Goal: Task Accomplishment & Management: Use online tool/utility

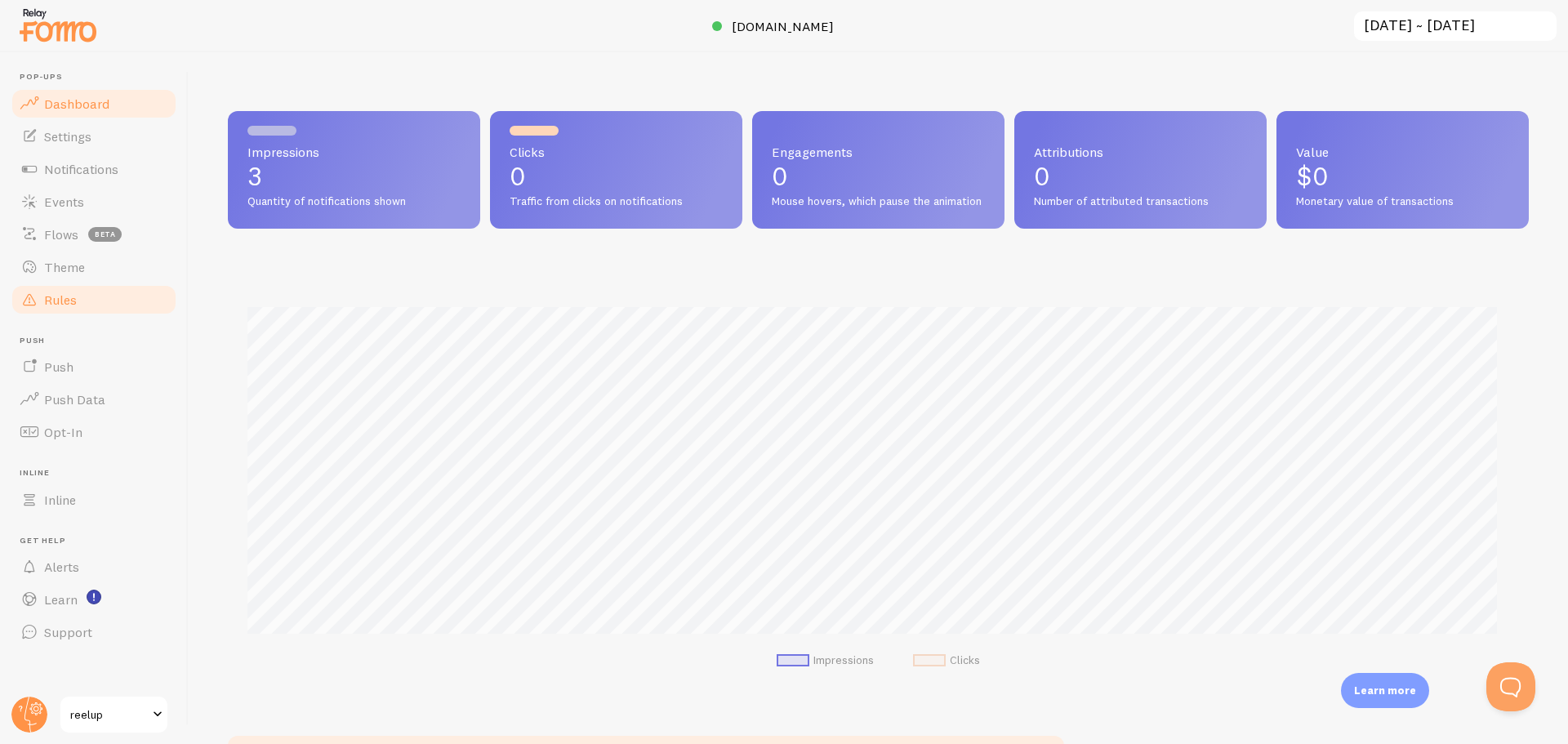
click at [66, 295] on span "Rules" at bounding box center [60, 300] width 32 height 17
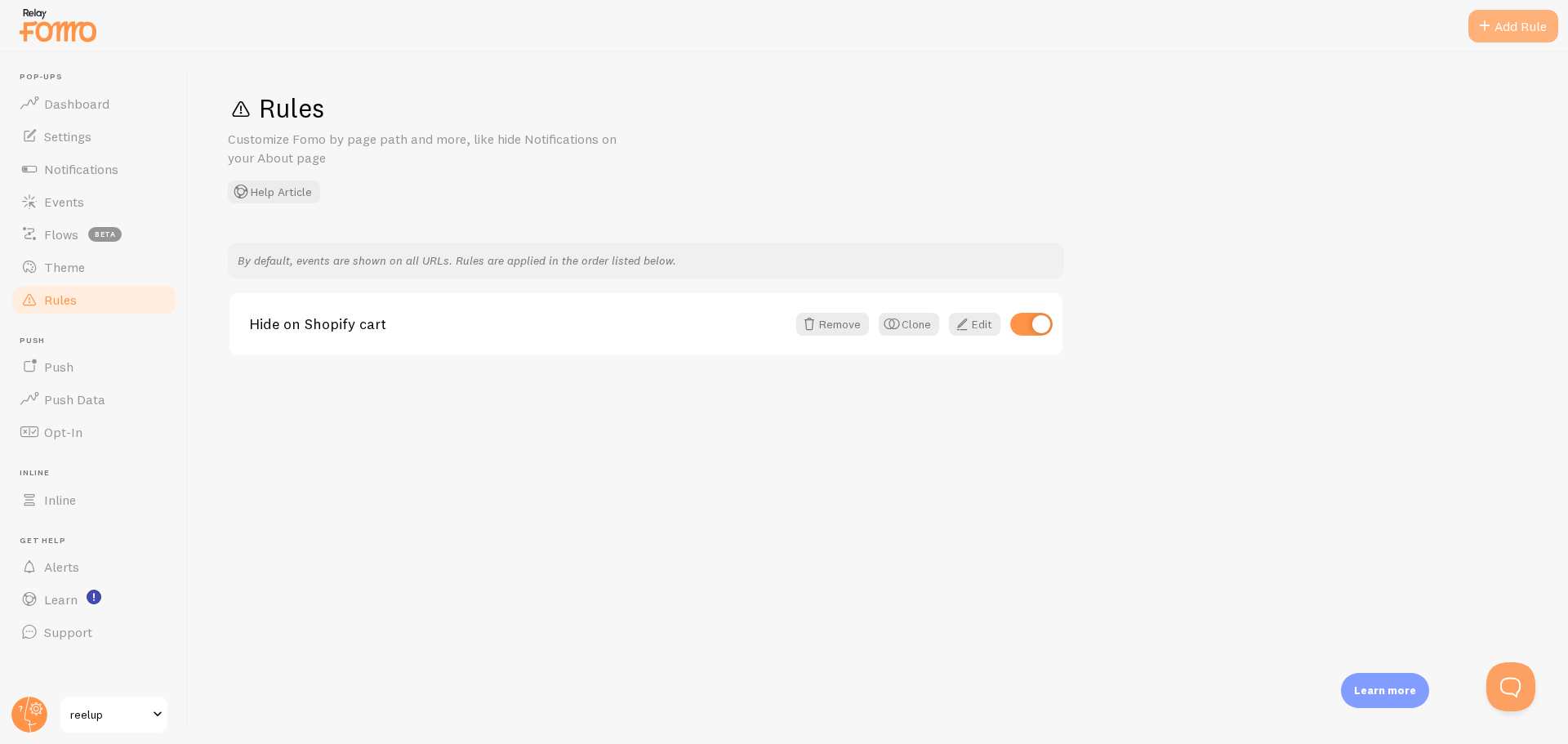
click at [1513, 30] on div "Add Rule" at bounding box center [1513, 26] width 89 height 32
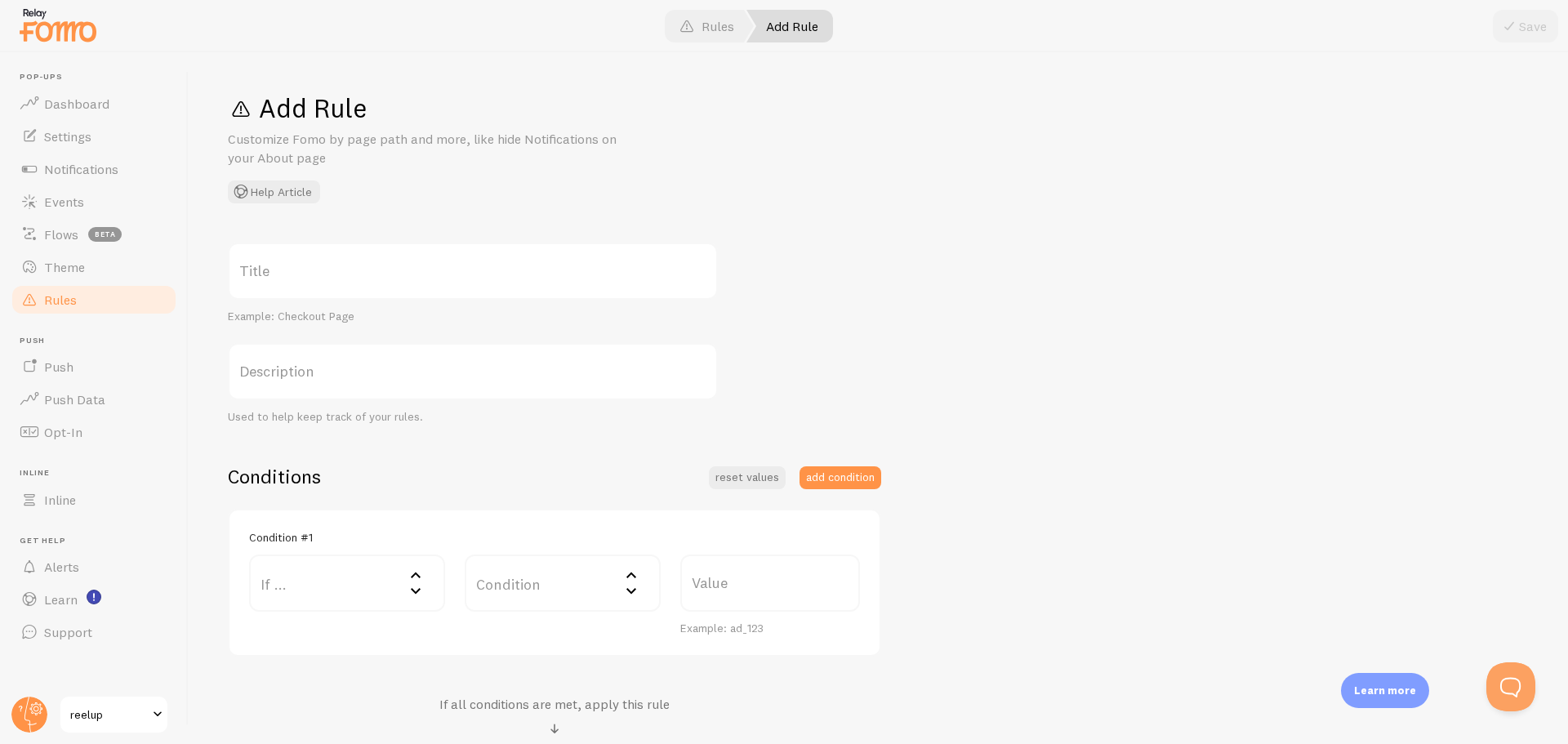
click at [345, 591] on label "If ..." at bounding box center [347, 582] width 196 height 57
click at [338, 591] on div "If user is on..." at bounding box center [347, 582] width 196 height 57
click at [339, 591] on label "If ..." at bounding box center [347, 582] width 196 height 57
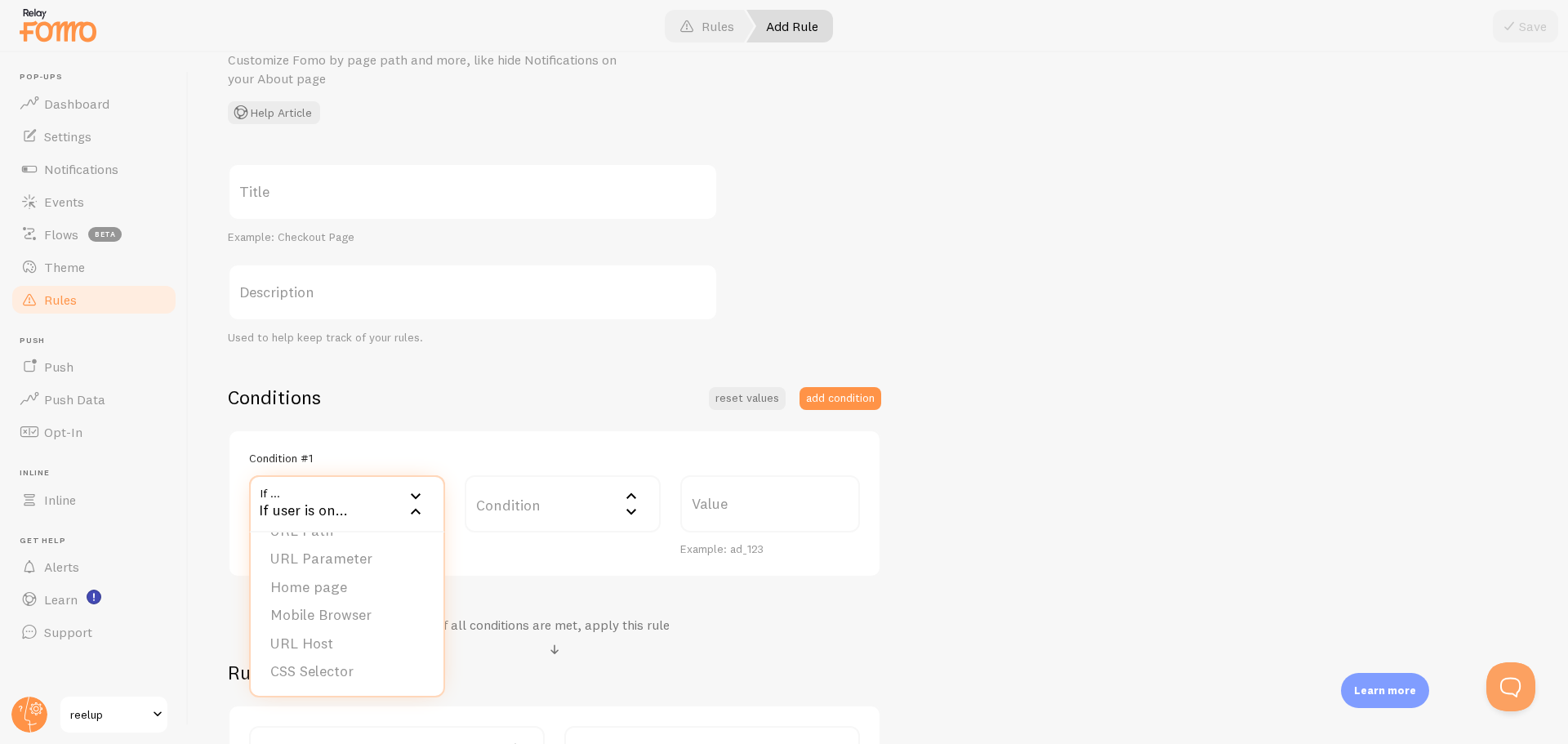
scroll to position [120, 0]
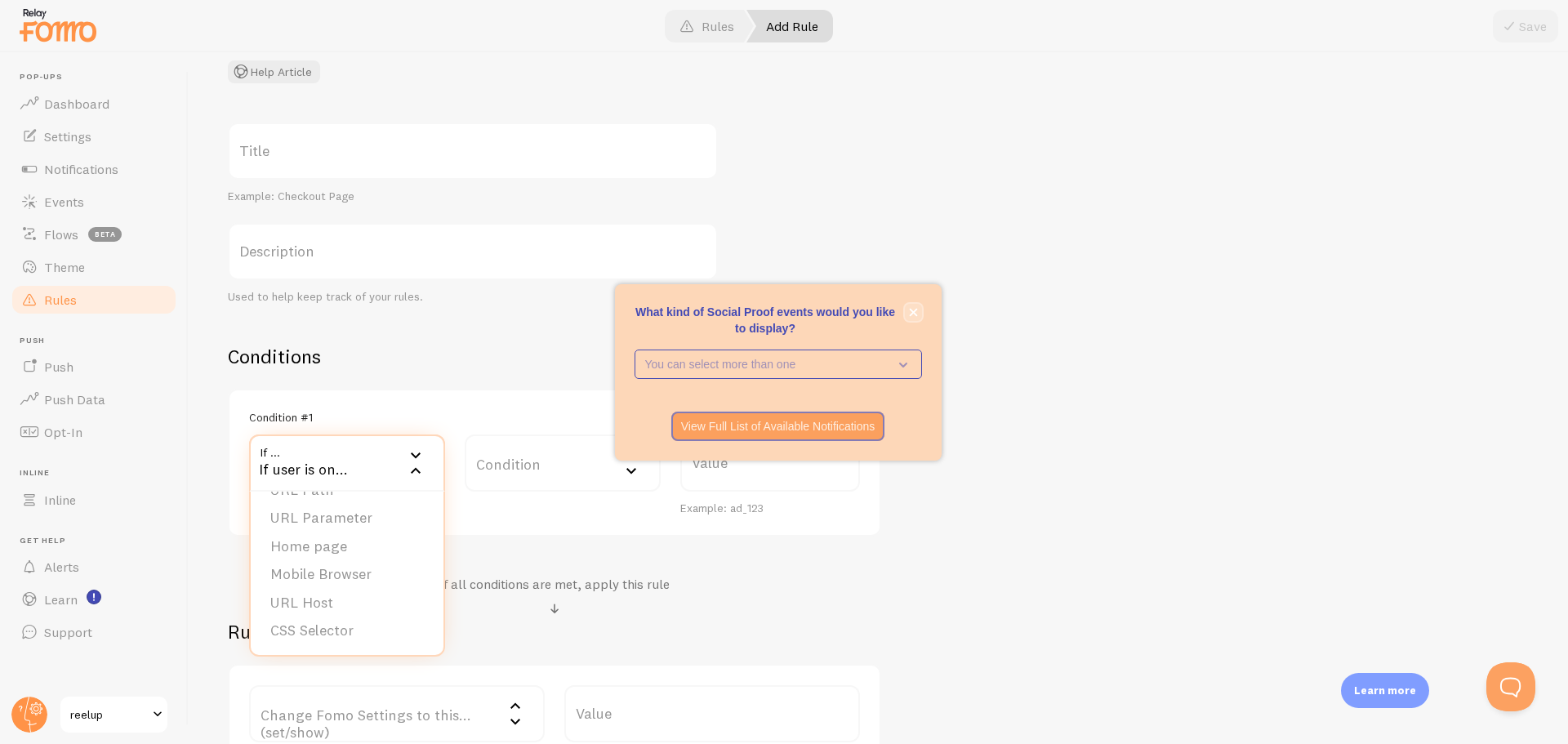
click at [916, 313] on icon "close," at bounding box center [913, 312] width 9 height 9
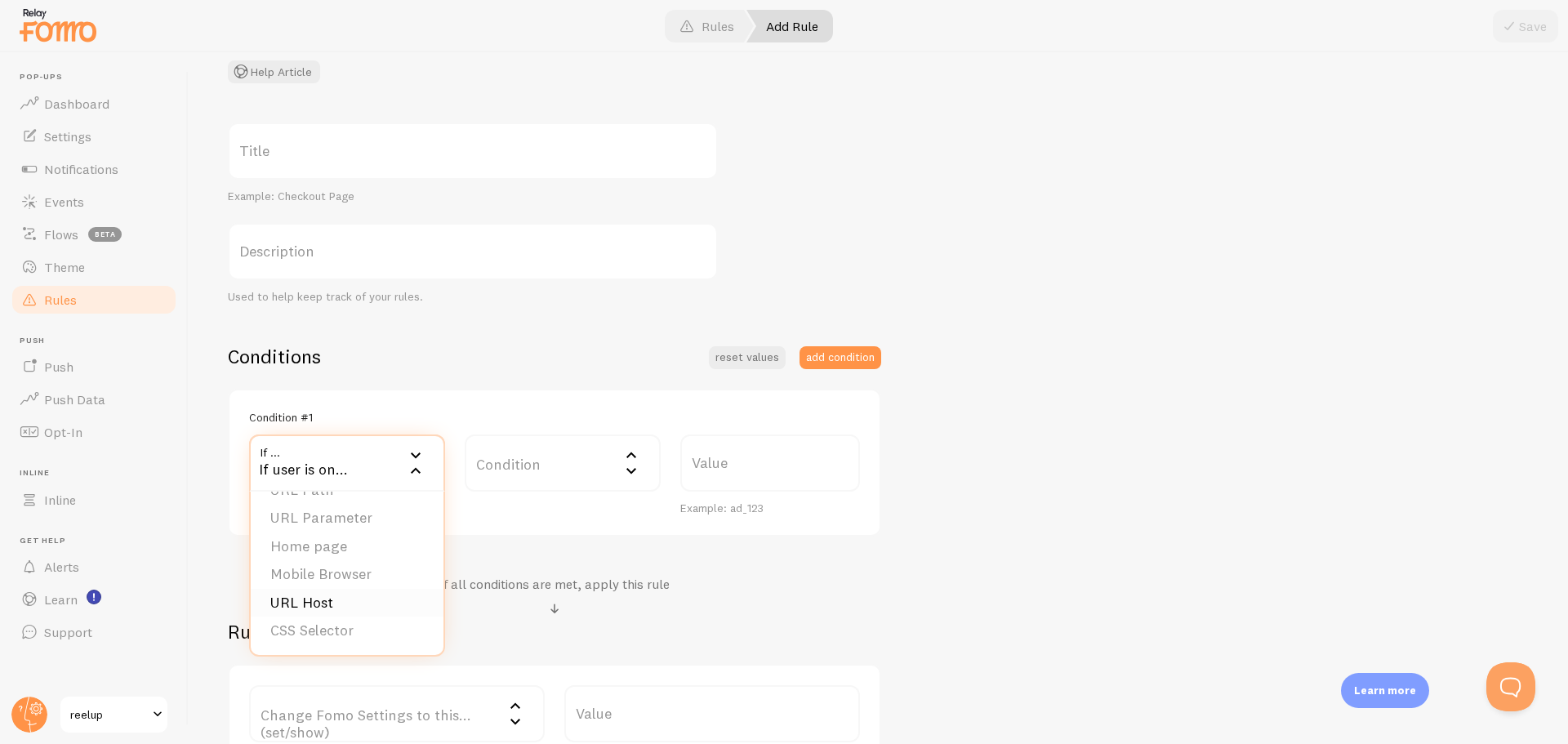
click at [306, 598] on li "URL Host" at bounding box center [347, 603] width 193 height 28
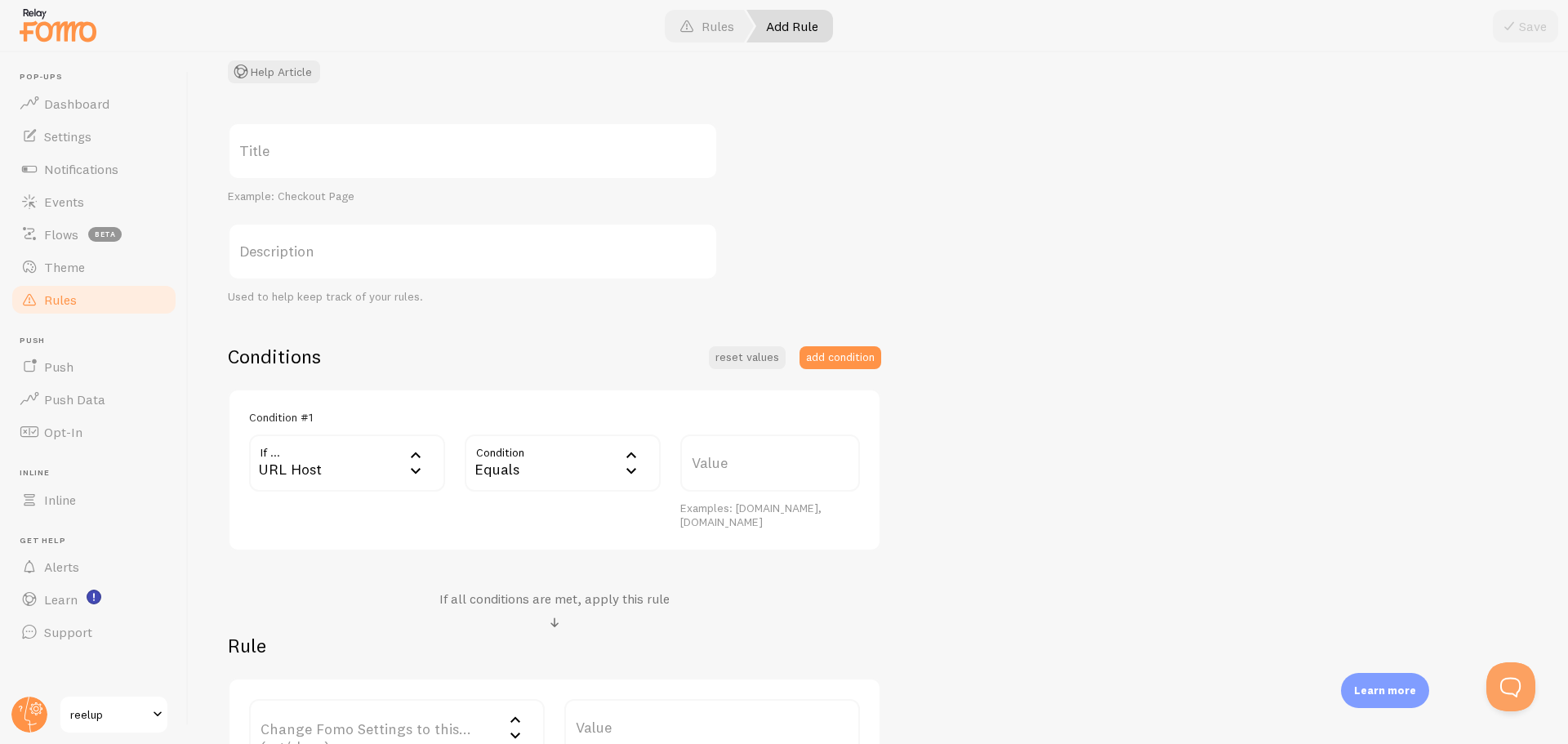
click at [507, 475] on div "Equals" at bounding box center [562, 462] width 196 height 57
click at [507, 502] on li "Equals" at bounding box center [562, 515] width 193 height 28
click at [710, 459] on label "Value" at bounding box center [770, 462] width 180 height 57
click at [710, 459] on input "Value" at bounding box center [770, 462] width 180 height 57
click at [530, 515] on div "Condition equals Equals Equals Not Equal Begins With Contains Does Not Contain" at bounding box center [562, 481] width 215 height 95
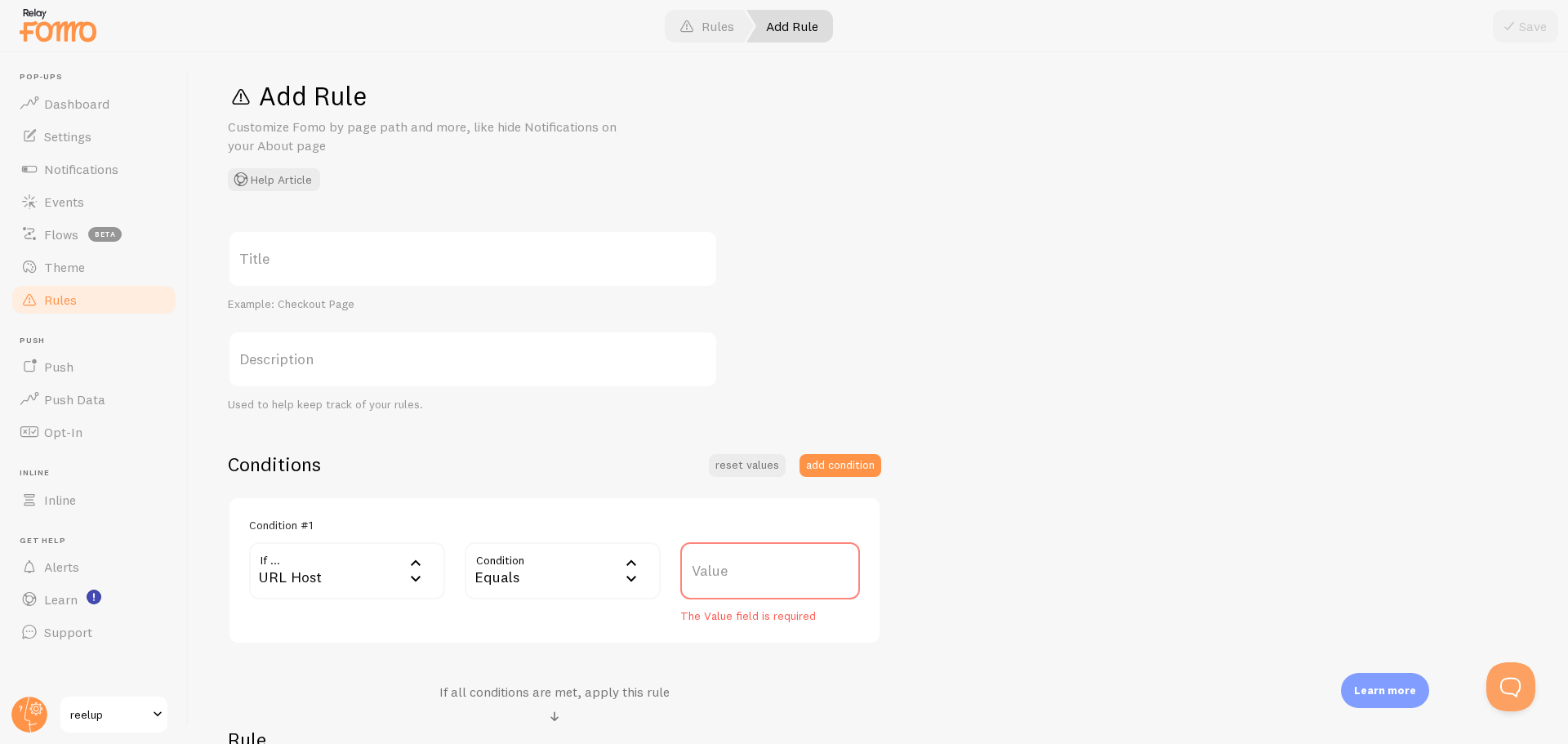
scroll to position [0, 0]
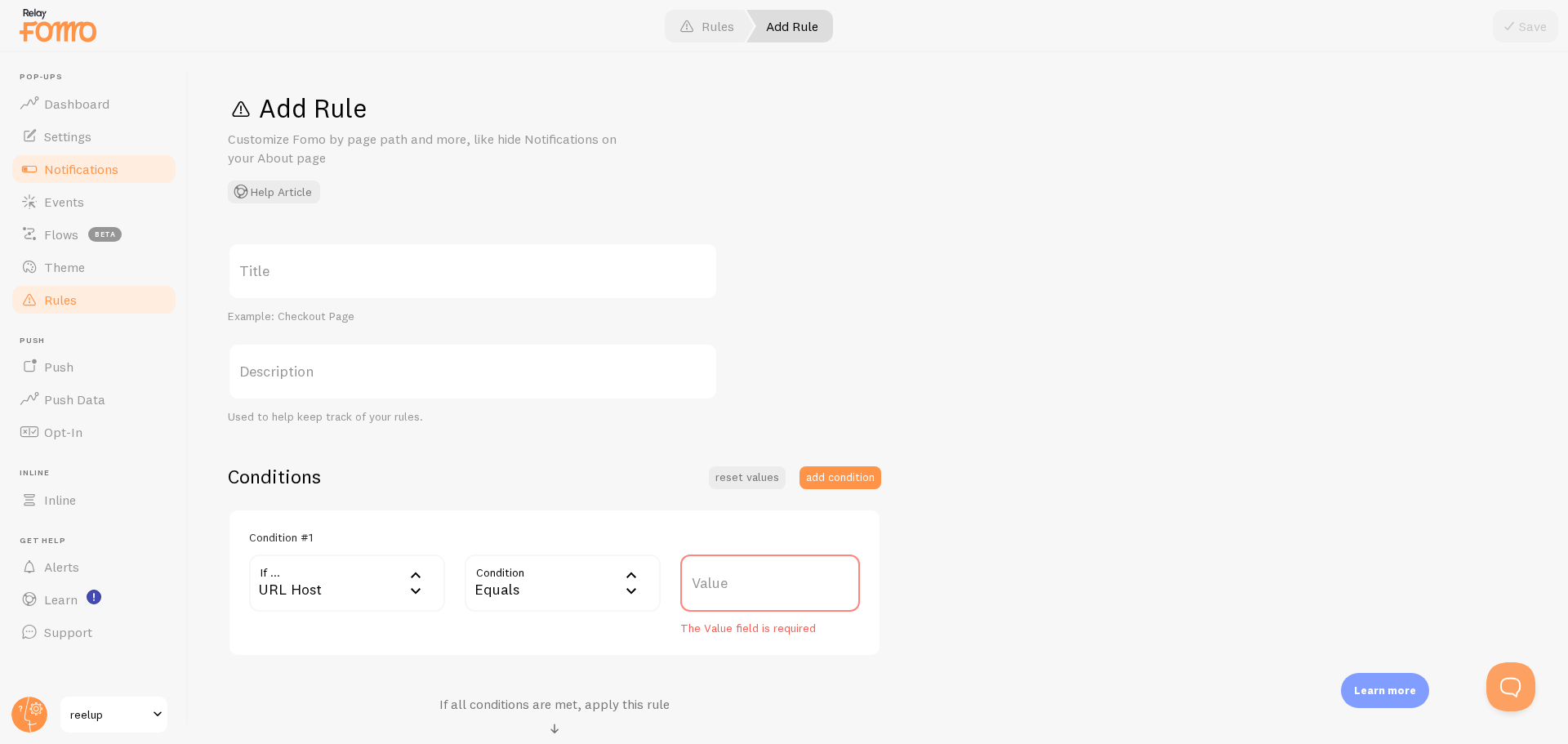
click at [88, 168] on span "Notifications" at bounding box center [81, 169] width 75 height 17
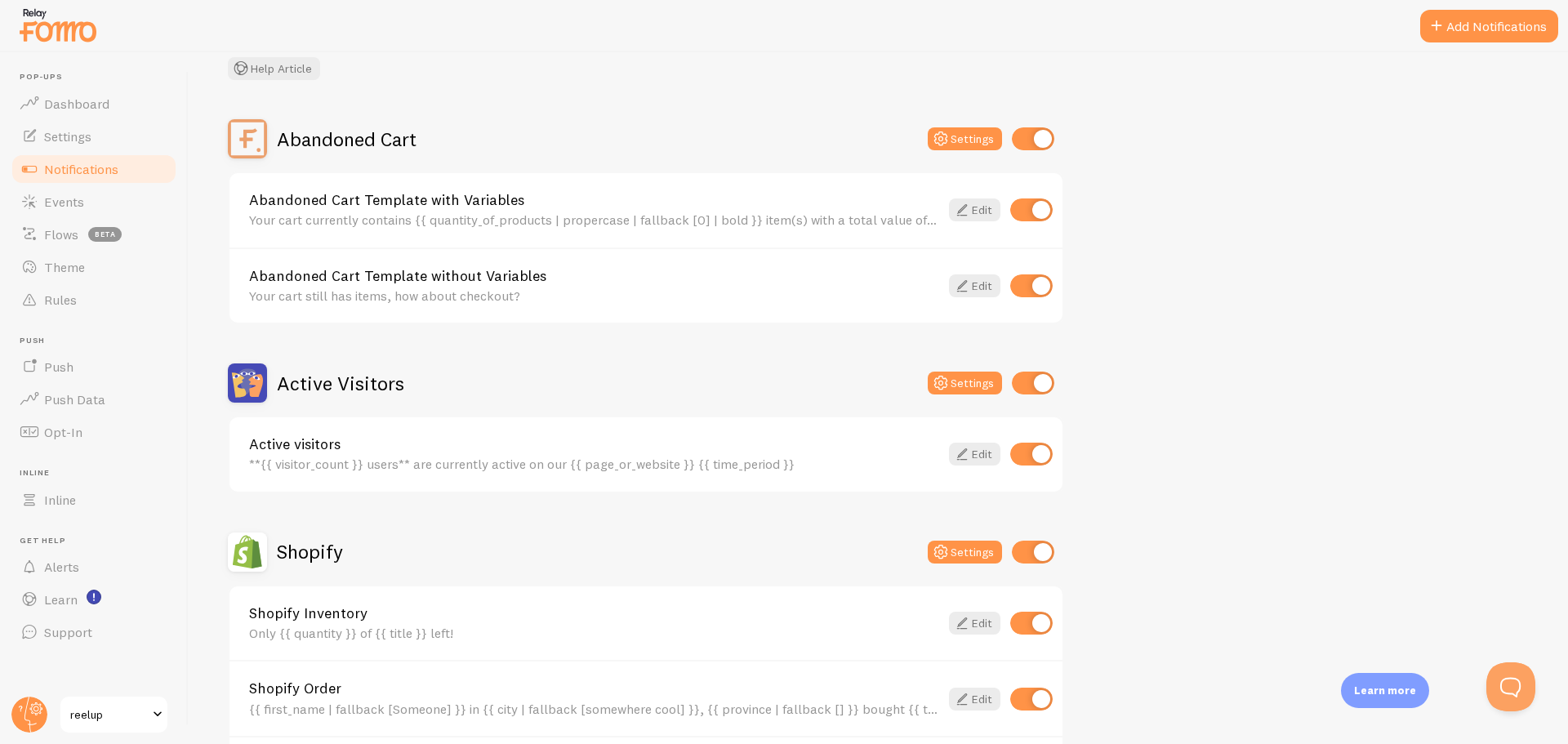
scroll to position [408, 0]
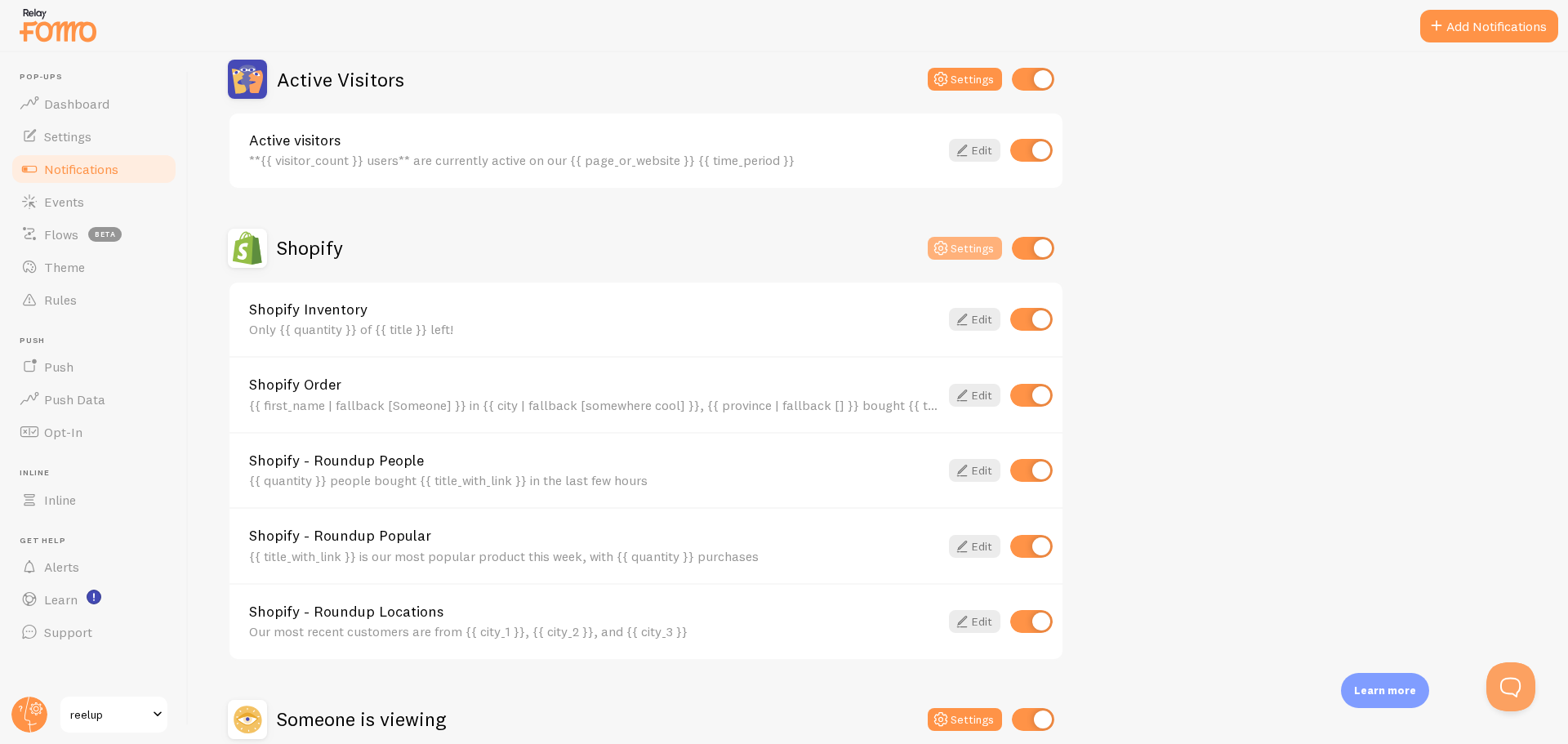
click at [971, 258] on button "Settings" at bounding box center [965, 249] width 75 height 23
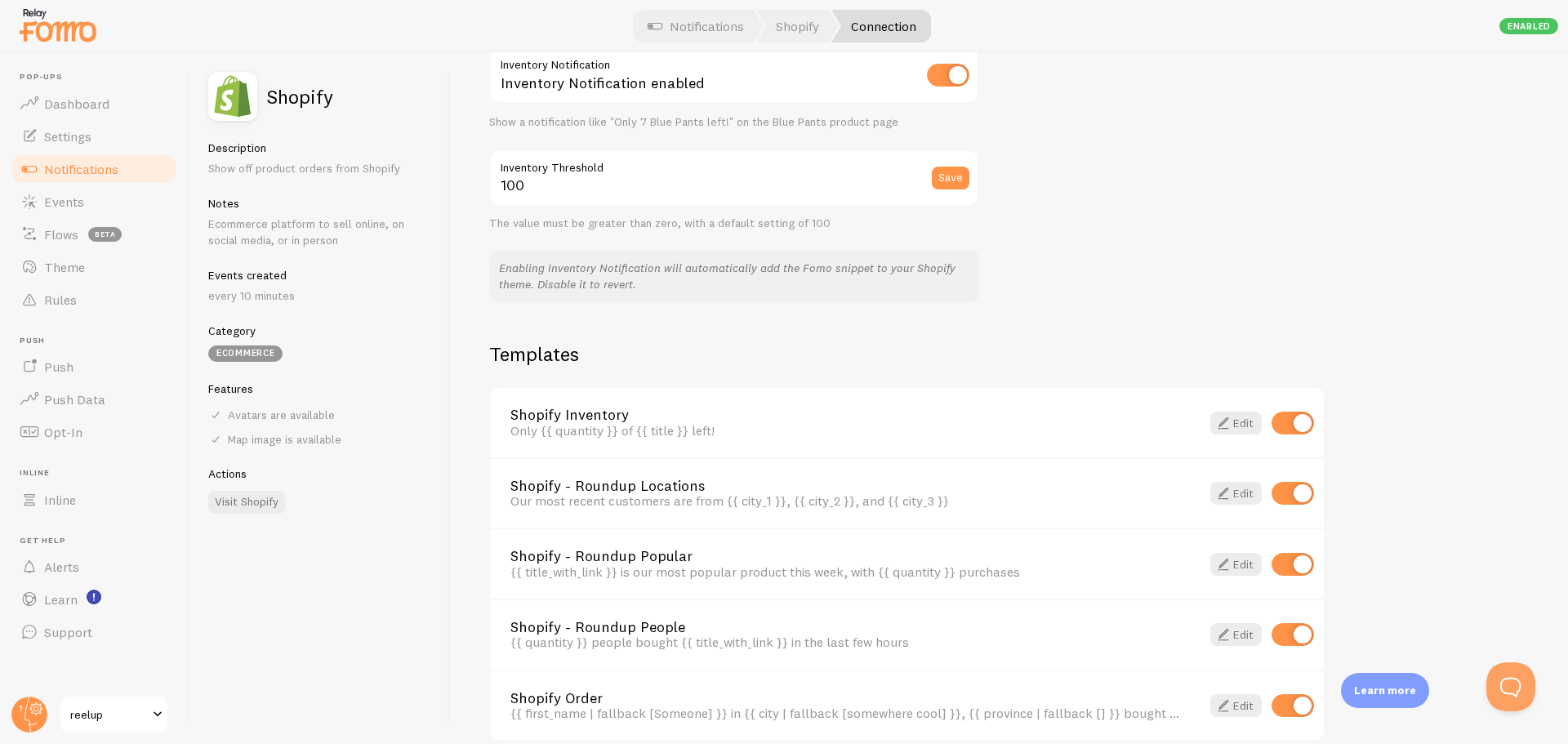
scroll to position [974, 0]
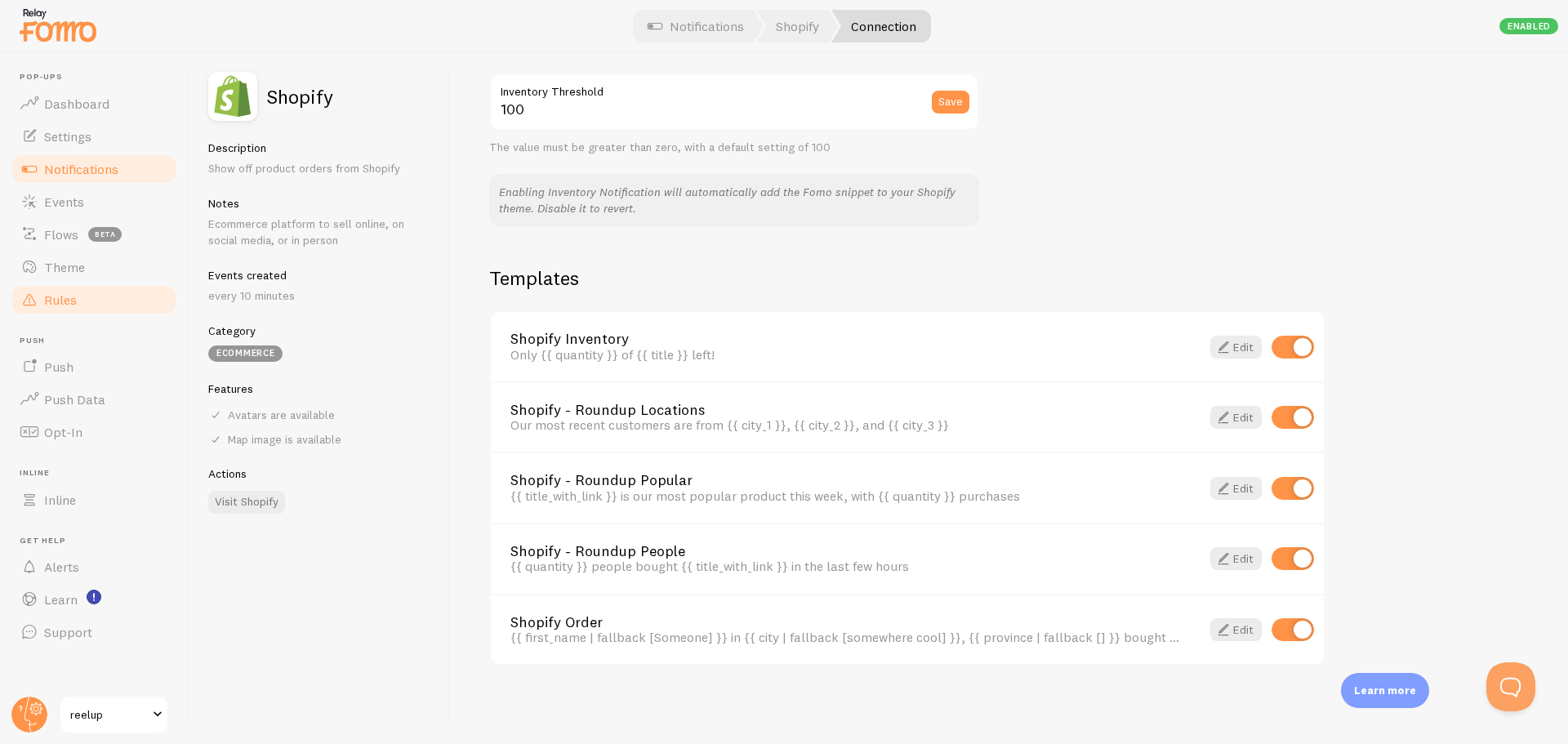
click at [65, 312] on link "Rules" at bounding box center [94, 299] width 168 height 32
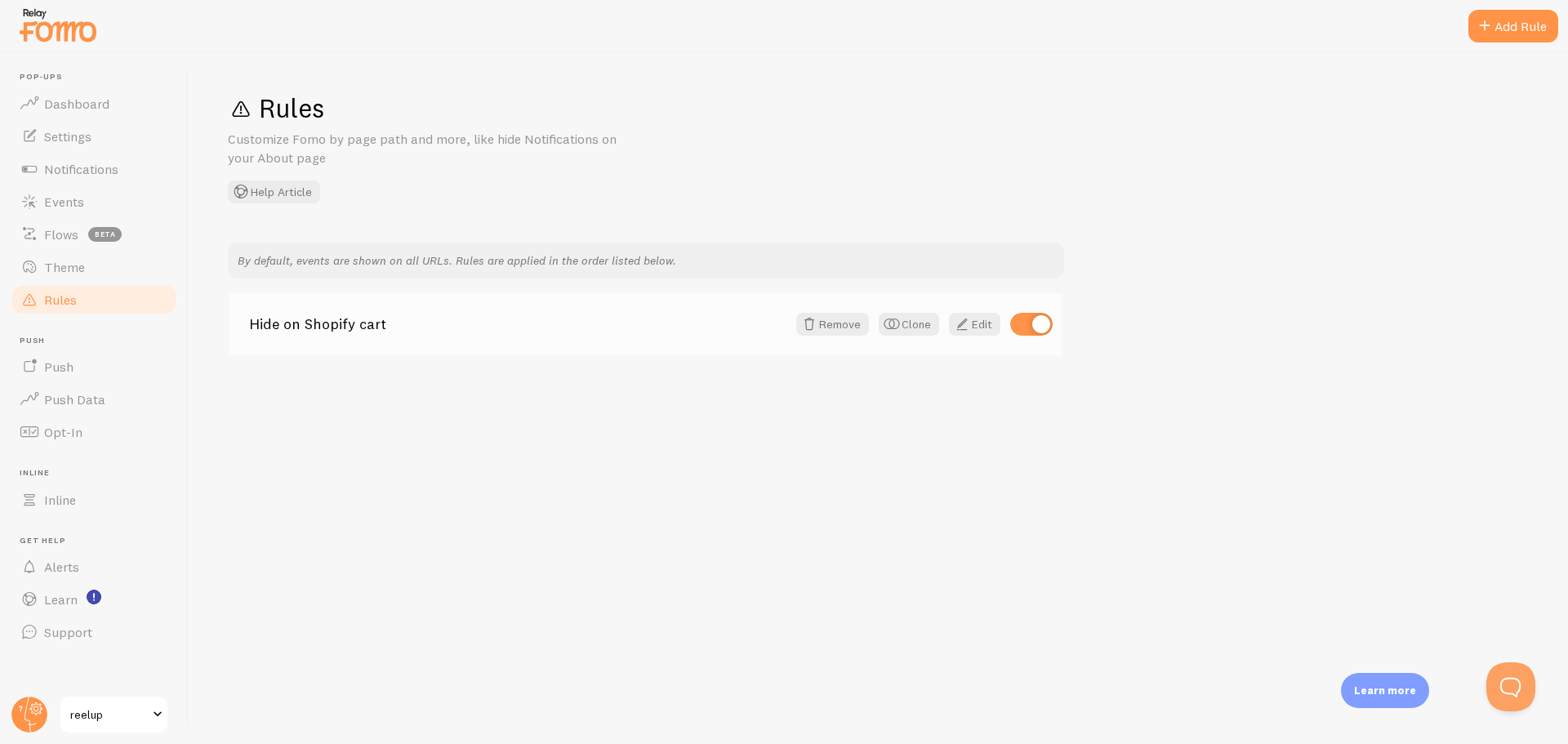
click at [334, 325] on link "Hide on Shopify cart" at bounding box center [518, 324] width 538 height 15
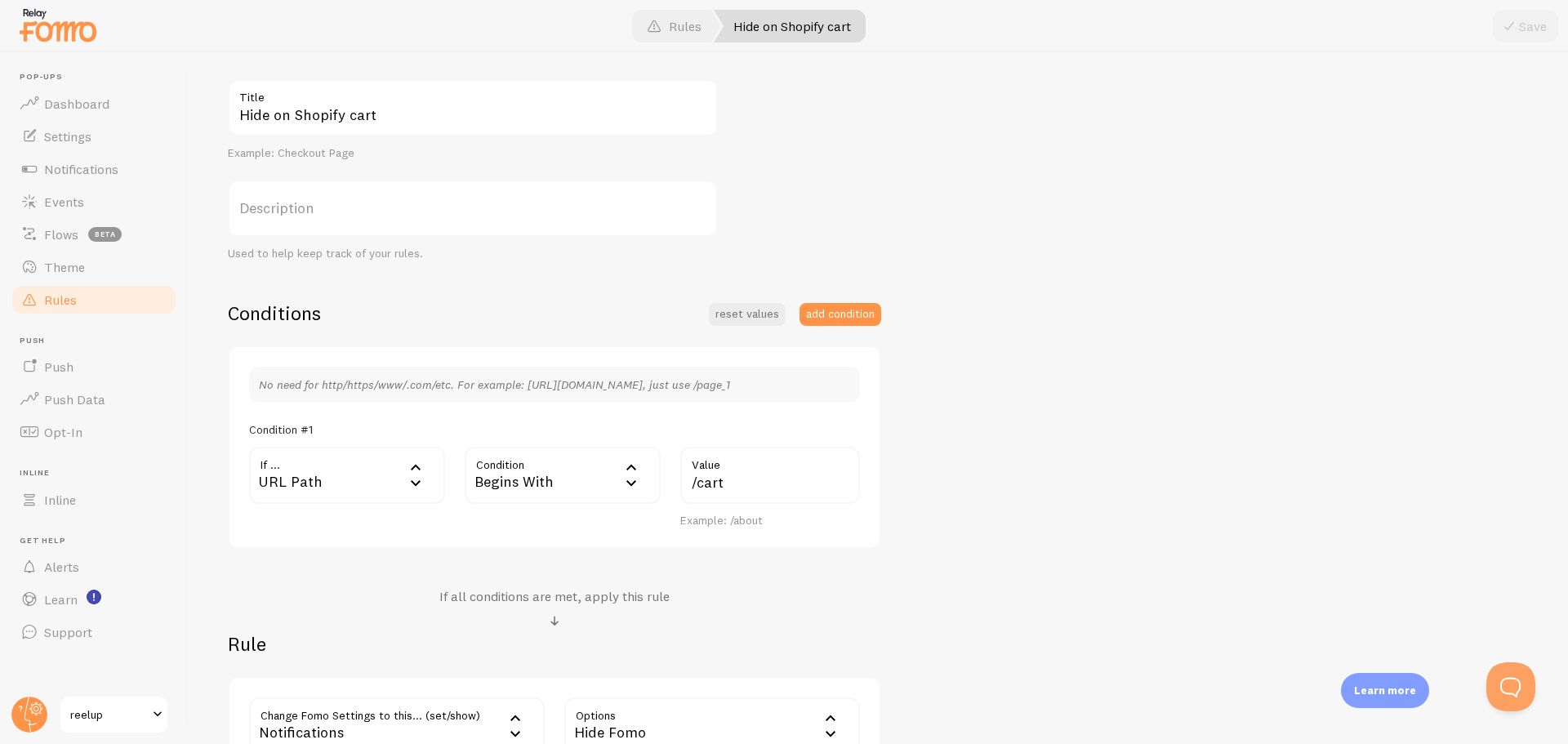
scroll to position [245, 0]
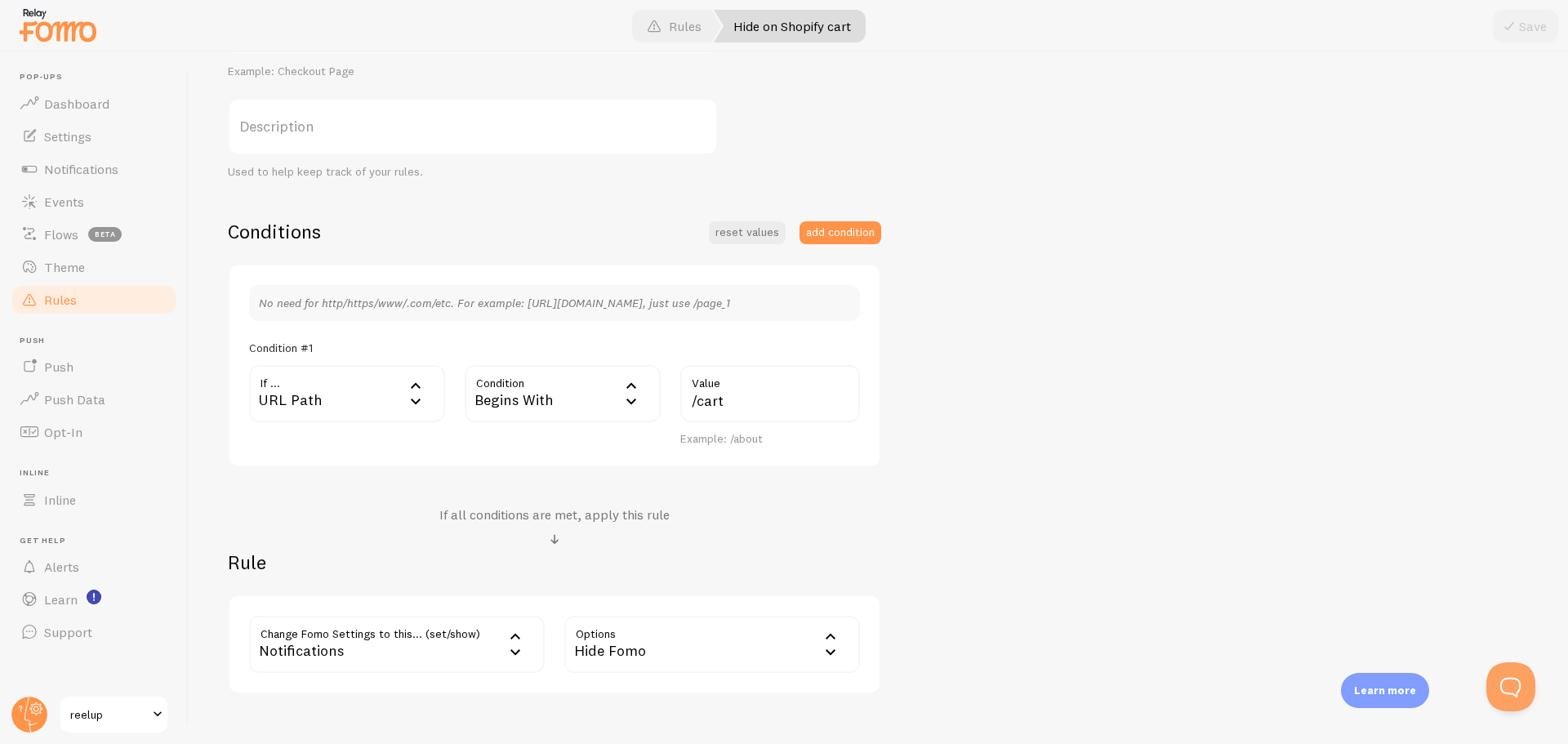
click at [416, 402] on icon at bounding box center [416, 401] width 20 height 20
click at [89, 175] on span "Notifications" at bounding box center [81, 169] width 75 height 17
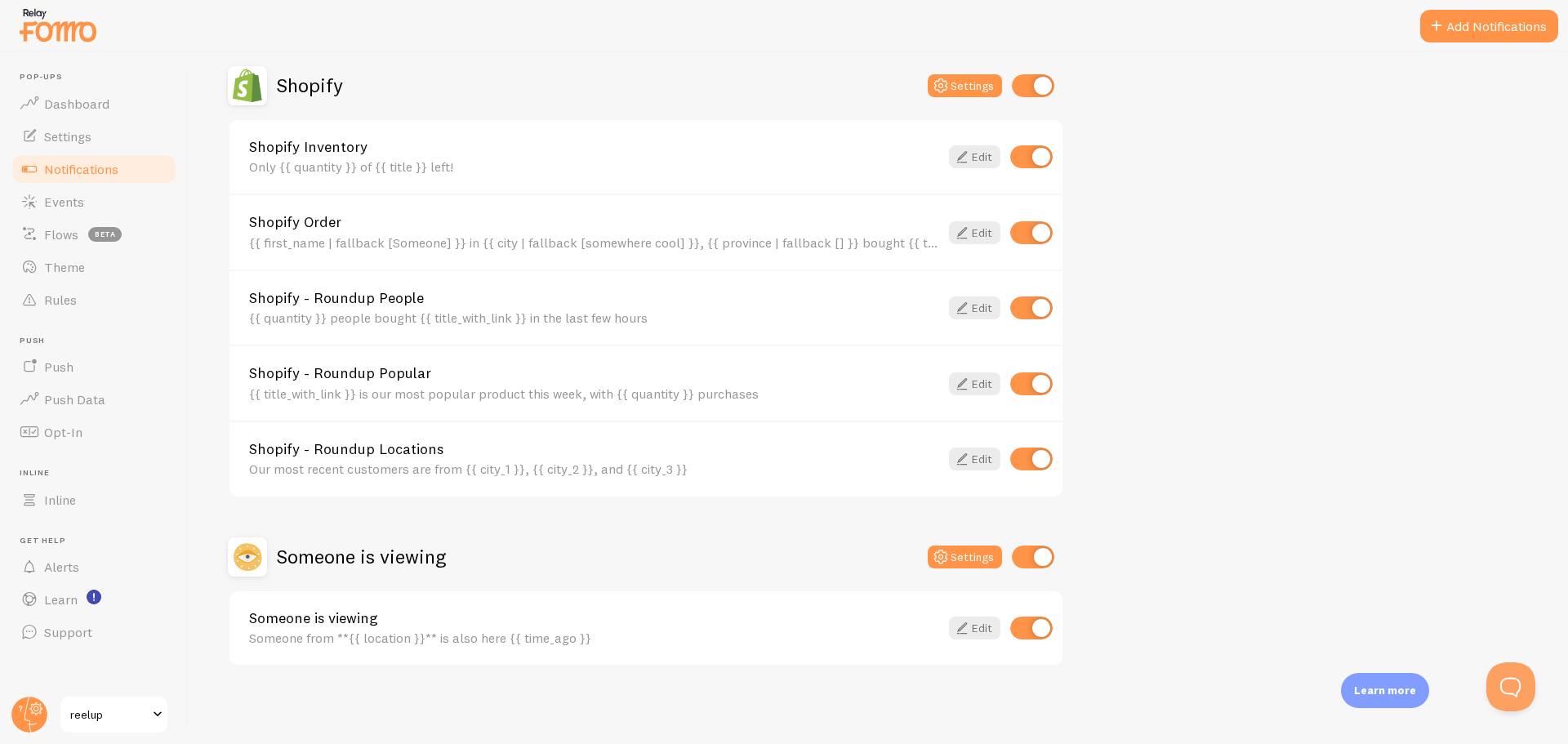
scroll to position [572, 0]
click at [996, 558] on button "Settings" at bounding box center [965, 556] width 75 height 23
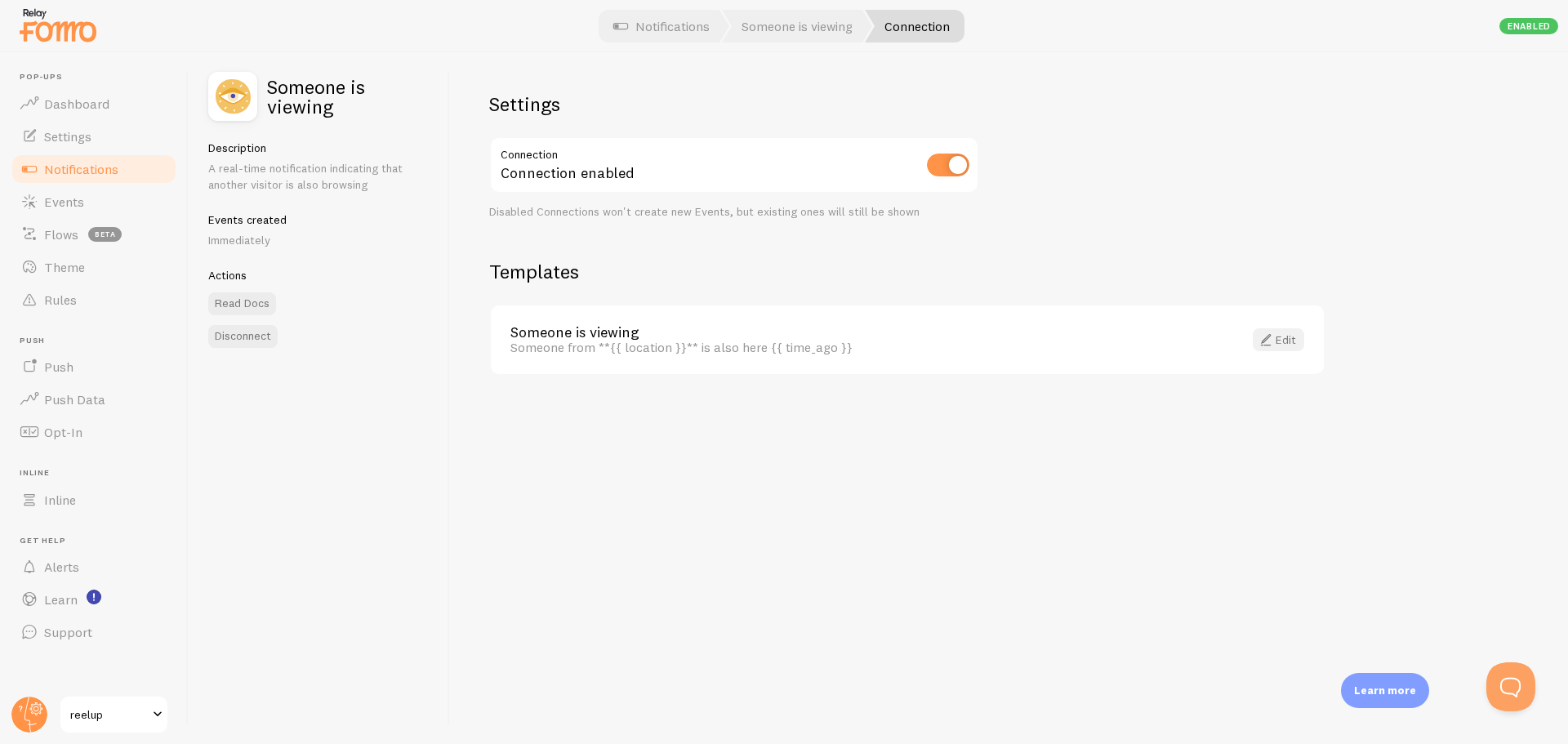
click at [1266, 335] on span at bounding box center [1266, 340] width 20 height 20
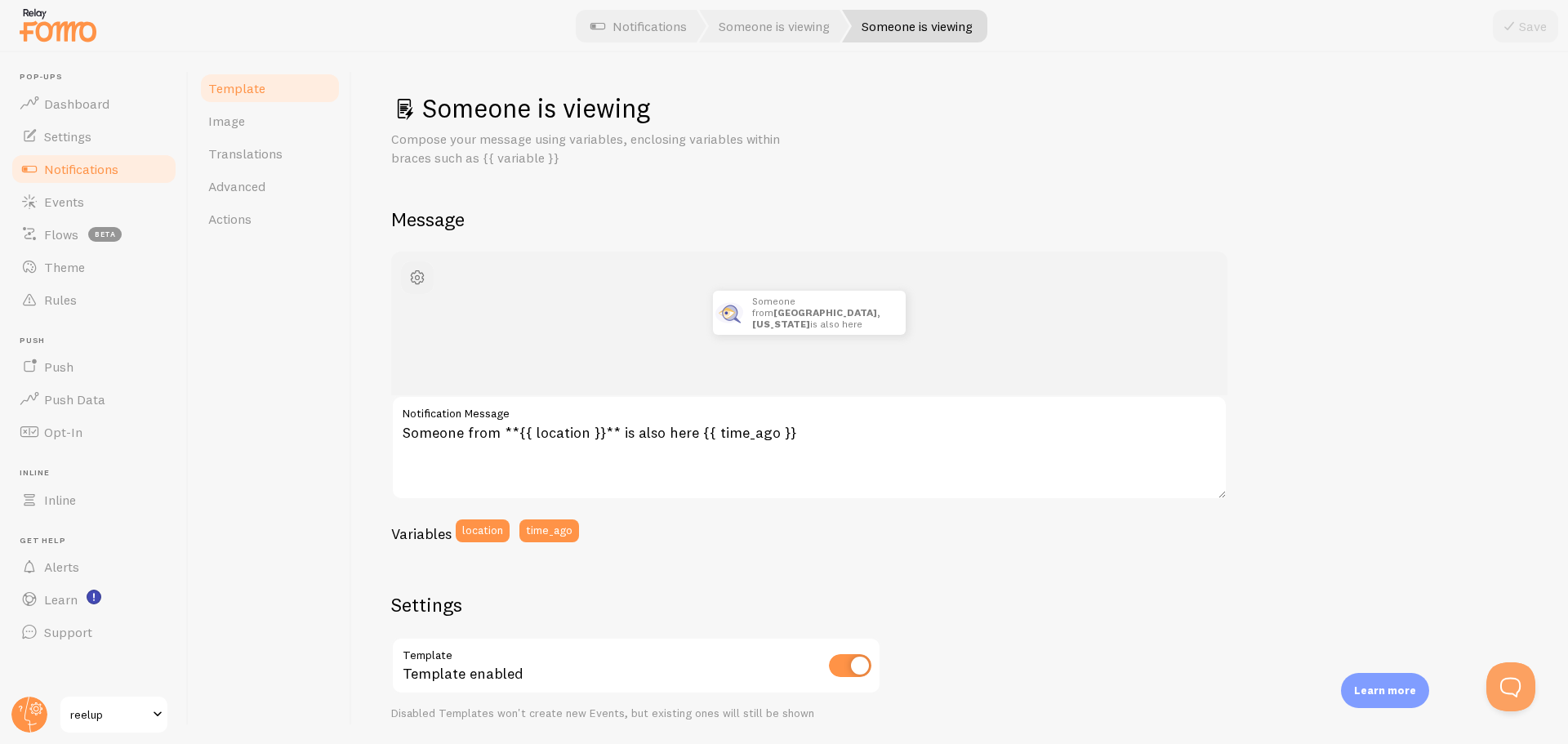
click at [421, 275] on span "button" at bounding box center [417, 278] width 20 height 20
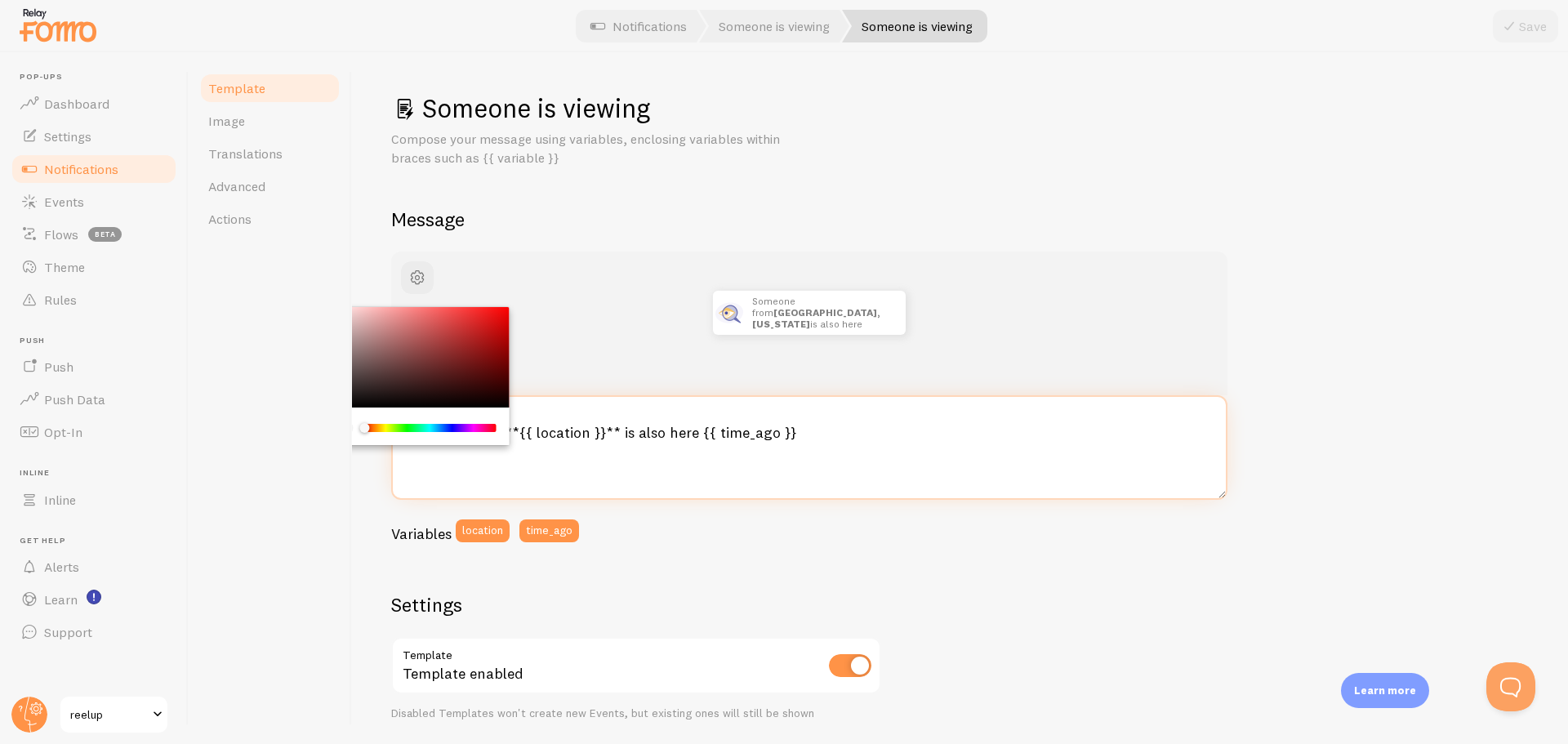
click at [753, 431] on textarea "Someone from **{{ location }}** is also here {{ time_ago }}" at bounding box center [808, 447] width 836 height 104
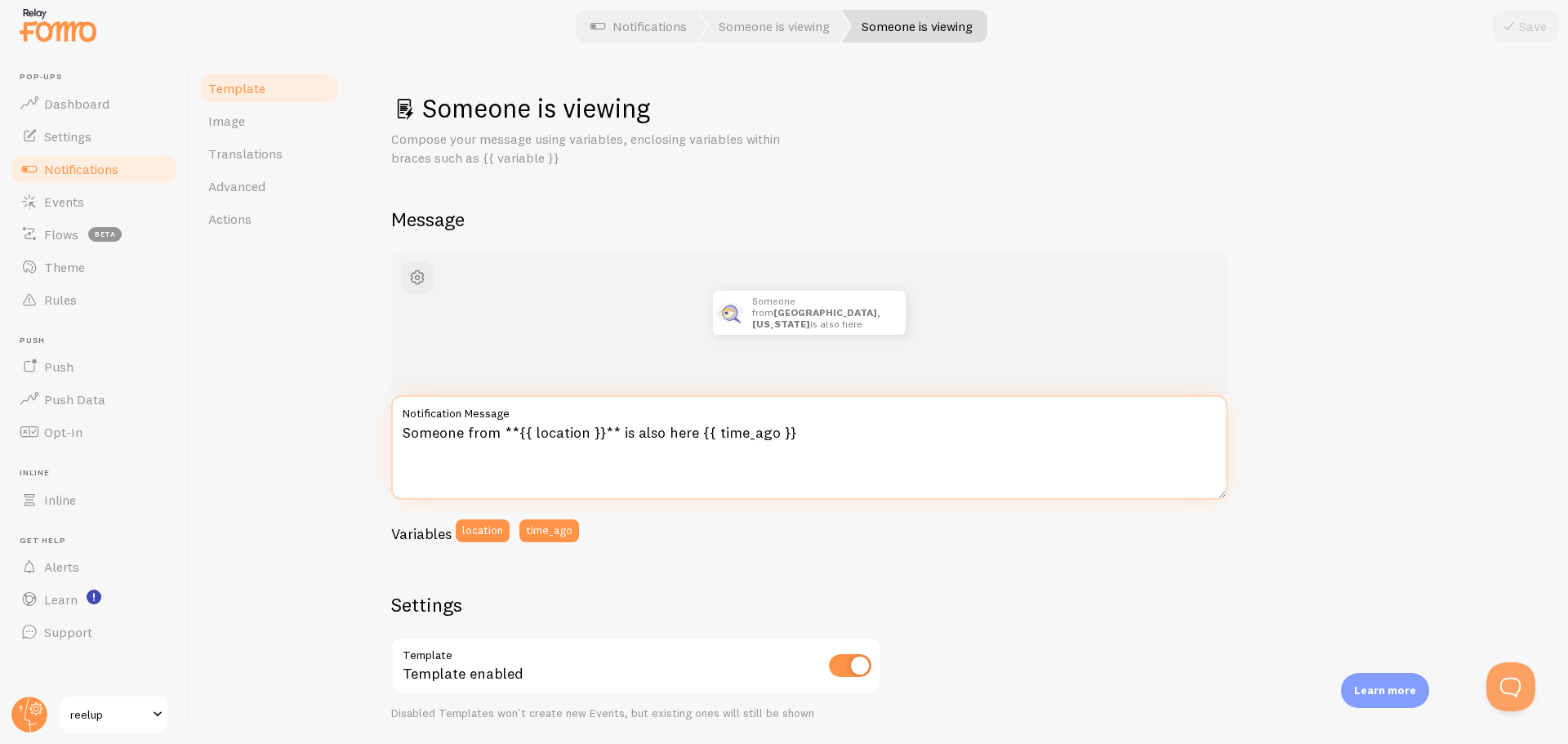
scroll to position [82, 0]
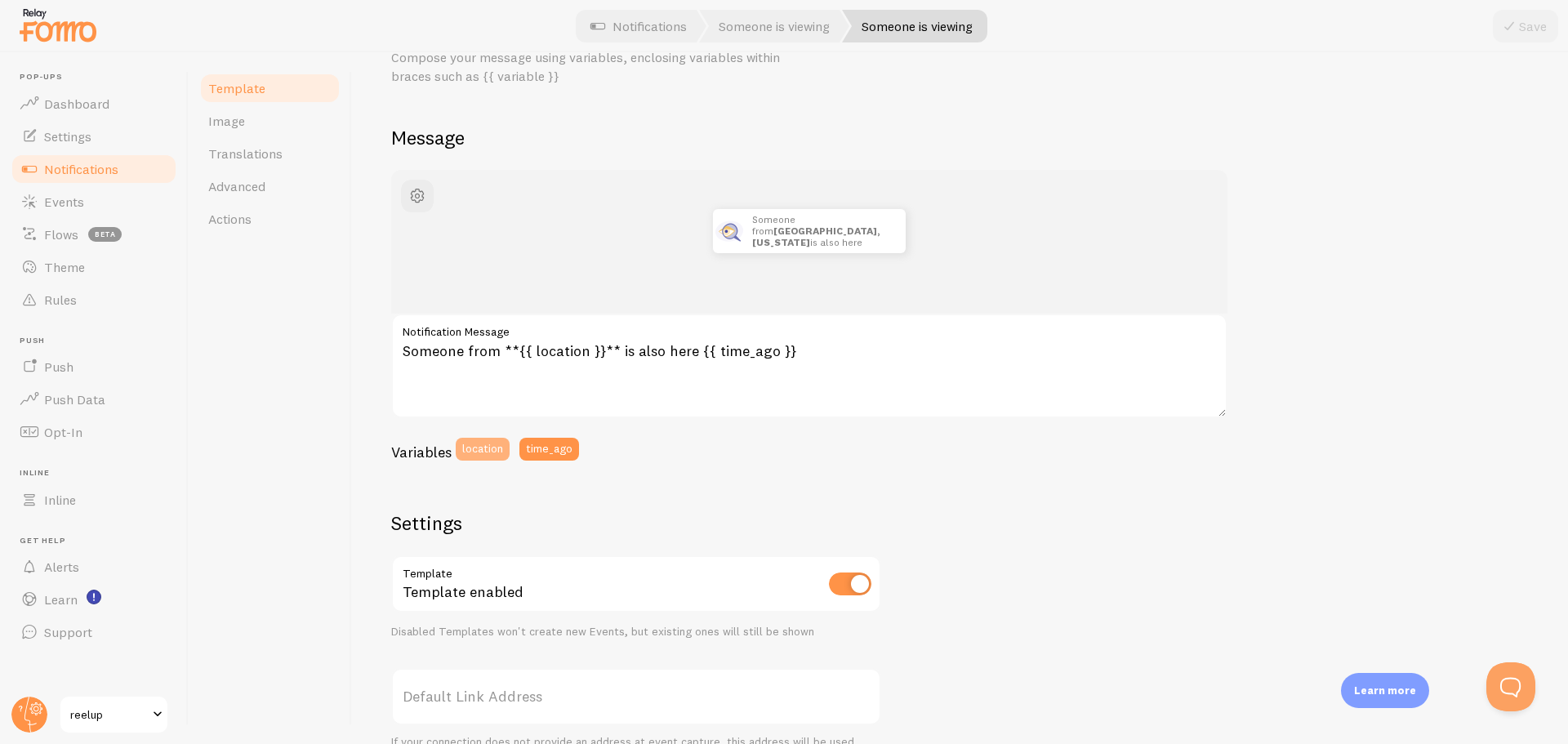
click at [502, 448] on button "location" at bounding box center [482, 449] width 54 height 23
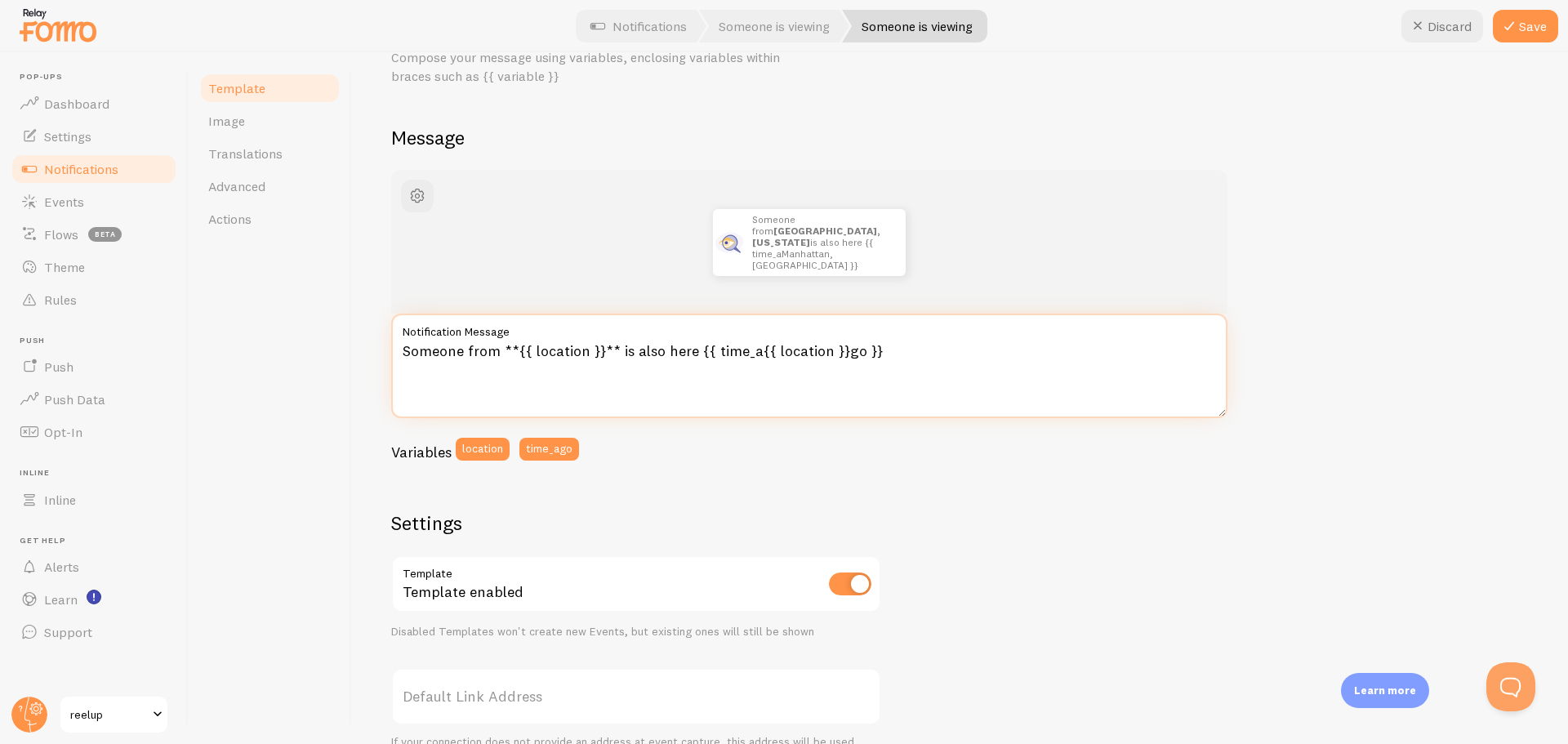
drag, startPoint x: 909, startPoint y: 350, endPoint x: 386, endPoint y: 357, distance: 523.0
click at [386, 357] on div "Someone is viewing Compose your message using variables, enclosing variables wi…" at bounding box center [960, 398] width 1216 height 692
paste textarea "👀 Someone from {{ location }} is viewing {{ product_name }} {{ time_ago }}"
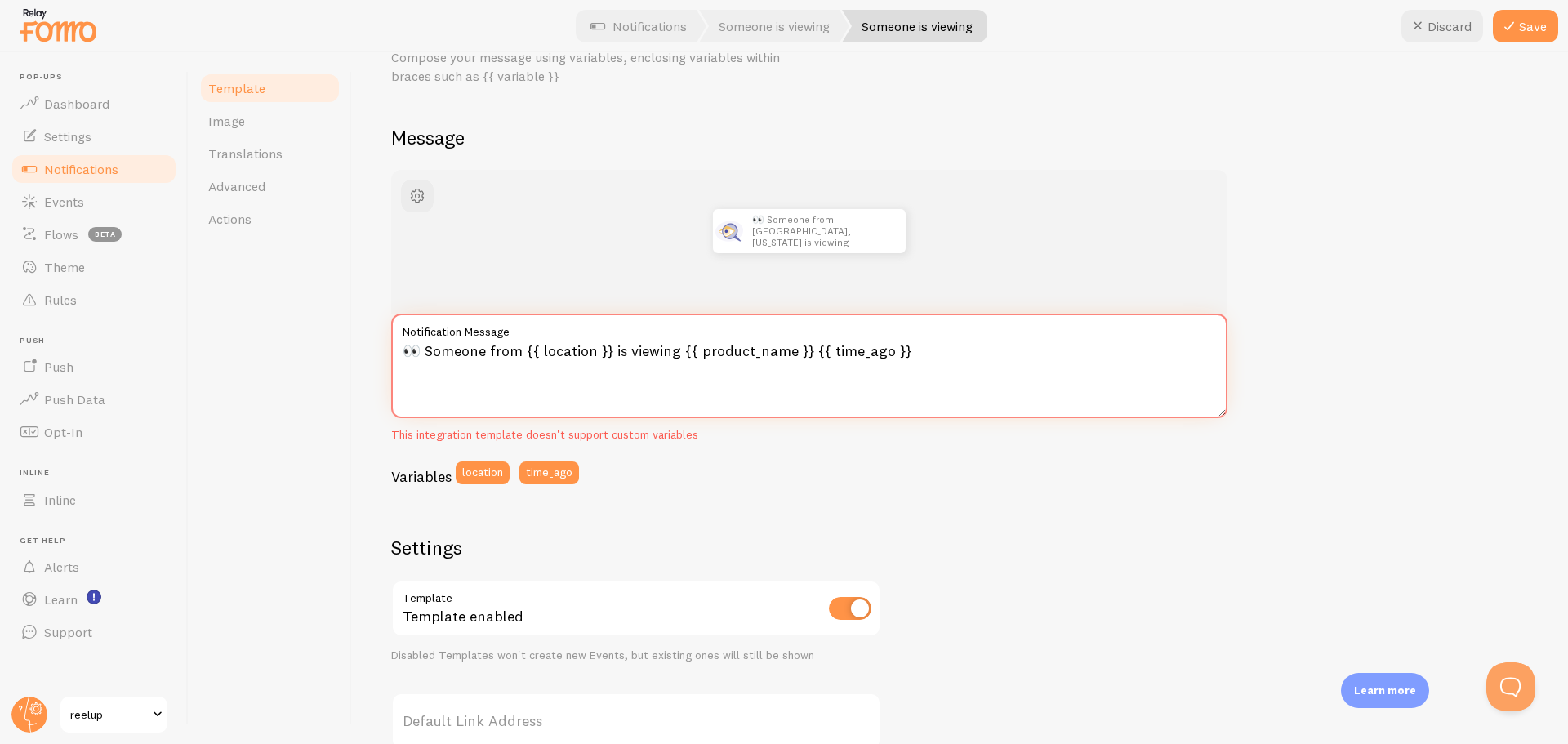
click at [427, 350] on textarea "👀 Someone from {{ location }} is viewing {{ product_name }} {{ time_ago }}" at bounding box center [808, 366] width 836 height 104
click at [543, 483] on button "time_ago" at bounding box center [549, 473] width 60 height 23
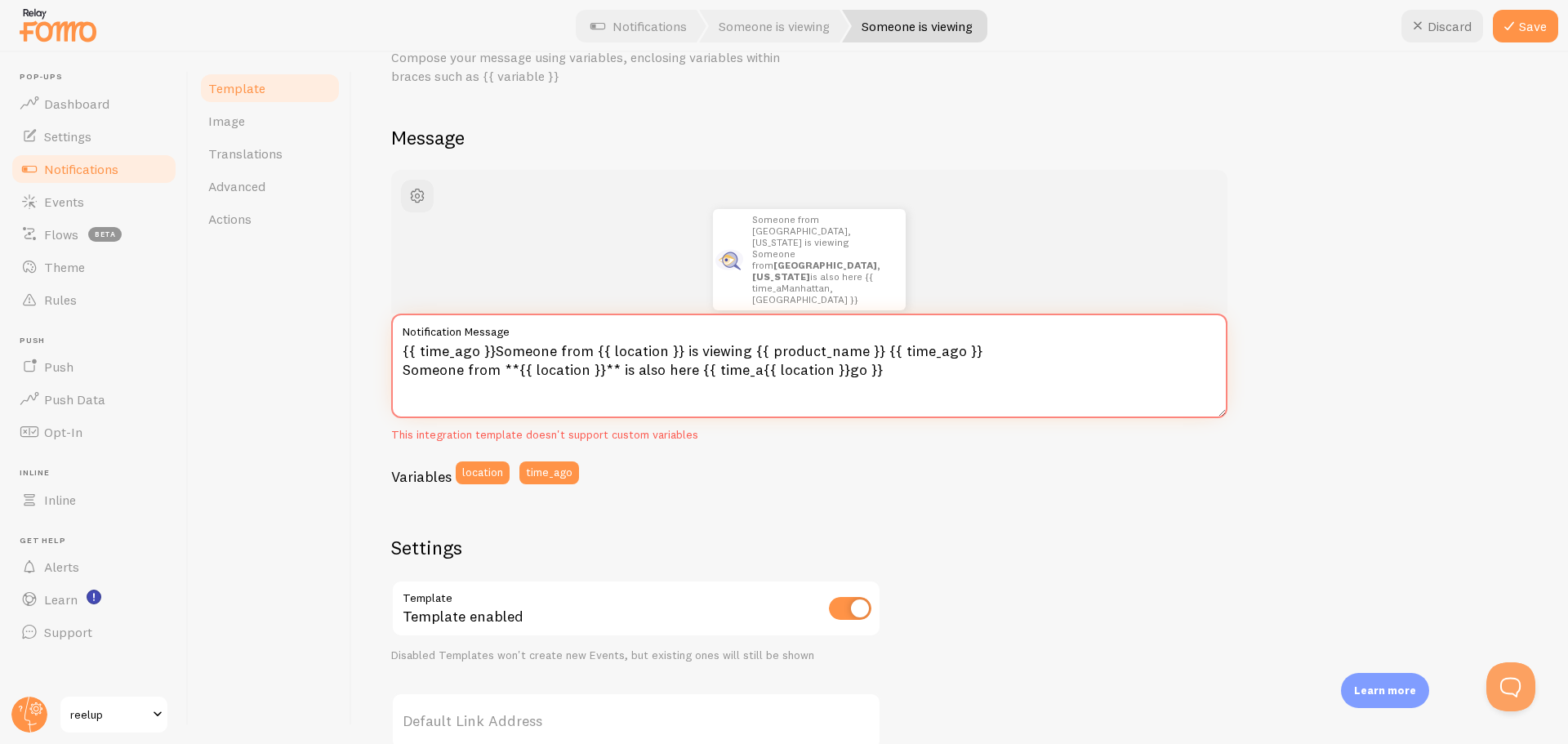
click at [909, 384] on textarea "{{ time_ago }}Someone from {{ location }} is viewing {{ product_name }} {{ time…" at bounding box center [808, 366] width 836 height 104
click at [610, 371] on textarea "{{ time_ago }}Someone from {{ location }} is viewing {{ product_name }} {{ time…" at bounding box center [808, 366] width 836 height 104
drag, startPoint x: 890, startPoint y: 388, endPoint x: 376, endPoint y: 326, distance: 517.7
click at [376, 326] on div "Someone is viewing Compose your message using variables, enclosing variables wi…" at bounding box center [960, 398] width 1216 height 692
paste textarea "👀 Someone from {{ location }} is viewing {{ product_name }} {{ time_ago }}"
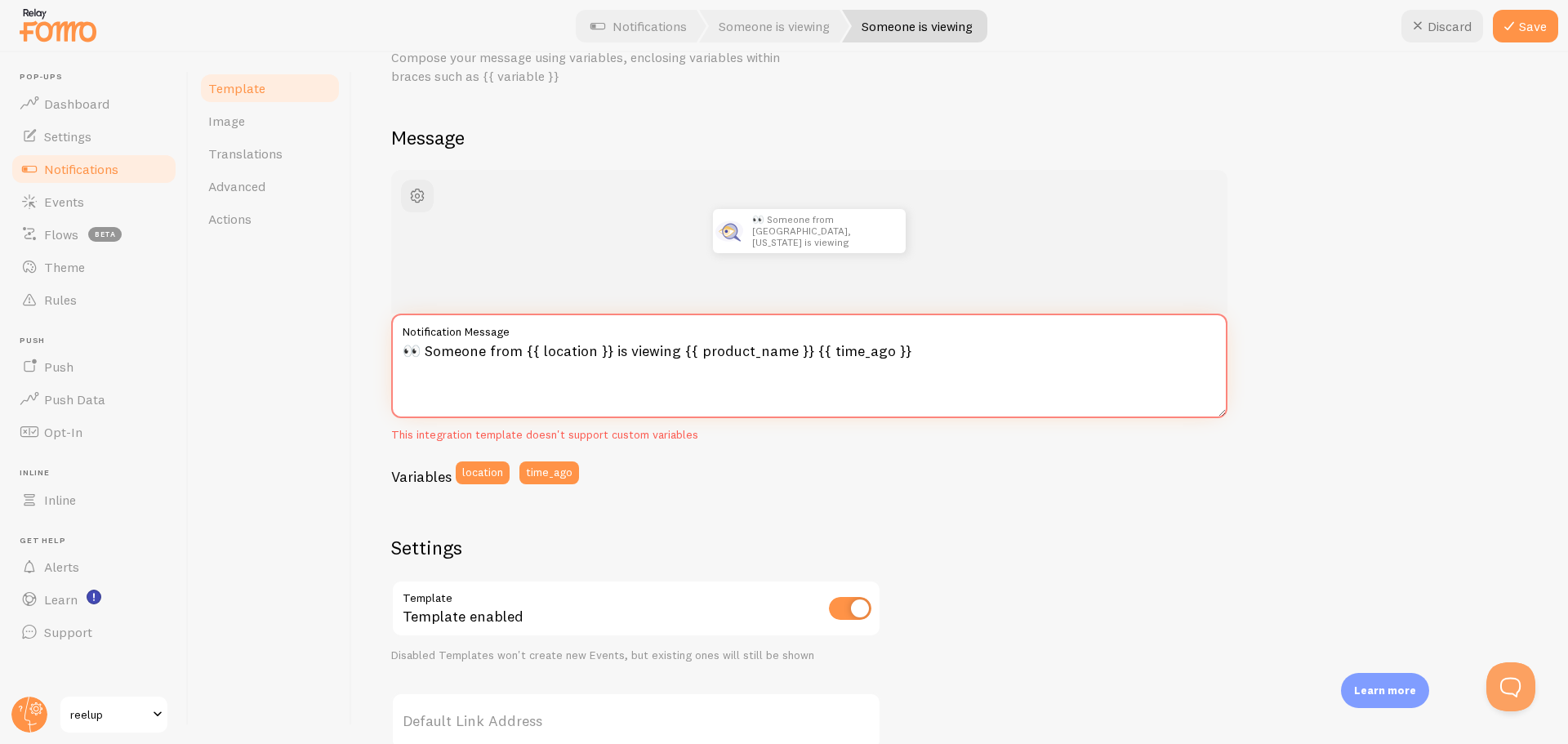
click at [428, 358] on textarea "👀 Someone from {{ location }} is viewing {{ product_name }} {{ time_ago }}" at bounding box center [808, 366] width 836 height 104
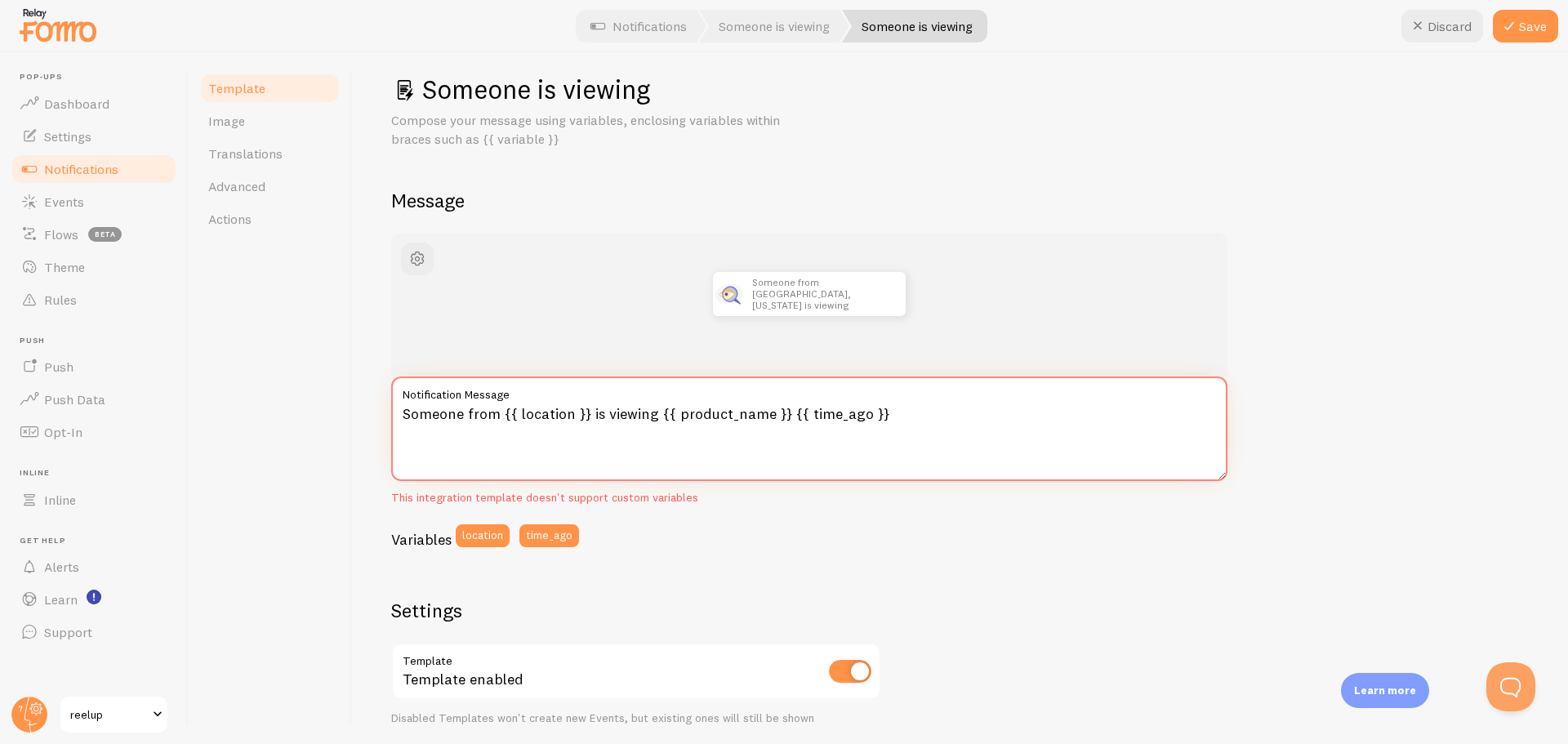
scroll to position [0, 0]
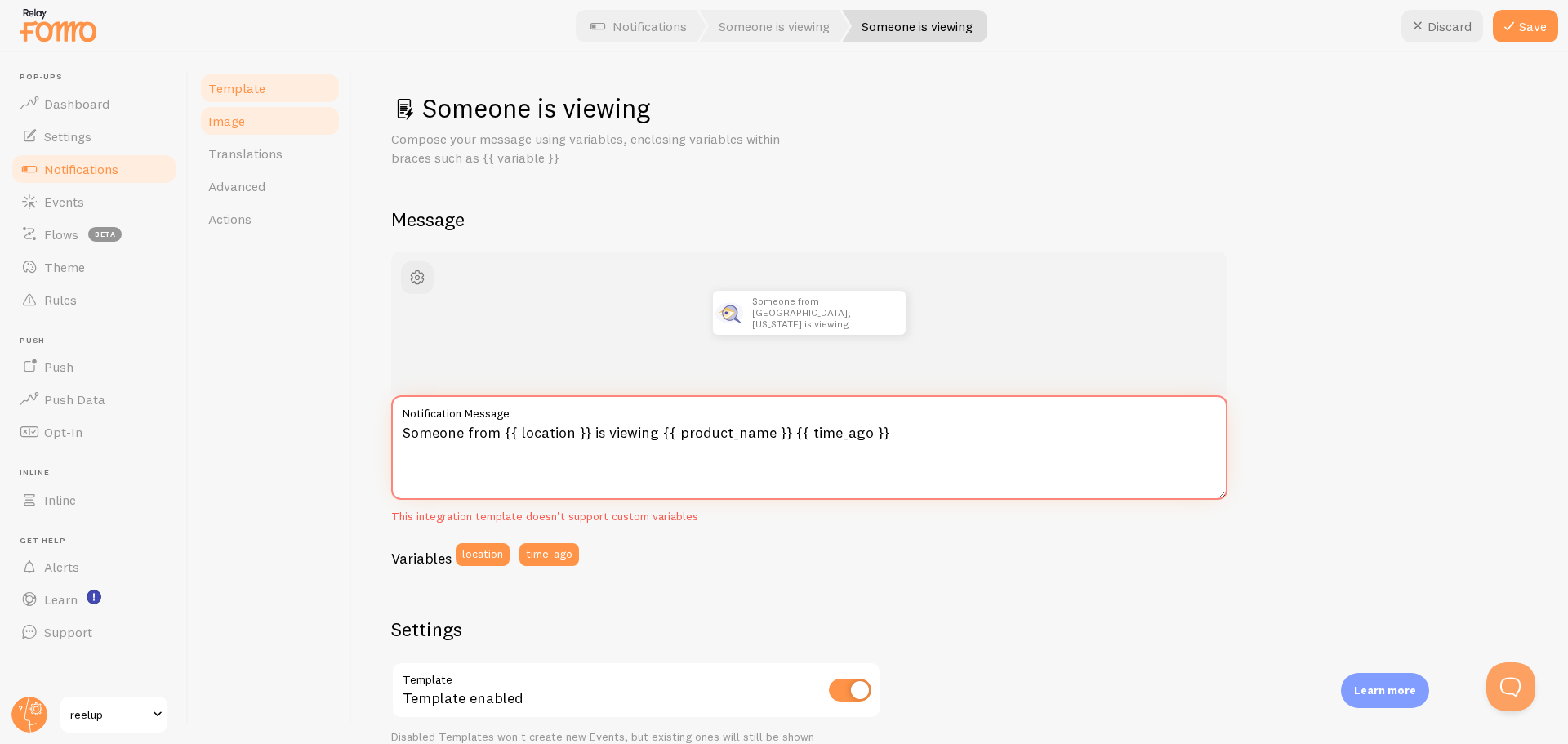
type textarea "Someone from {{ location }} is viewing {{ product_name }} {{ time_ago }}"
click at [210, 132] on link "Image" at bounding box center [270, 120] width 142 height 32
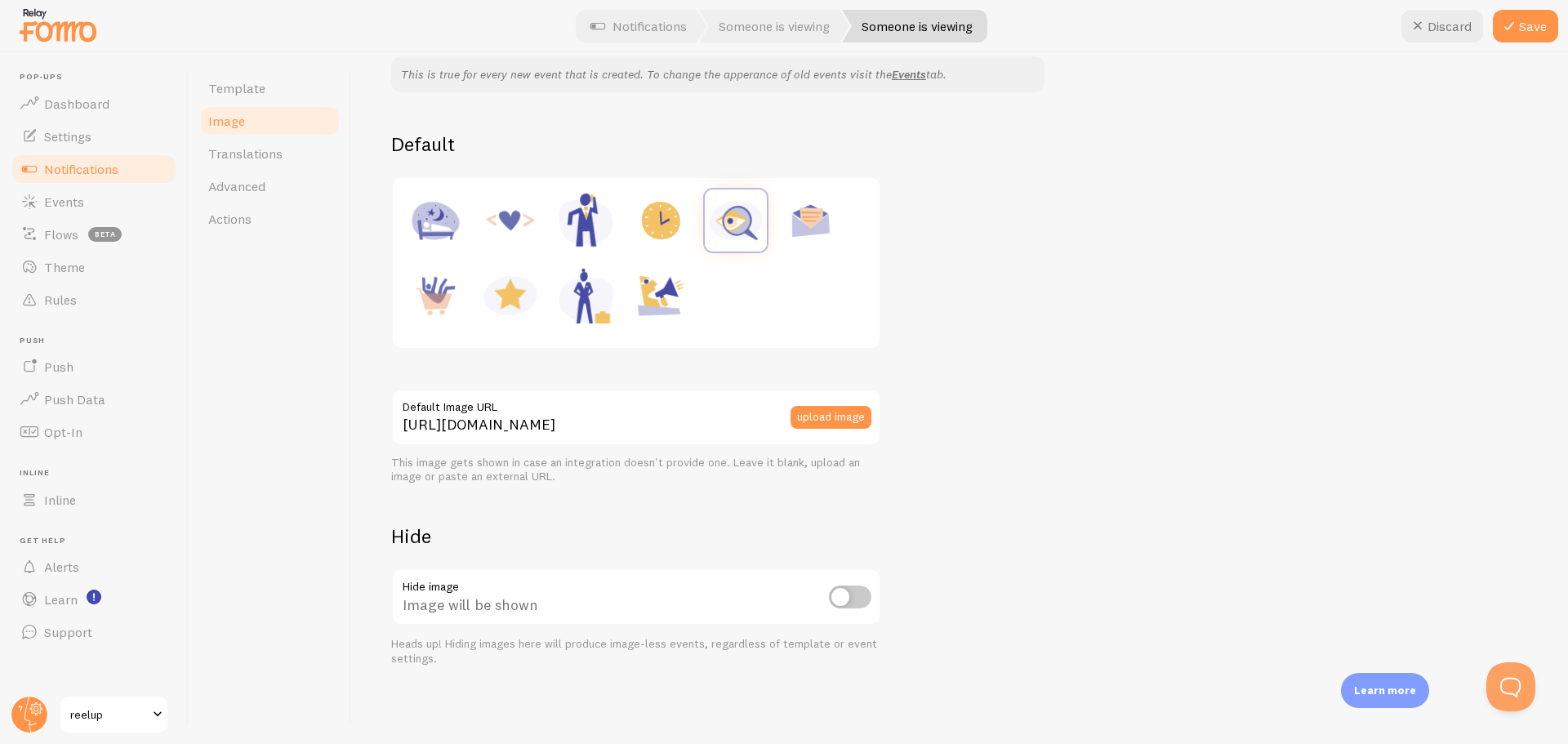
scroll to position [69, 0]
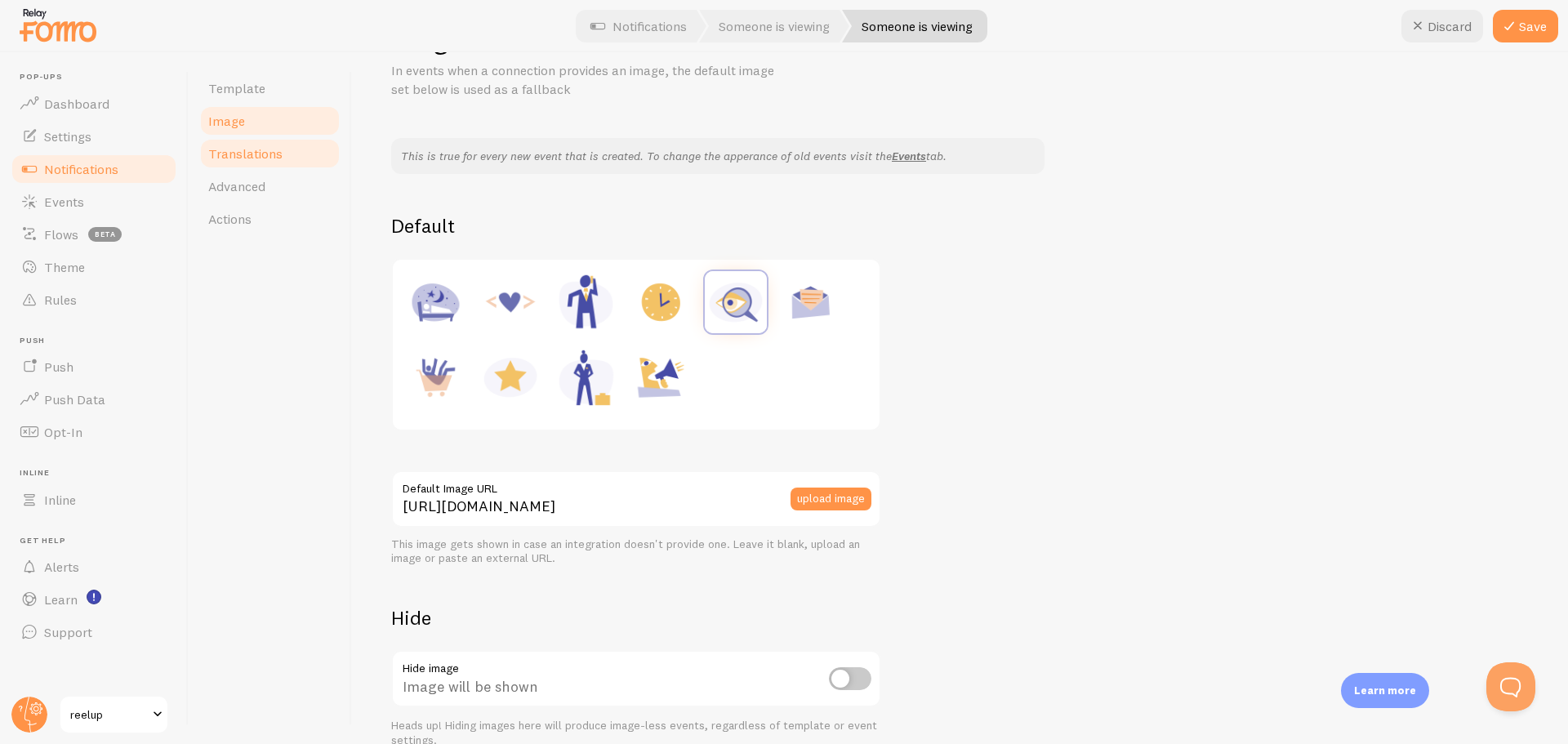
click at [283, 164] on link "Translations" at bounding box center [270, 153] width 142 height 32
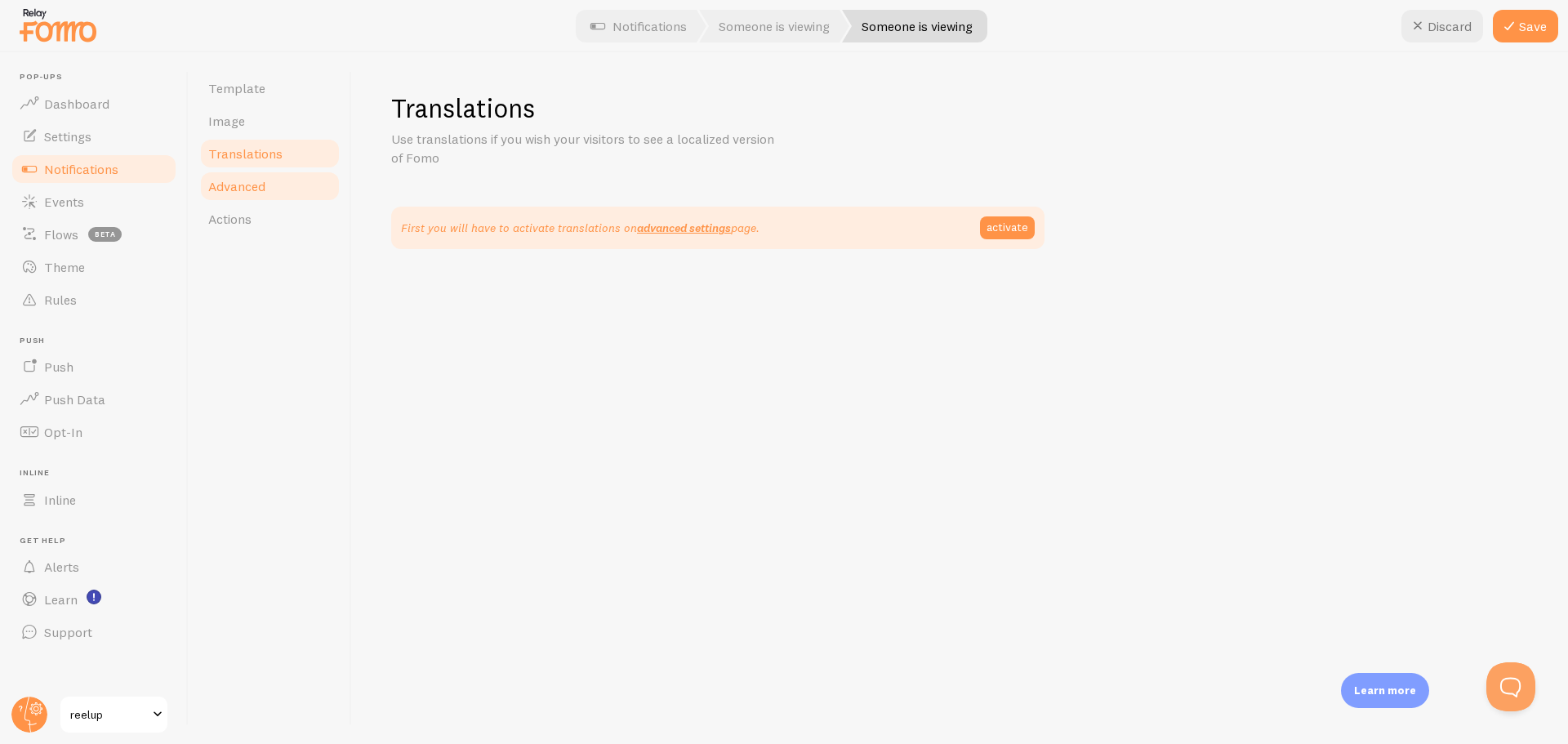
click at [274, 189] on link "Advanced" at bounding box center [270, 186] width 142 height 32
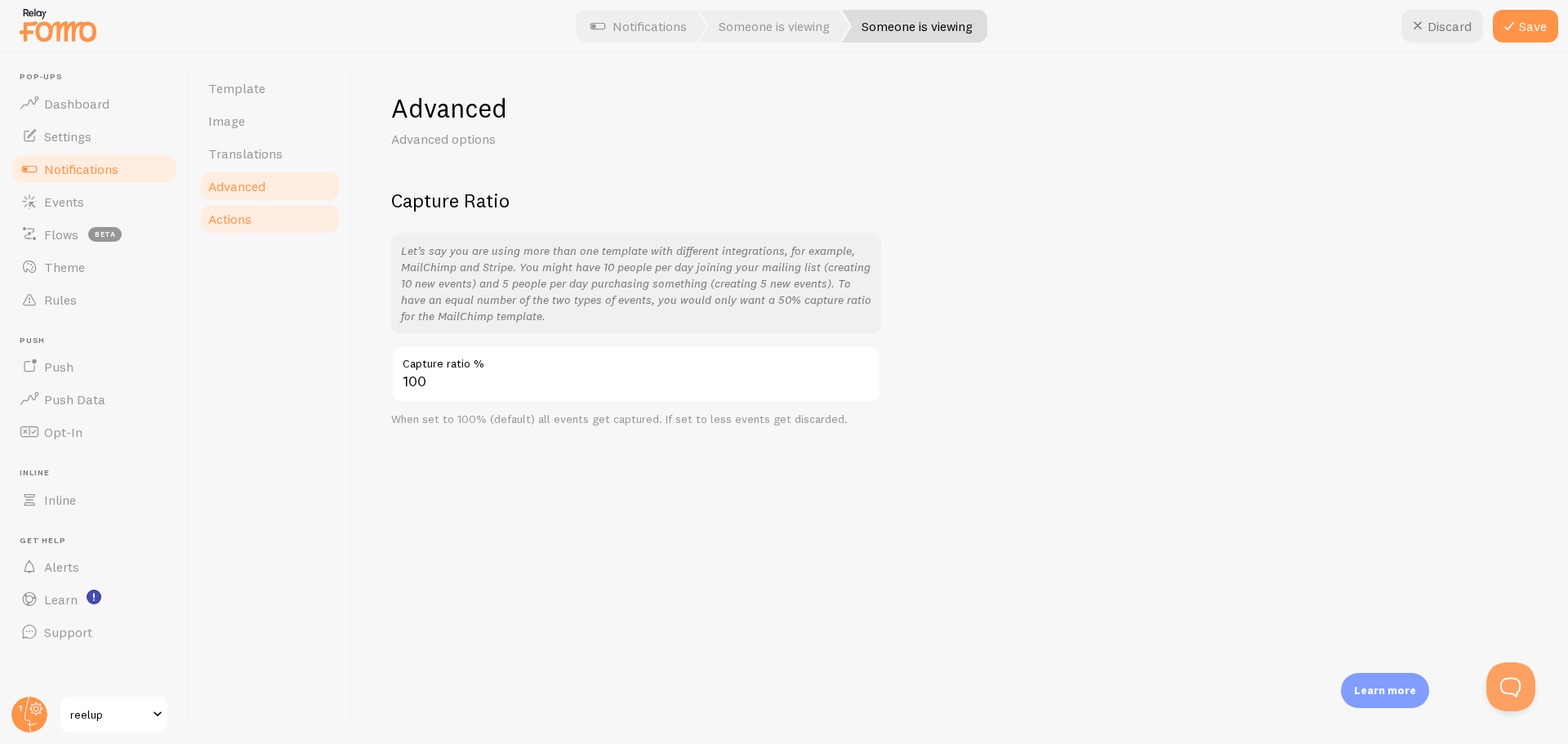
click at [261, 218] on link "Actions" at bounding box center [270, 218] width 142 height 32
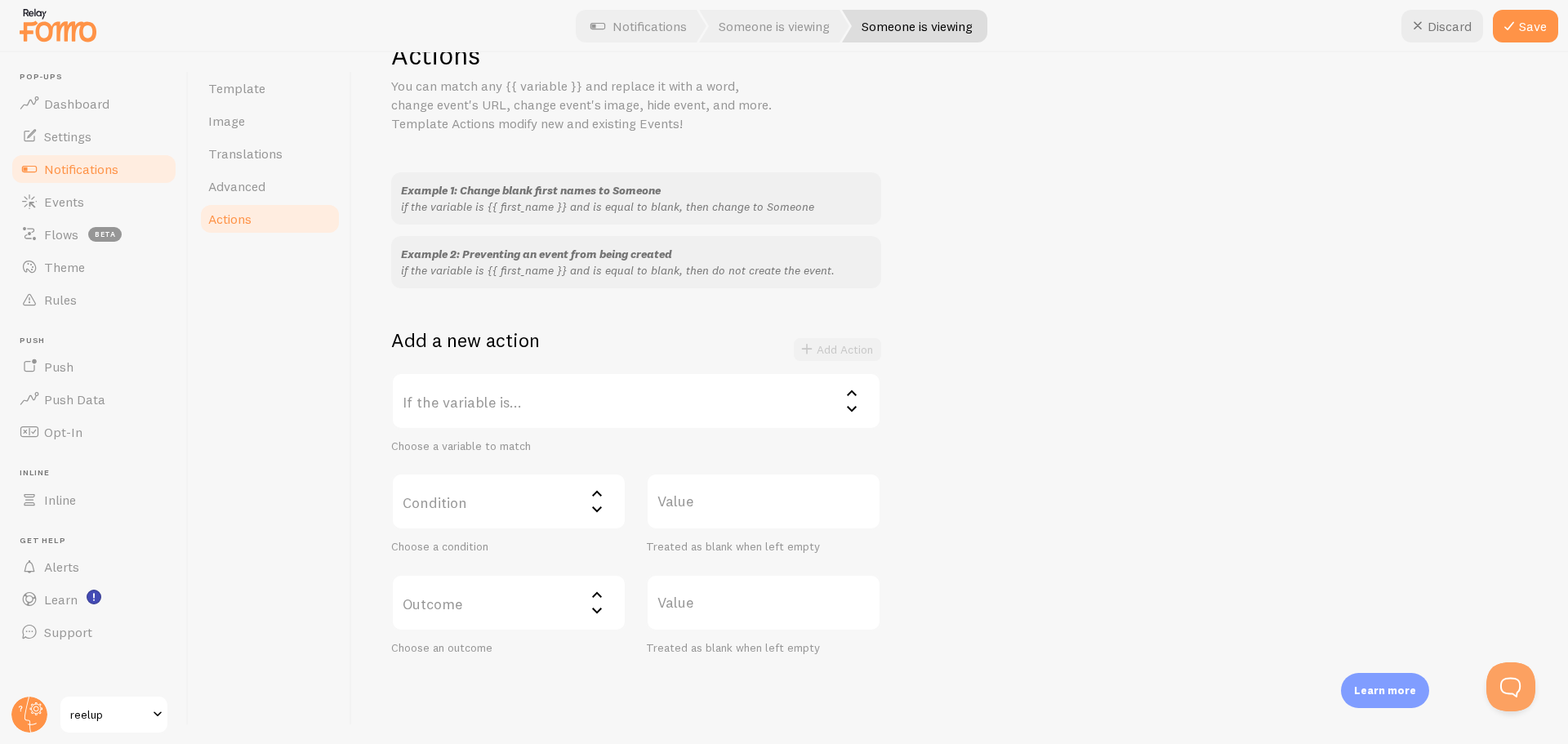
scroll to position [24, 0]
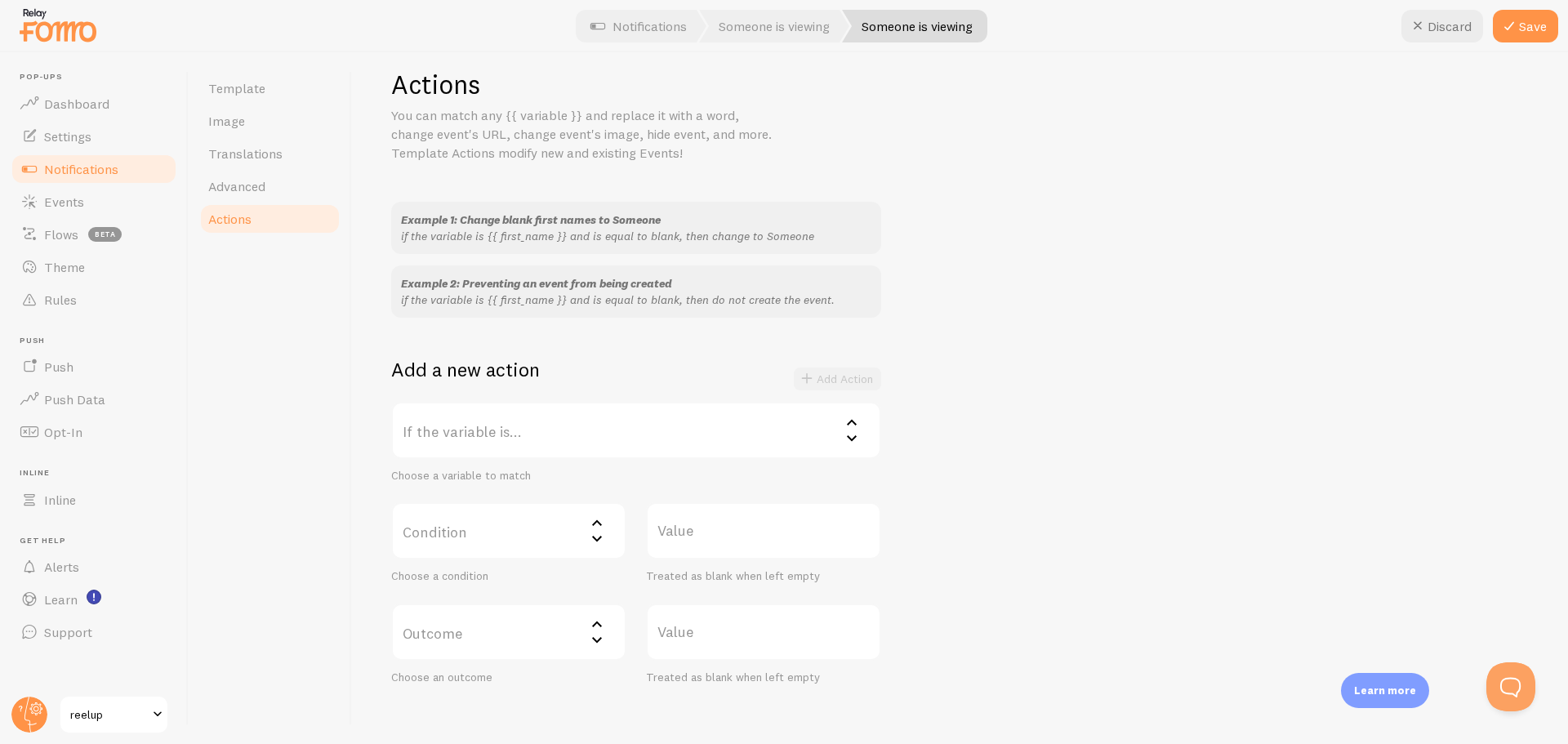
click at [499, 541] on label "Condition" at bounding box center [509, 530] width 235 height 57
click at [499, 541] on div "Select matcher" at bounding box center [509, 530] width 235 height 57
click at [516, 427] on label "If the variable is..." at bounding box center [635, 430] width 490 height 57
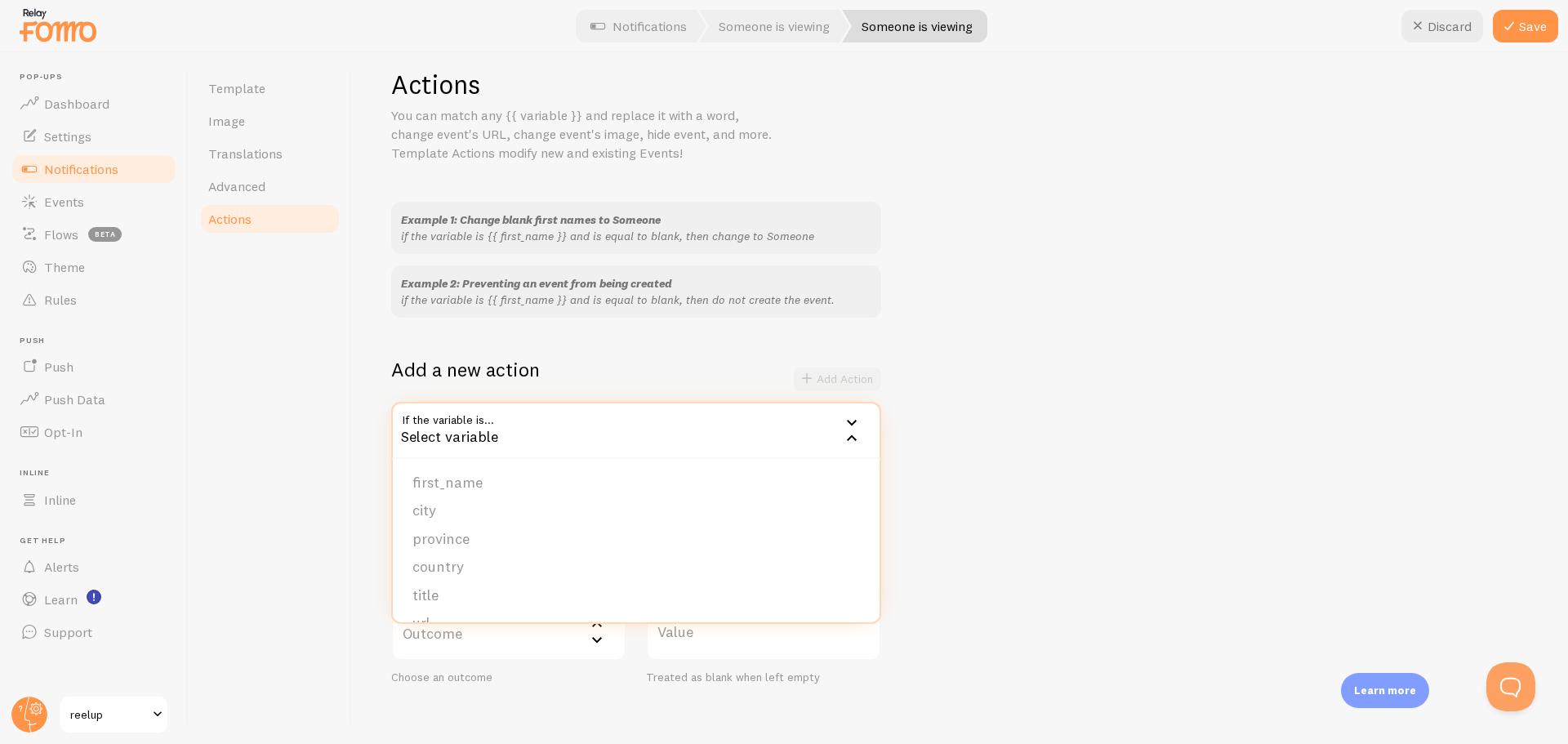
click at [1118, 328] on div "Example 1: Change blank first names to Someone if the variable is {{ first_name…" at bounding box center [959, 442] width 1137 height 483
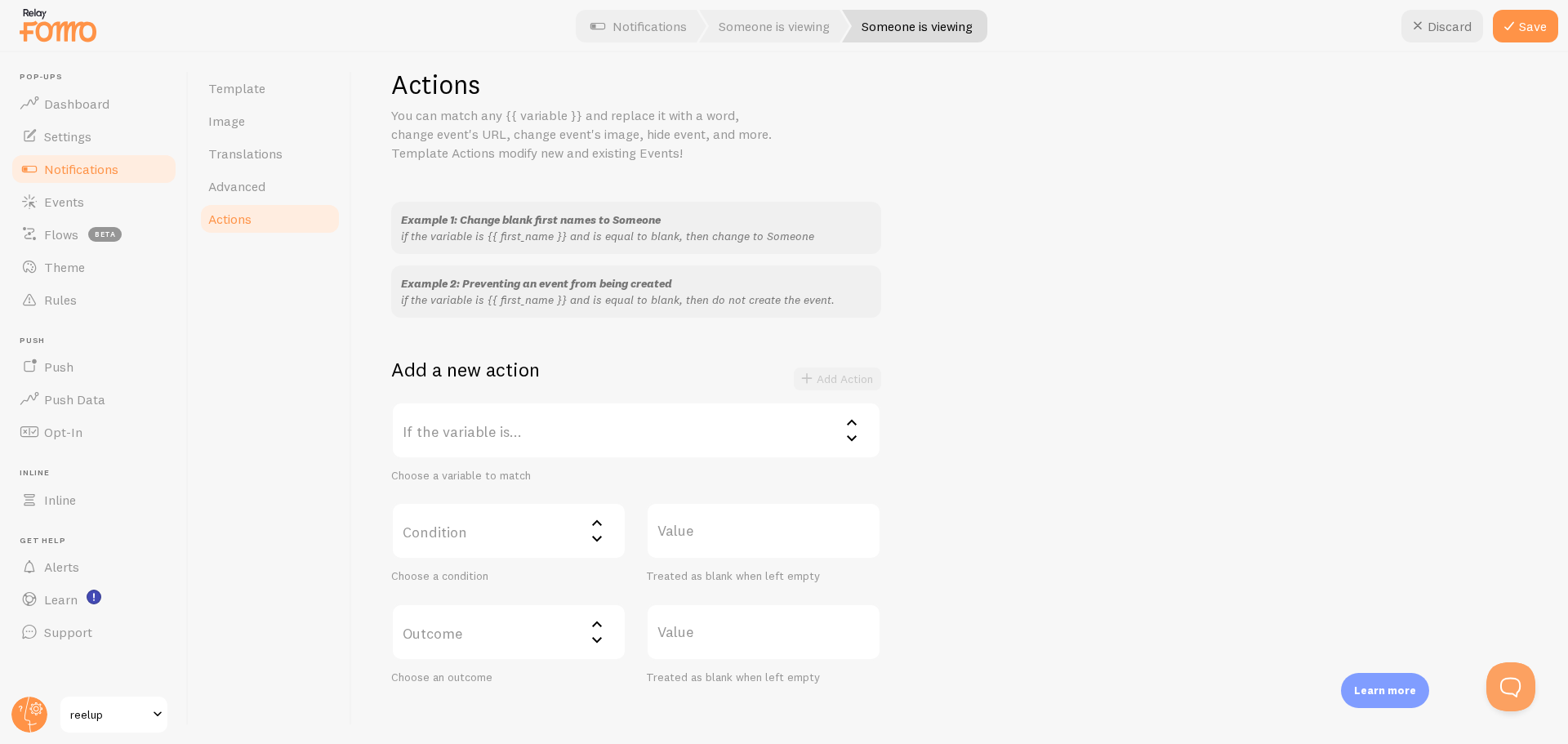
click at [578, 440] on label "If the variable is..." at bounding box center [635, 430] width 490 height 57
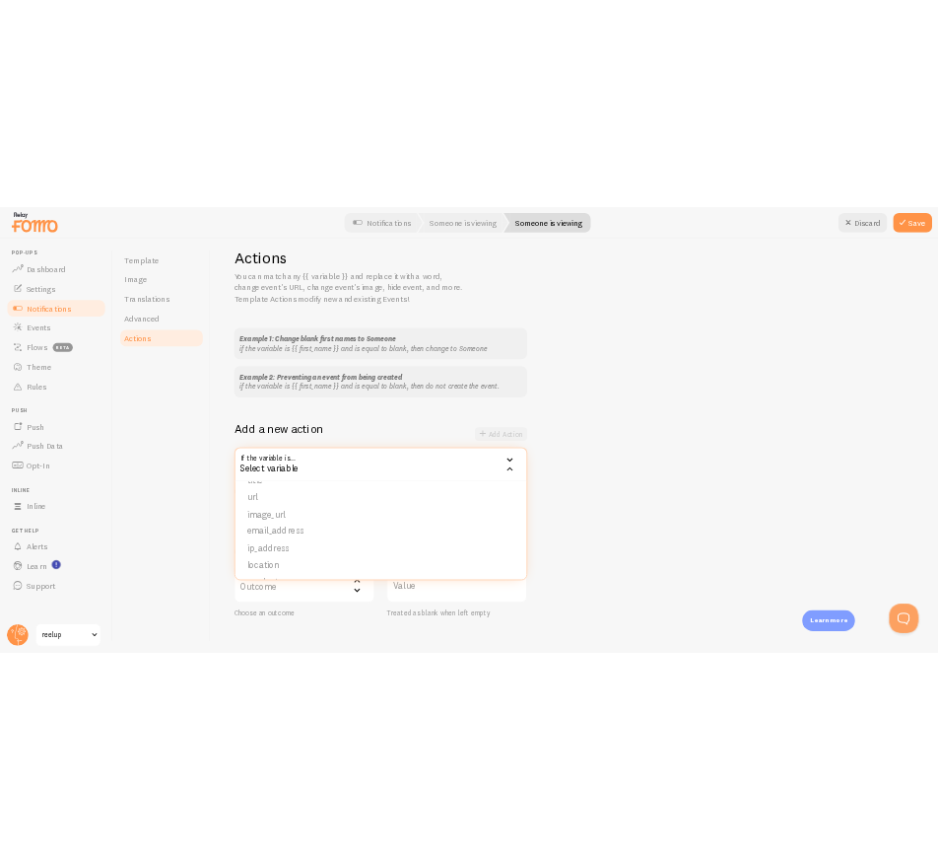
scroll to position [197, 0]
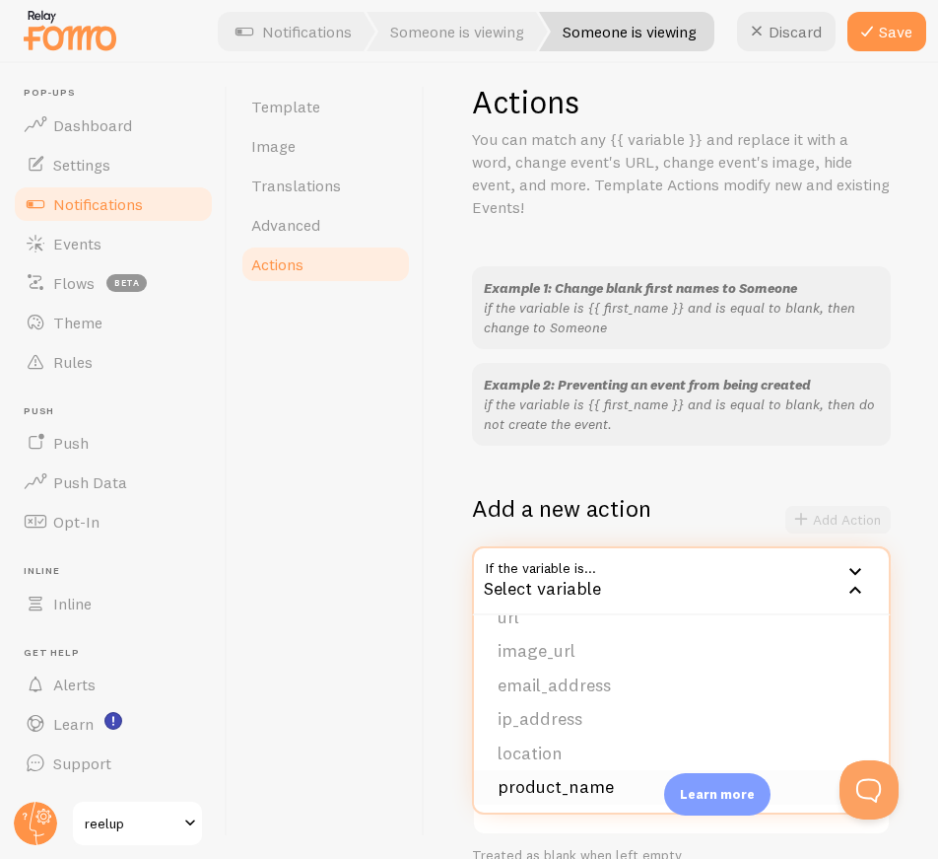
click at [606, 780] on li "product_name" at bounding box center [681, 787] width 415 height 34
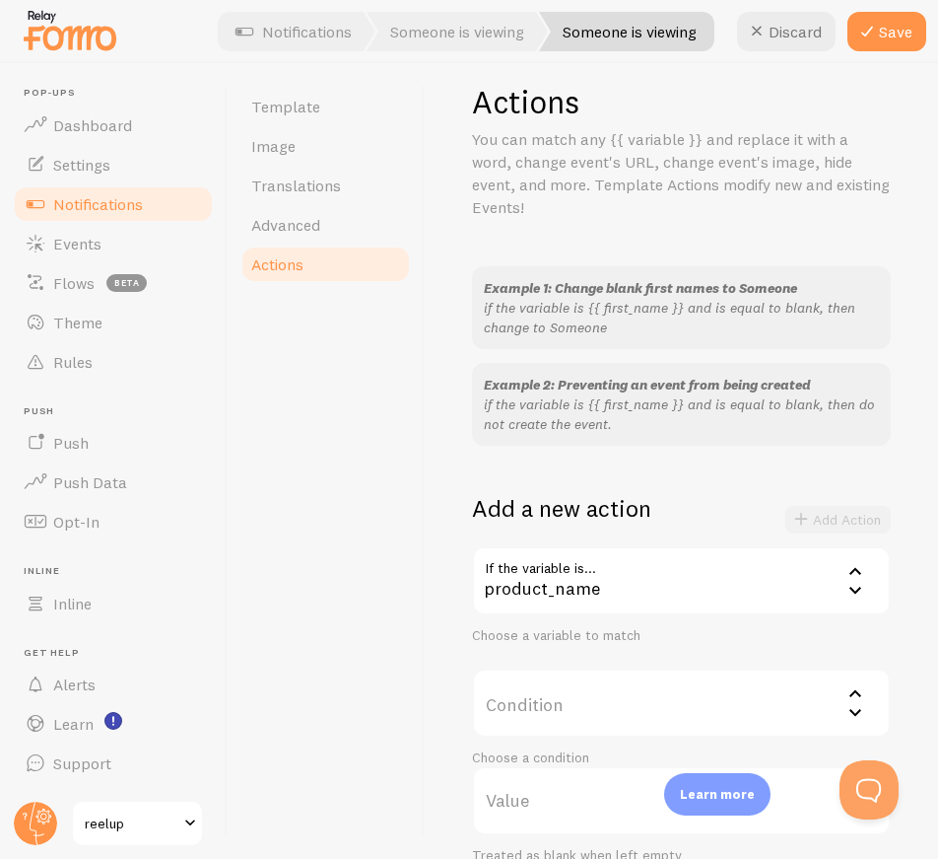
click at [570, 699] on label "Condition" at bounding box center [681, 702] width 419 height 69
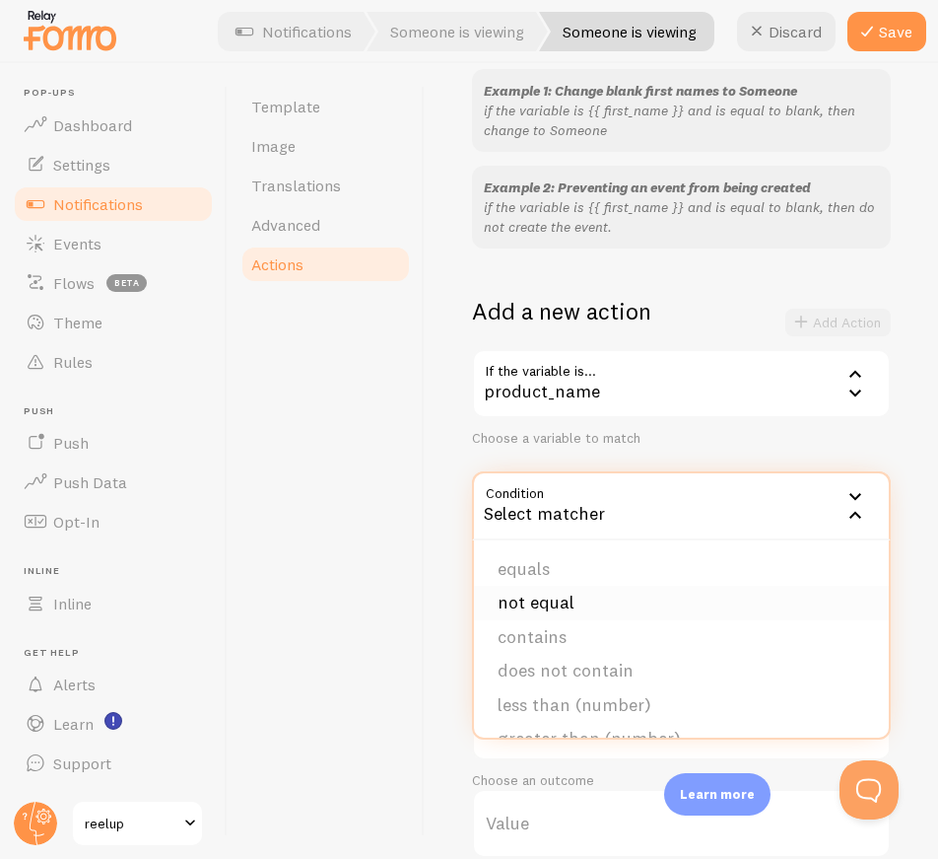
scroll to position [99, 0]
click at [745, 306] on div "Add a new action Add Action" at bounding box center [681, 323] width 419 height 54
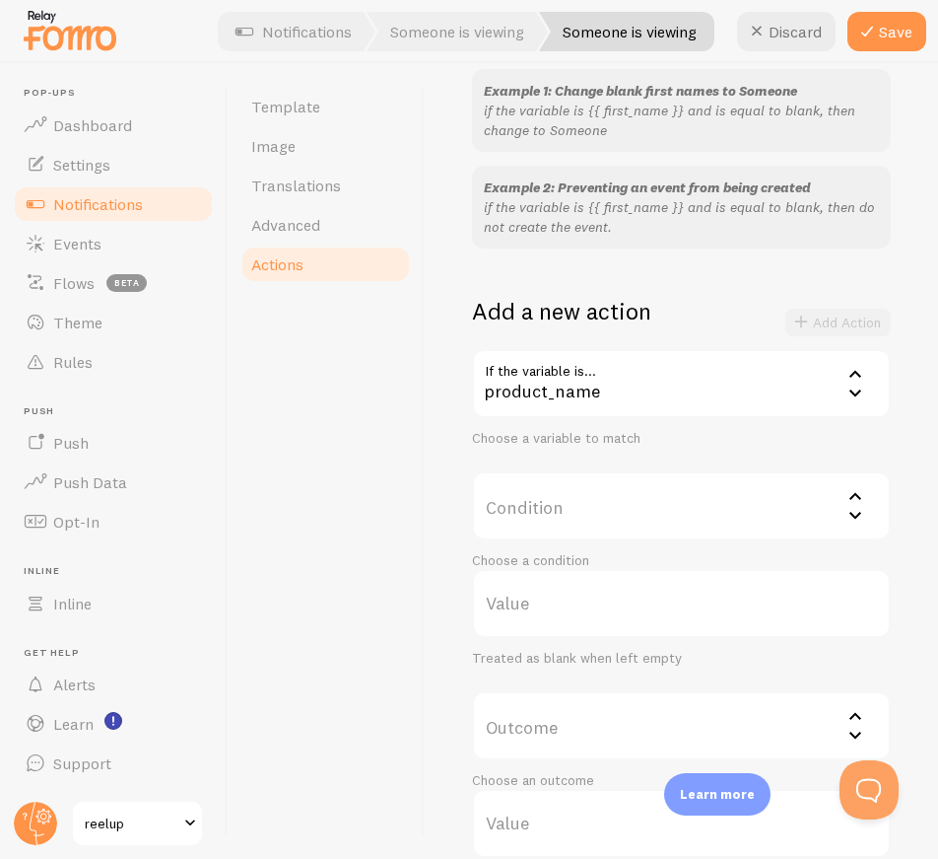
click at [807, 369] on div "product_name" at bounding box center [681, 383] width 419 height 69
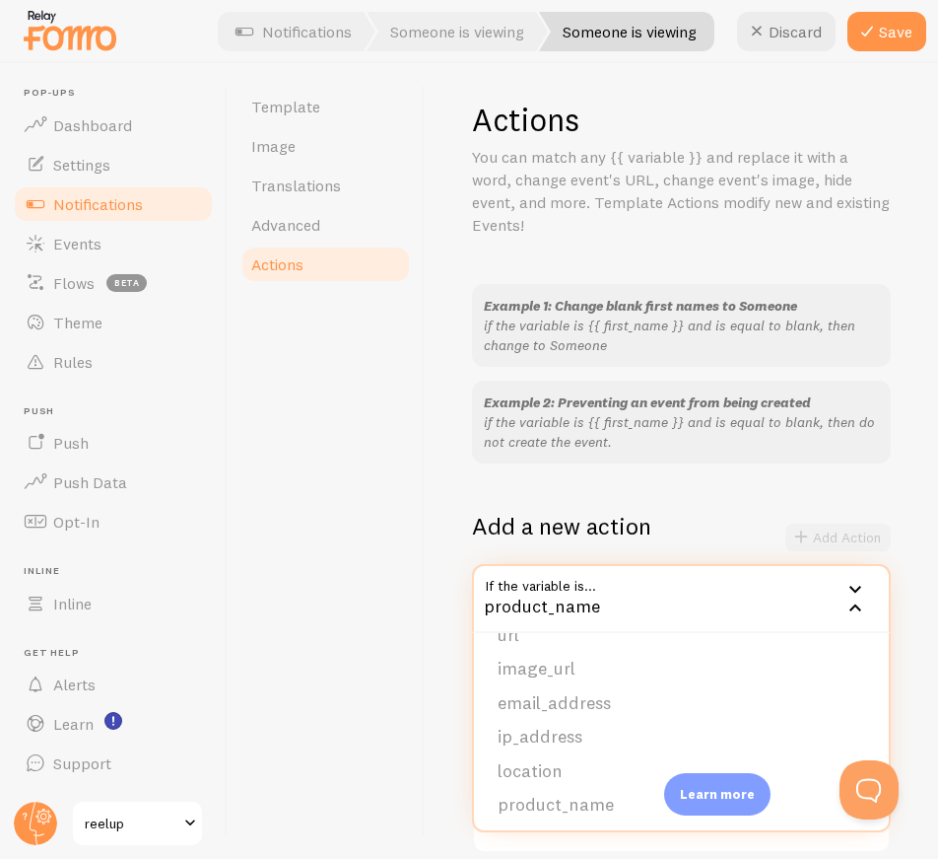
scroll to position [0, 0]
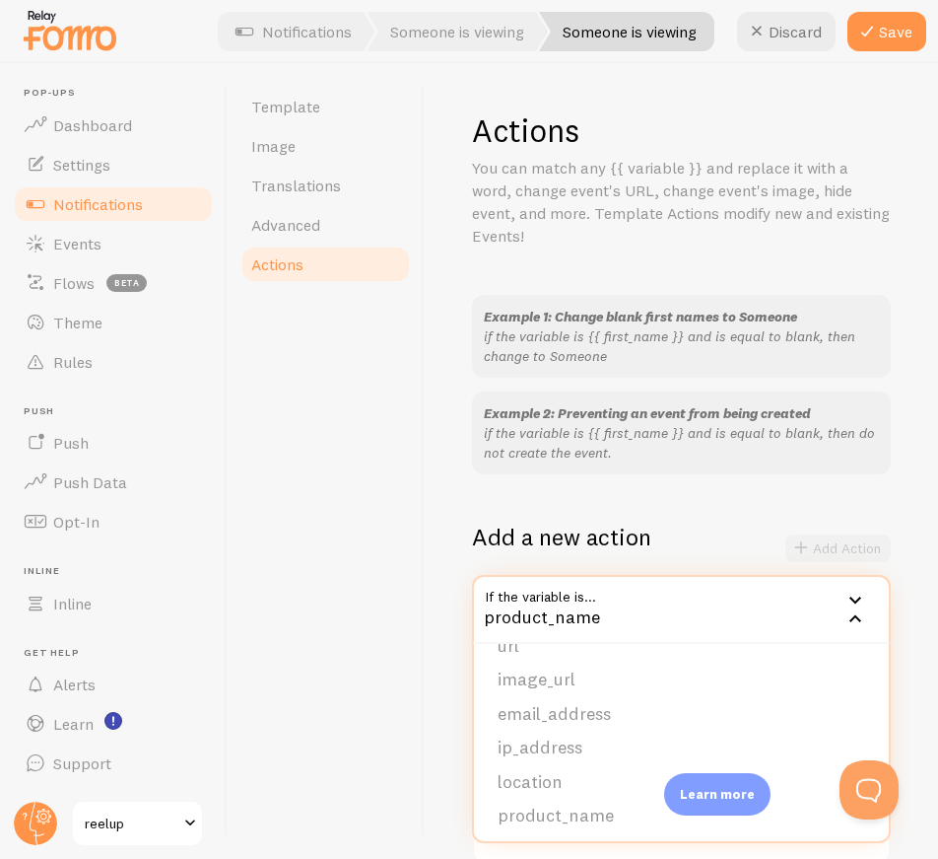
click at [287, 422] on div "Template Image Translations Advanced Actions" at bounding box center [326, 460] width 197 height 795
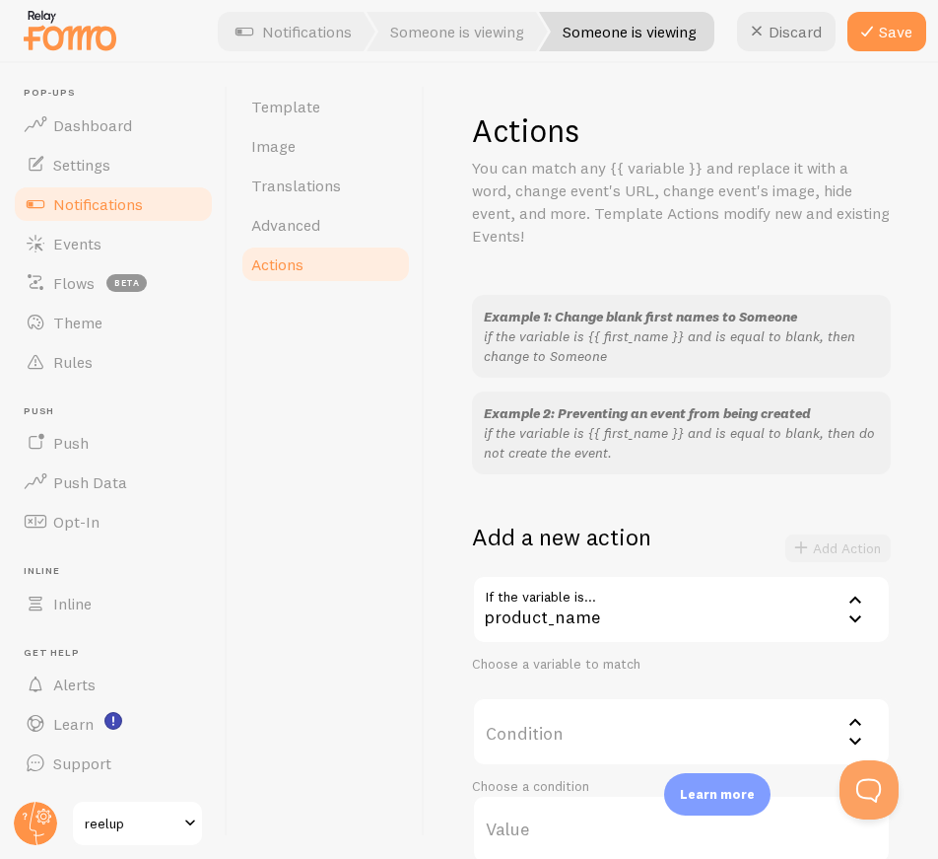
click at [304, 471] on div "Template Image Translations Advanced Actions" at bounding box center [326, 460] width 197 height 795
click at [876, 32] on icon at bounding box center [868, 32] width 24 height 24
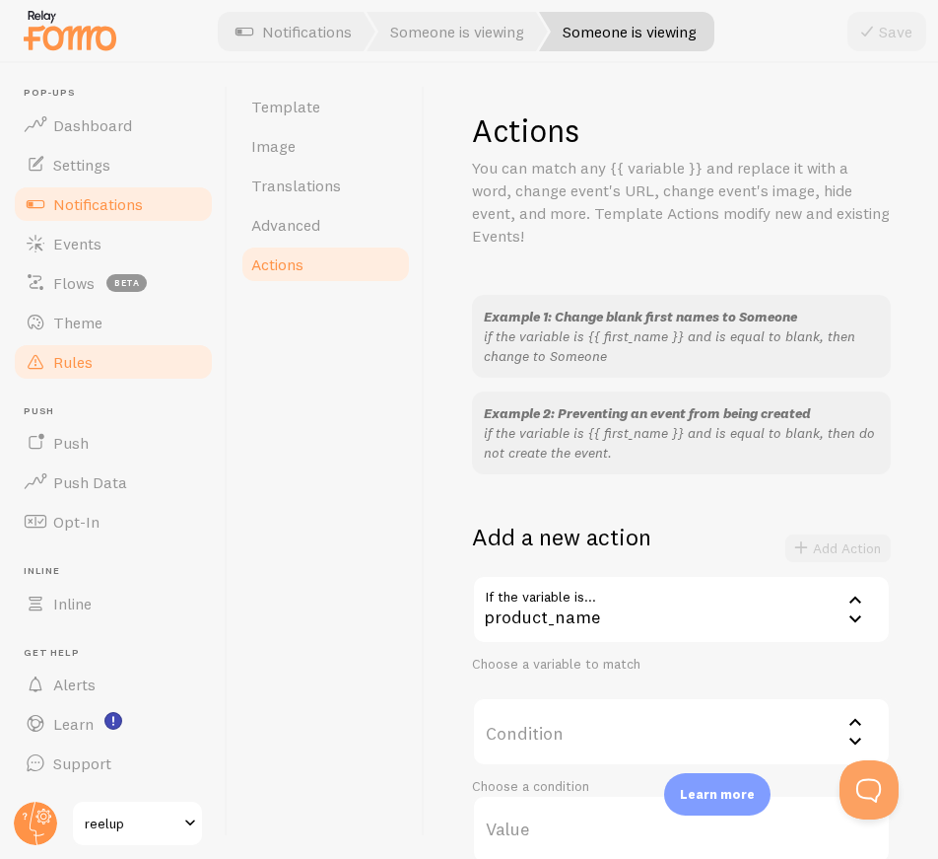
click at [83, 354] on span "Rules" at bounding box center [72, 362] width 39 height 20
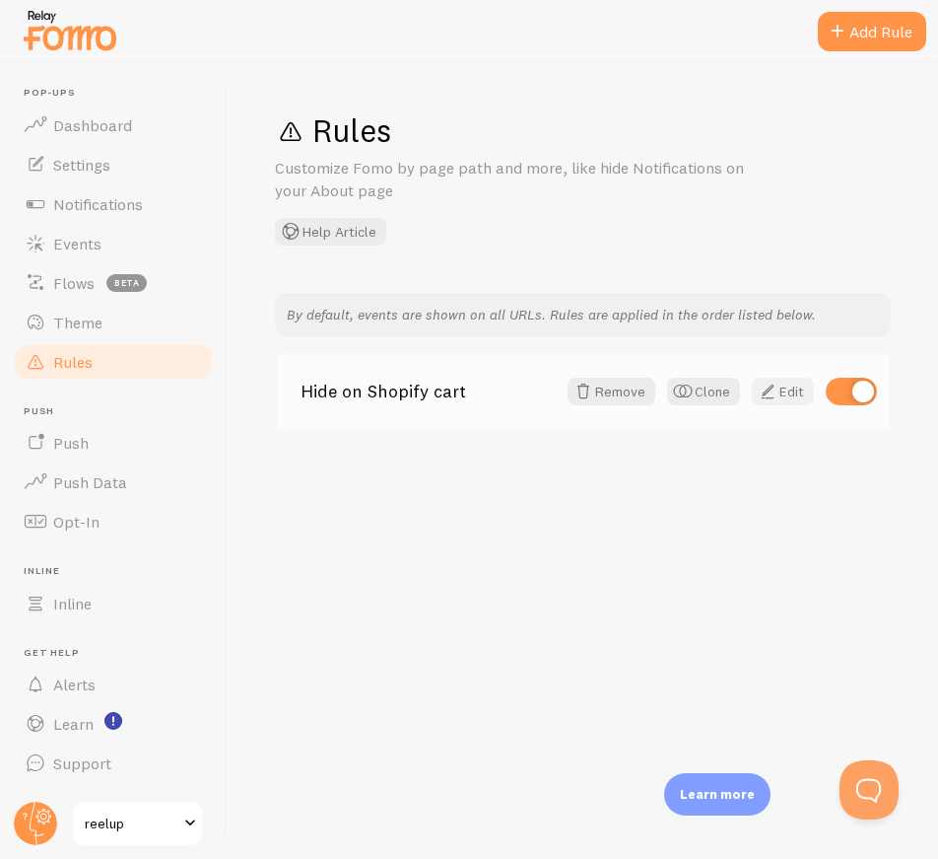
click at [790, 401] on link "Edit" at bounding box center [783, 392] width 62 height 28
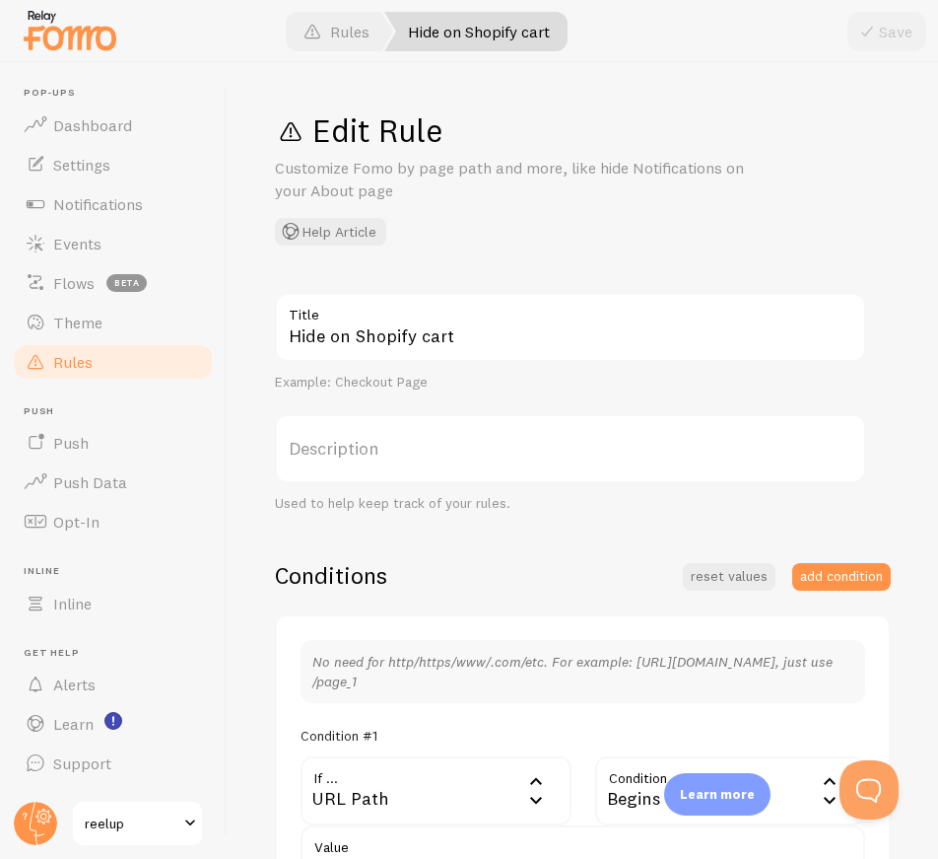
scroll to position [99, 0]
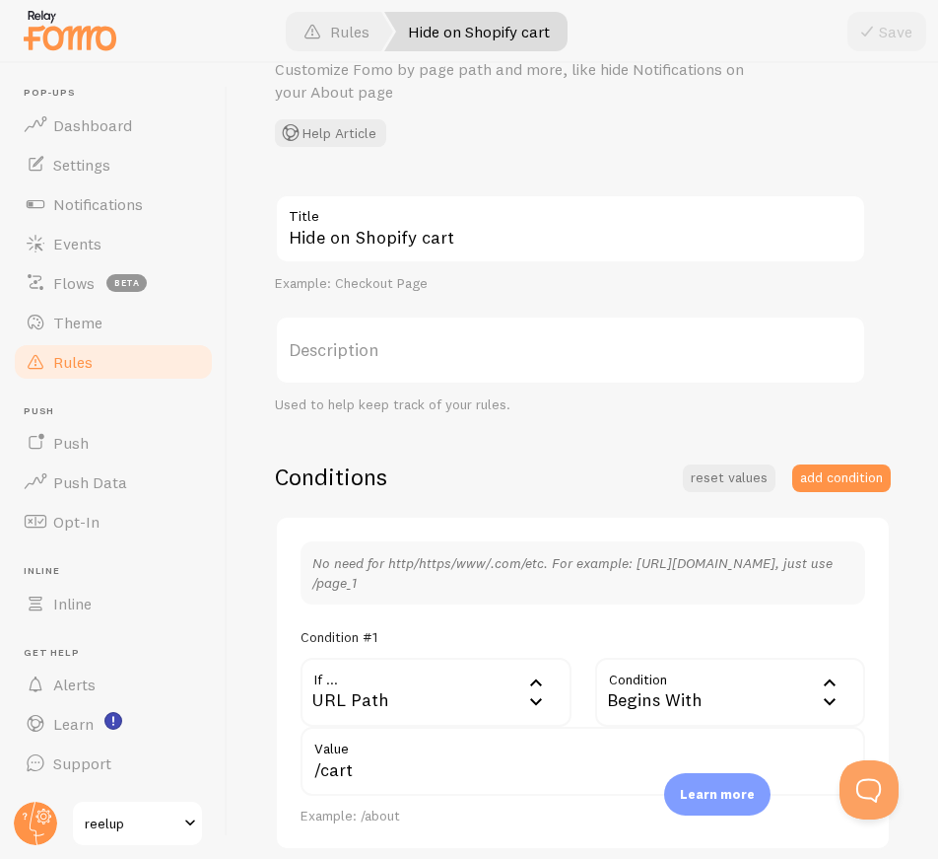
click at [486, 226] on label "Title" at bounding box center [570, 211] width 591 height 34
click at [486, 226] on input "Hide on Shopify cart" at bounding box center [570, 228] width 591 height 69
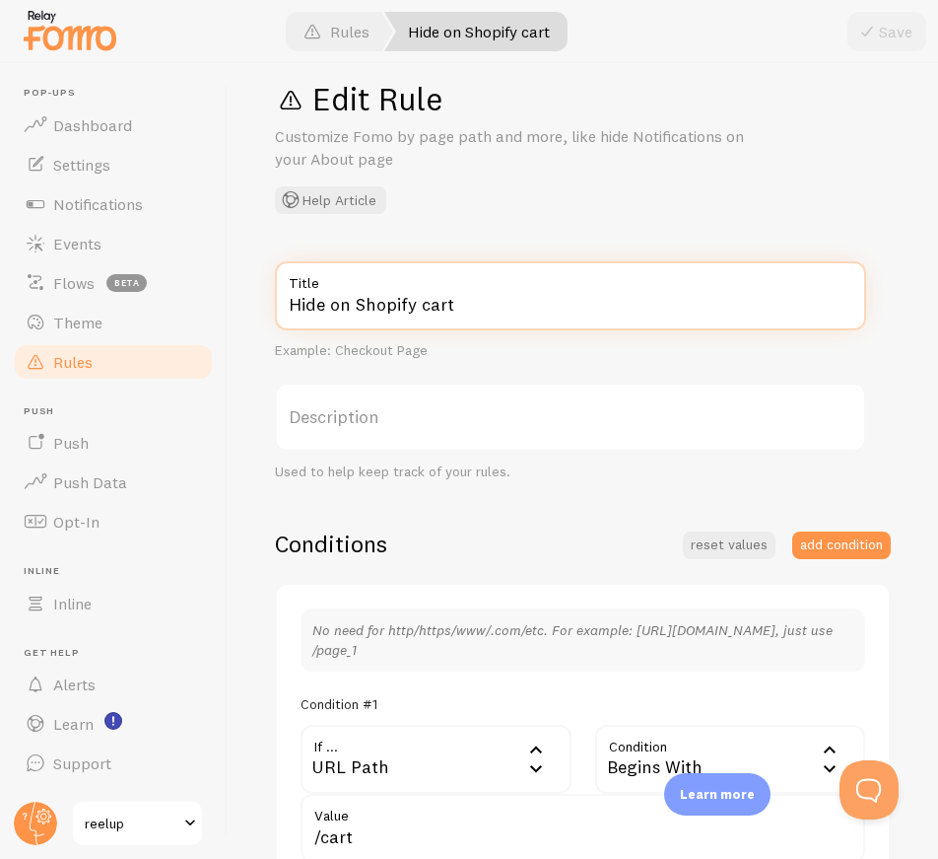
scroll to position [0, 0]
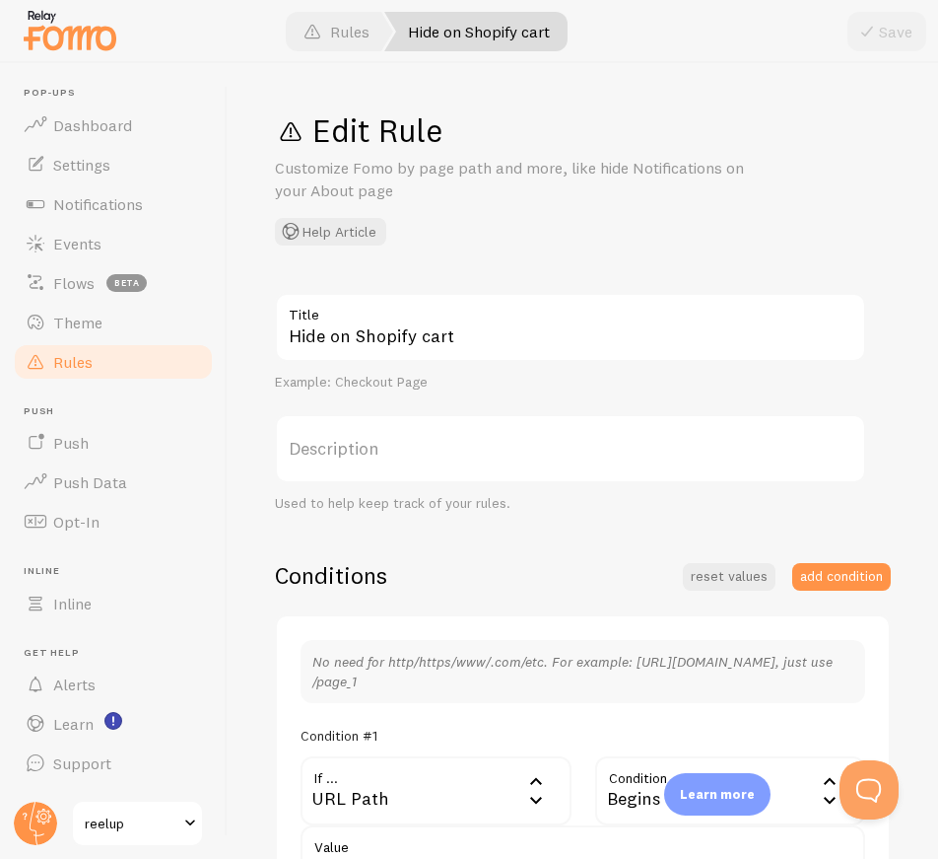
click at [410, 103] on div "Edit Rule Customize Fomo by page path and more, like hide Notifications on your…" at bounding box center [583, 460] width 711 height 795
click at [154, 356] on link "Rules" at bounding box center [113, 361] width 203 height 39
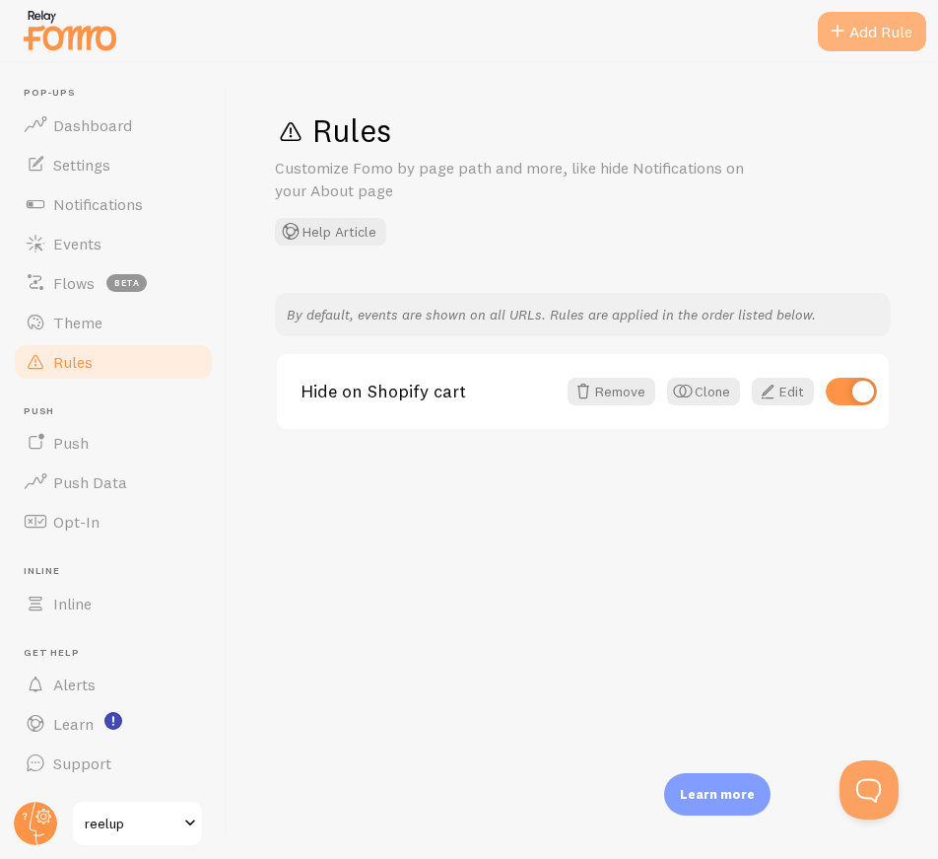
click at [871, 36] on div "Add Rule" at bounding box center [872, 31] width 108 height 39
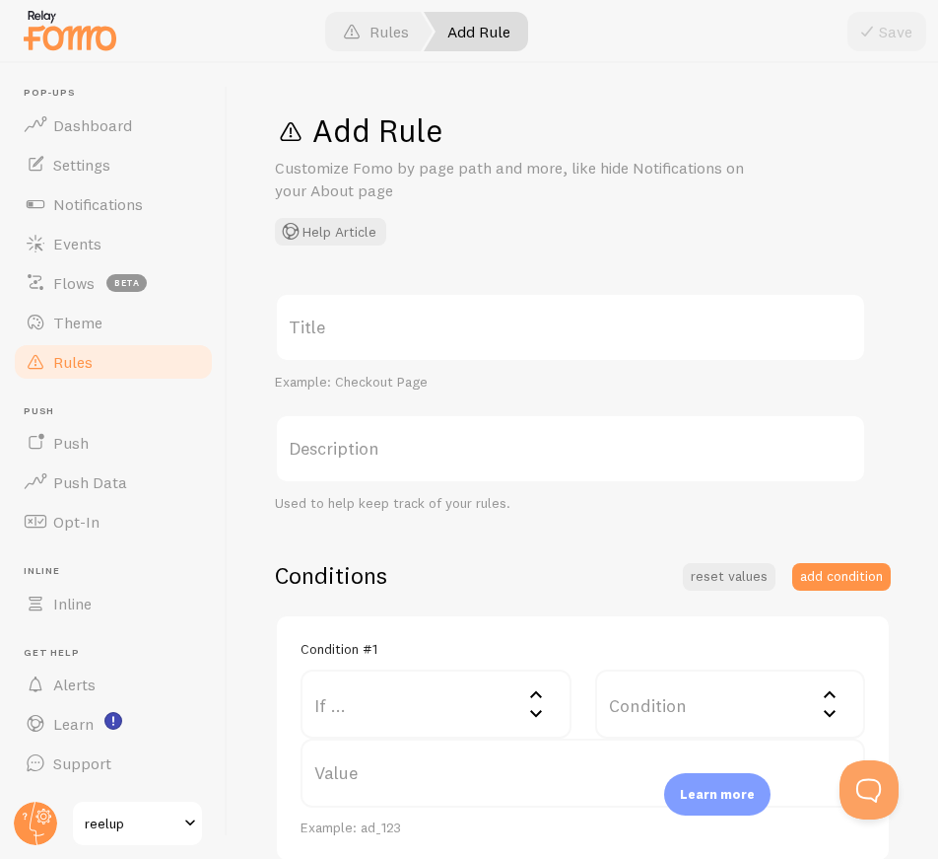
click at [376, 324] on label "Title" at bounding box center [570, 327] width 591 height 69
click at [376, 324] on input "Title" at bounding box center [570, 327] width 591 height 69
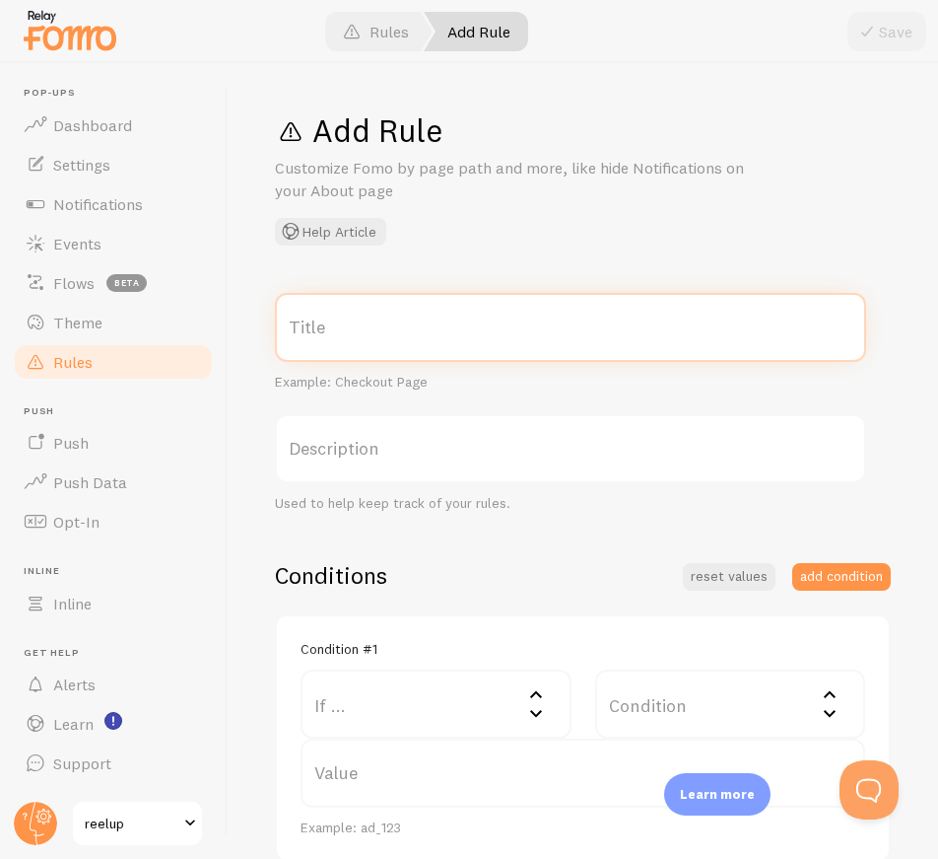
paste input "Show on Product Pages"
type input "Show on Product Pages"
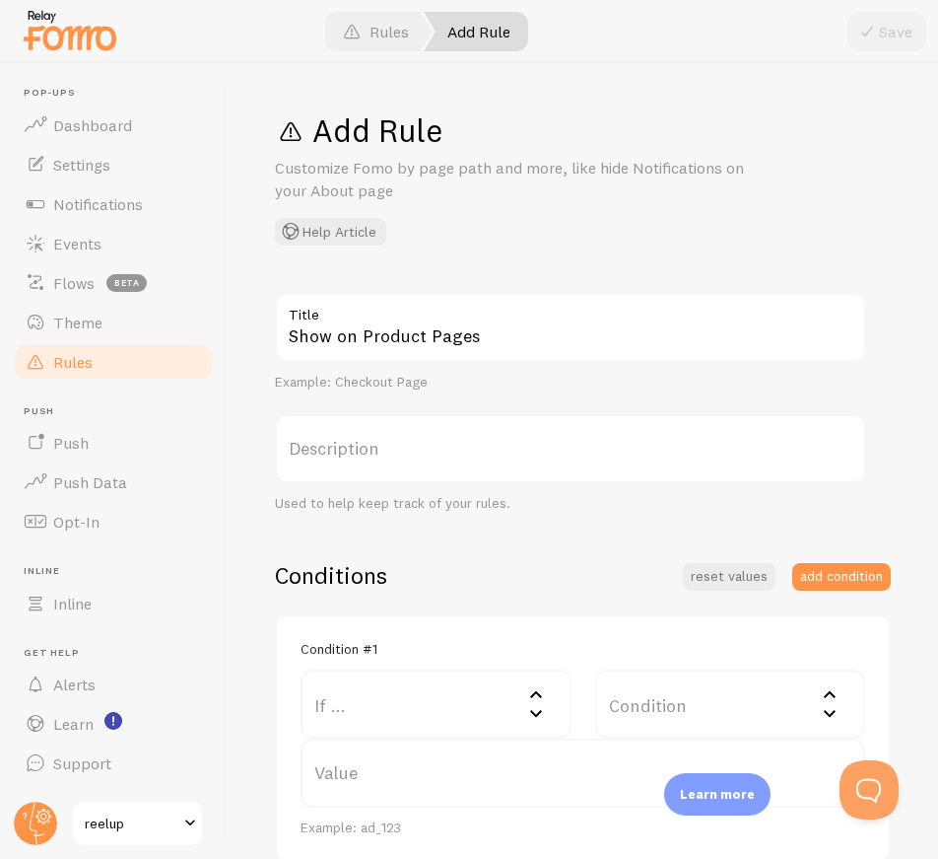
click at [362, 455] on label "Description" at bounding box center [570, 448] width 591 height 69
click at [362, 455] on input "Description" at bounding box center [570, 448] width 591 height 69
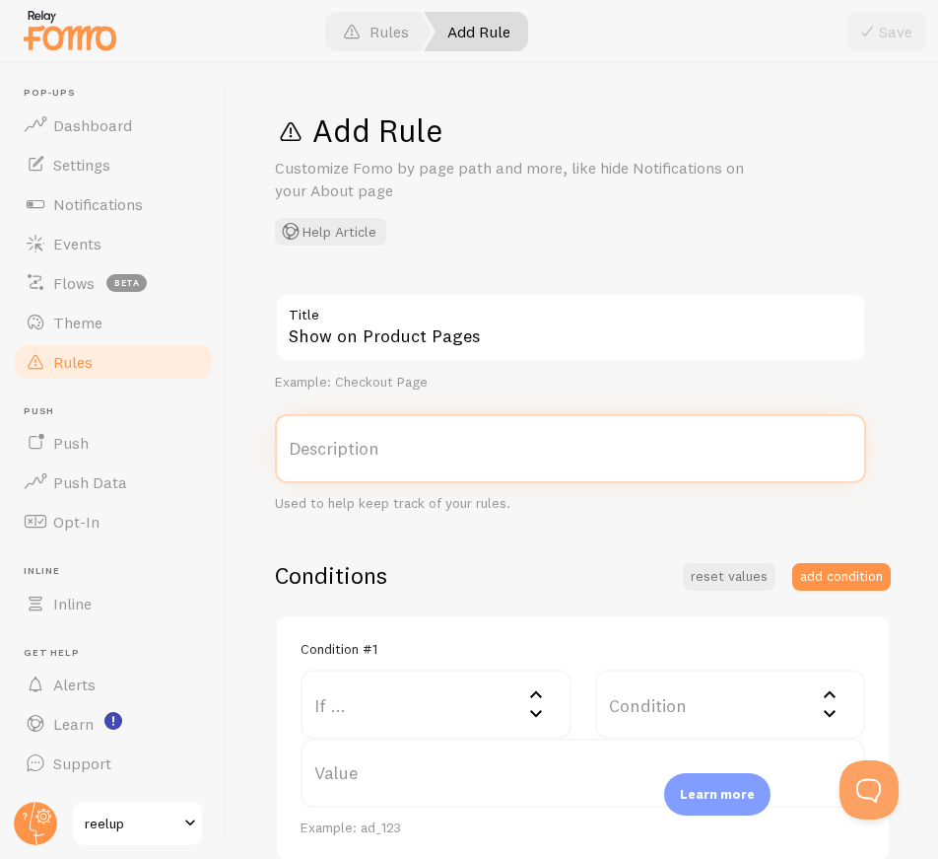
paste input "Show on Product Pages"
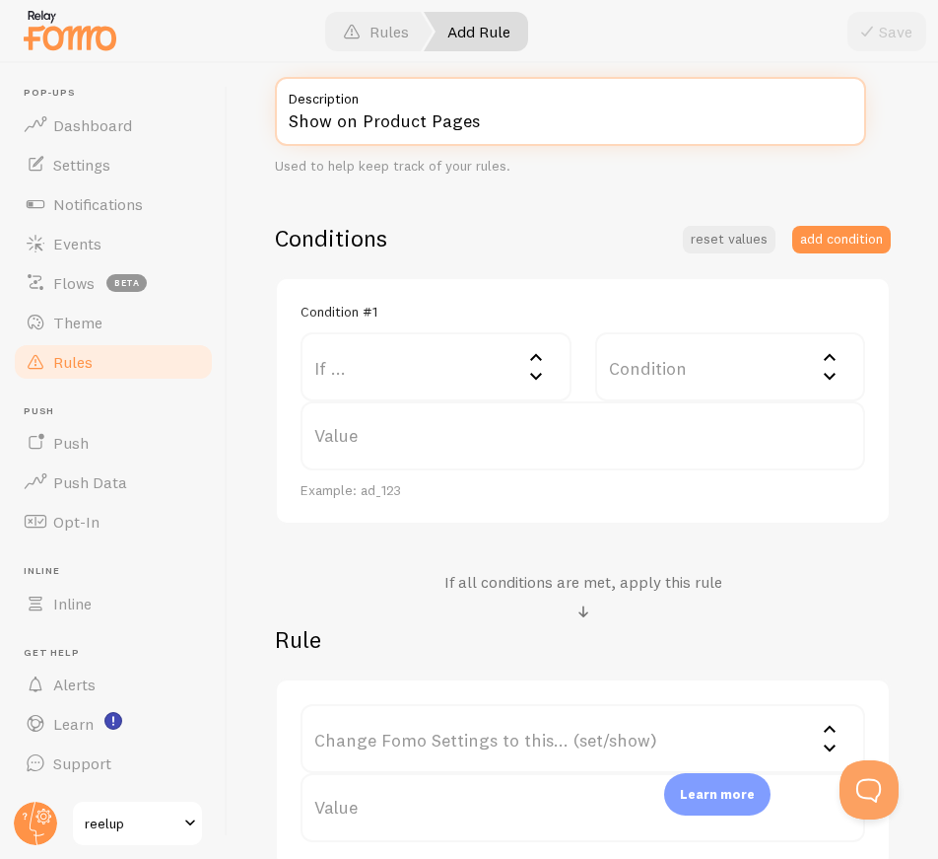
scroll to position [394, 0]
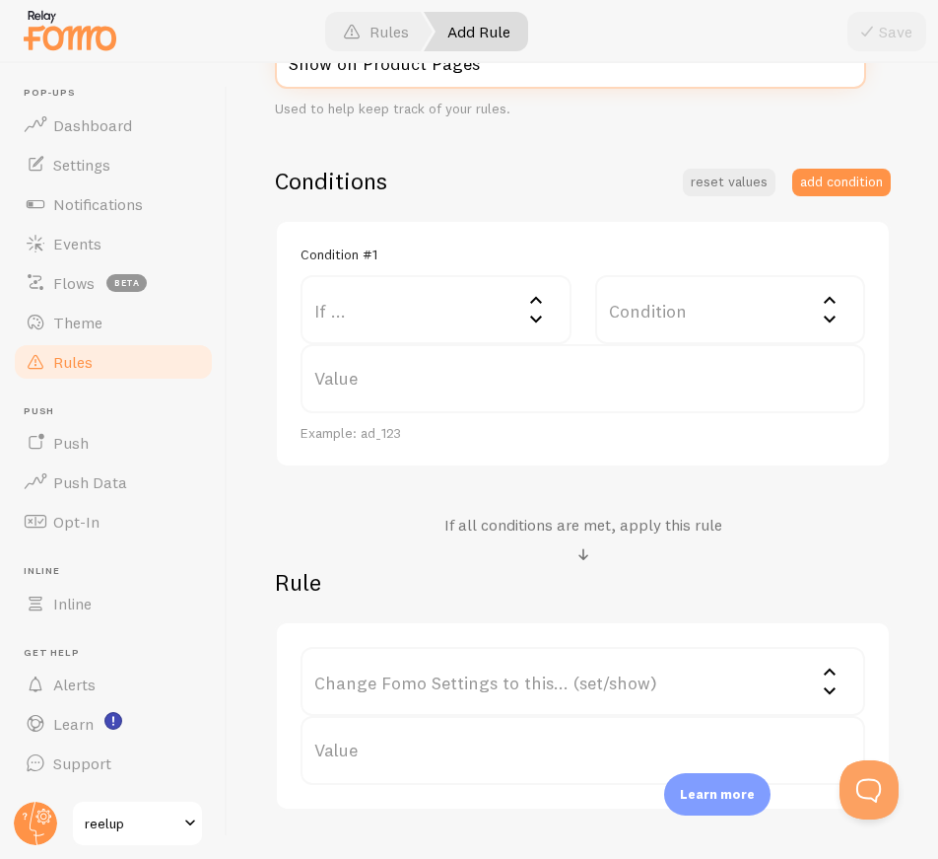
type input "Show on Product Pages"
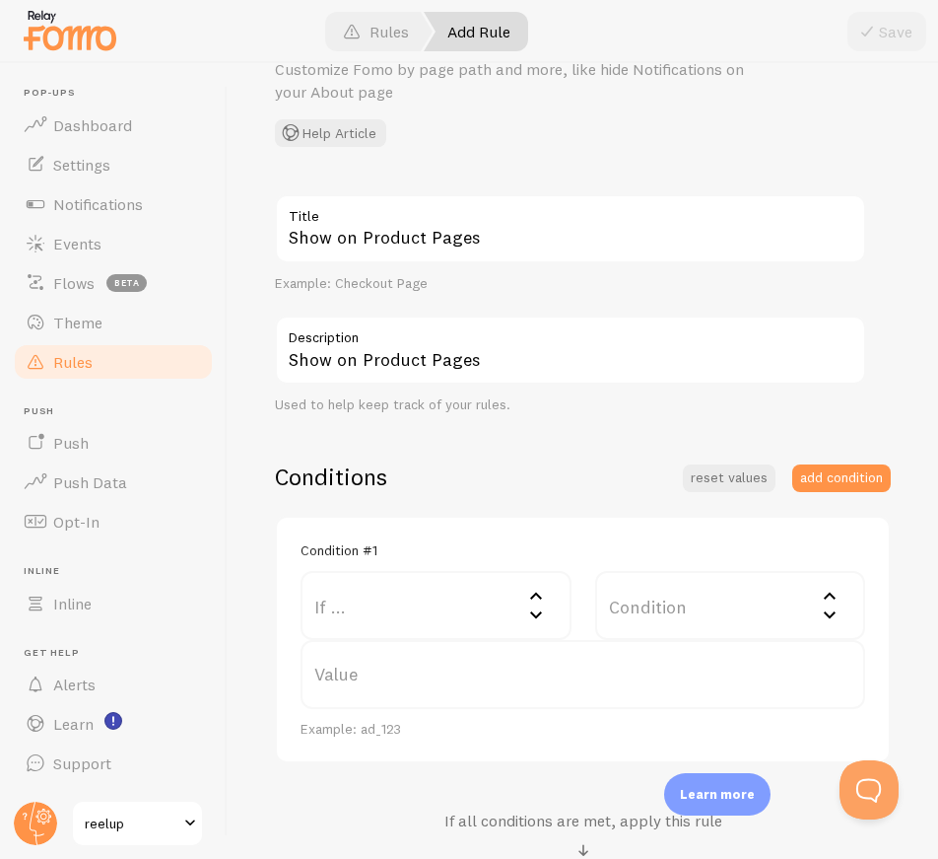
scroll to position [0, 0]
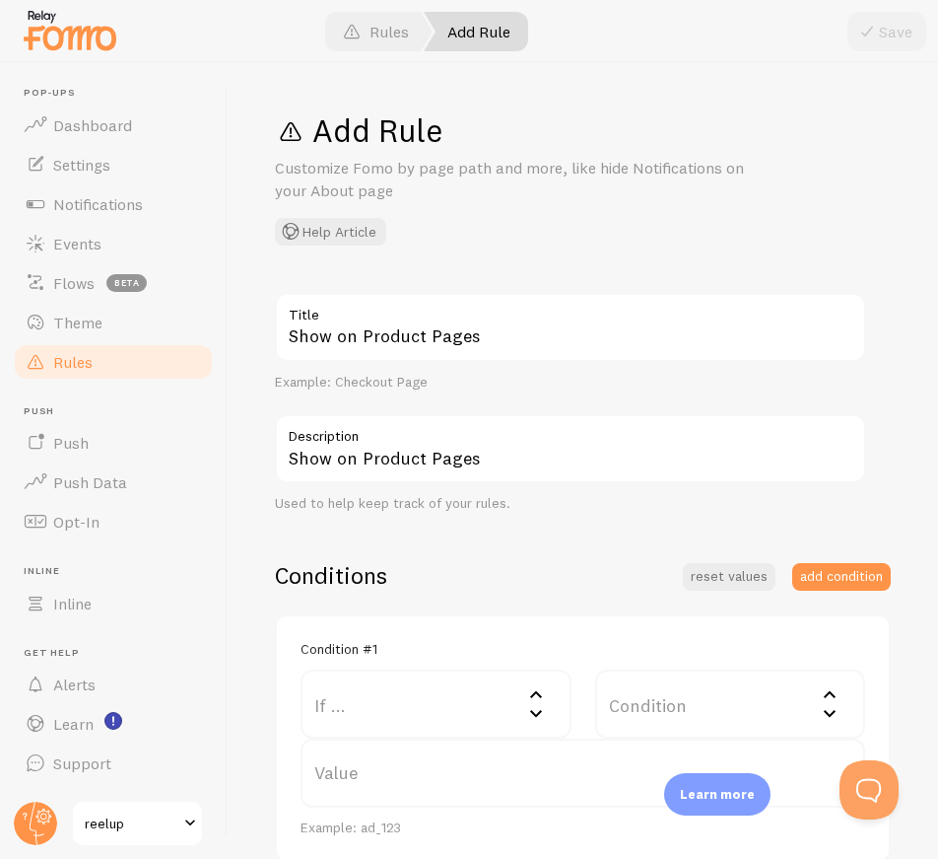
click at [420, 706] on label "If ..." at bounding box center [436, 703] width 271 height 69
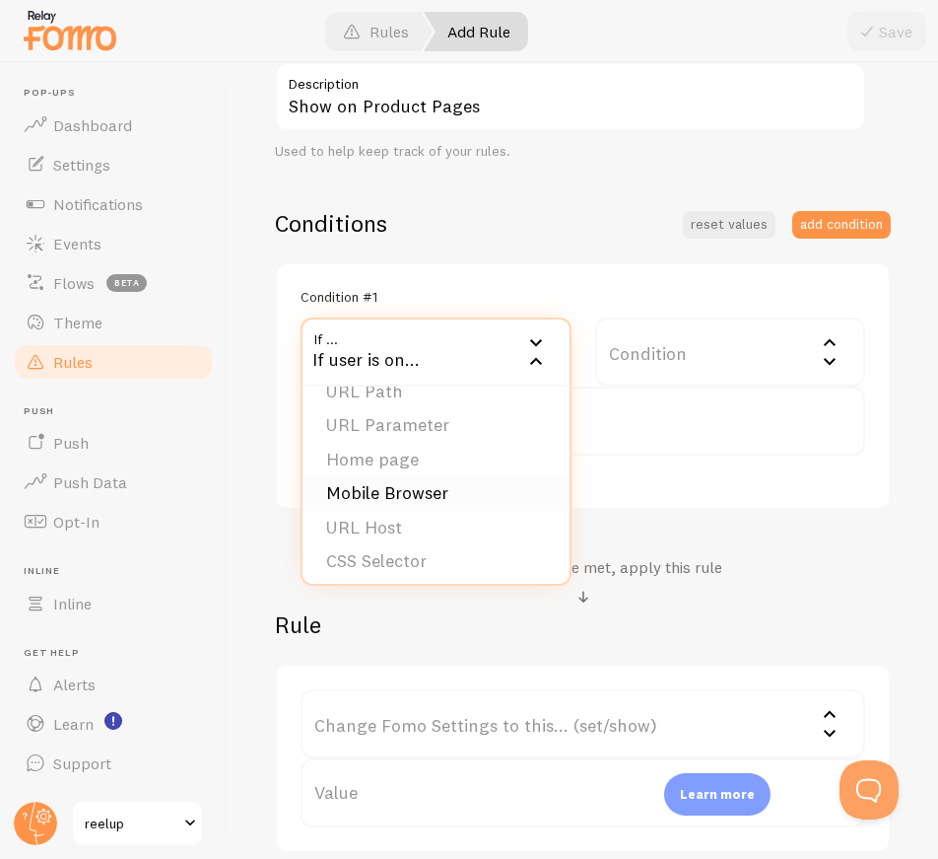
scroll to position [31, 0]
click at [628, 355] on label "Condition" at bounding box center [730, 351] width 271 height 69
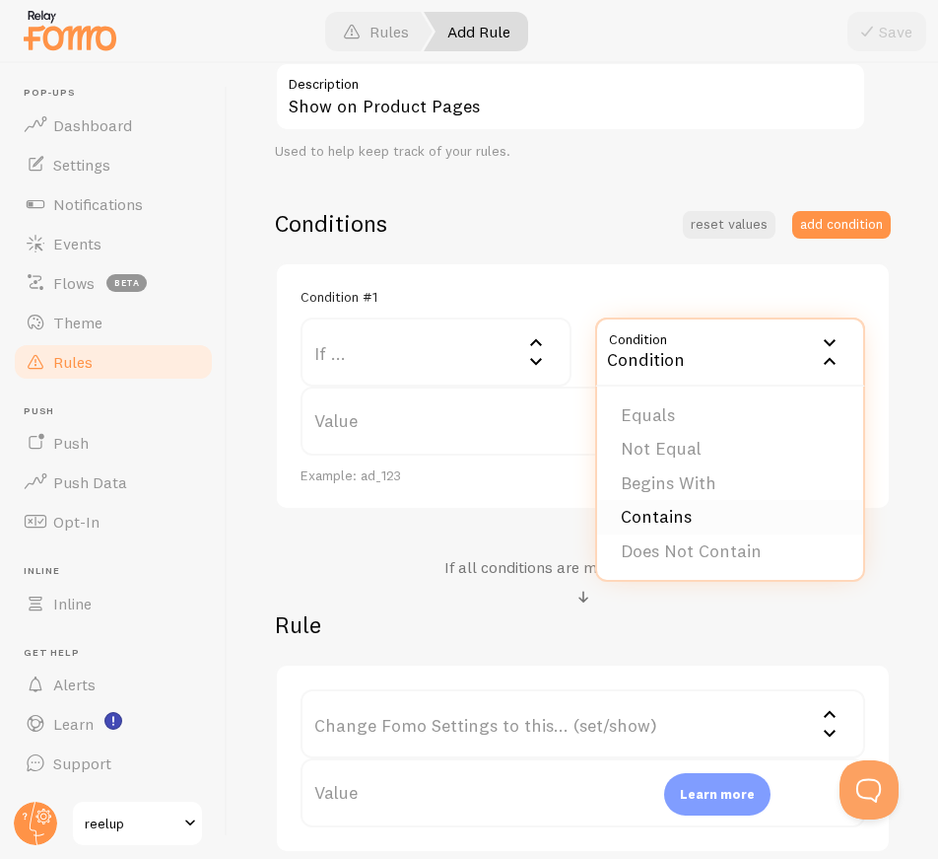
click at [687, 512] on li "Contains" at bounding box center [730, 517] width 267 height 34
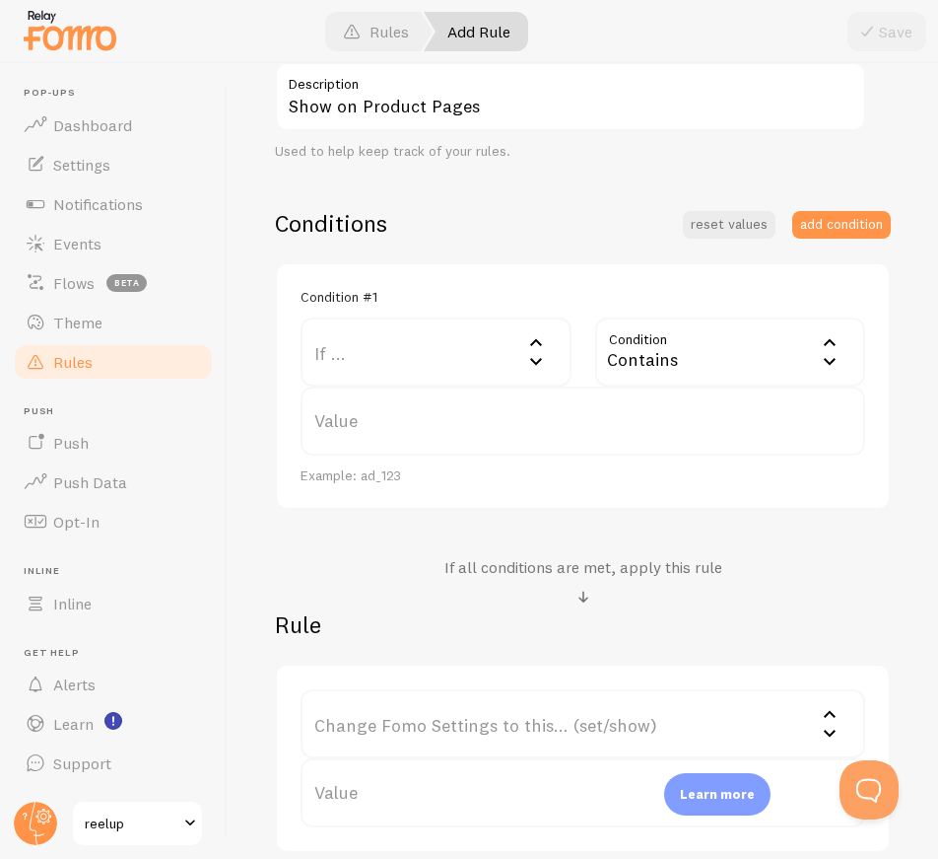
click at [358, 426] on label "Value" at bounding box center [583, 420] width 565 height 69
click at [358, 426] on input "Value" at bounding box center [583, 420] width 565 height 69
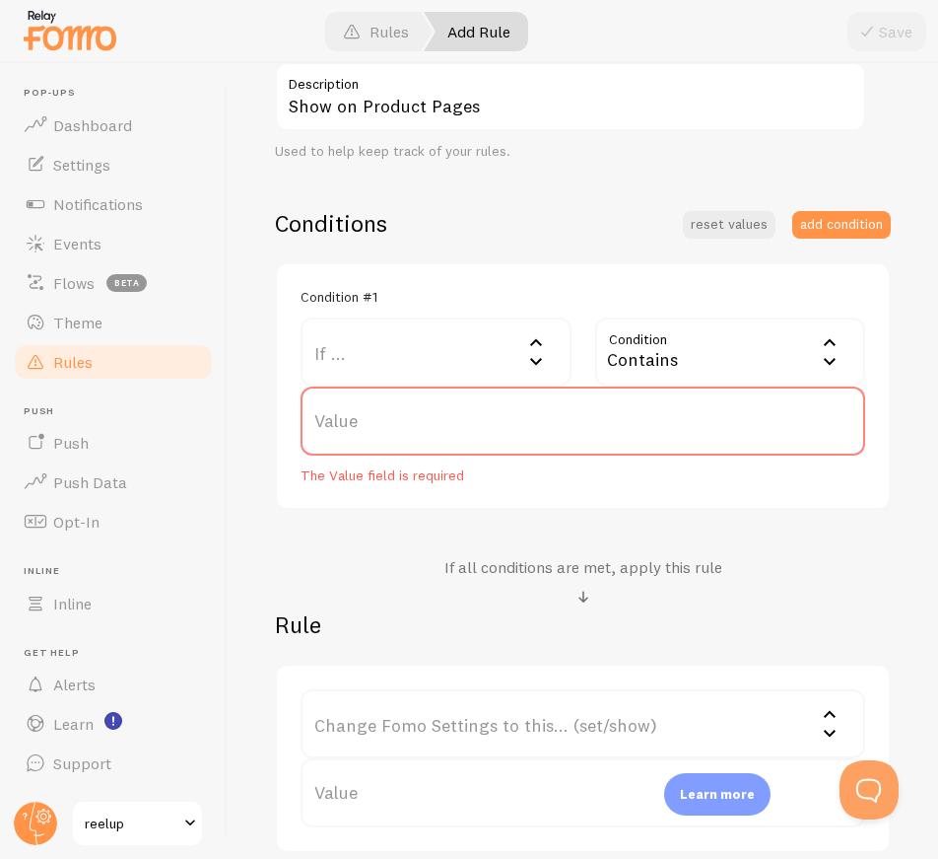
click at [397, 417] on label "Value" at bounding box center [583, 420] width 565 height 69
click at [397, 417] on input "Value" at bounding box center [583, 420] width 565 height 69
paste input "/products/"
type input "/products/"
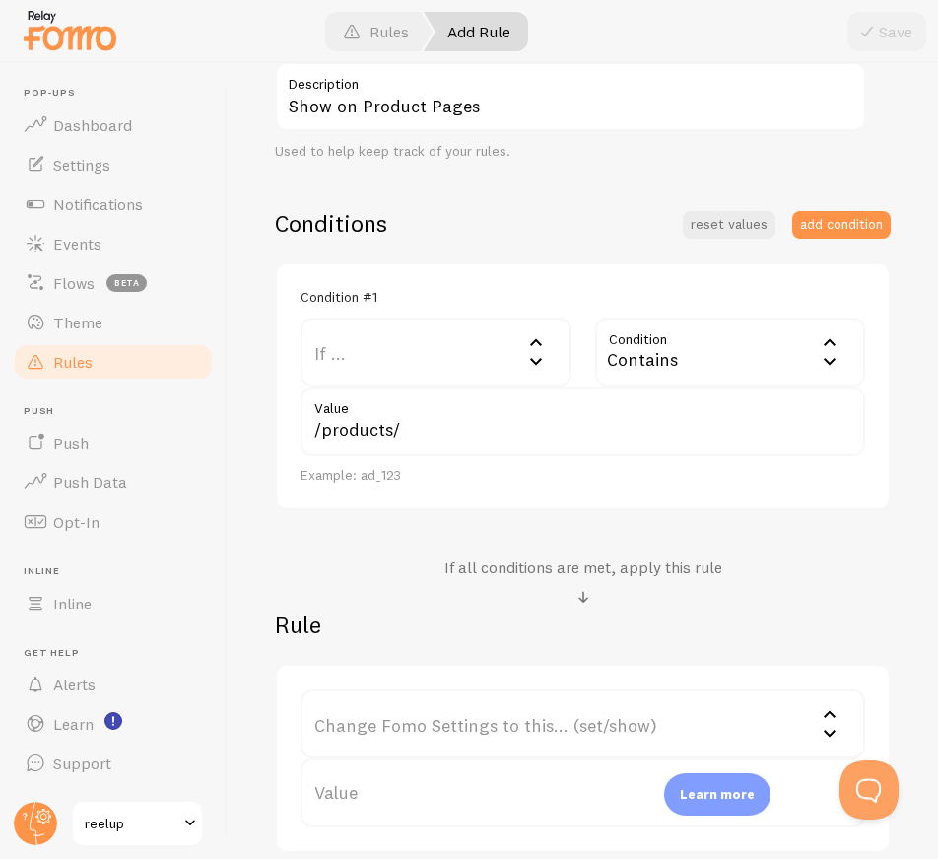
click at [411, 346] on label "If ..." at bounding box center [436, 351] width 271 height 69
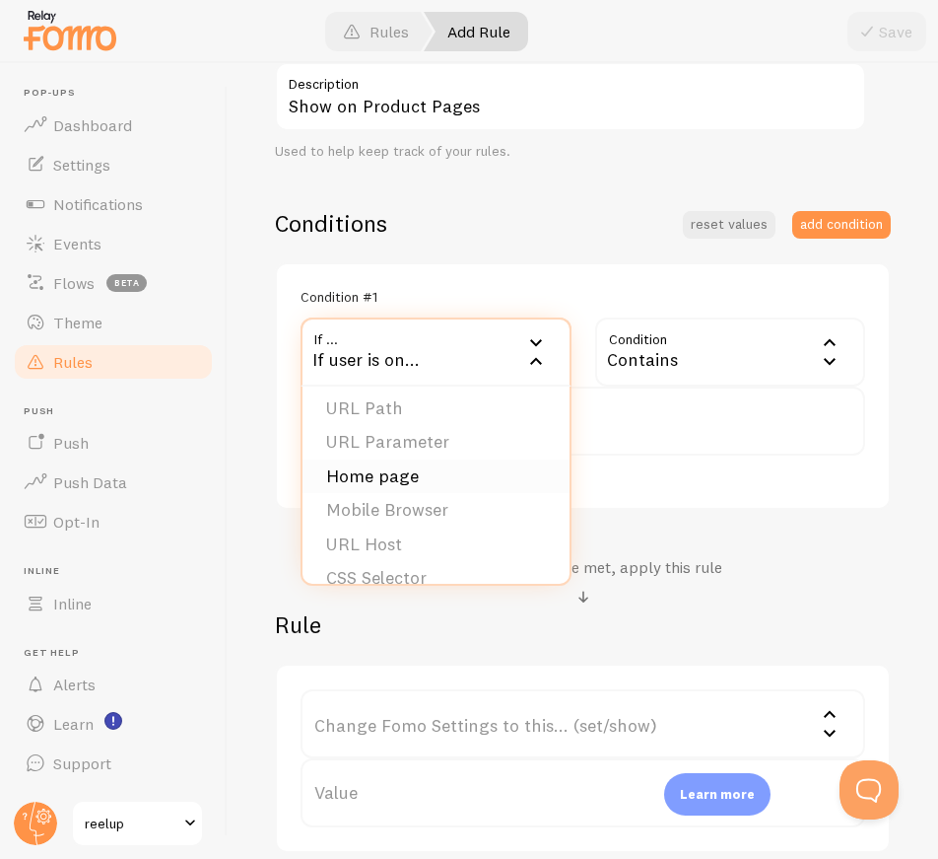
scroll to position [0, 0]
click at [412, 418] on li "URL Path" at bounding box center [436, 415] width 267 height 34
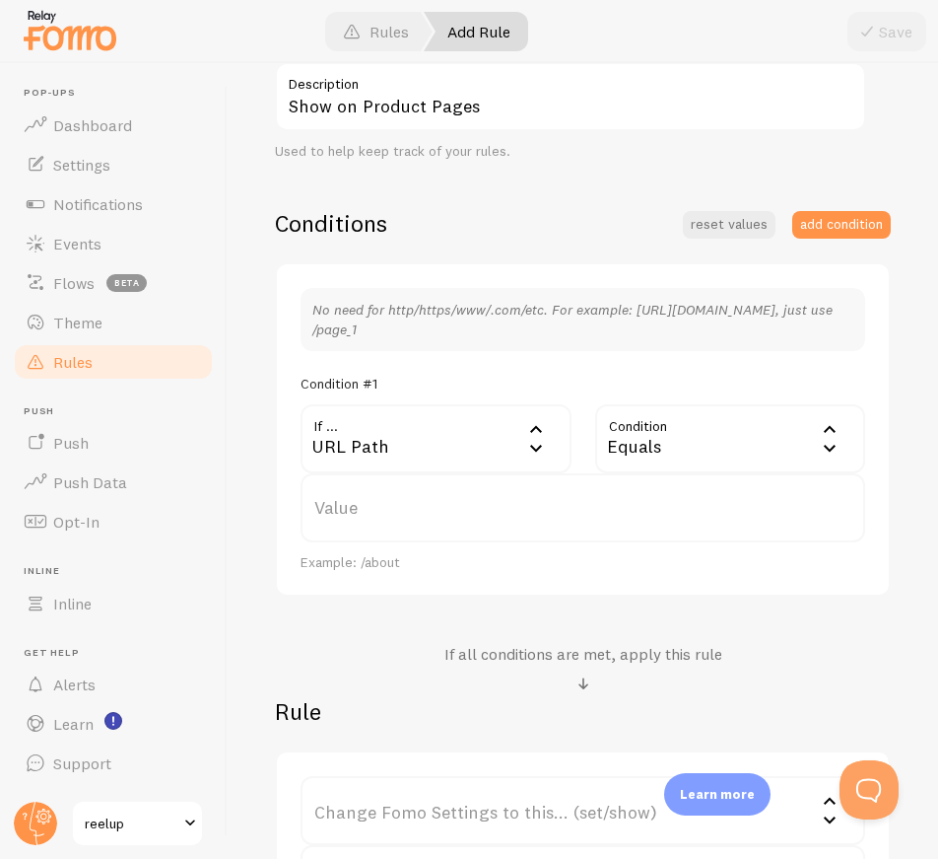
click at [411, 497] on label "Value" at bounding box center [583, 507] width 565 height 69
click at [411, 497] on input "Value" at bounding box center [583, 507] width 565 height 69
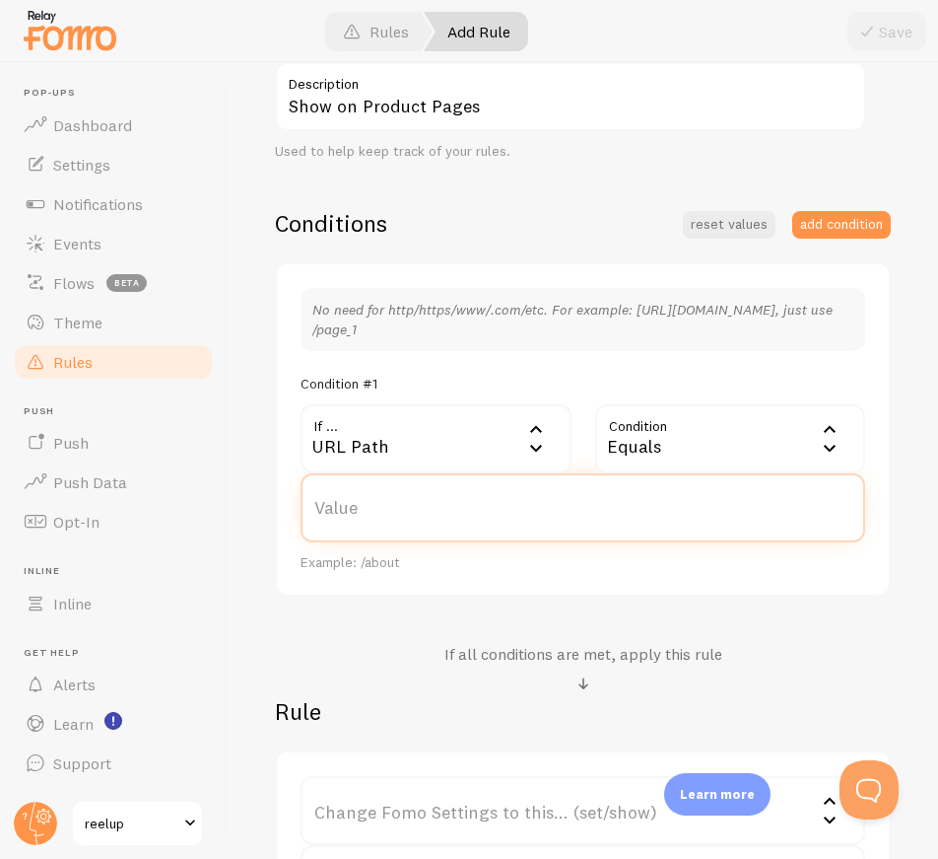
paste input "/products/"
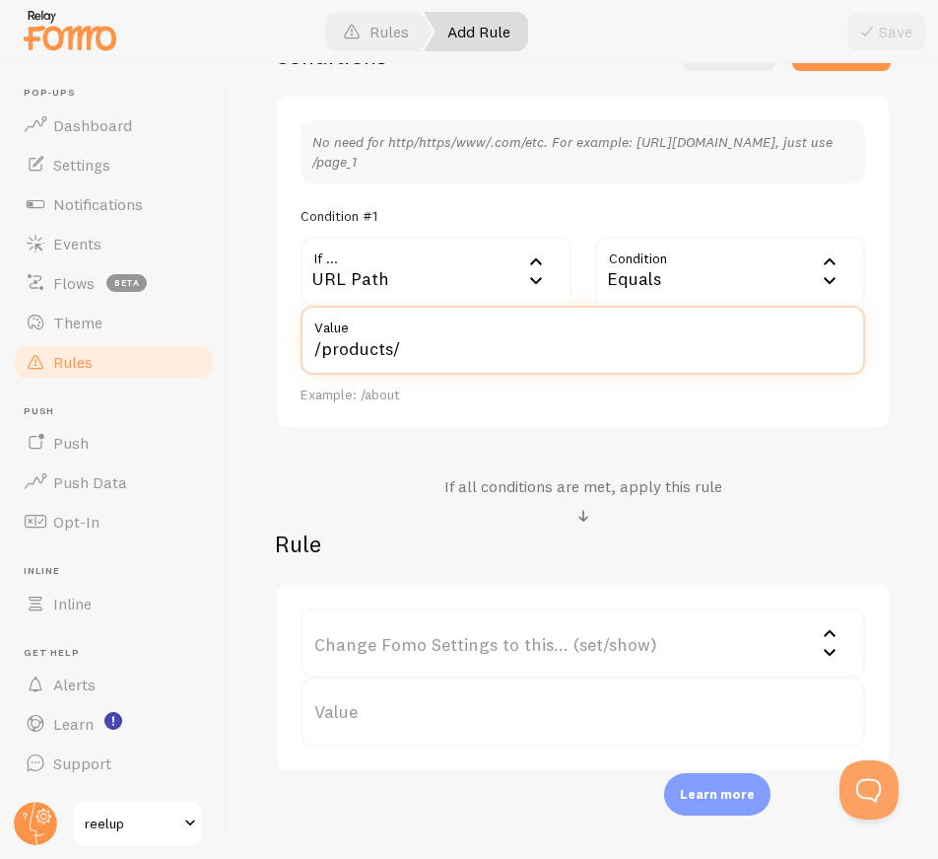
scroll to position [537, 0]
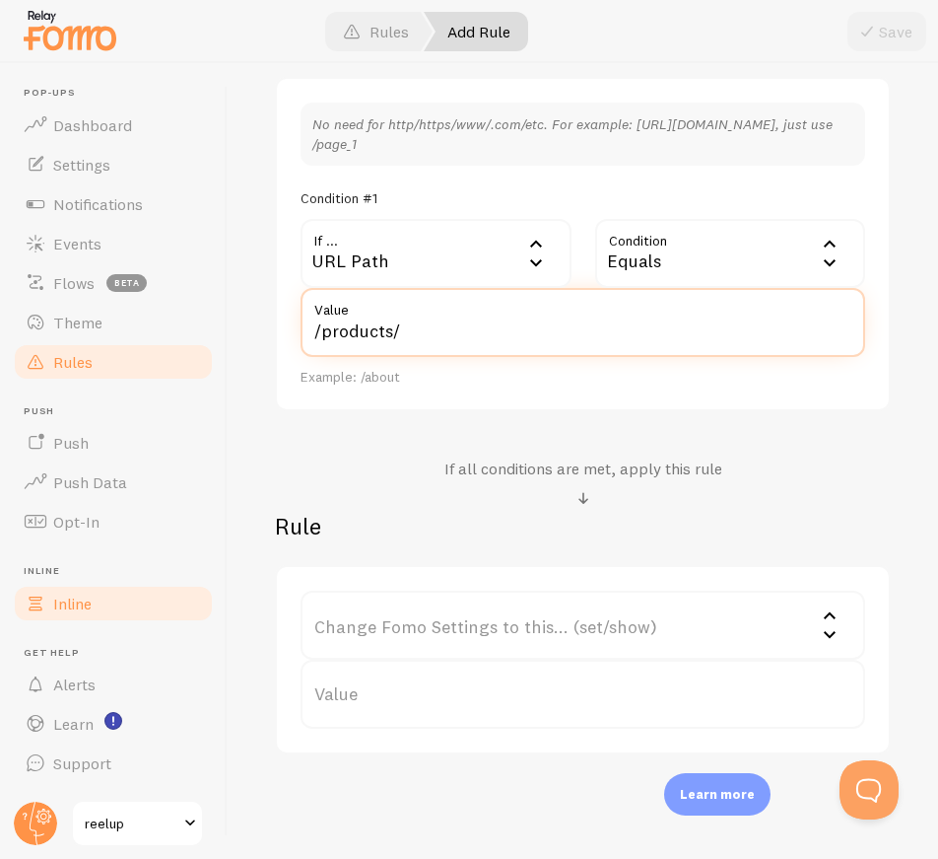
type input "/products/"
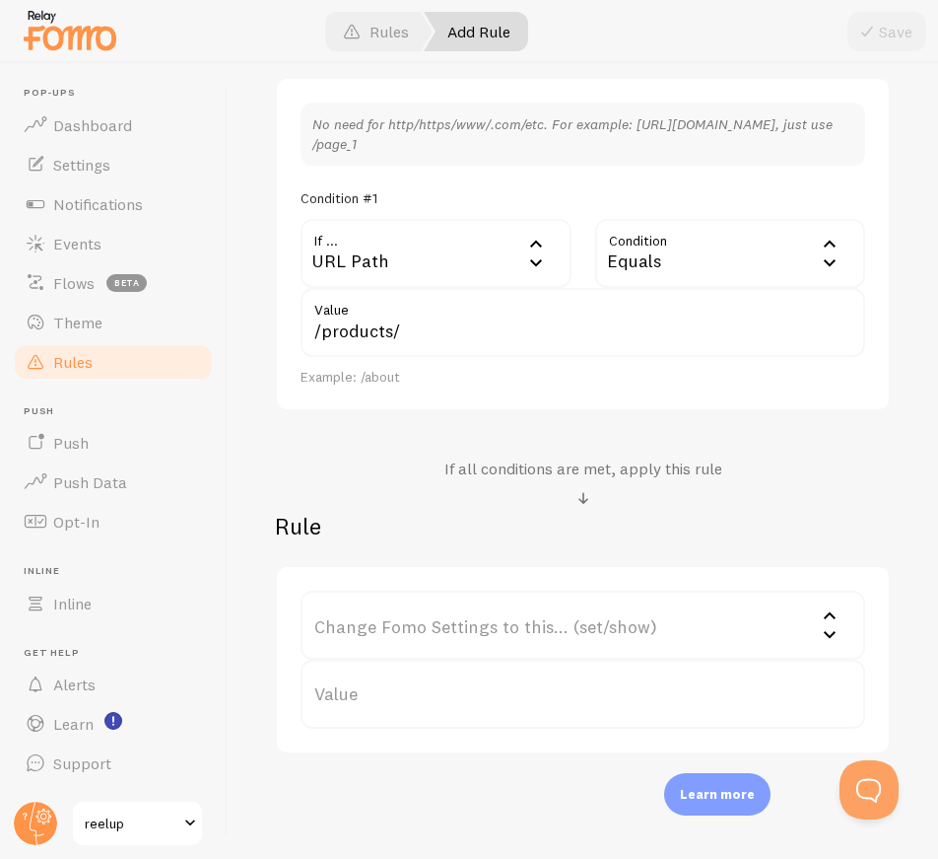
click at [356, 466] on div "If all conditions are met, apply this rule" at bounding box center [583, 484] width 616 height 52
click at [575, 500] on span at bounding box center [584, 499] width 24 height 24
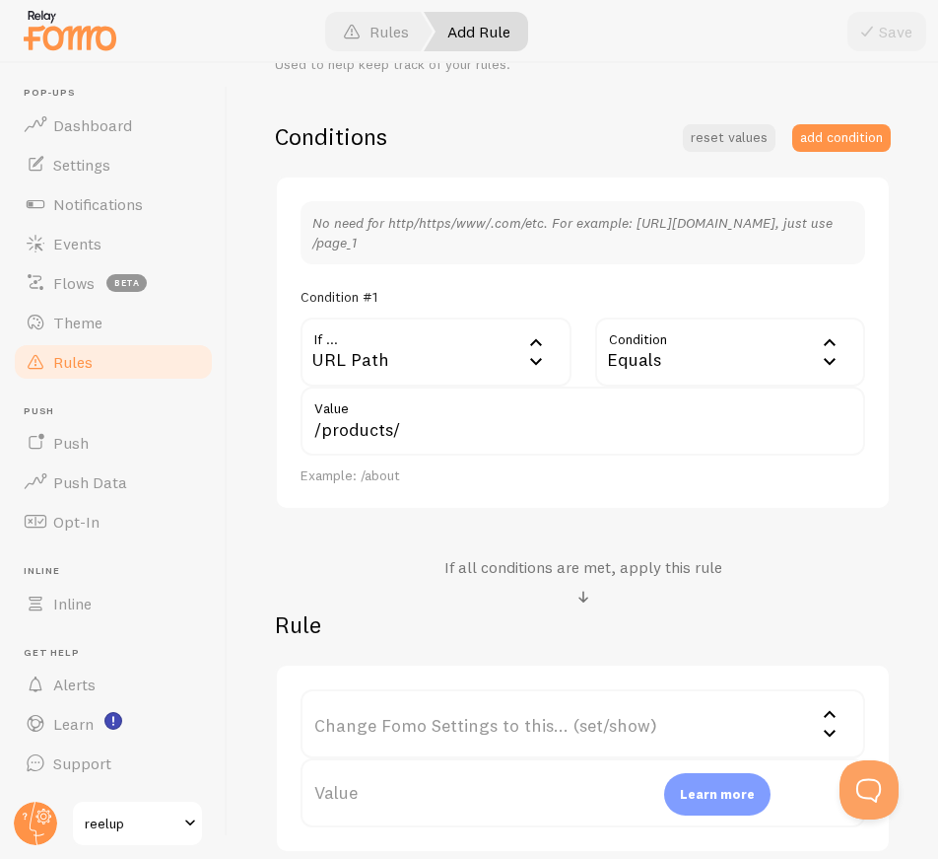
click at [396, 727] on label "Change Fomo Settings to this... (set/show)" at bounding box center [583, 723] width 565 height 69
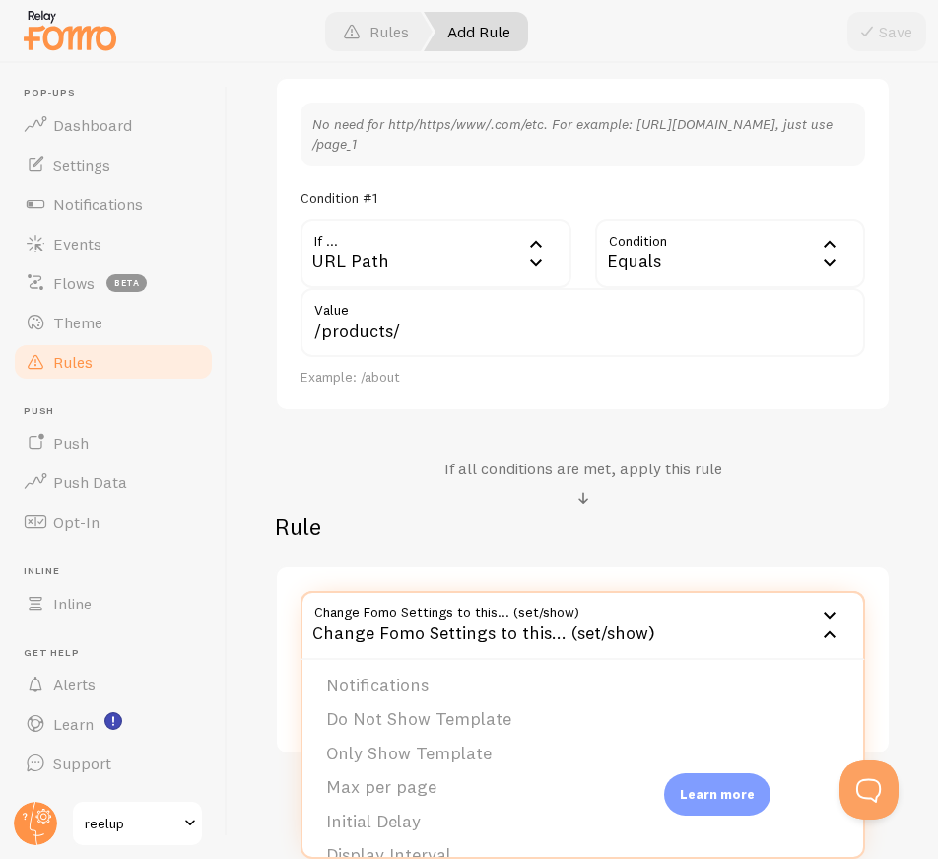
scroll to position [102, 0]
click at [470, 747] on li "Display Interval" at bounding box center [583, 756] width 561 height 34
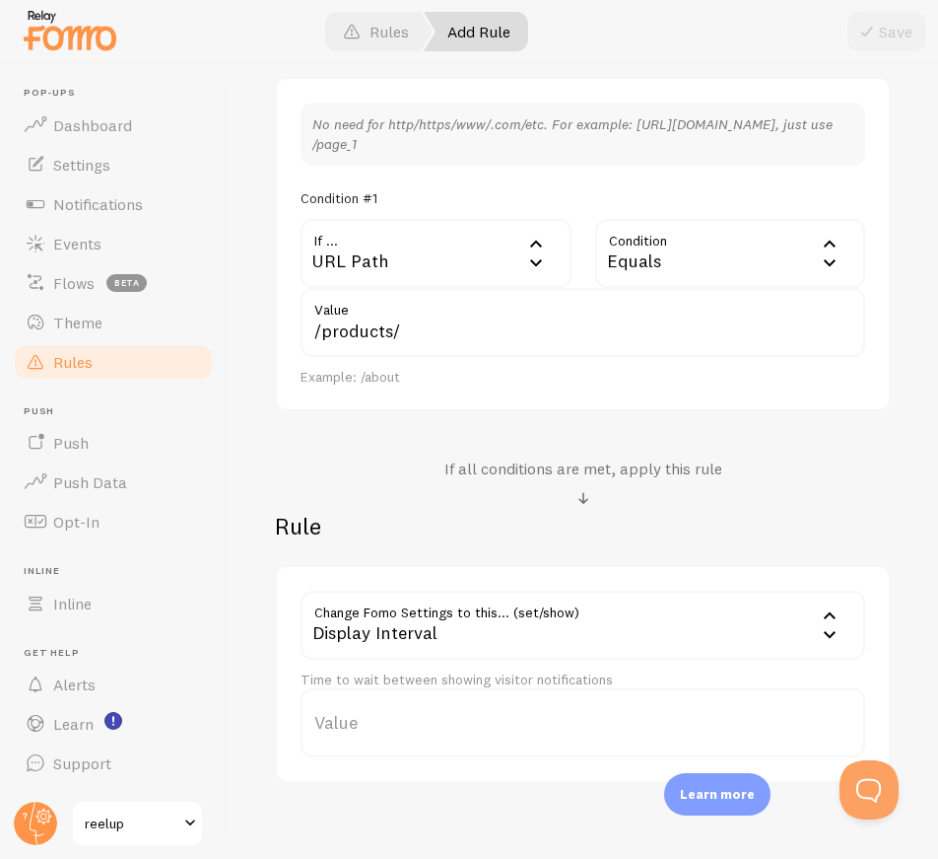
click at [469, 736] on label "Value" at bounding box center [583, 722] width 565 height 69
click at [469, 736] on input "Value" at bounding box center [583, 722] width 565 height 69
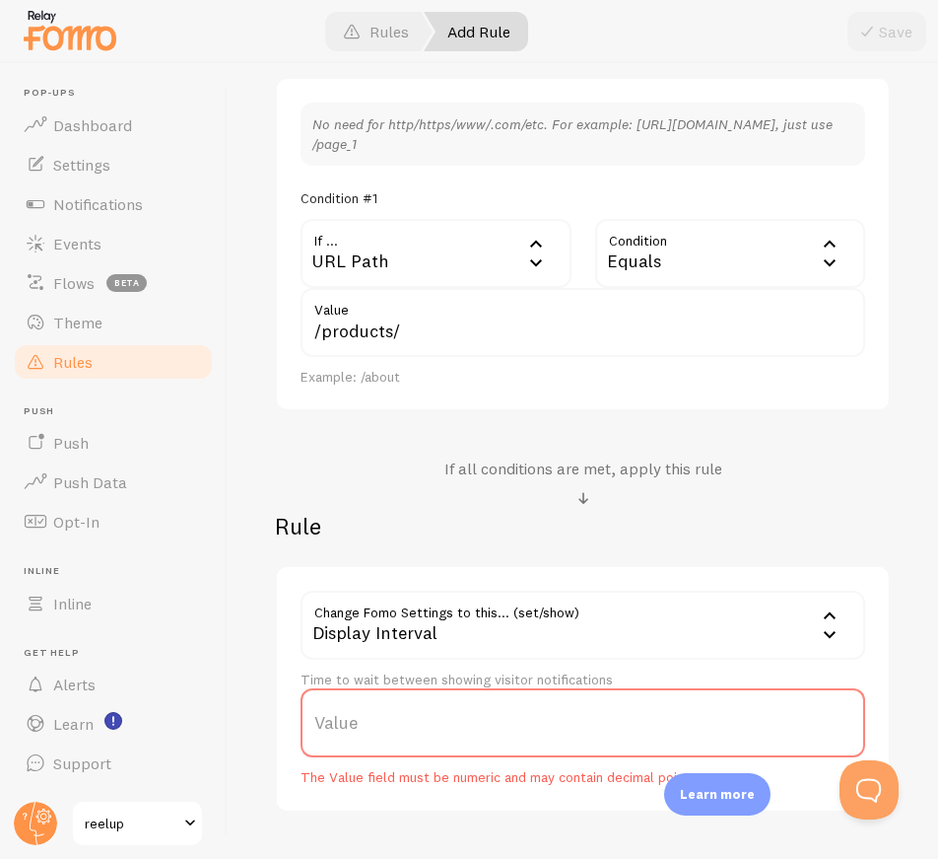
click at [405, 620] on div "Display Interval" at bounding box center [583, 624] width 565 height 69
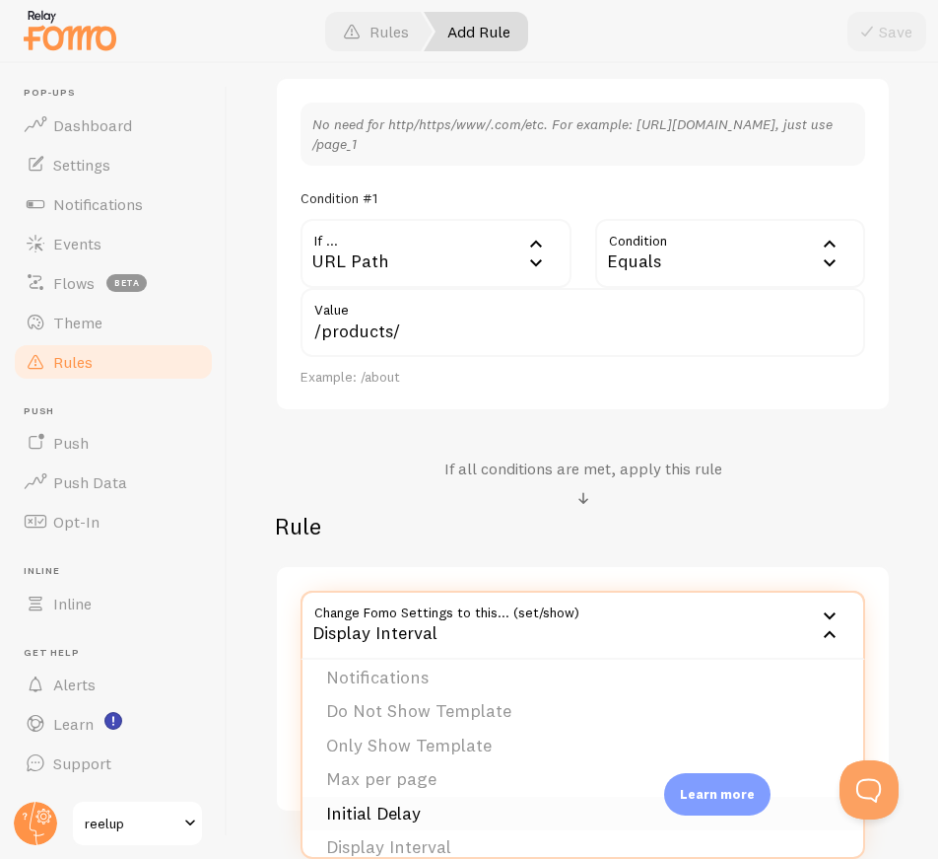
scroll to position [0, 0]
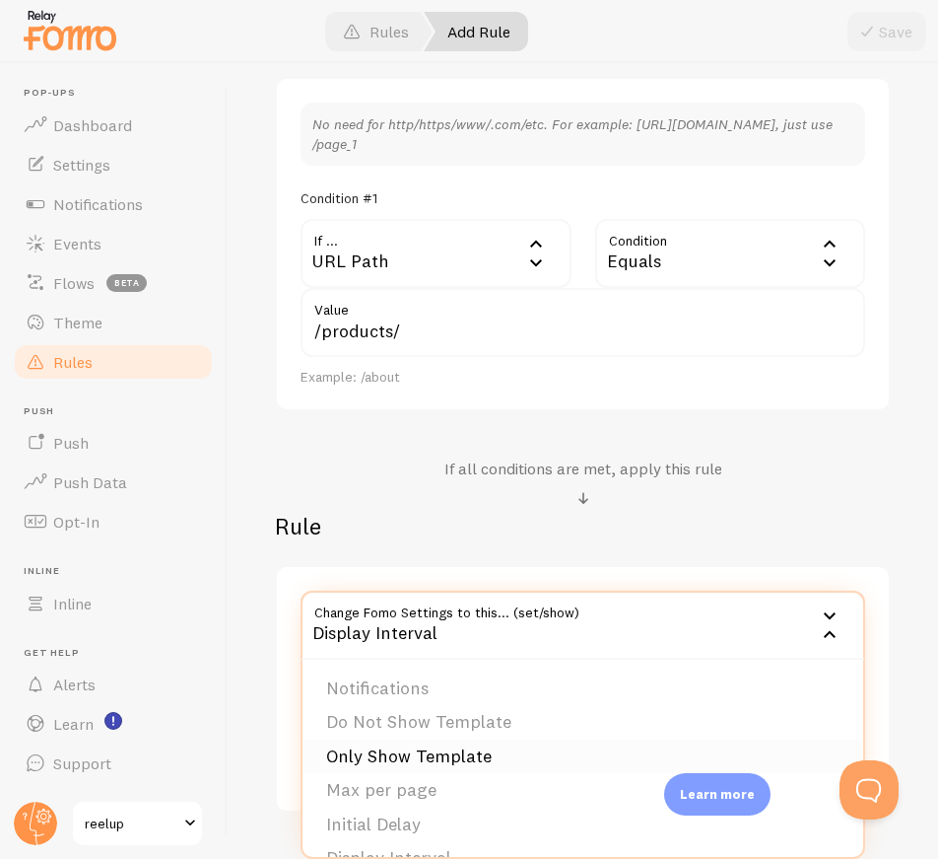
click at [425, 742] on li "Only Show Template" at bounding box center [583, 756] width 561 height 34
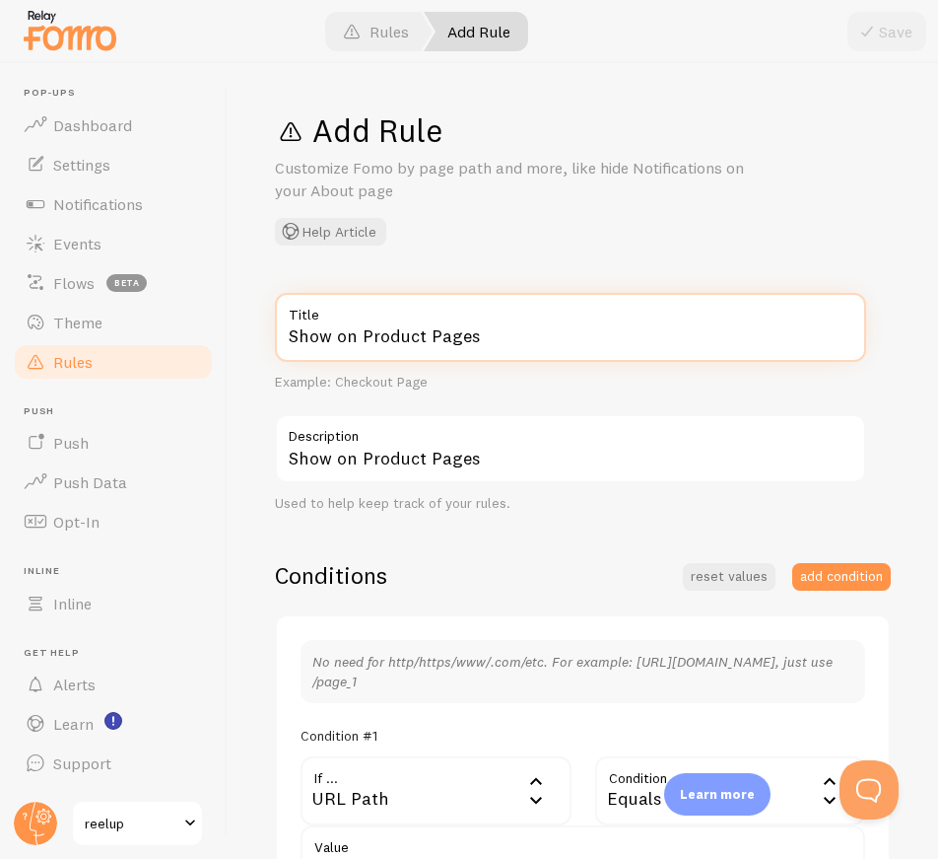
drag, startPoint x: 487, startPoint y: 335, endPoint x: 283, endPoint y: 344, distance: 204.2
click at [283, 344] on input "Show on Product Pages" at bounding box center [570, 327] width 591 height 69
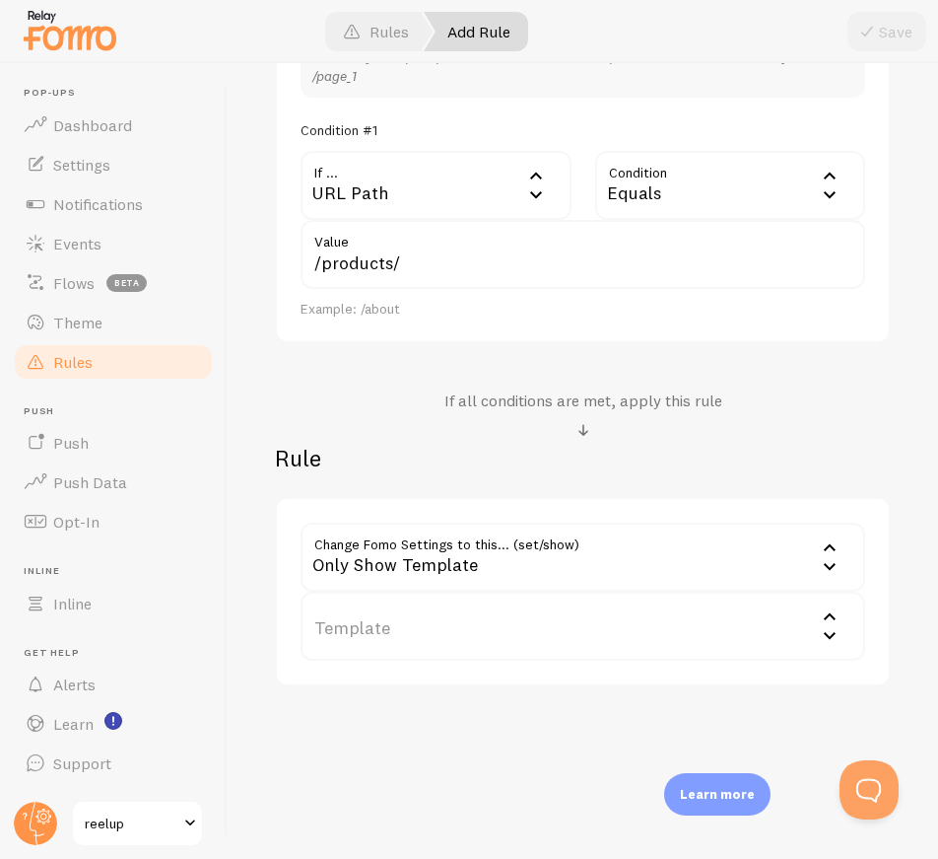
scroll to position [606, 0]
click at [432, 624] on label "Template" at bounding box center [583, 624] width 565 height 69
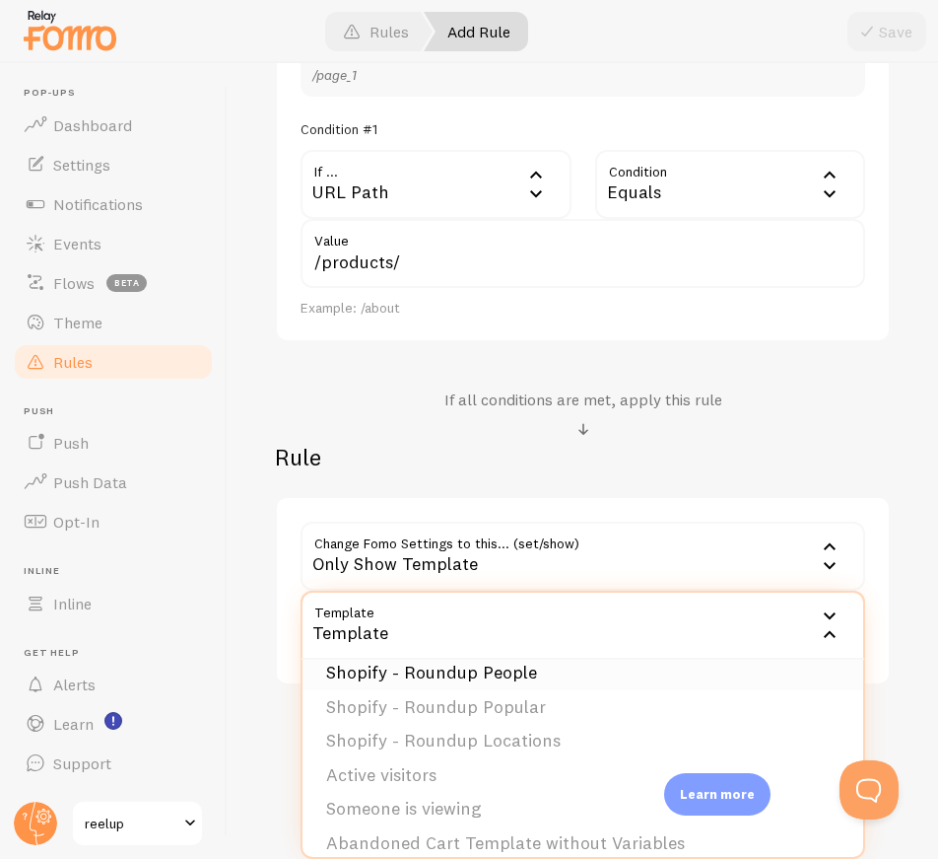
scroll to position [132, 0]
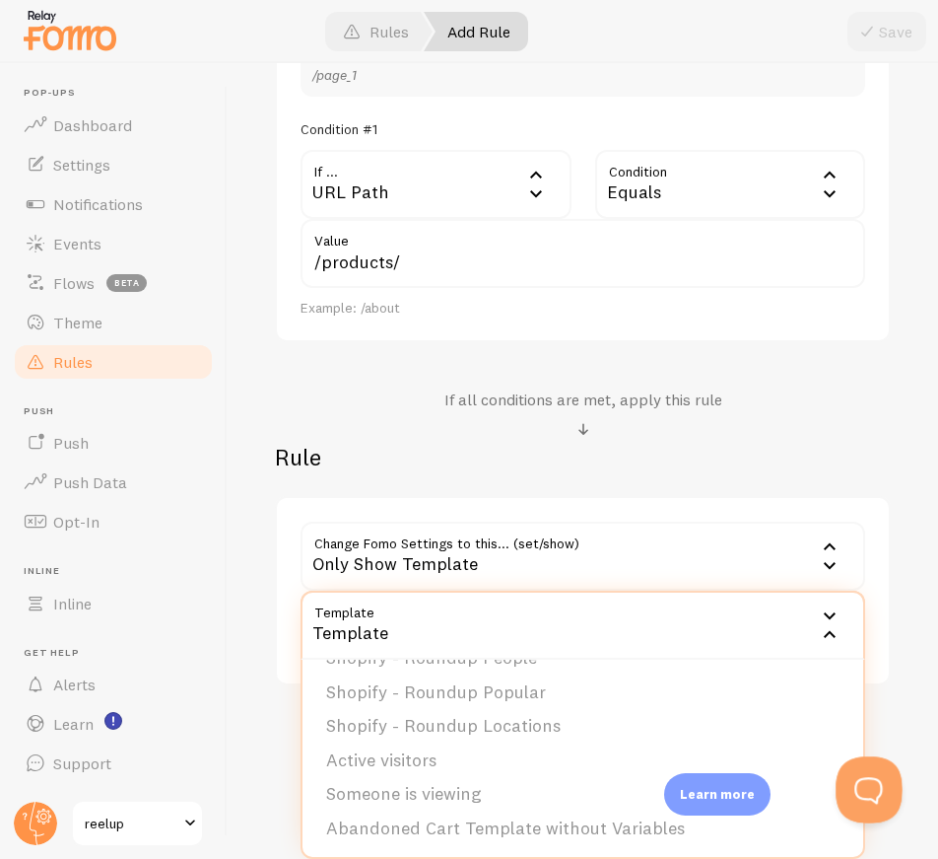
drag, startPoint x: 840, startPoint y: 810, endPoint x: 840, endPoint y: 824, distance: 13.8
click at [840, 815] on html at bounding box center [865, 785] width 59 height 59
click at [462, 789] on li "Someone is viewing" at bounding box center [583, 794] width 561 height 34
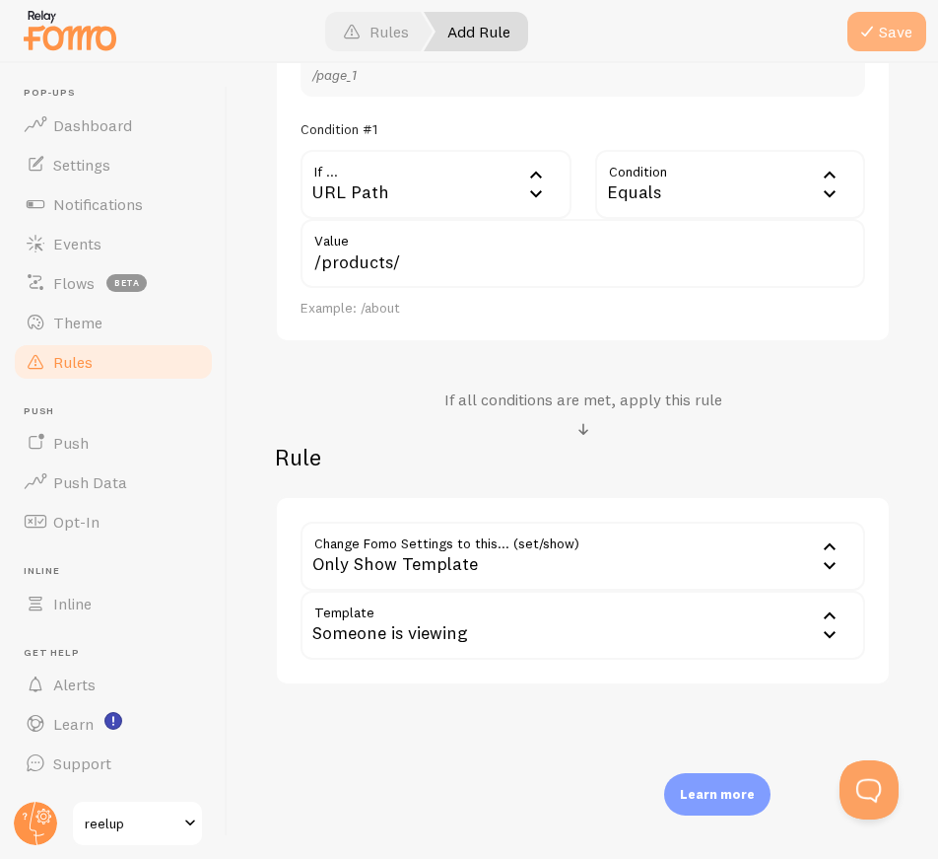
click at [894, 28] on button "Save" at bounding box center [887, 31] width 79 height 39
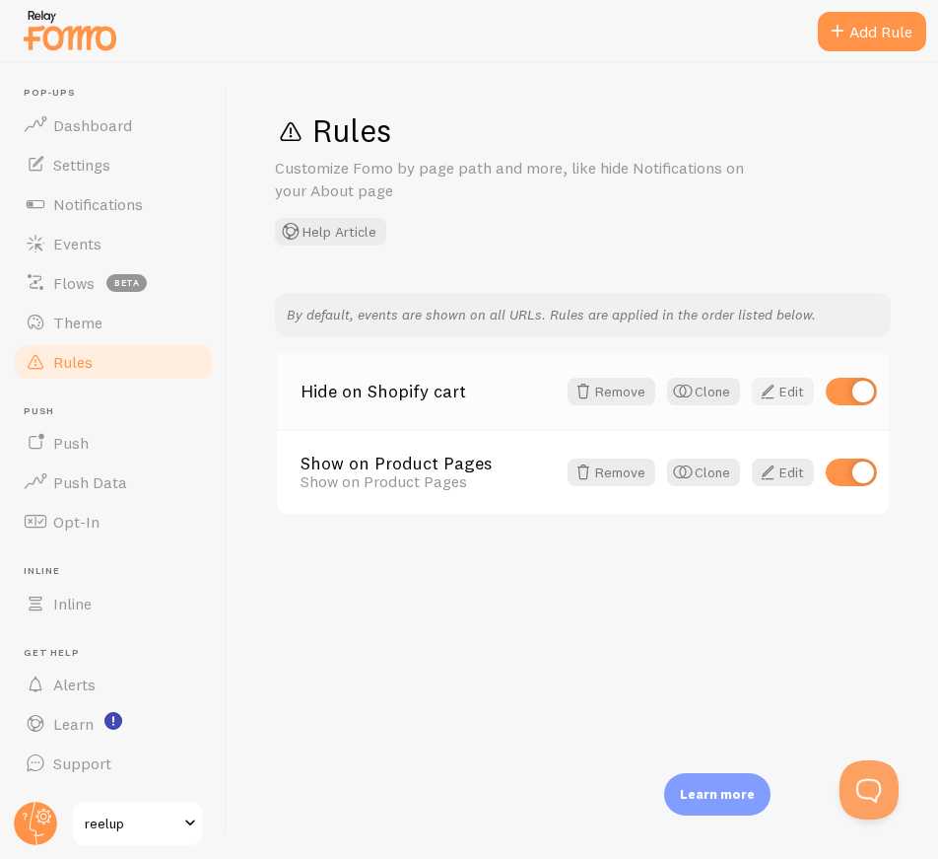
click at [793, 382] on link "Edit" at bounding box center [783, 392] width 62 height 28
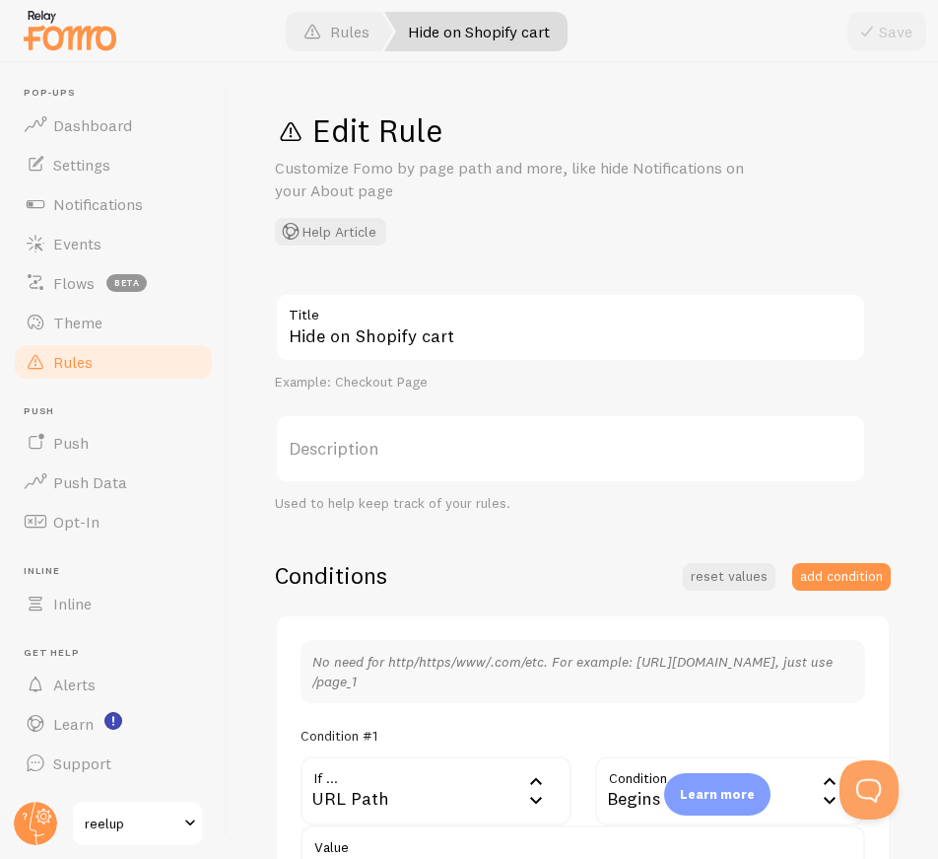
click at [86, 356] on span "Rules" at bounding box center [72, 362] width 39 height 20
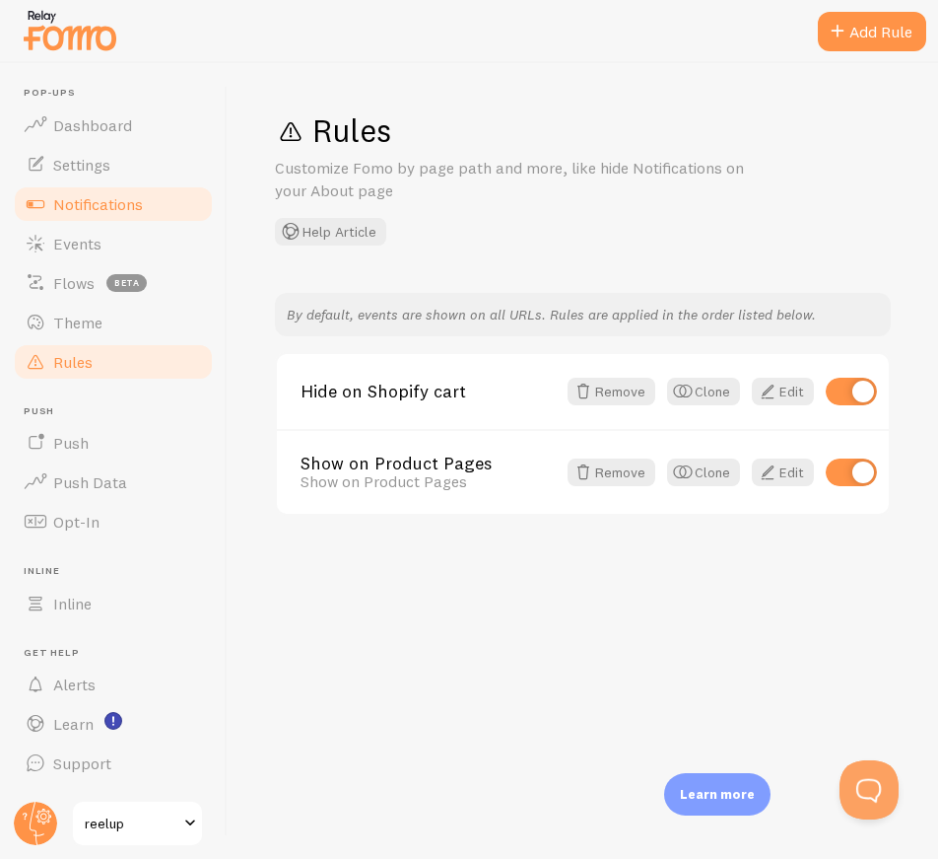
click at [96, 201] on span "Notifications" at bounding box center [98, 204] width 90 height 20
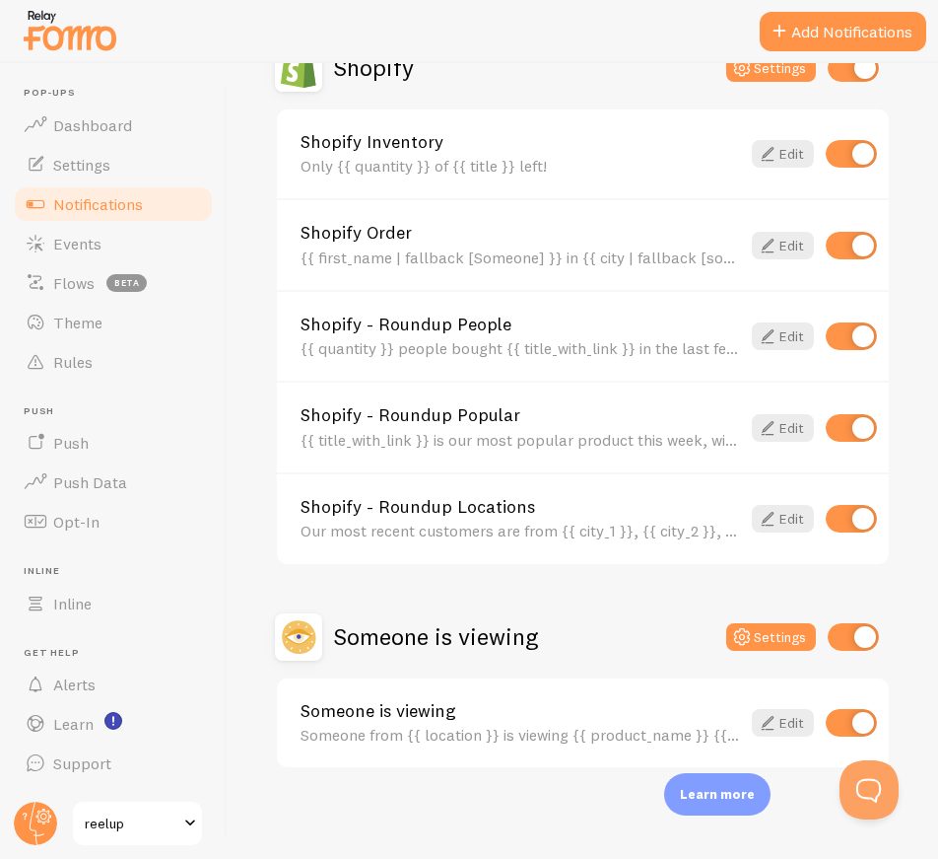
scroll to position [729, 0]
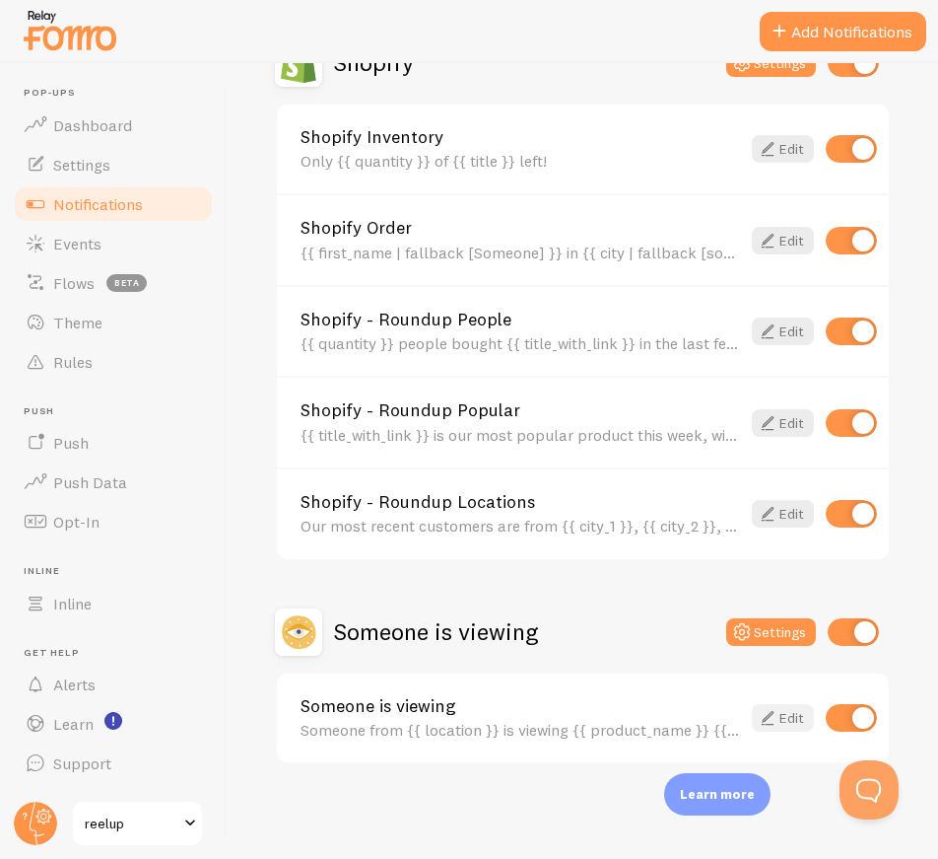
click at [777, 711] on link "Edit" at bounding box center [783, 718] width 62 height 28
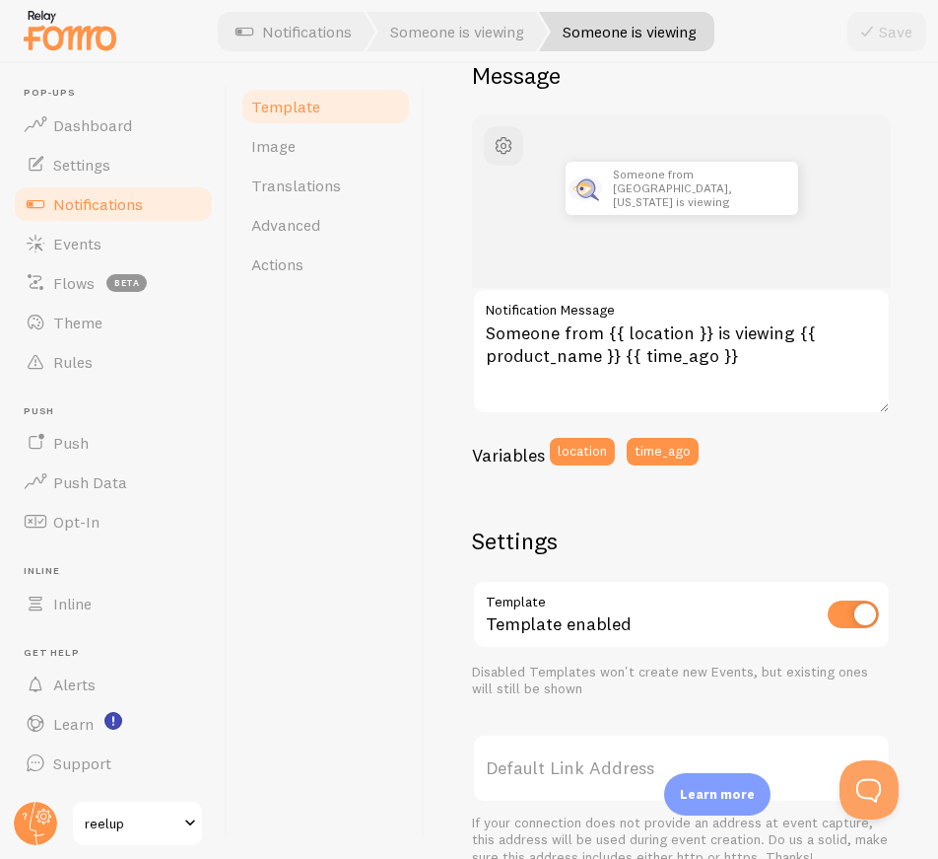
scroll to position [91, 0]
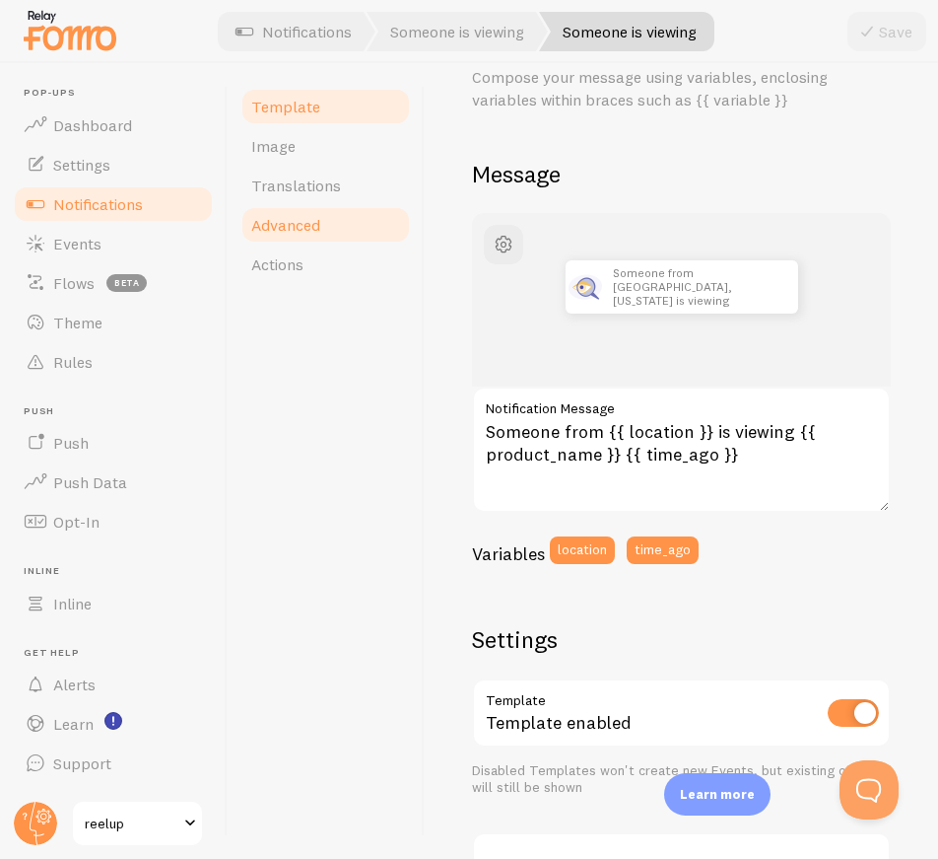
click at [269, 228] on span "Advanced" at bounding box center [285, 225] width 69 height 20
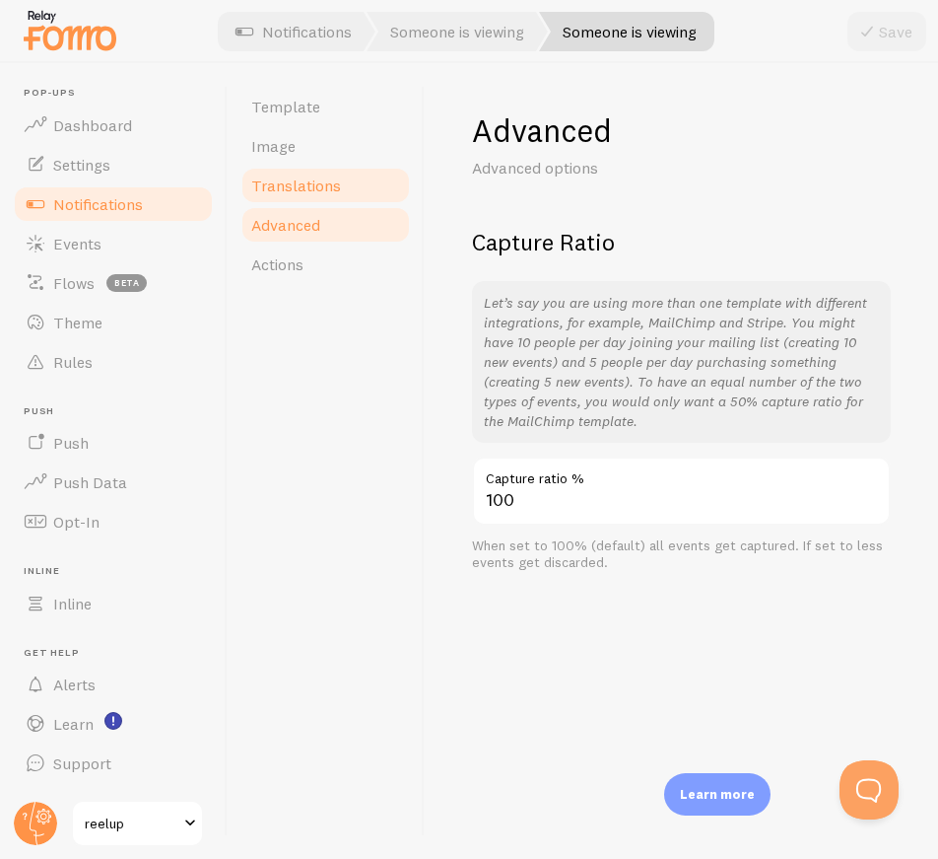
click at [286, 187] on span "Translations" at bounding box center [296, 185] width 90 height 20
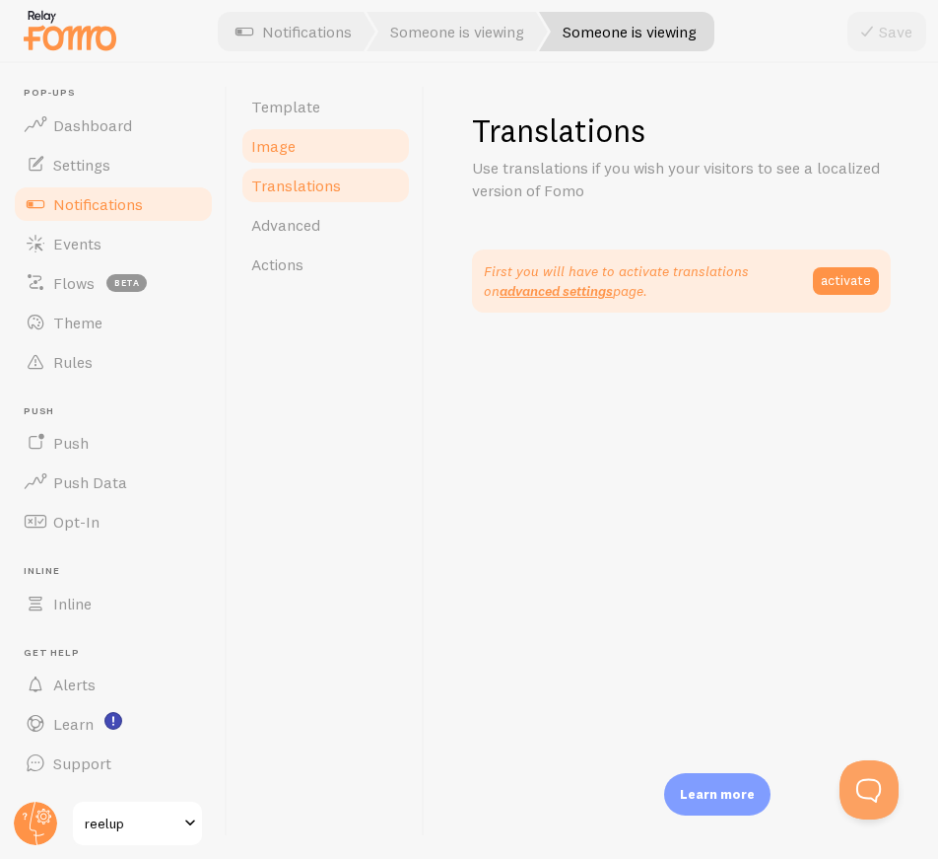
click at [287, 152] on span "Image" at bounding box center [273, 146] width 44 height 20
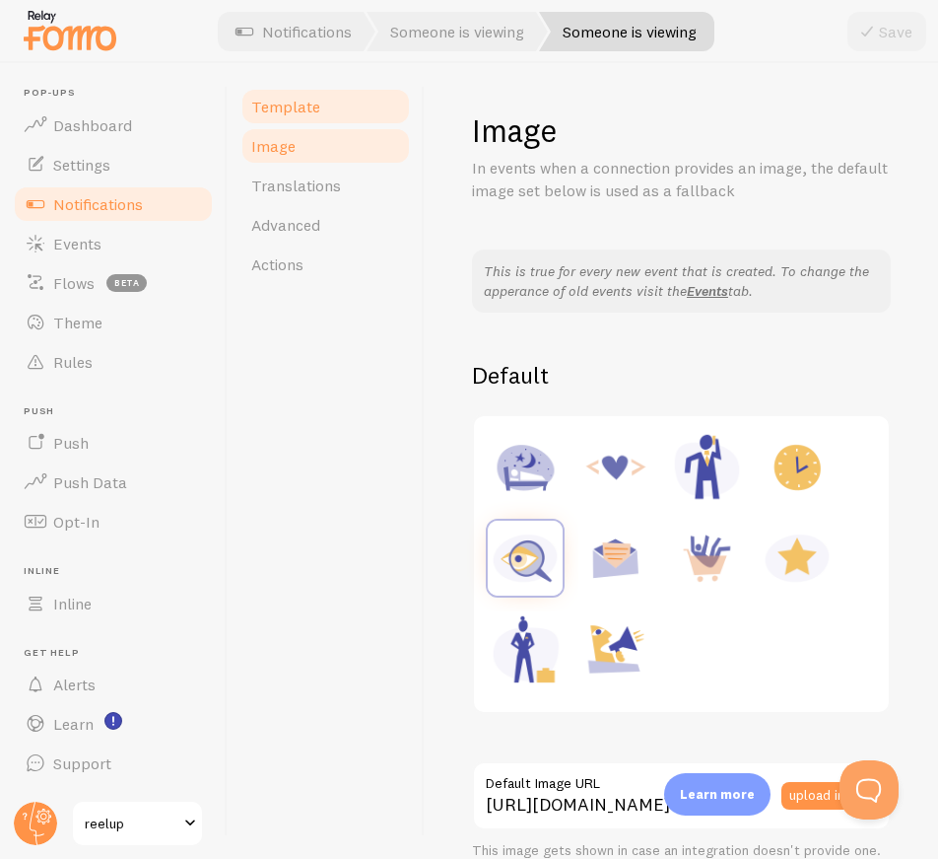
click at [276, 111] on span "Template" at bounding box center [285, 107] width 69 height 20
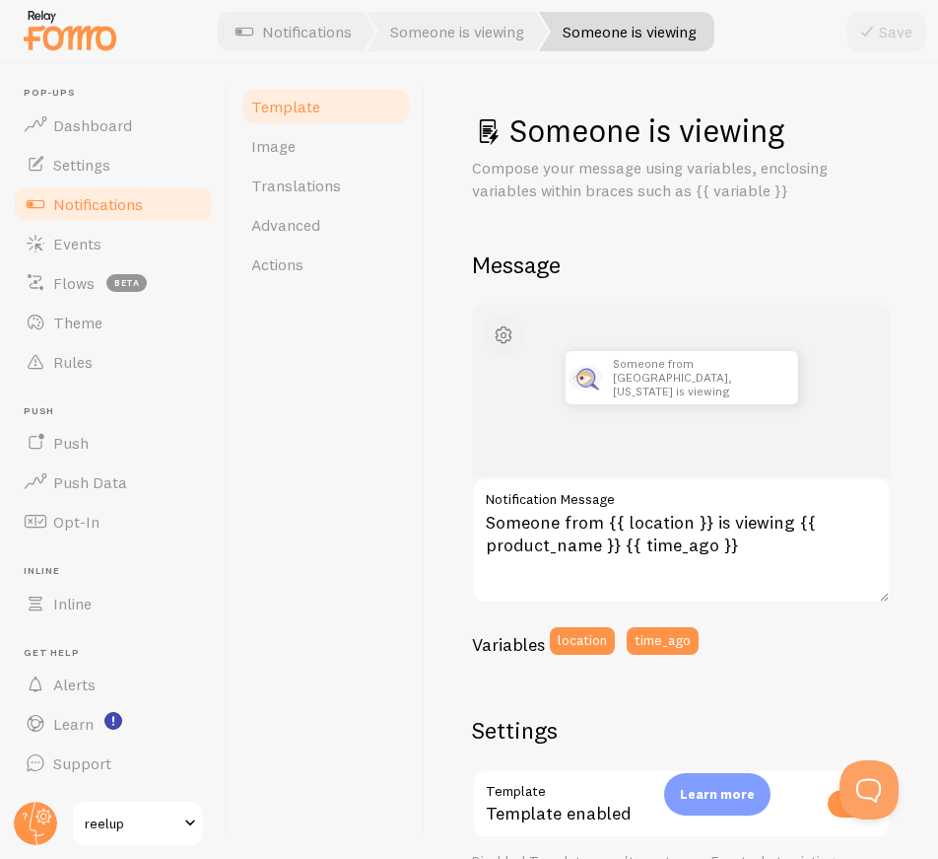
click at [515, 337] on span "button" at bounding box center [504, 335] width 24 height 24
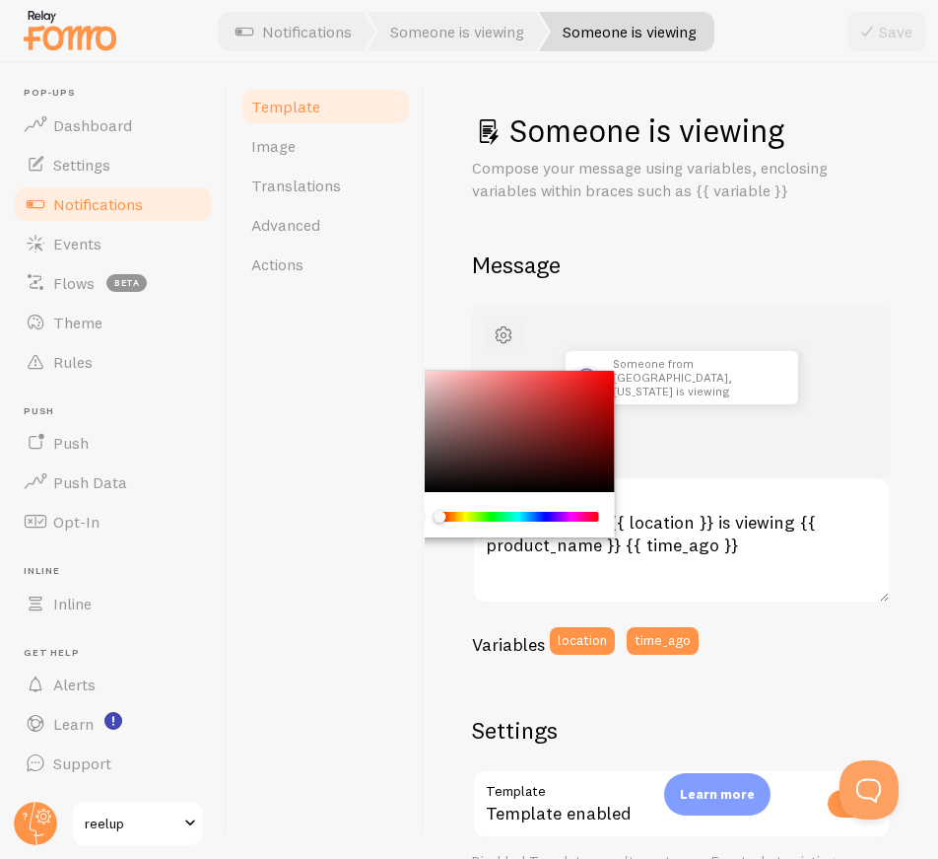
click at [515, 337] on span "button" at bounding box center [504, 335] width 24 height 24
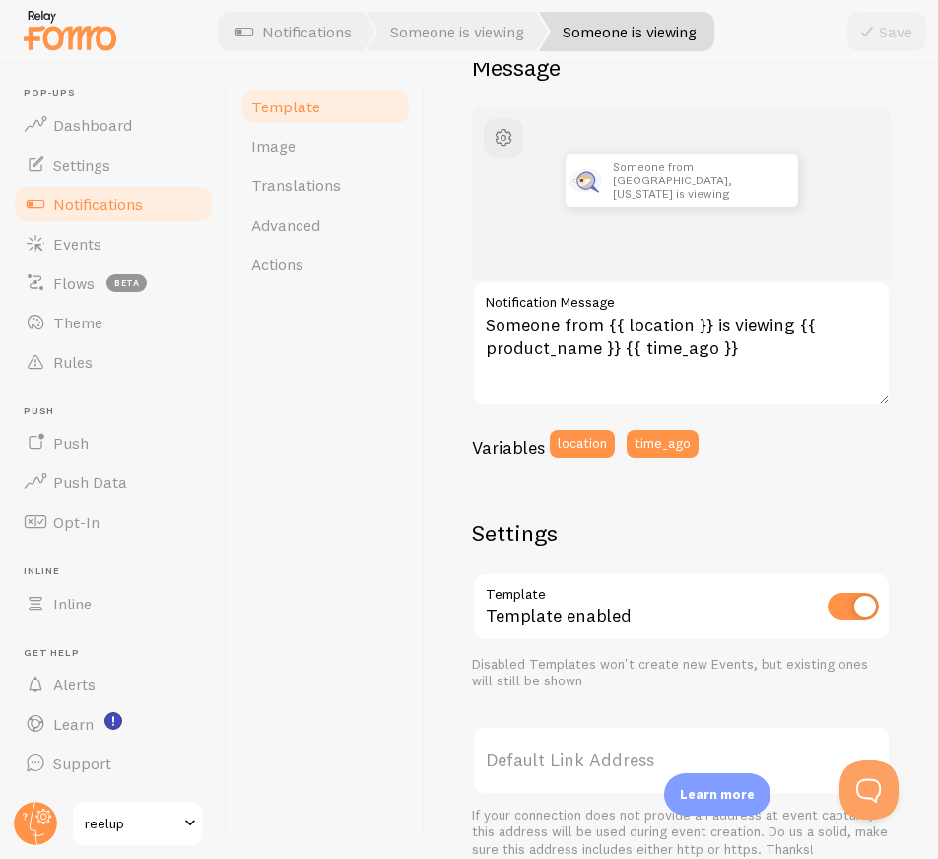
scroll to position [584, 0]
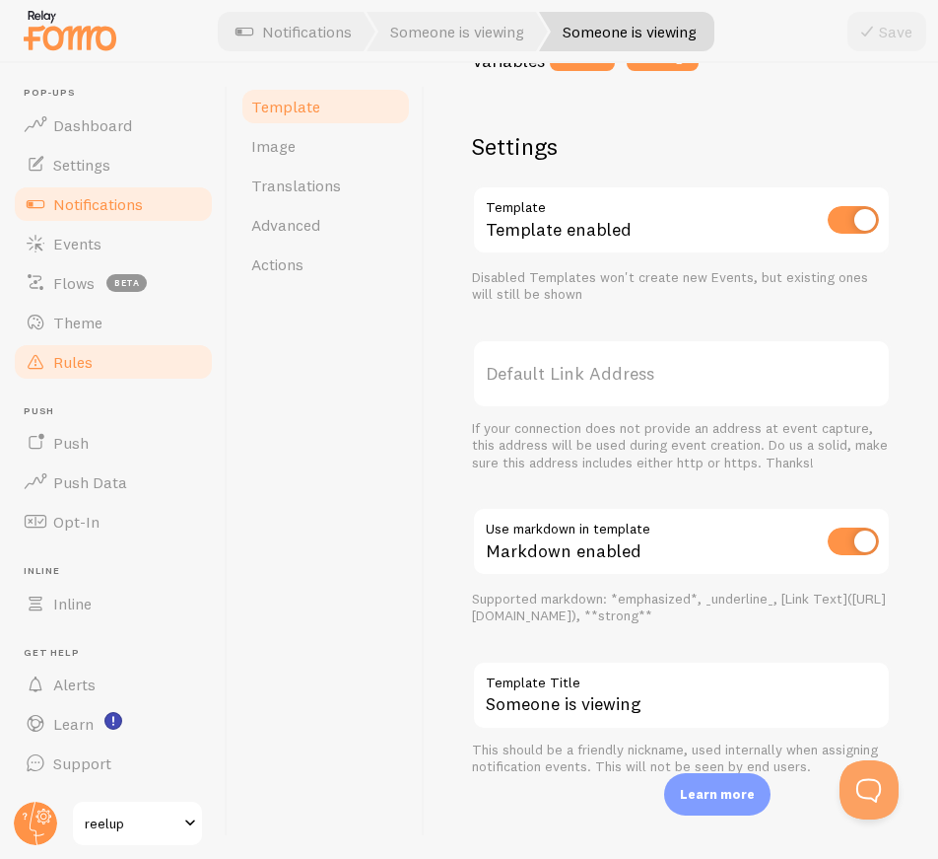
click at [94, 373] on link "Rules" at bounding box center [113, 361] width 203 height 39
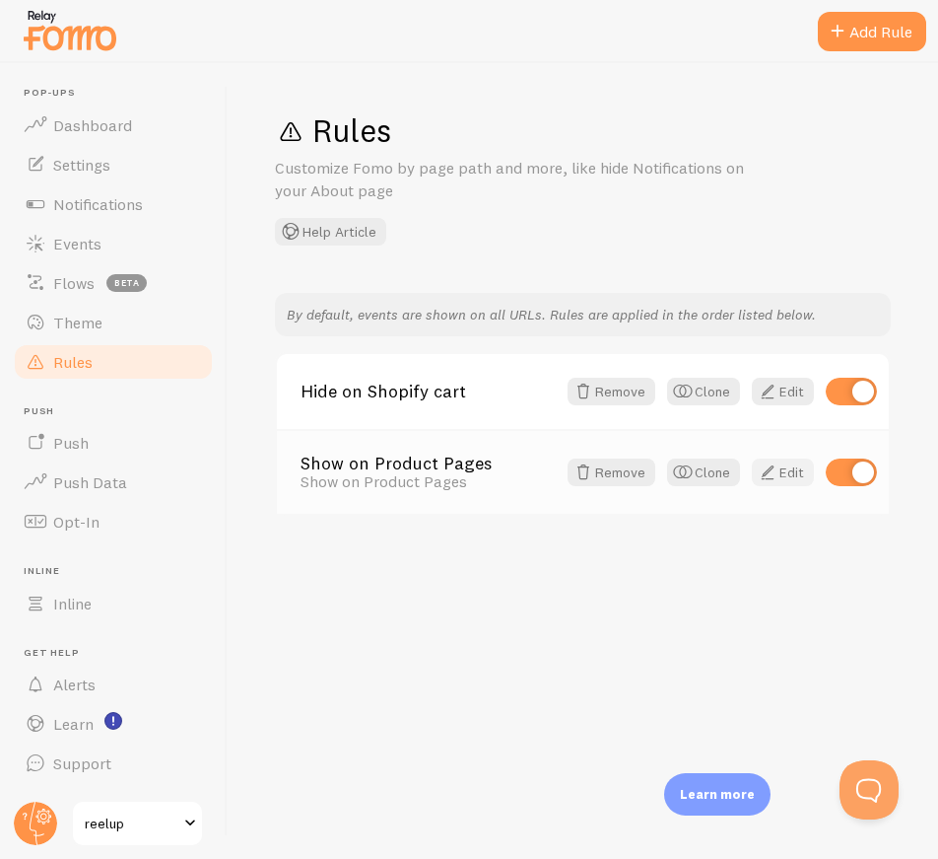
click at [793, 471] on link "Edit" at bounding box center [783, 472] width 62 height 28
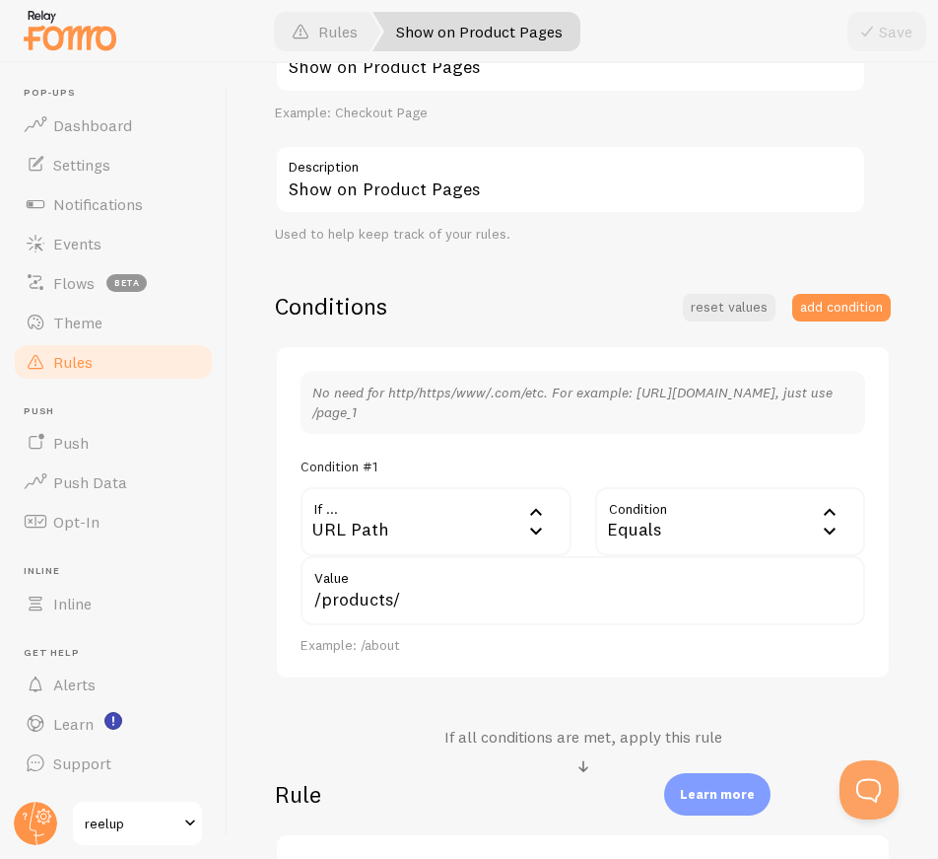
scroll to position [15, 0]
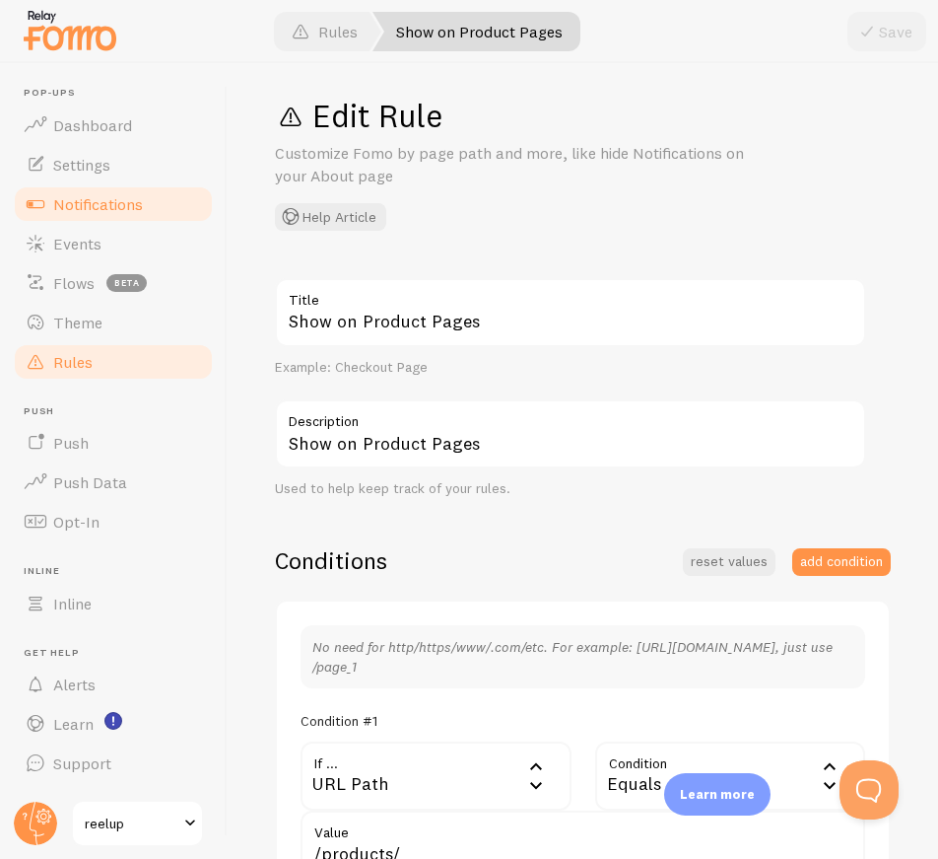
click at [75, 213] on span "Notifications" at bounding box center [98, 204] width 90 height 20
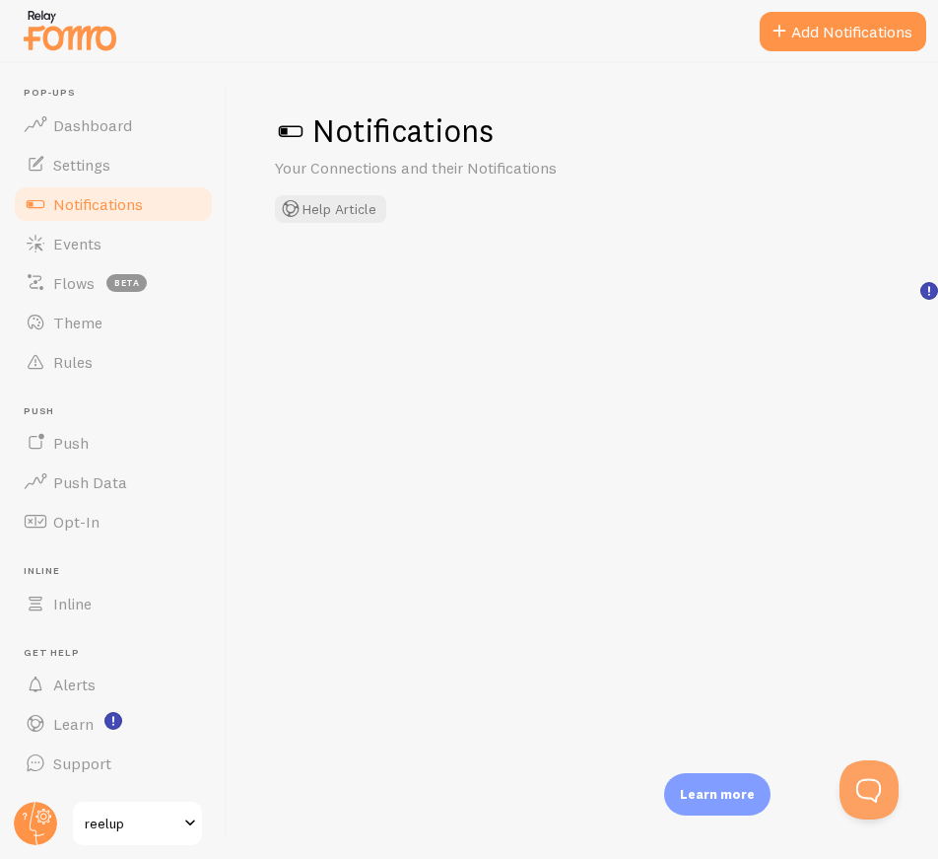
click at [100, 212] on span "Notifications" at bounding box center [98, 204] width 90 height 20
click at [92, 169] on span "Settings" at bounding box center [81, 165] width 57 height 20
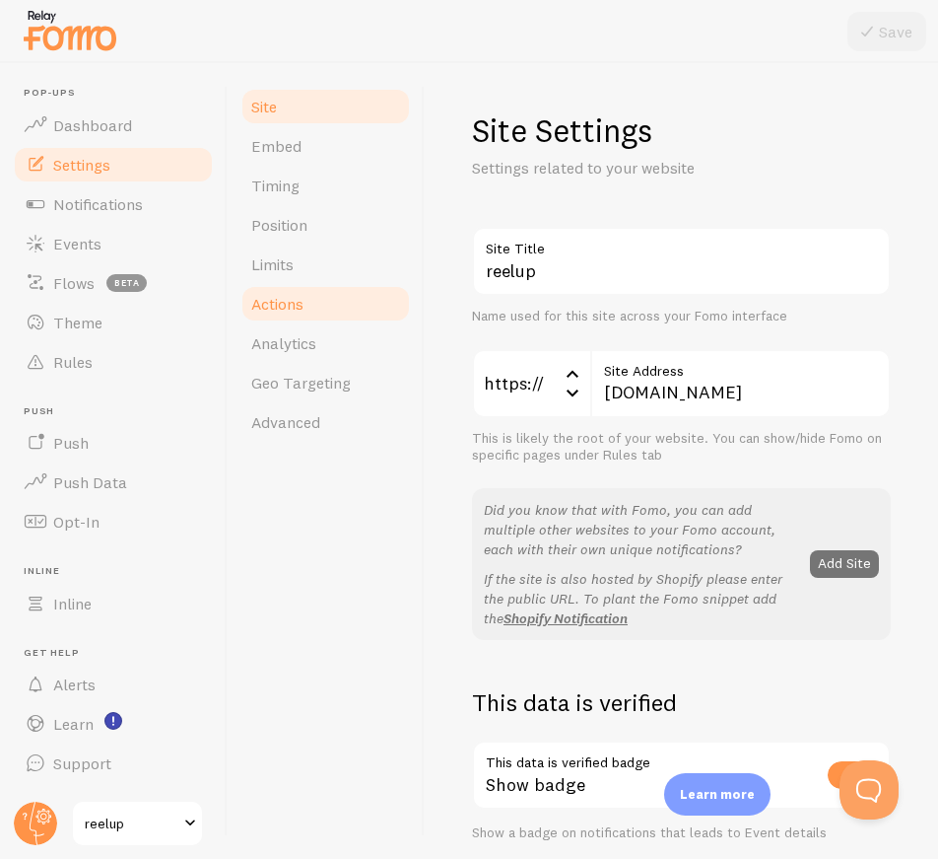
click at [324, 319] on link "Actions" at bounding box center [326, 303] width 172 height 39
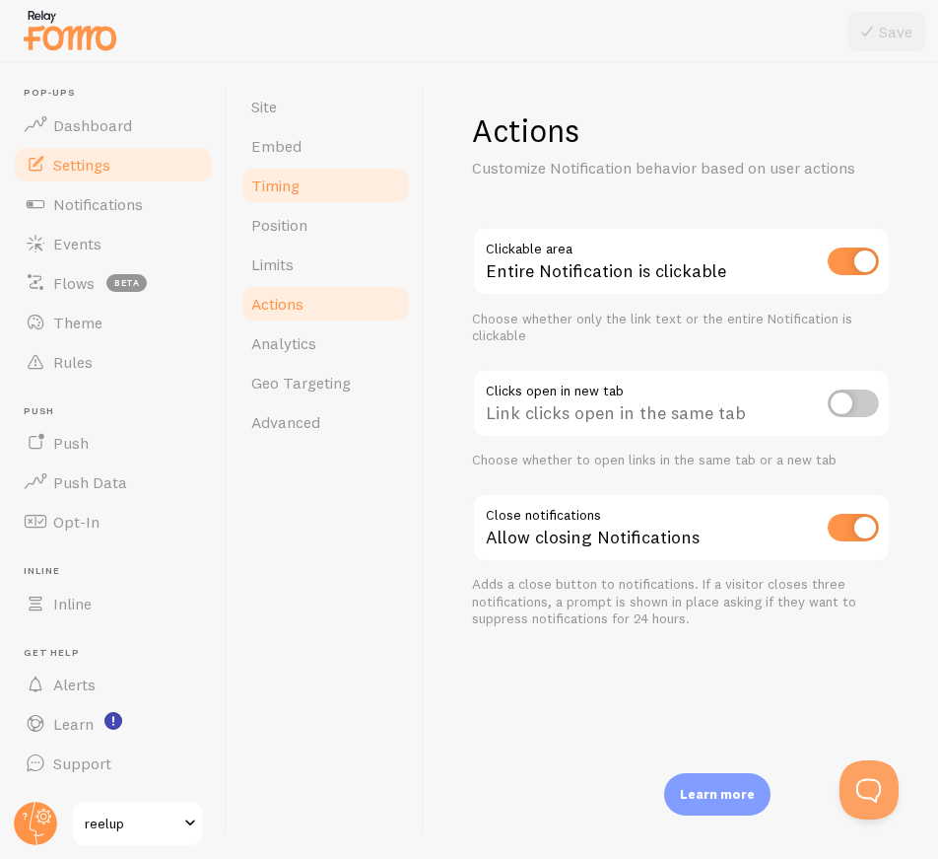
click at [299, 182] on span "Timing" at bounding box center [275, 185] width 48 height 20
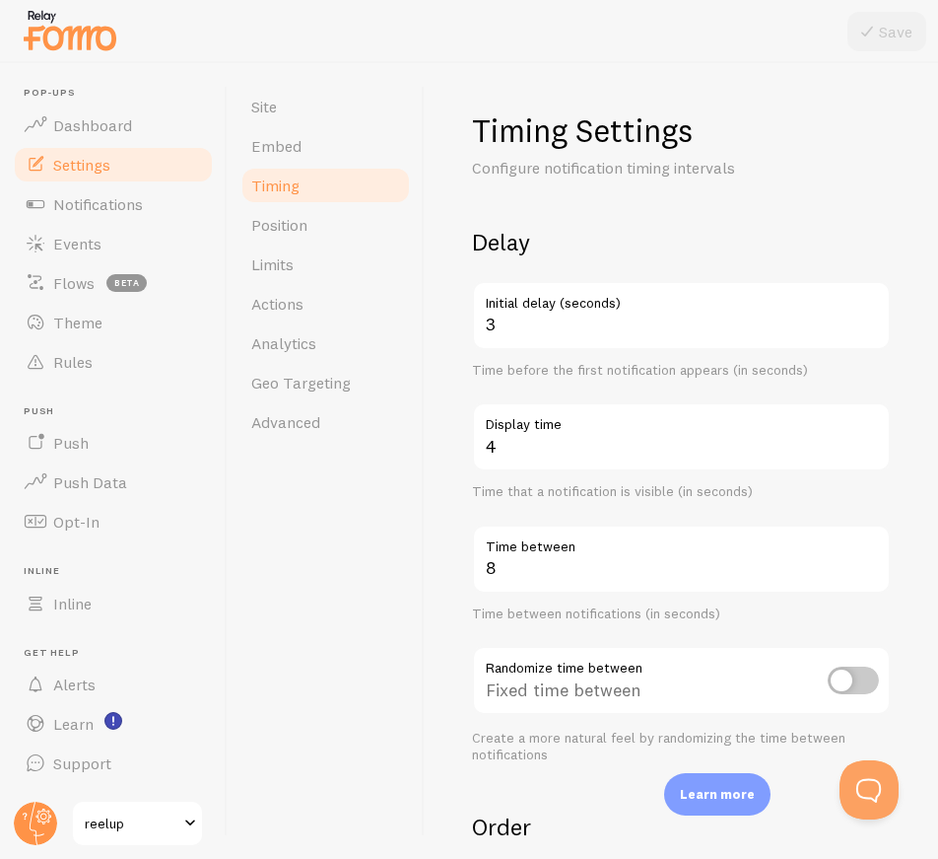
click at [372, 37] on div at bounding box center [469, 31] width 938 height 63
click at [81, 209] on span "Notifications" at bounding box center [98, 204] width 90 height 20
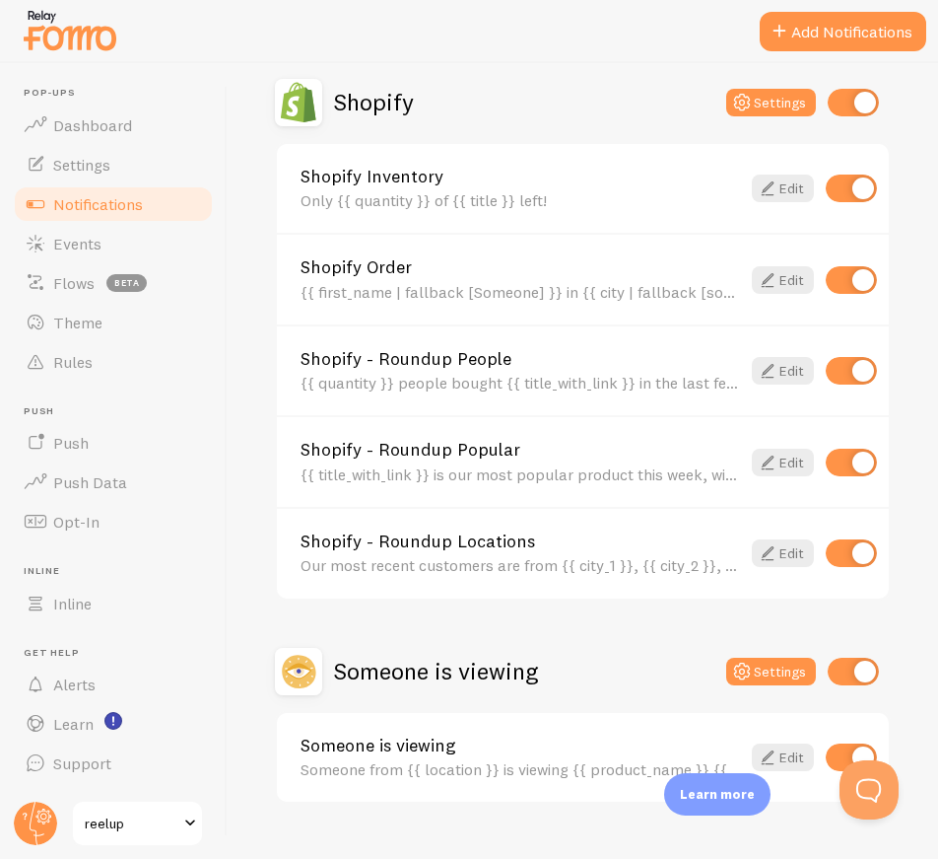
scroll to position [729, 0]
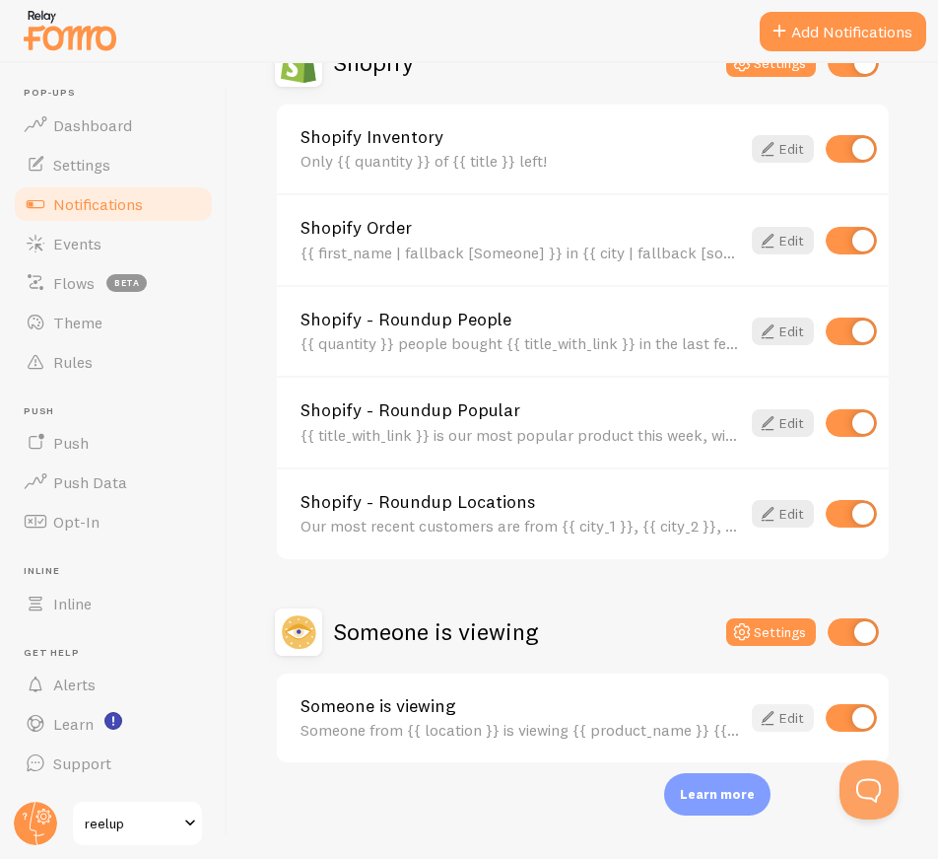
click at [766, 714] on link "Edit" at bounding box center [783, 718] width 62 height 28
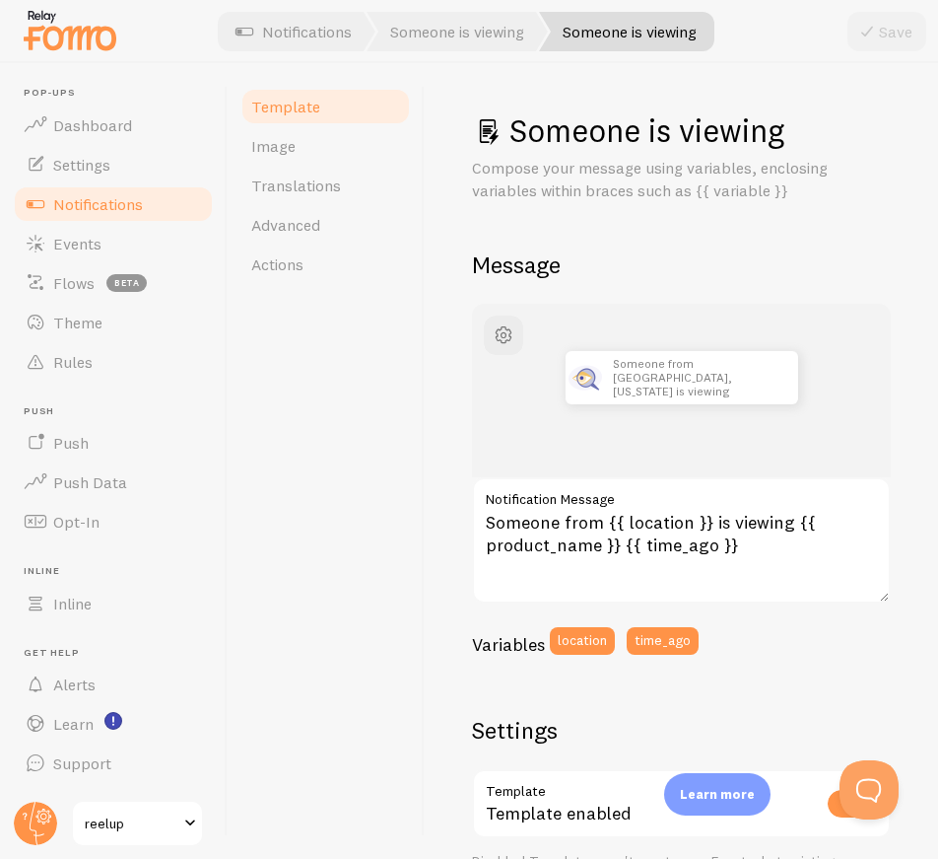
click at [340, 351] on div "Template Image Translations Advanced Actions" at bounding box center [326, 460] width 197 height 795
click at [160, 205] on link "Notifications" at bounding box center [113, 203] width 203 height 39
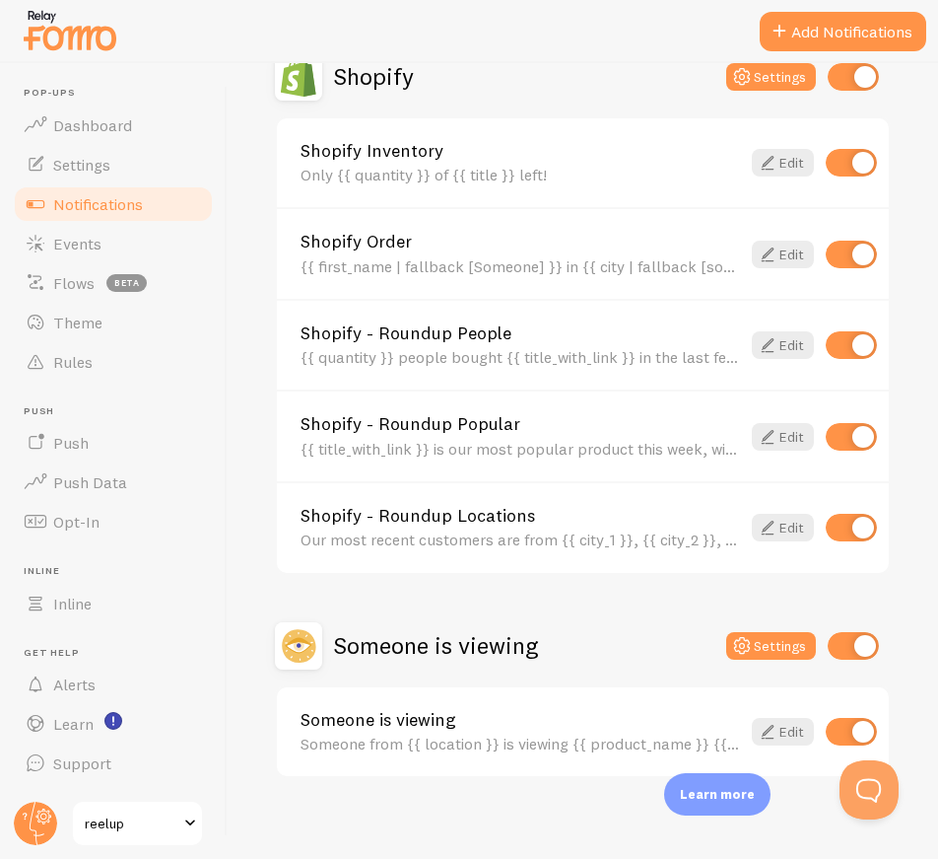
scroll to position [729, 0]
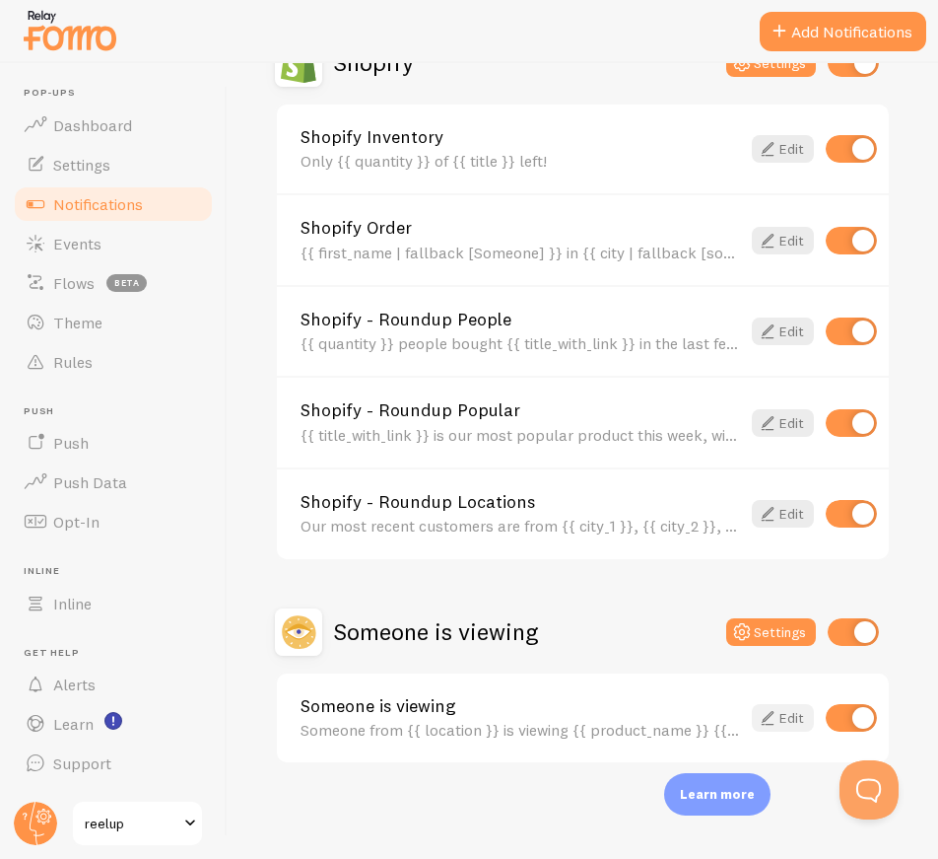
click at [771, 722] on link "Edit" at bounding box center [783, 718] width 62 height 28
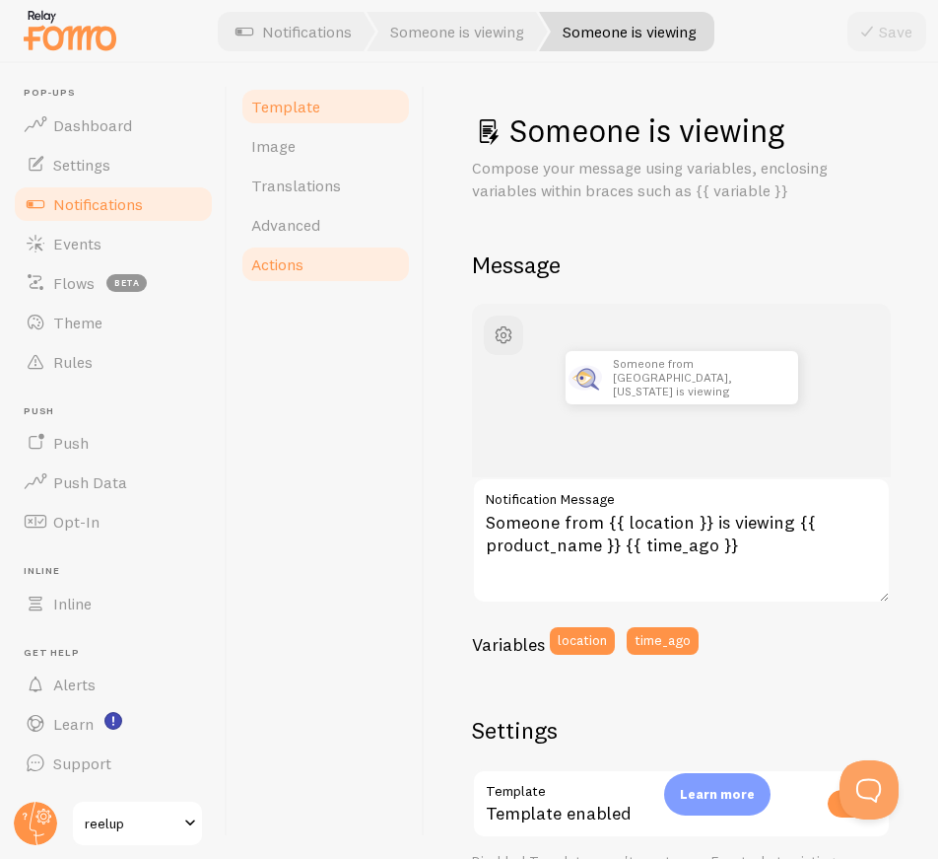
click at [310, 263] on link "Actions" at bounding box center [326, 263] width 172 height 39
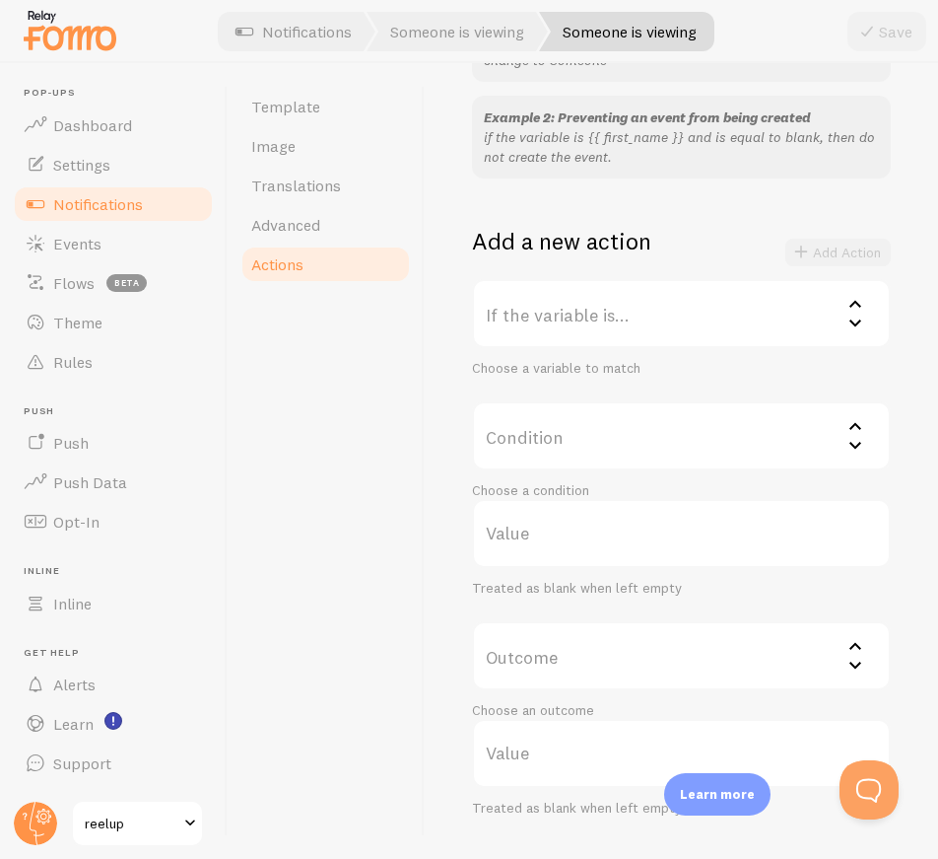
scroll to position [349, 0]
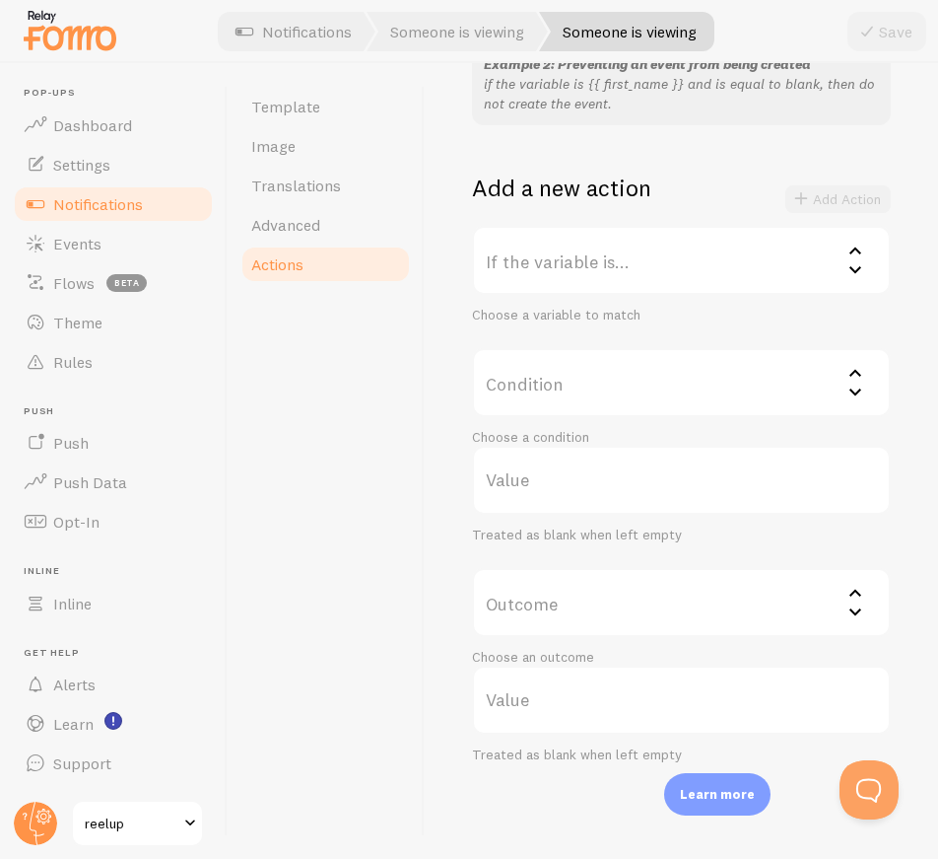
click at [309, 524] on div "Template Image Translations Advanced Actions" at bounding box center [326, 460] width 197 height 795
click at [307, 110] on span "Template" at bounding box center [285, 107] width 69 height 20
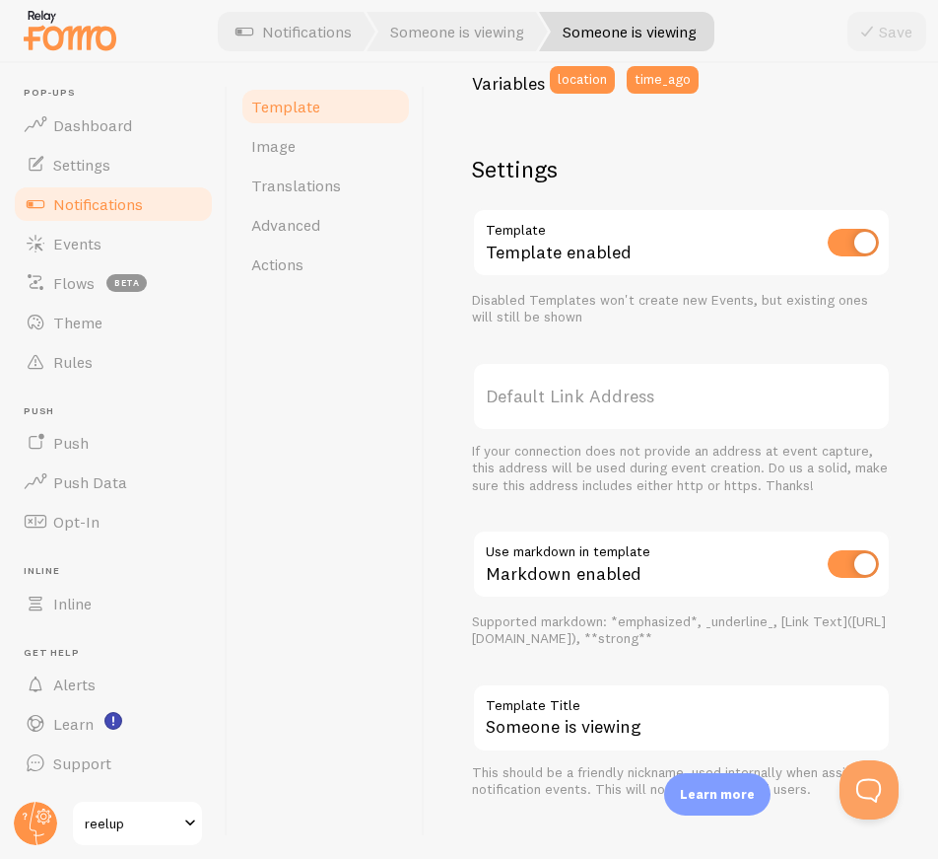
scroll to position [584, 0]
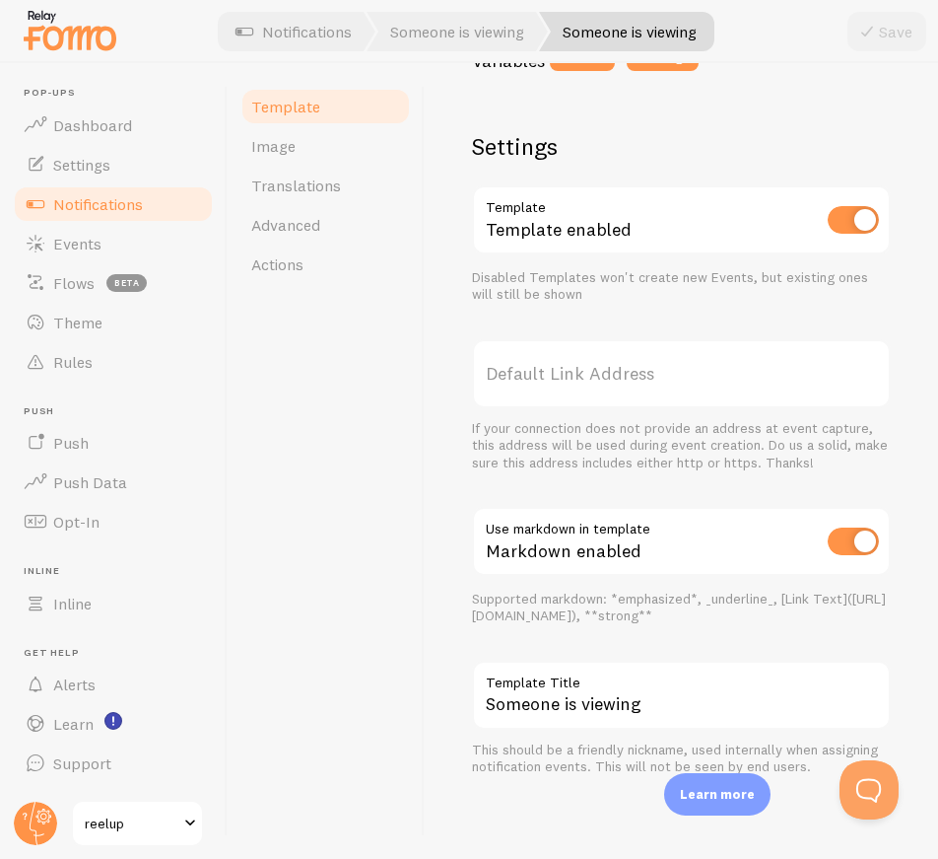
click at [564, 370] on label "Default Link Address" at bounding box center [681, 373] width 419 height 69
click at [564, 370] on input "Default Link Address" at bounding box center [681, 373] width 419 height 69
click at [452, 506] on div "Someone is viewing Compose your message using variables, enclosing variables wi…" at bounding box center [682, 460] width 514 height 795
click at [267, 221] on span "Advanced" at bounding box center [285, 225] width 69 height 20
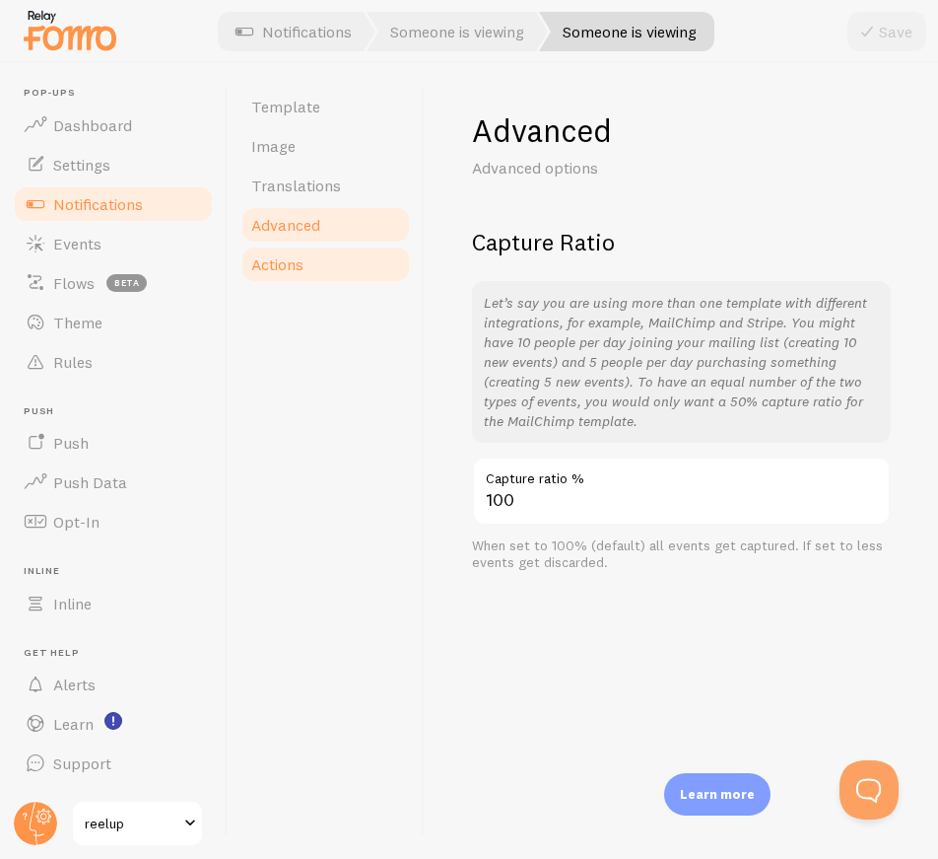
click at [286, 267] on span "Actions" at bounding box center [277, 264] width 52 height 20
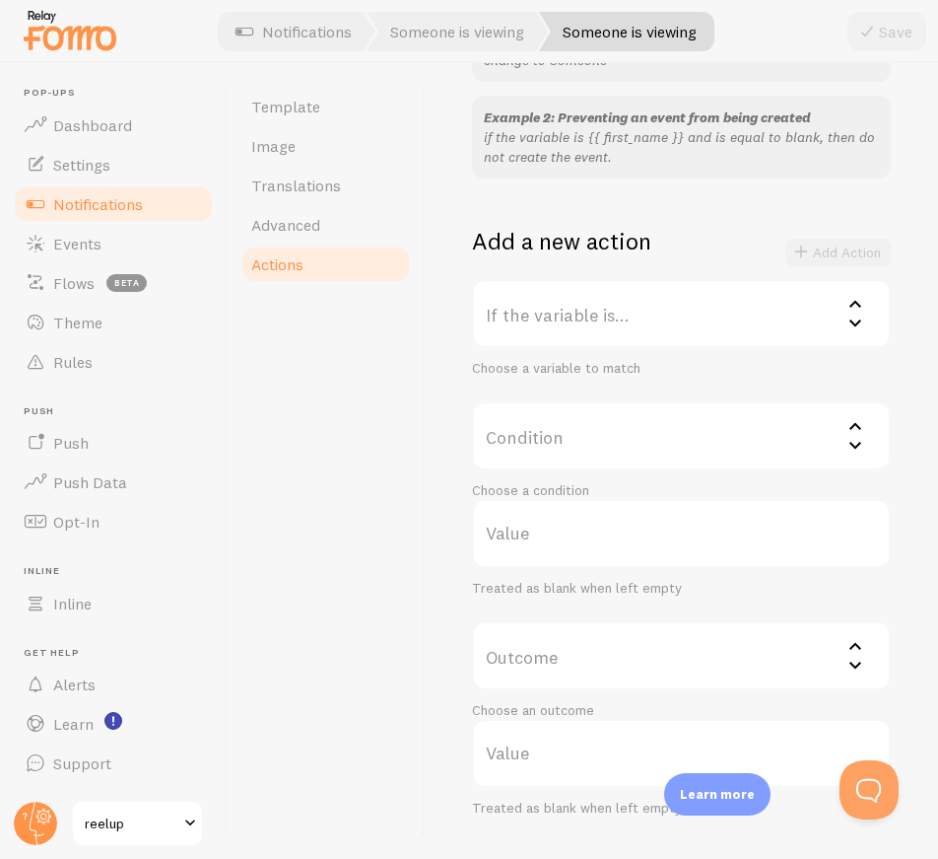
scroll to position [349, 0]
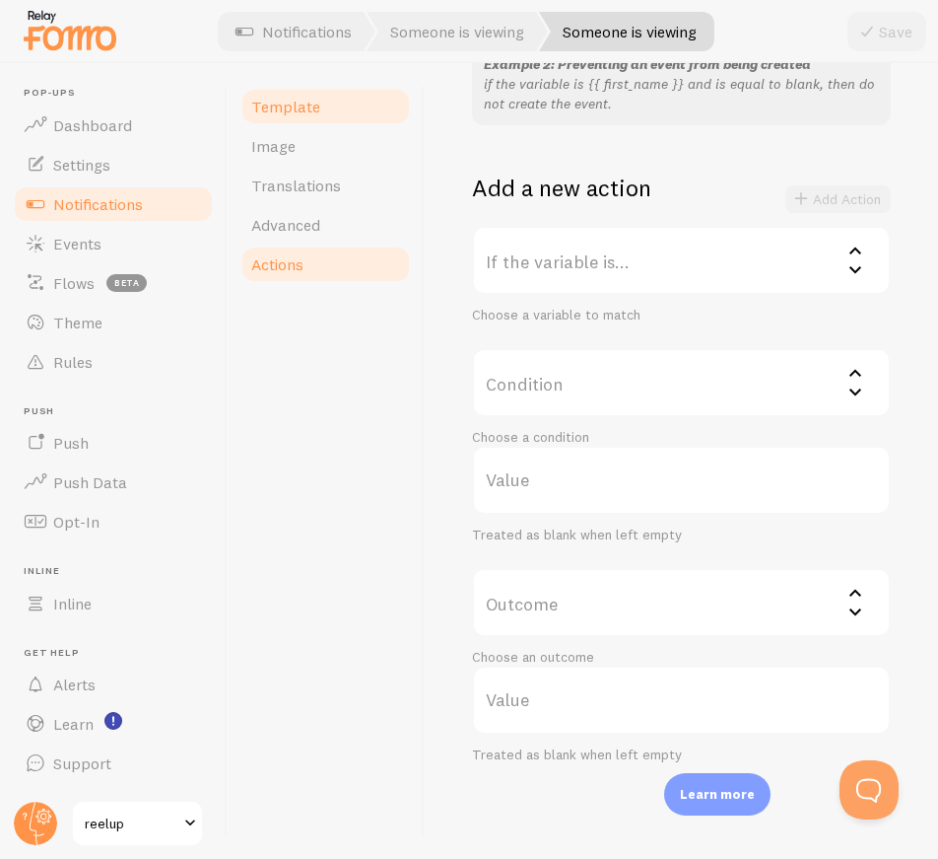
click at [327, 105] on link "Template" at bounding box center [326, 106] width 172 height 39
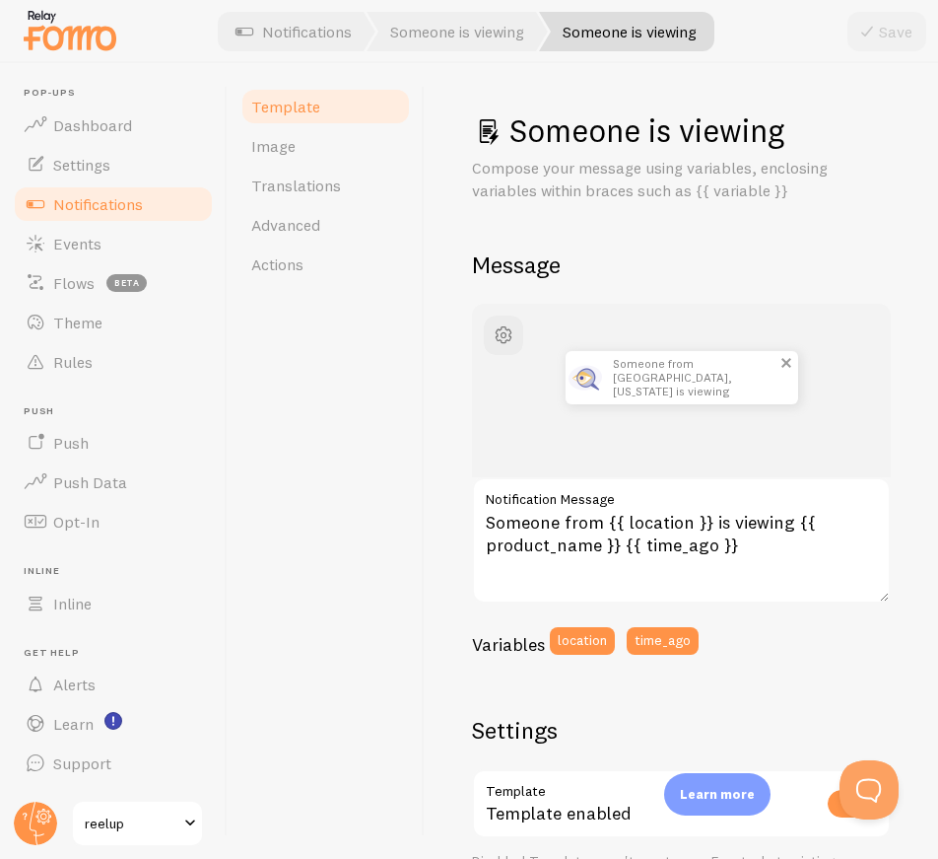
click at [665, 375] on p "Someone from [GEOGRAPHIC_DATA], [US_STATE] is viewing about 4 minutes ago" at bounding box center [696, 377] width 166 height 53
click at [276, 274] on link "Actions" at bounding box center [326, 263] width 172 height 39
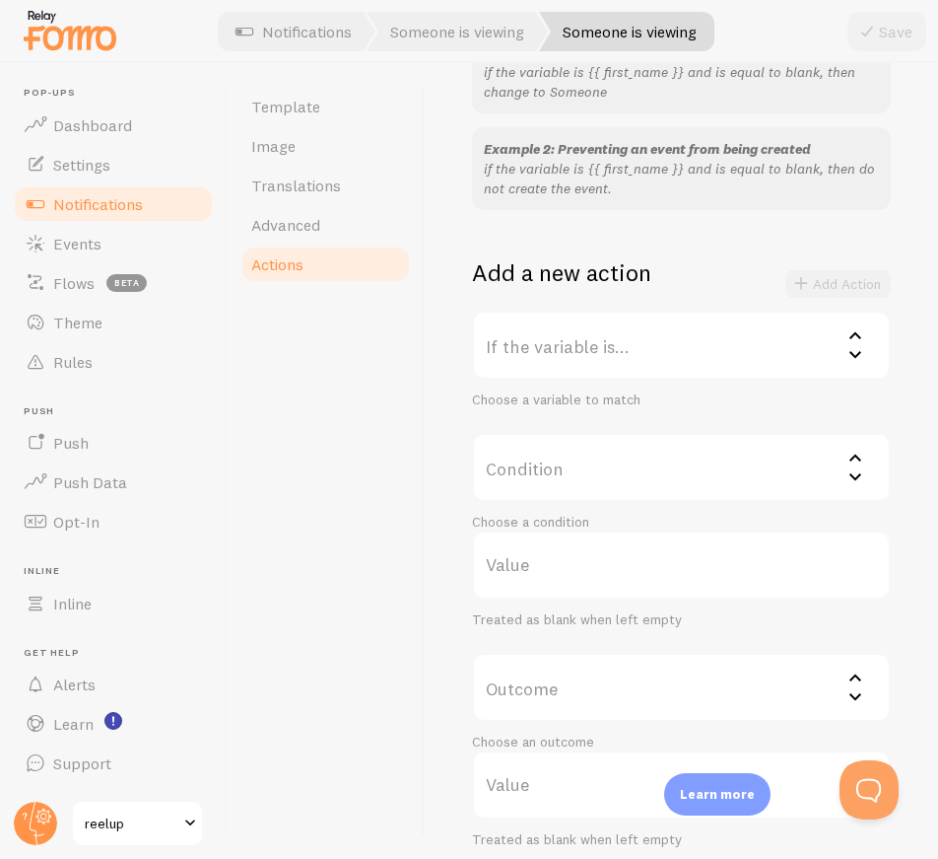
scroll to position [349, 0]
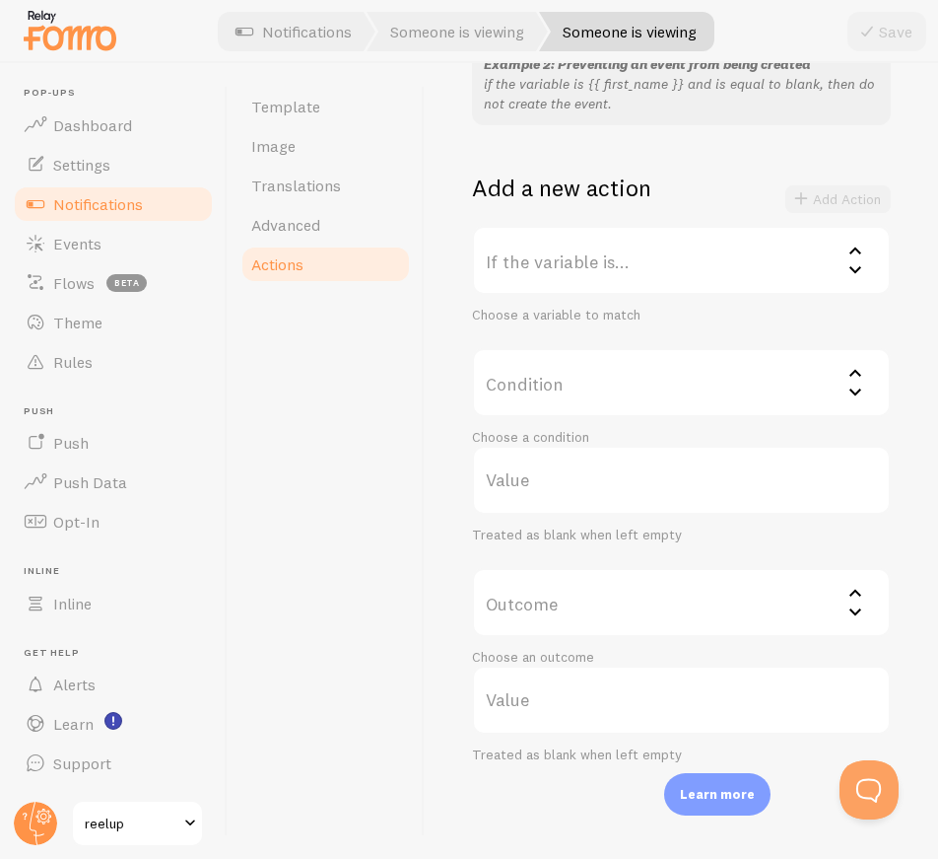
click at [586, 268] on label "If the variable is..." at bounding box center [681, 260] width 419 height 69
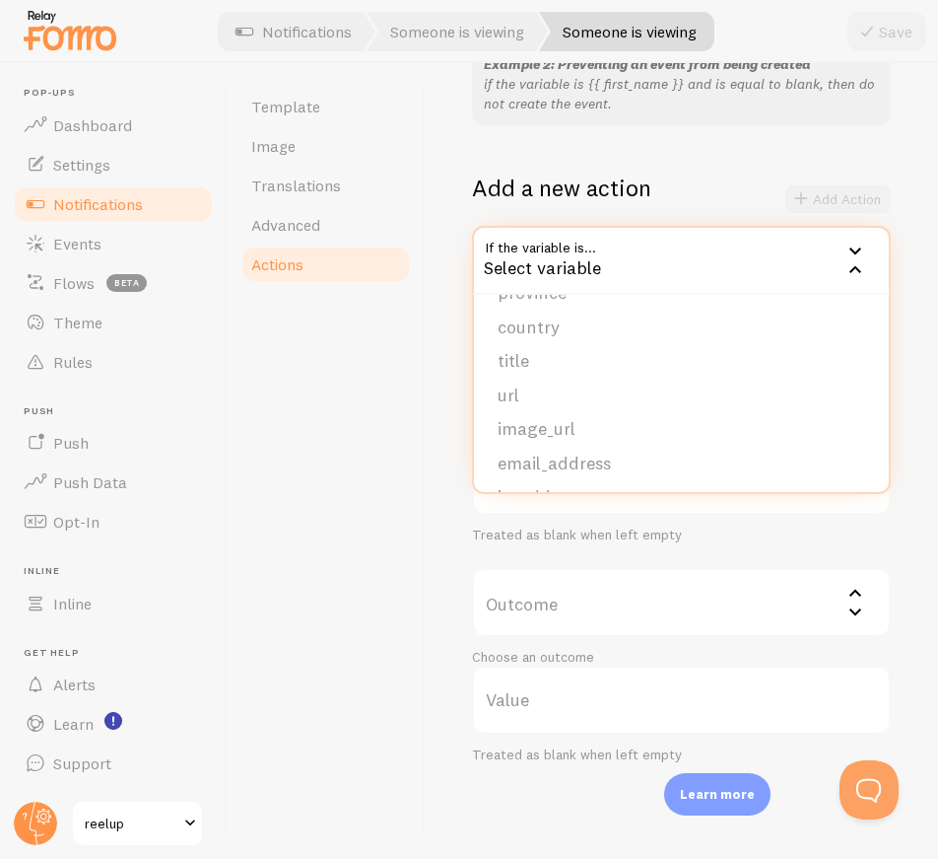
scroll to position [197, 0]
click at [562, 470] on li "product_name" at bounding box center [681, 466] width 415 height 34
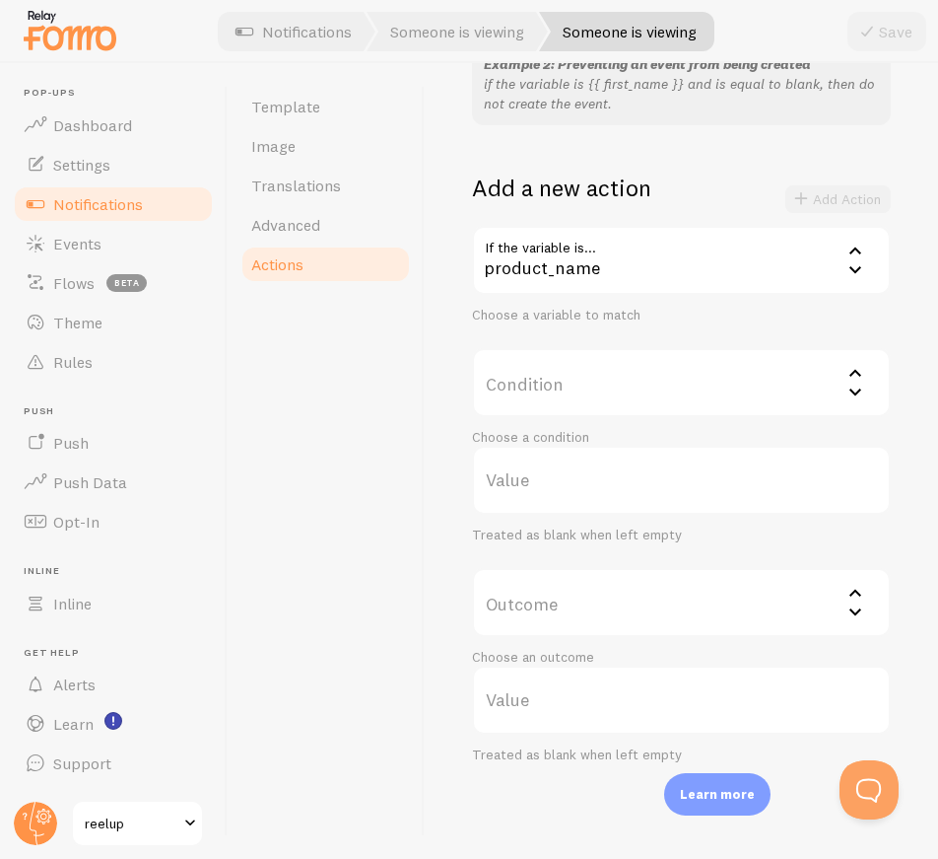
click at [558, 381] on label "Condition" at bounding box center [681, 382] width 419 height 69
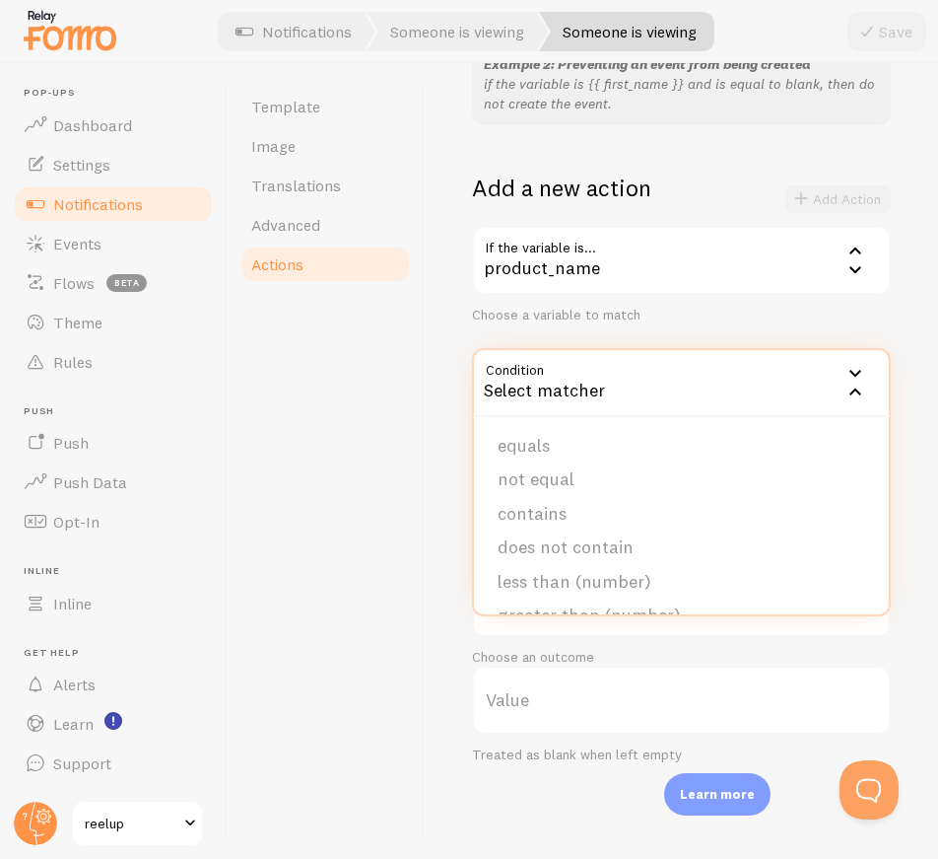
click at [426, 399] on div "Actions You can match any {{ variable }} and replace it with a word, change eve…" at bounding box center [682, 460] width 514 height 795
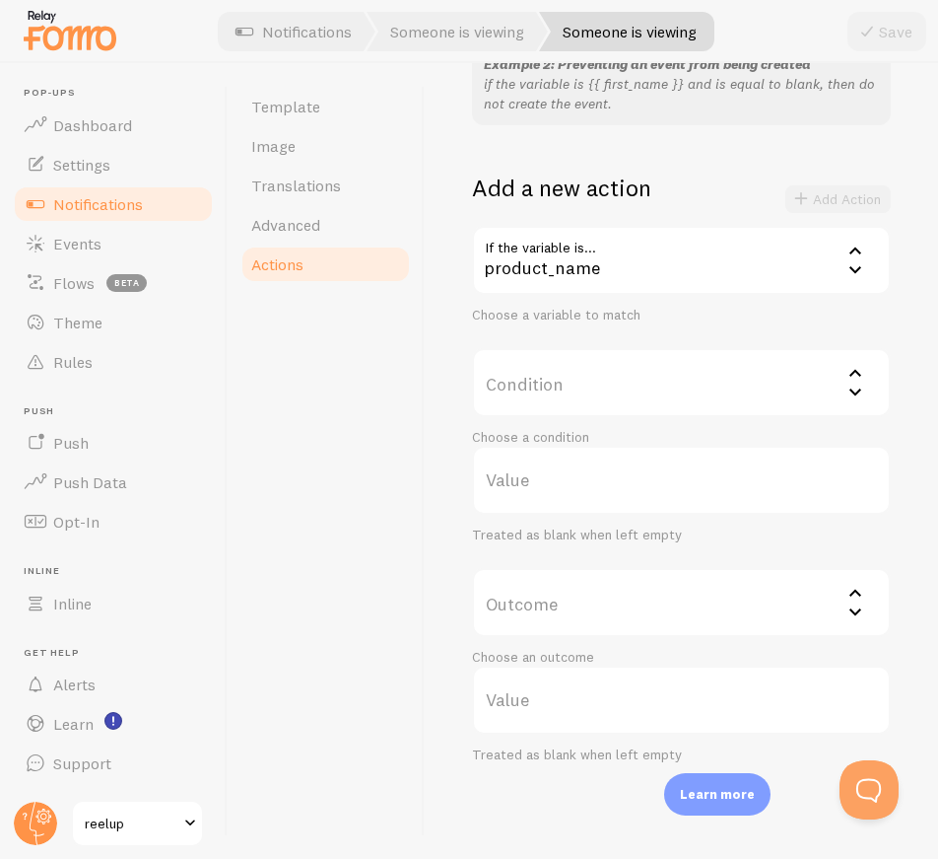
click at [567, 273] on div "product_name" at bounding box center [681, 260] width 419 height 69
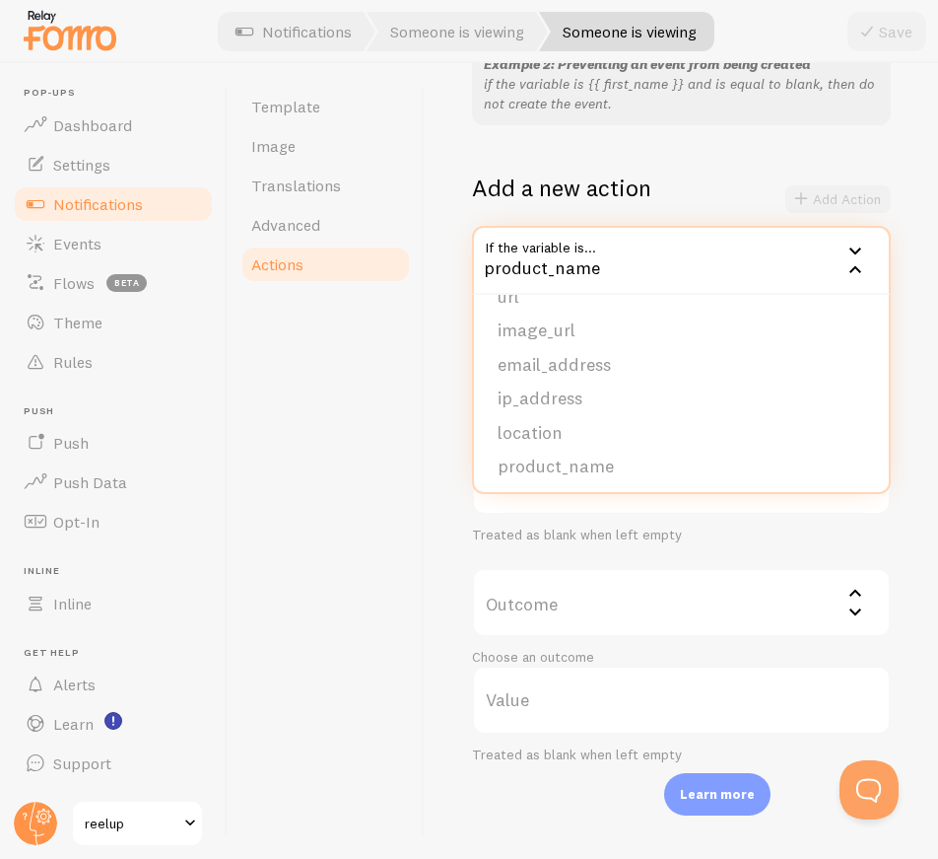
click at [443, 512] on div "Actions You can match any {{ variable }} and replace it with a word, change eve…" at bounding box center [682, 460] width 514 height 795
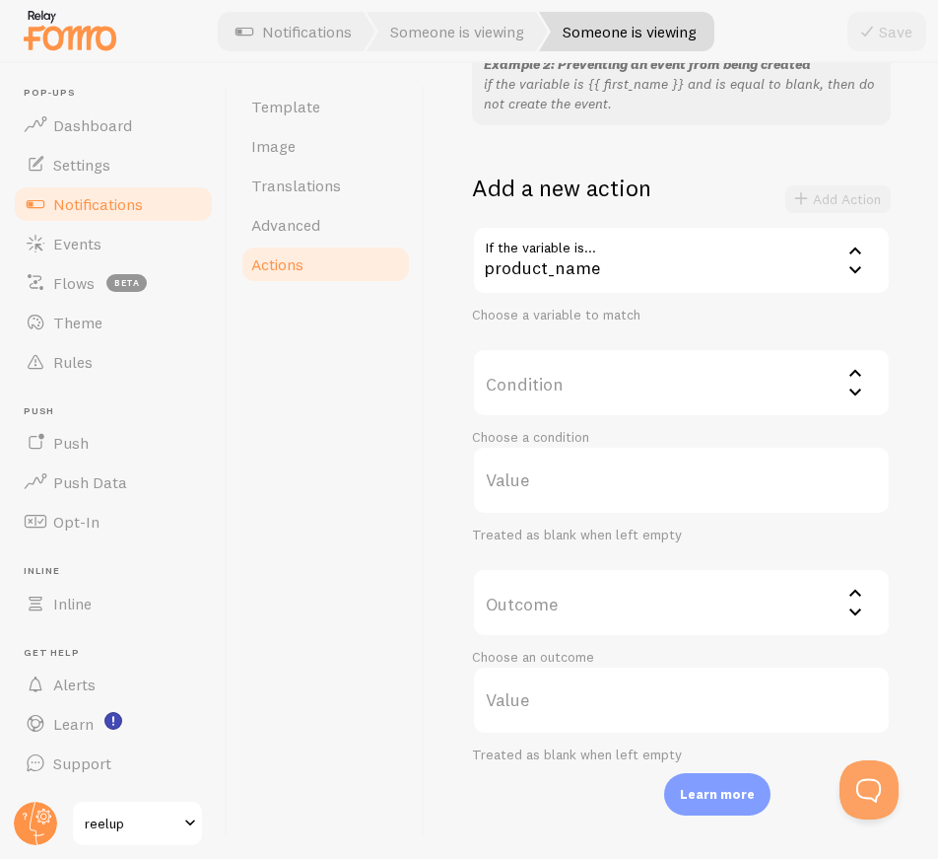
click at [517, 393] on label "Condition" at bounding box center [681, 382] width 419 height 69
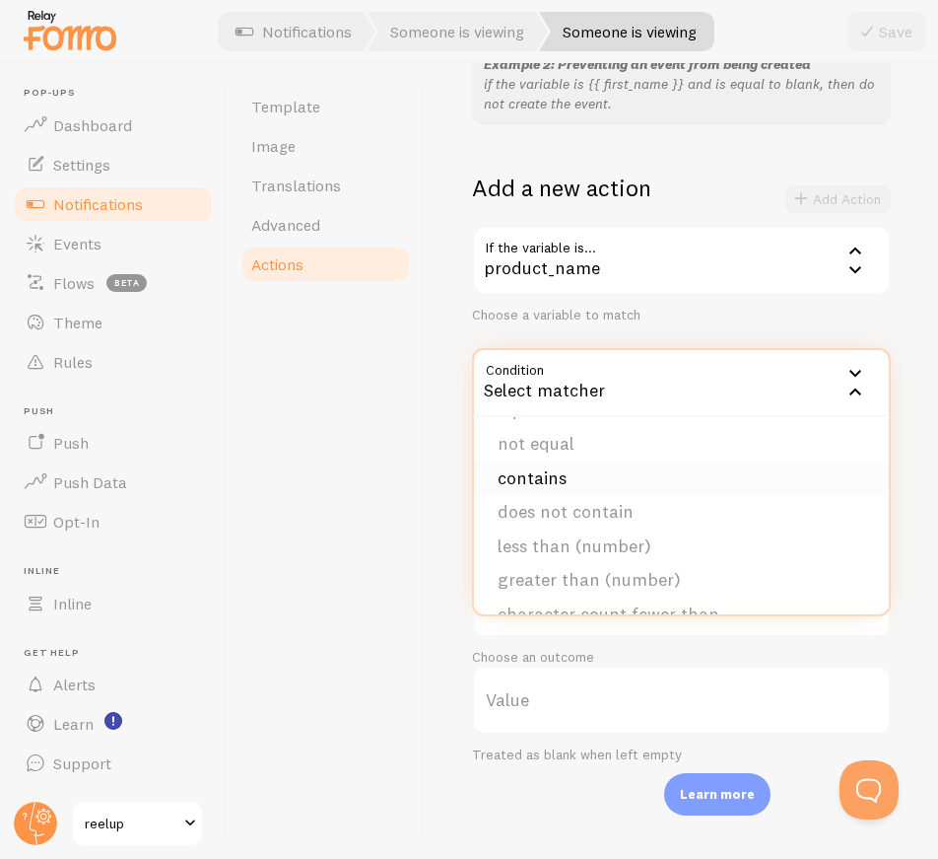
scroll to position [0, 0]
click at [554, 451] on li "equals" at bounding box center [681, 446] width 415 height 34
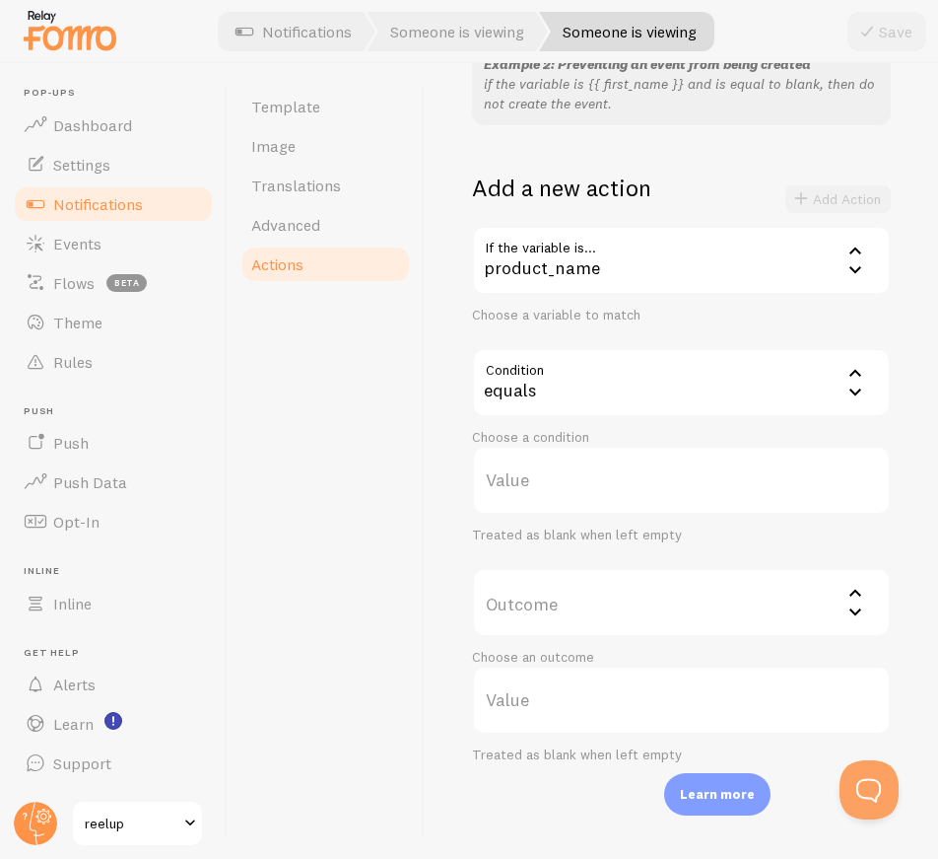
click at [548, 478] on label "Value" at bounding box center [681, 480] width 419 height 69
click at [548, 478] on input "Value" at bounding box center [681, 480] width 419 height 69
click at [542, 487] on label "Value" at bounding box center [681, 480] width 419 height 69
click at [542, 487] on input "Value" at bounding box center [681, 480] width 419 height 69
click at [507, 487] on label "Value" at bounding box center [681, 480] width 419 height 69
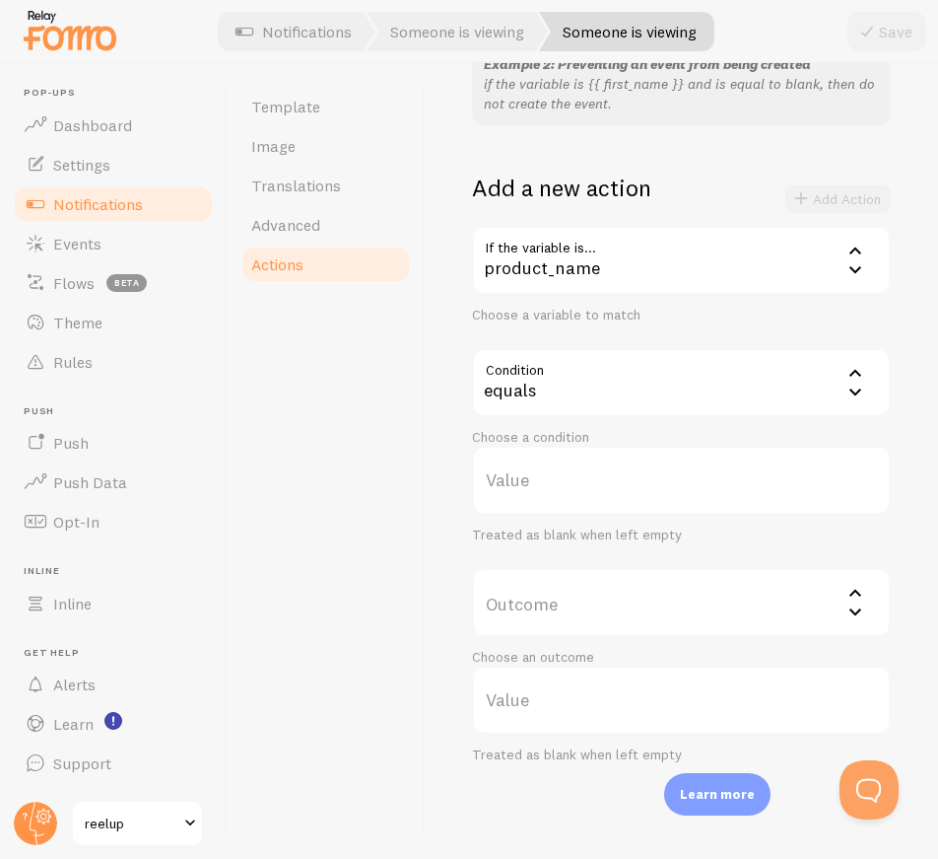
click at [507, 487] on input "Value" at bounding box center [681, 480] width 419 height 69
click at [535, 616] on label "Outcome" at bounding box center [681, 602] width 419 height 69
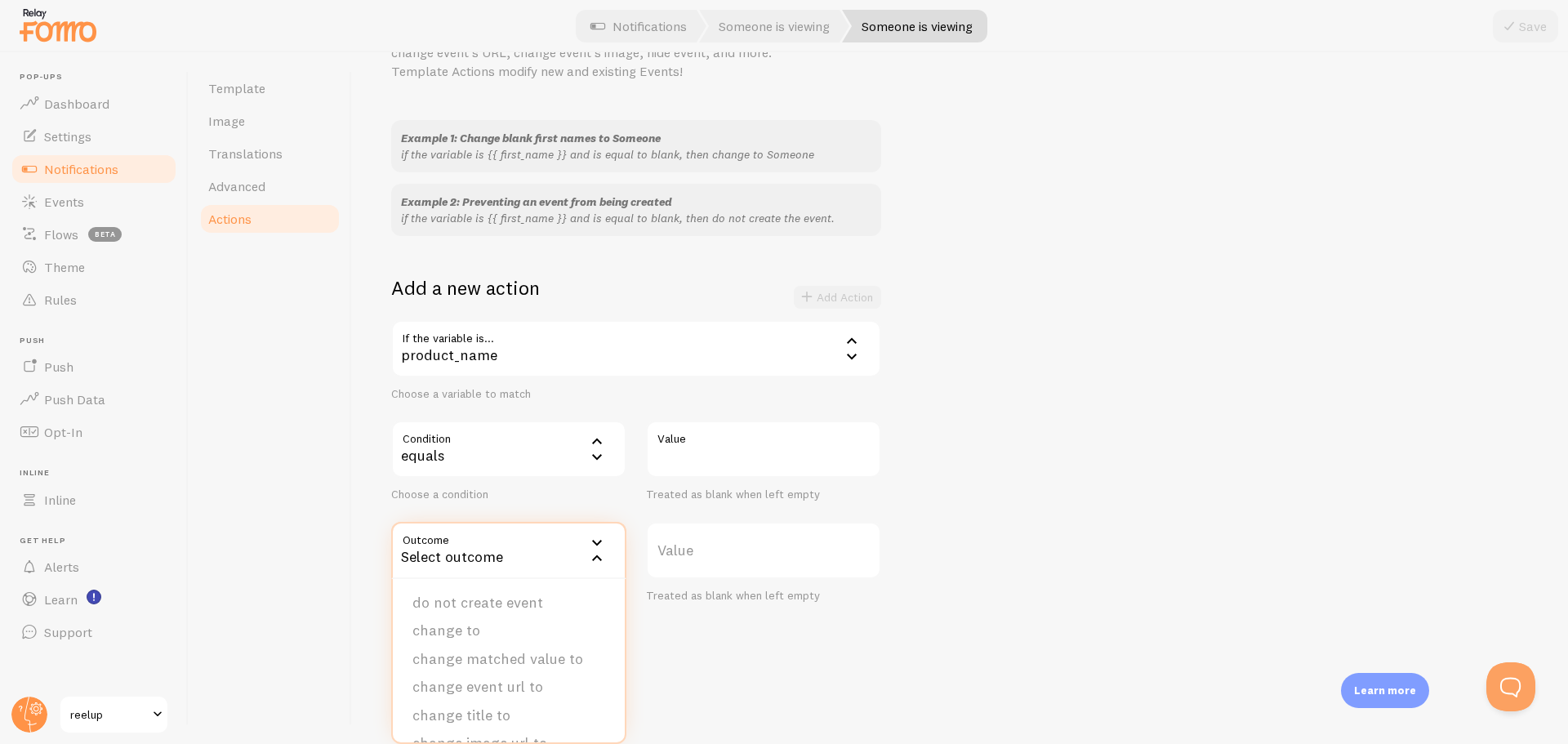
click at [1059, 507] on div "Example 1: Change blank first names to Someone if the variable is {{ first_name…" at bounding box center [959, 361] width 1137 height 483
click at [528, 545] on label "Outcome" at bounding box center [509, 550] width 235 height 57
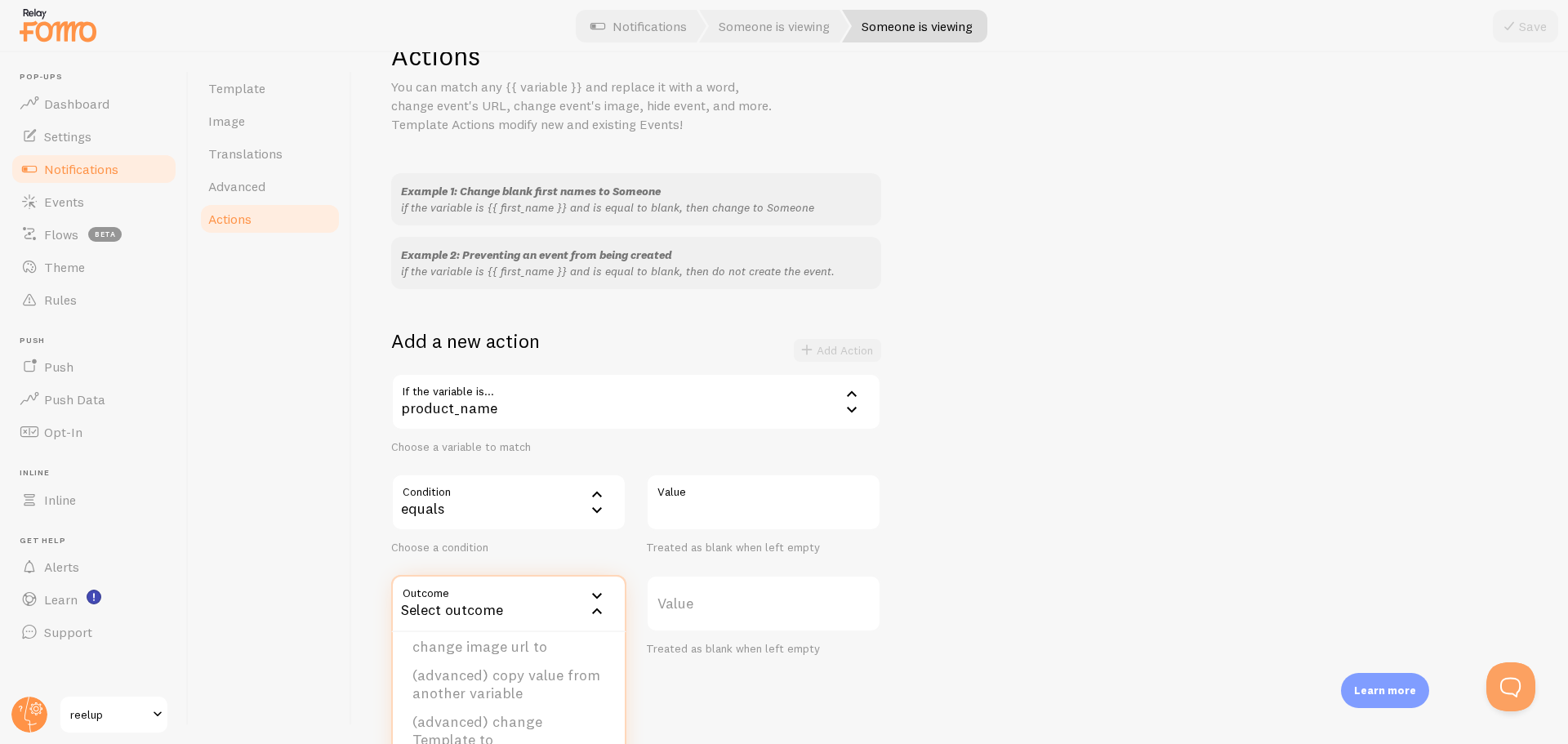
scroll to position [24, 0]
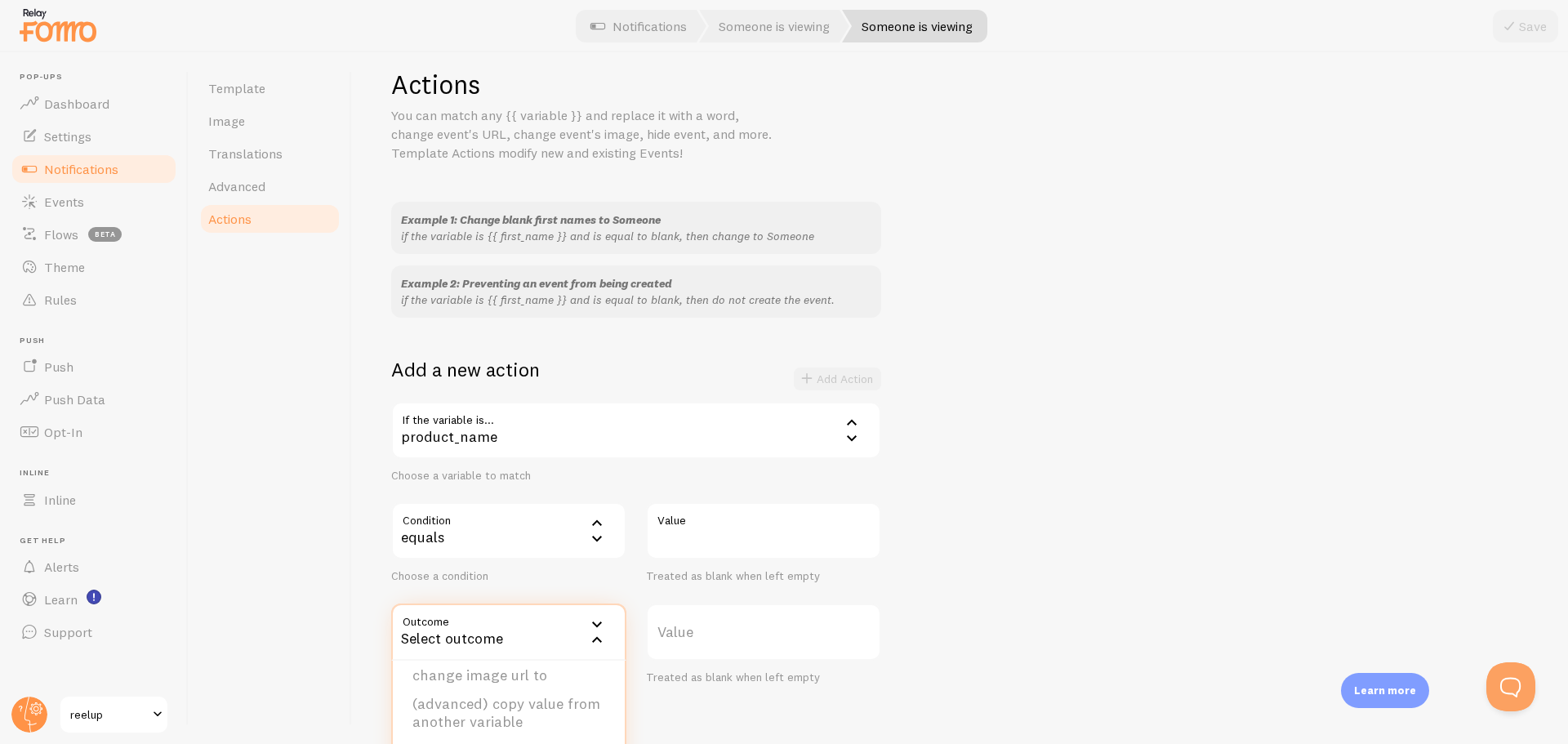
click at [1058, 301] on div "Example 1: Change blank first names to Someone if the variable is {{ first_name…" at bounding box center [959, 442] width 1137 height 483
click at [490, 616] on label "Outcome" at bounding box center [509, 631] width 235 height 57
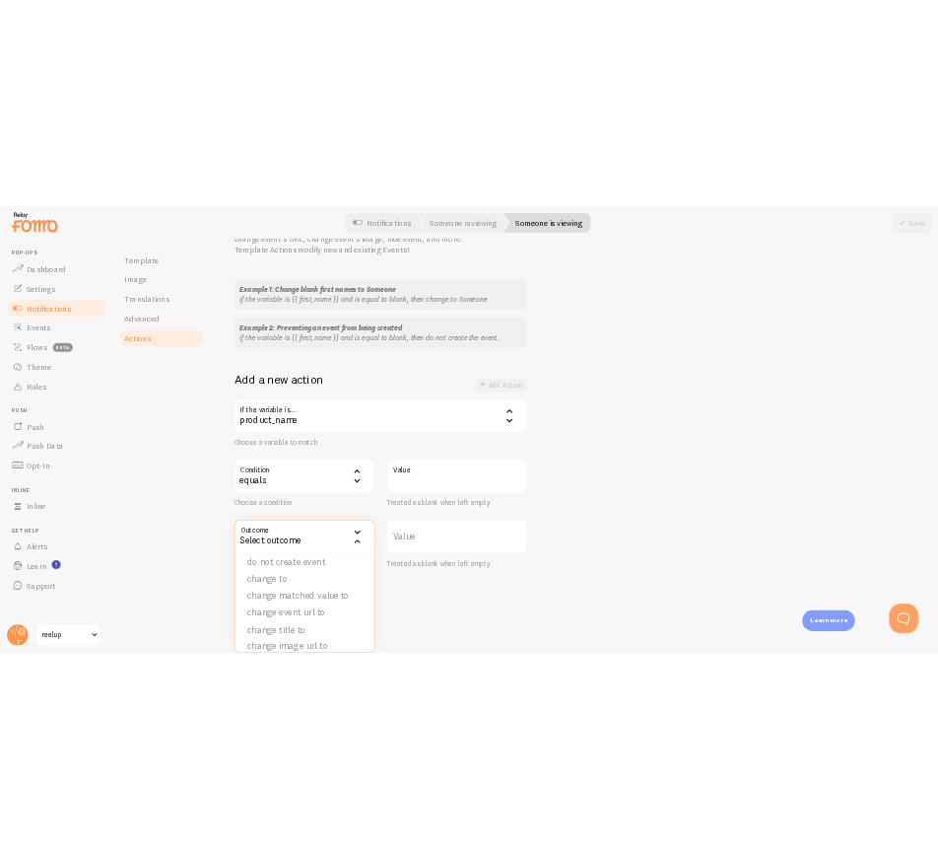
scroll to position [0, 0]
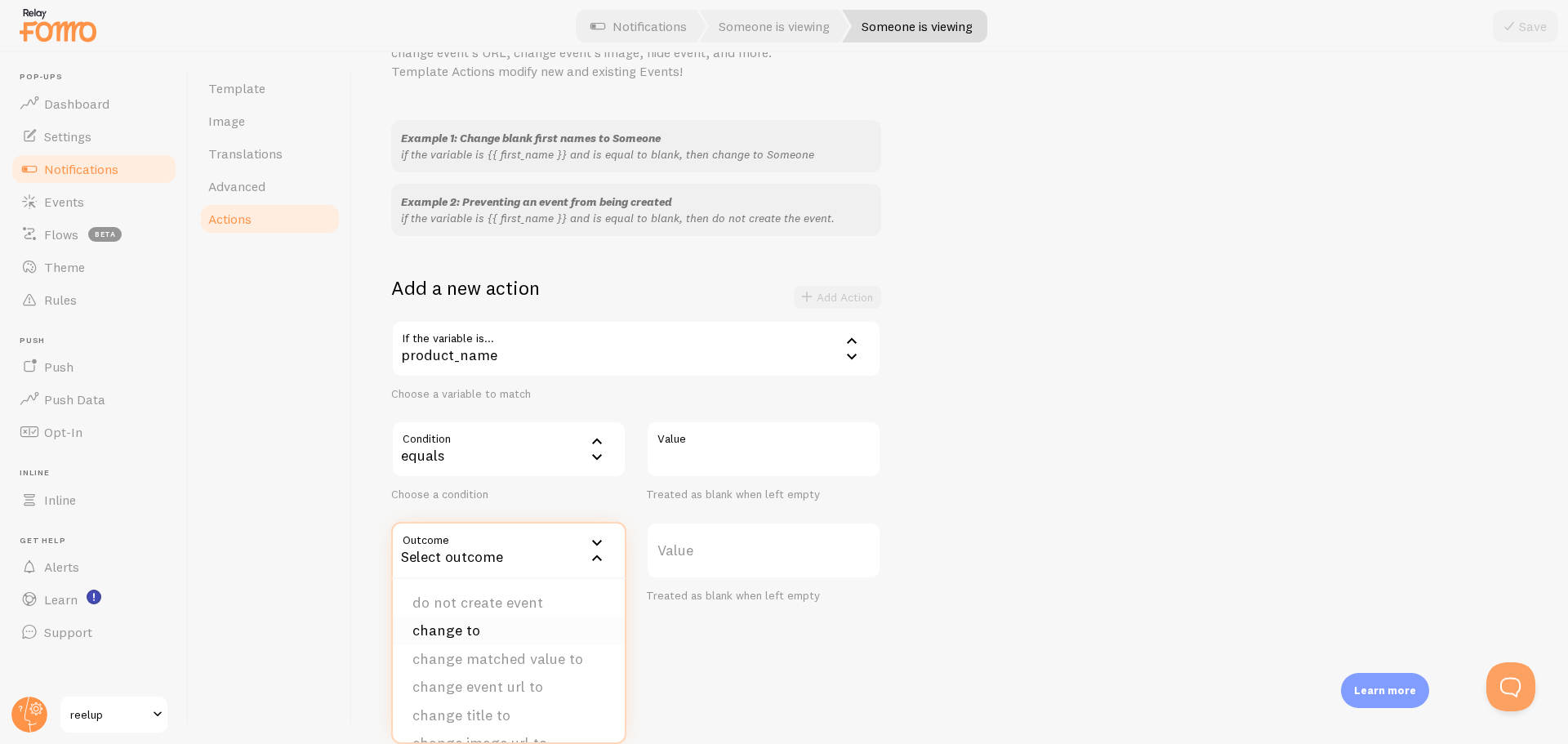
click at [444, 630] on li "change to" at bounding box center [509, 630] width 232 height 28
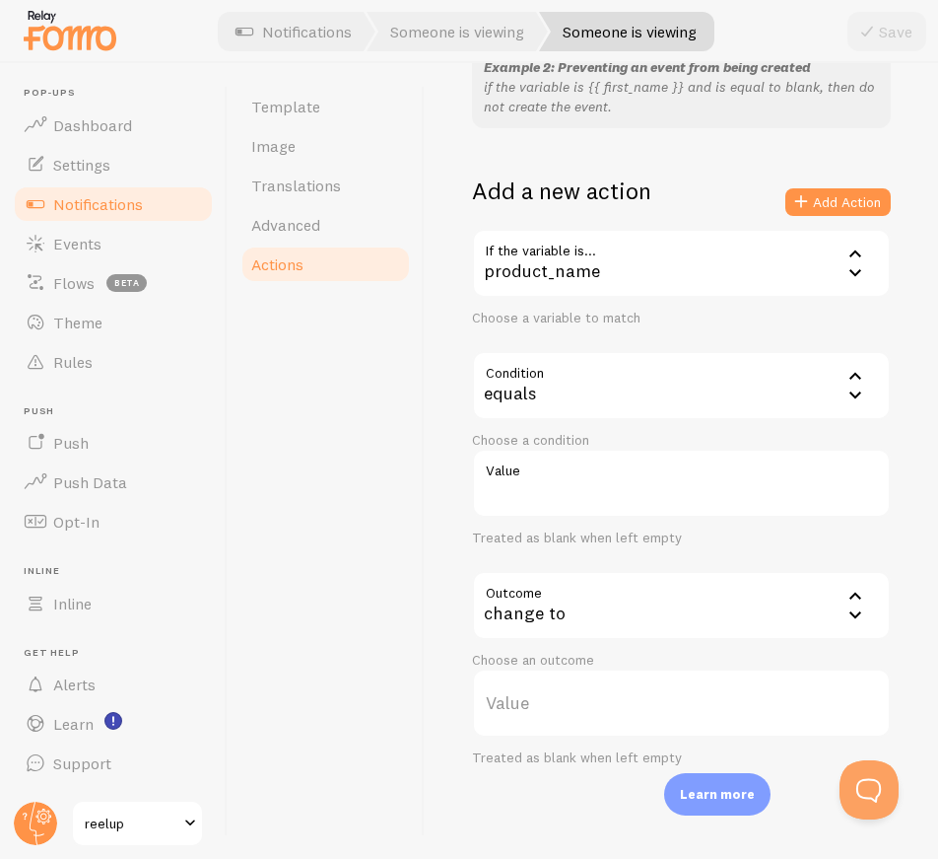
scroll to position [349, 0]
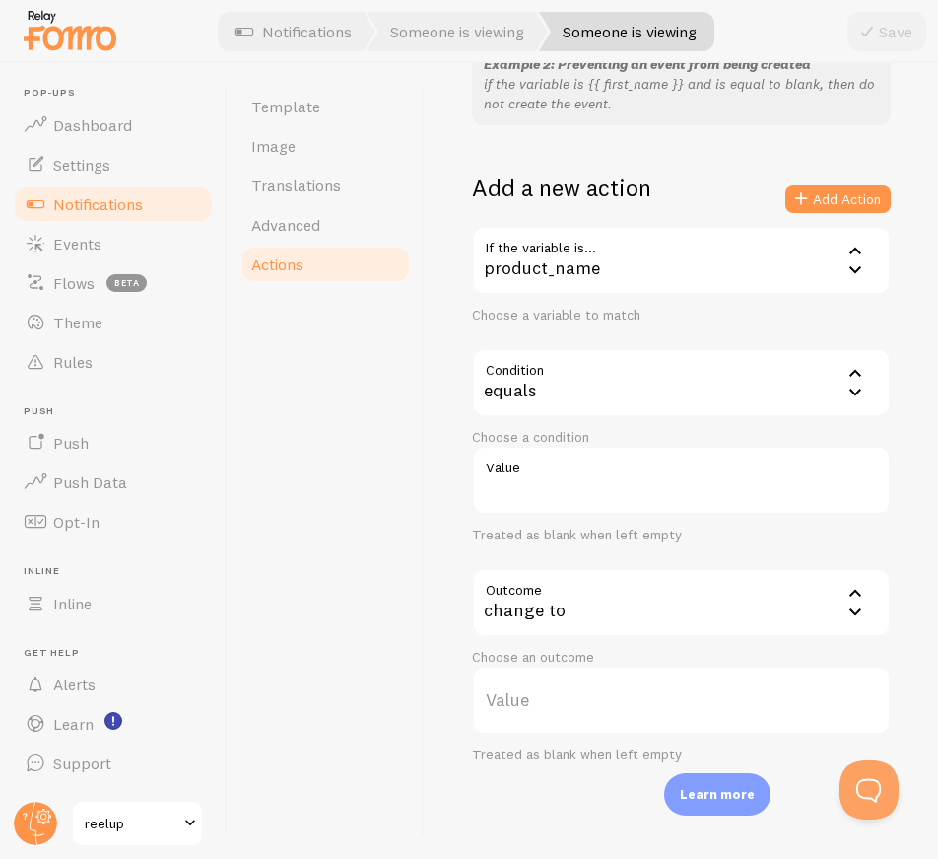
click at [601, 692] on label "Value" at bounding box center [681, 699] width 419 height 69
click at [601, 692] on input "Value" at bounding box center [681, 699] width 419 height 69
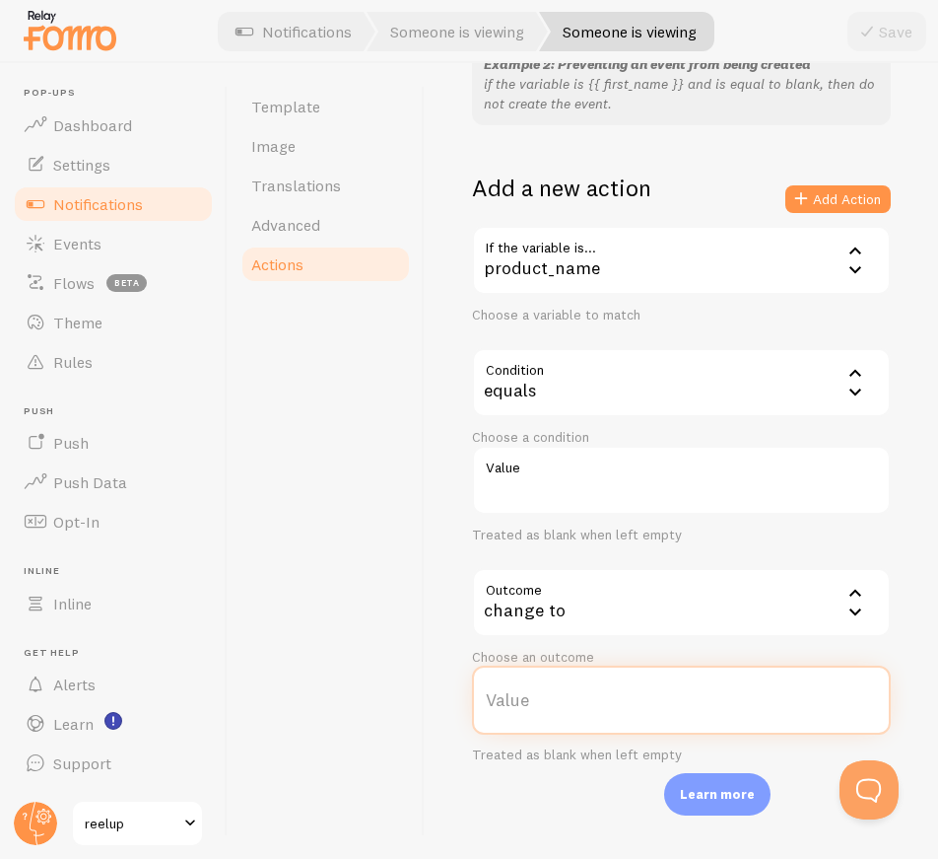
paste input "this product"
type input "this product"
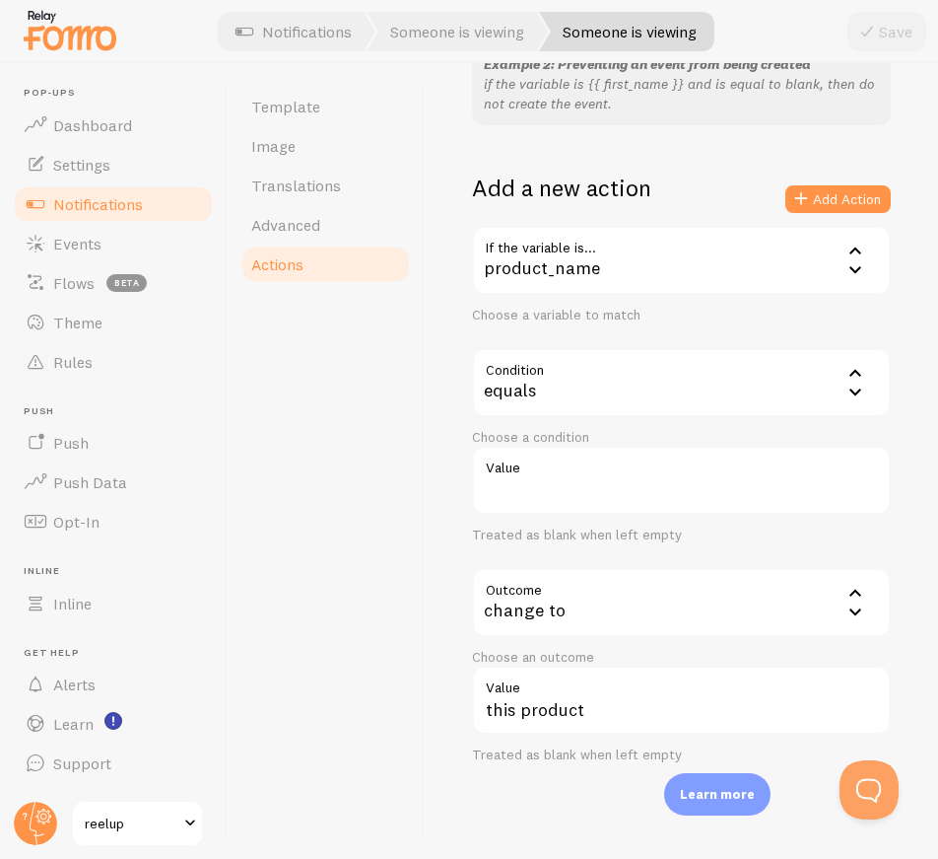
click at [907, 26] on div "Save" at bounding box center [887, 31] width 79 height 39
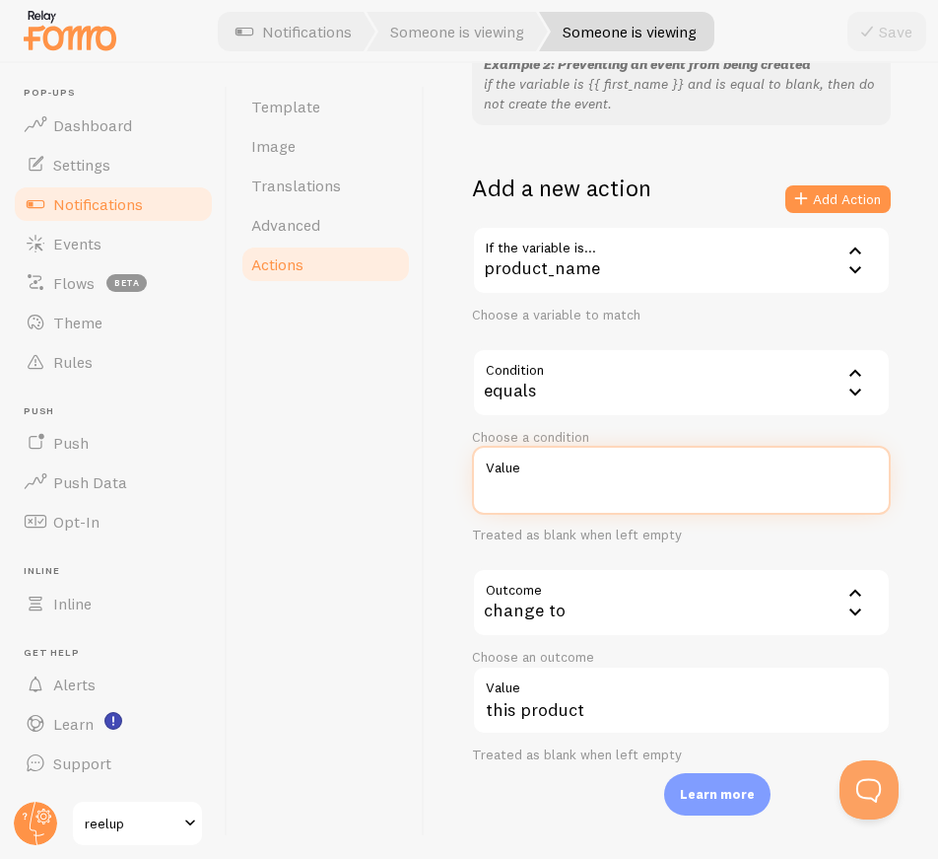
click at [572, 485] on input "Value" at bounding box center [681, 480] width 419 height 69
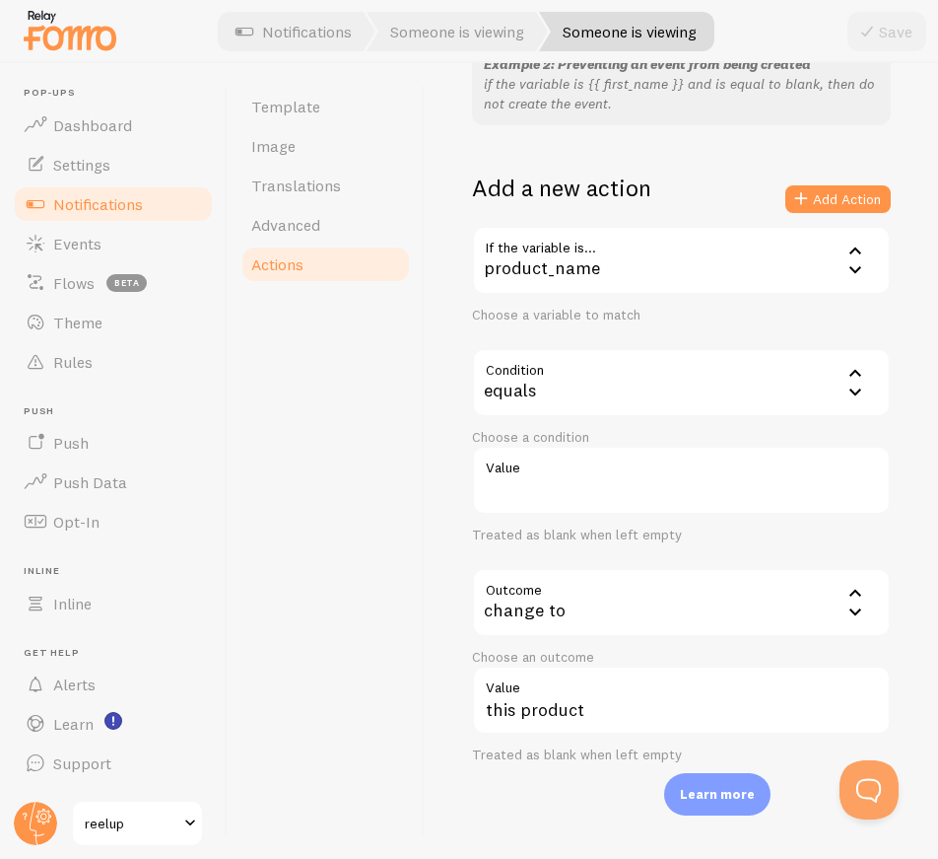
click at [534, 390] on div "equals" at bounding box center [681, 382] width 419 height 69
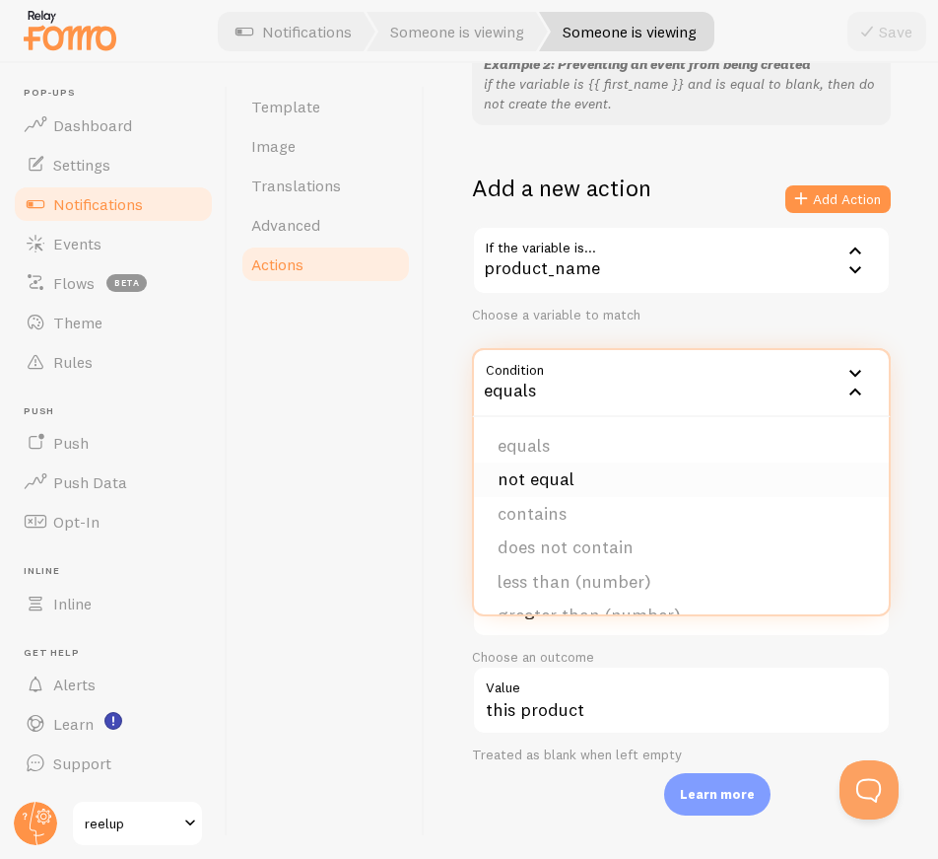
click at [517, 472] on li "not equal" at bounding box center [681, 479] width 415 height 34
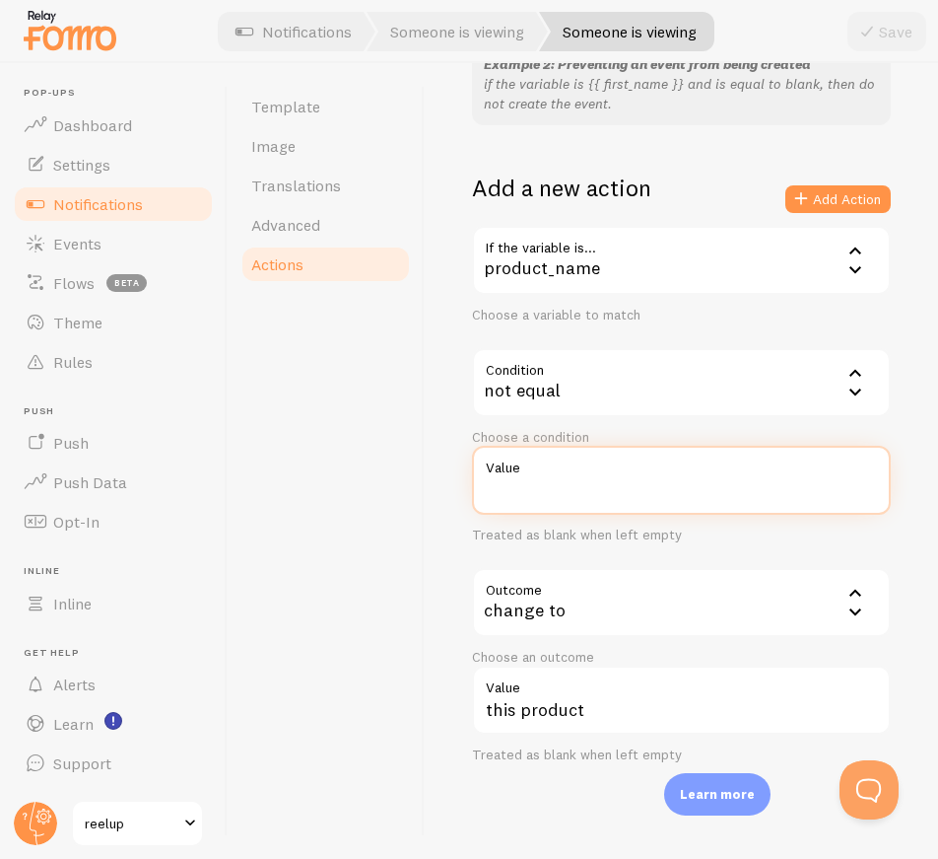
click at [535, 492] on input "Value" at bounding box center [681, 480] width 419 height 69
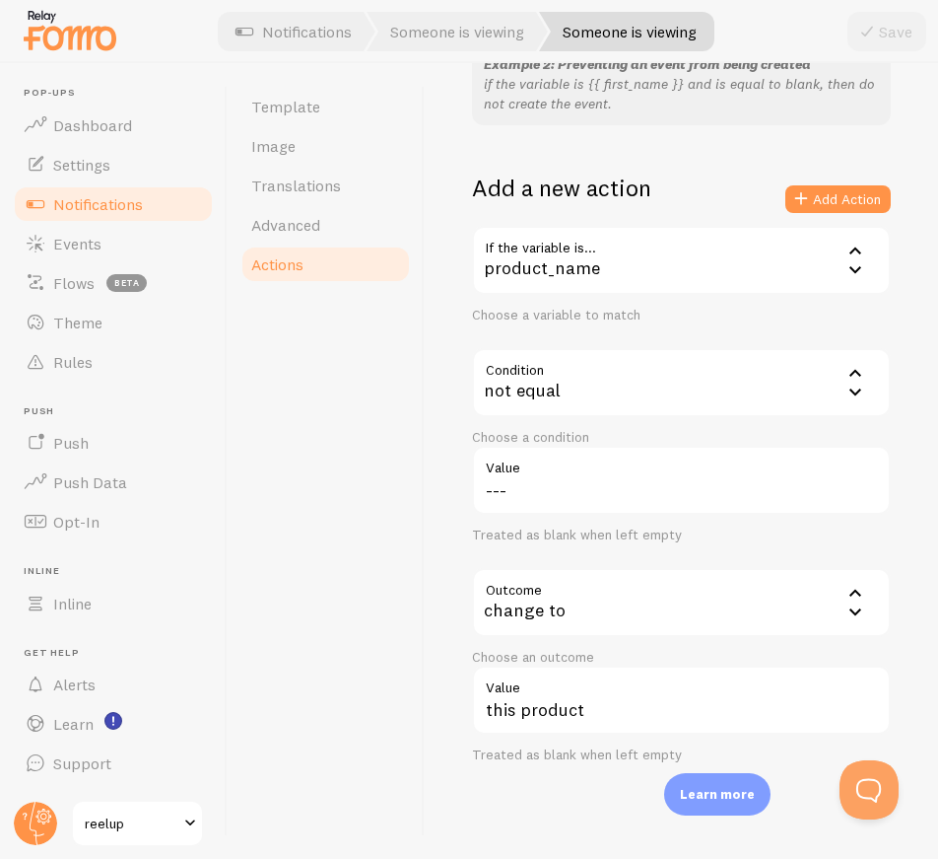
click at [525, 389] on div "not equal" at bounding box center [681, 382] width 419 height 69
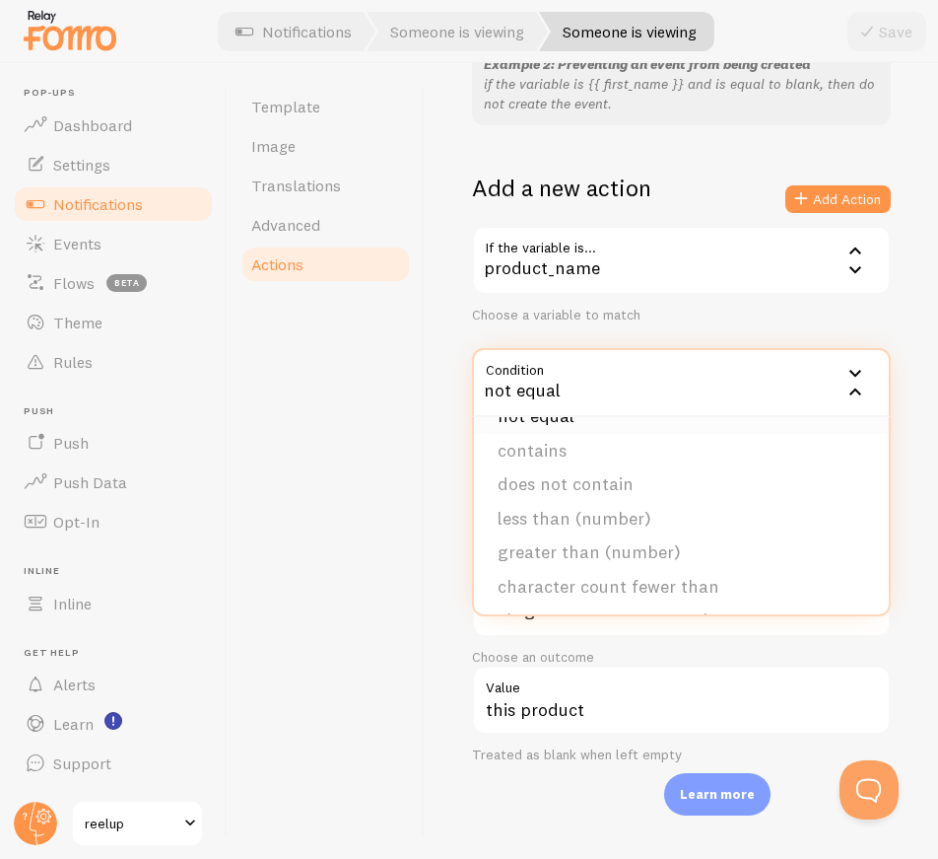
scroll to position [99, 0]
click at [572, 548] on li "character count fewer than" at bounding box center [681, 551] width 415 height 34
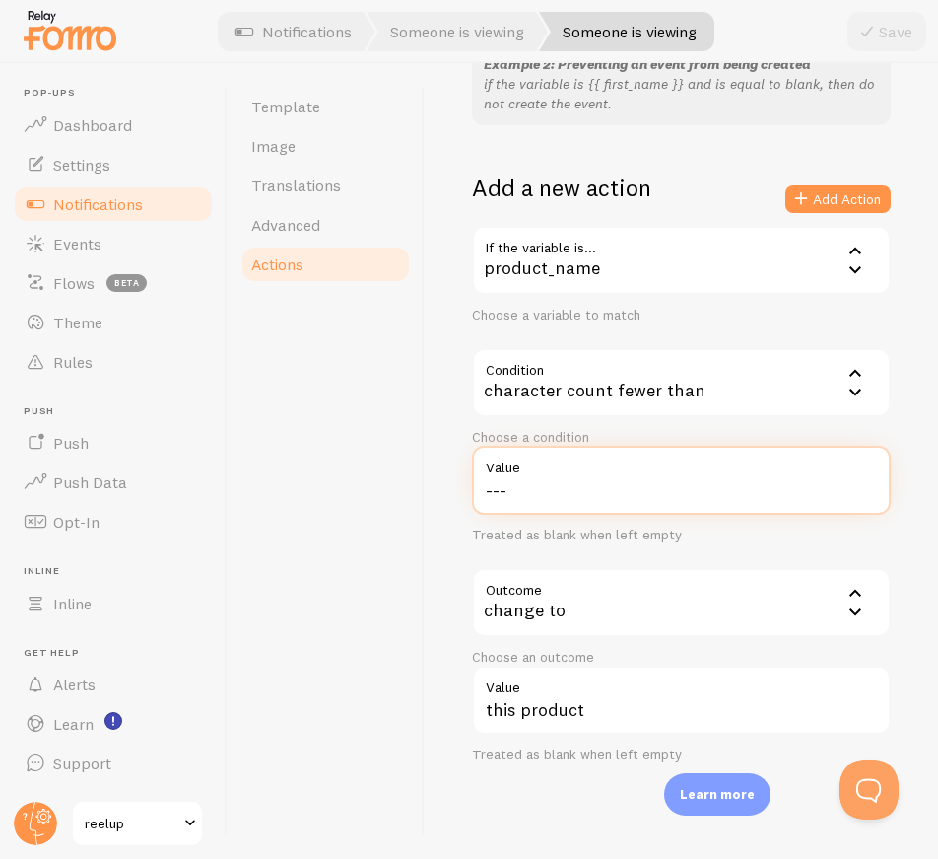
drag, startPoint x: 534, startPoint y: 489, endPoint x: 446, endPoint y: 489, distance: 88.7
click at [446, 489] on div "Actions You can match any {{ variable }} and replace it with a word, change eve…" at bounding box center [682, 460] width 514 height 795
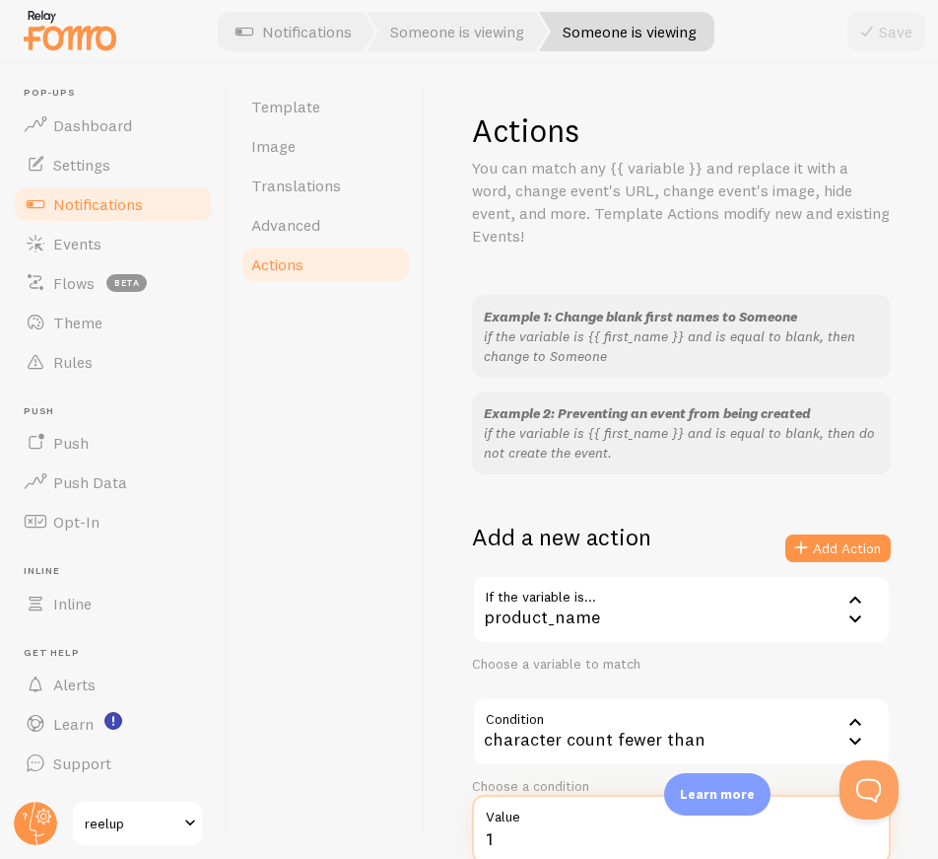
scroll to position [349, 0]
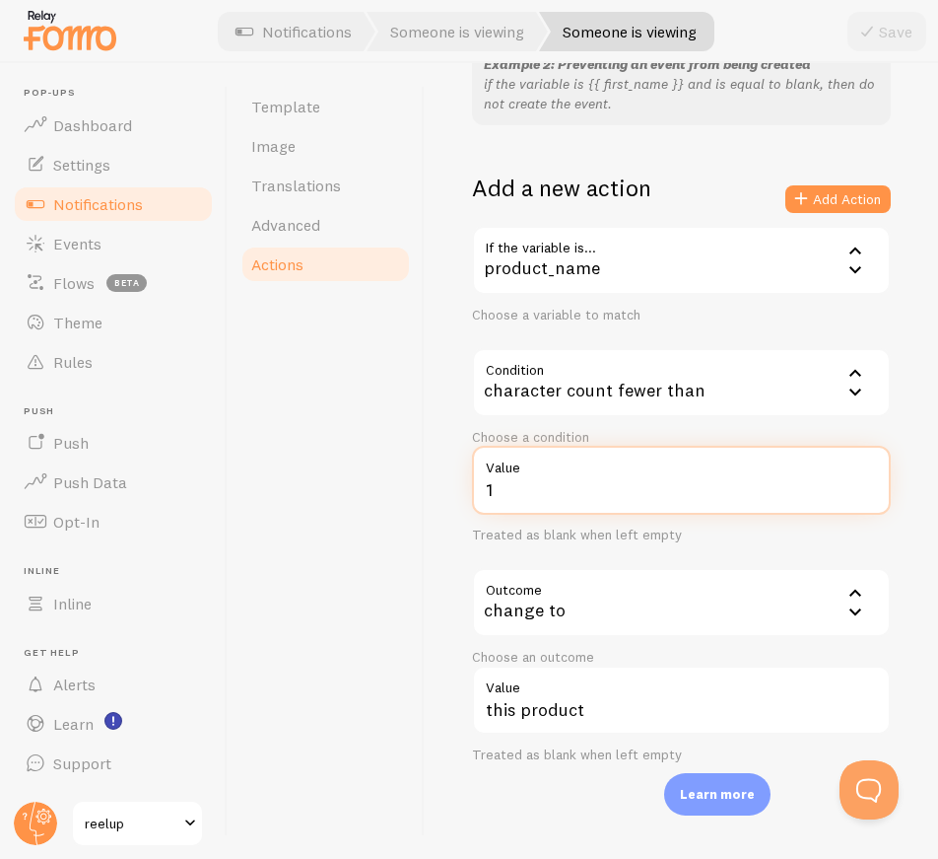
type input "1"
click at [576, 483] on input "1" at bounding box center [681, 480] width 419 height 69
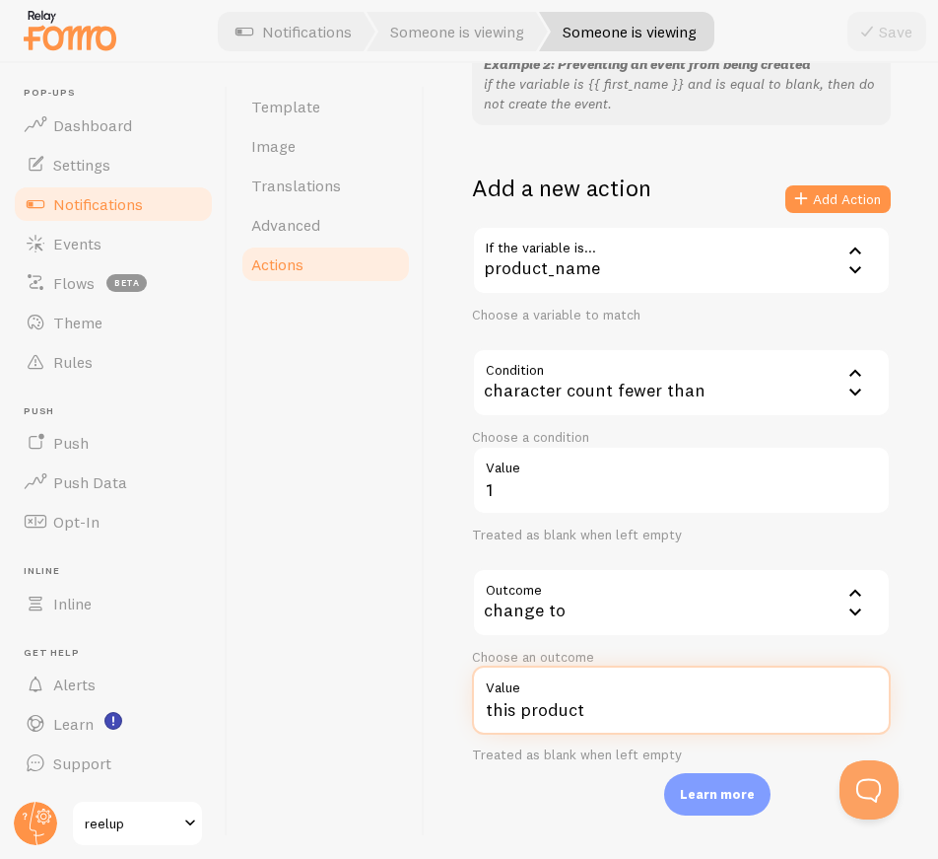
drag, startPoint x: 517, startPoint y: 720, endPoint x: 460, endPoint y: 713, distance: 56.6
click at [460, 713] on div "this product Value Treated as blank when left empty" at bounding box center [681, 714] width 443 height 99
type input "a product"
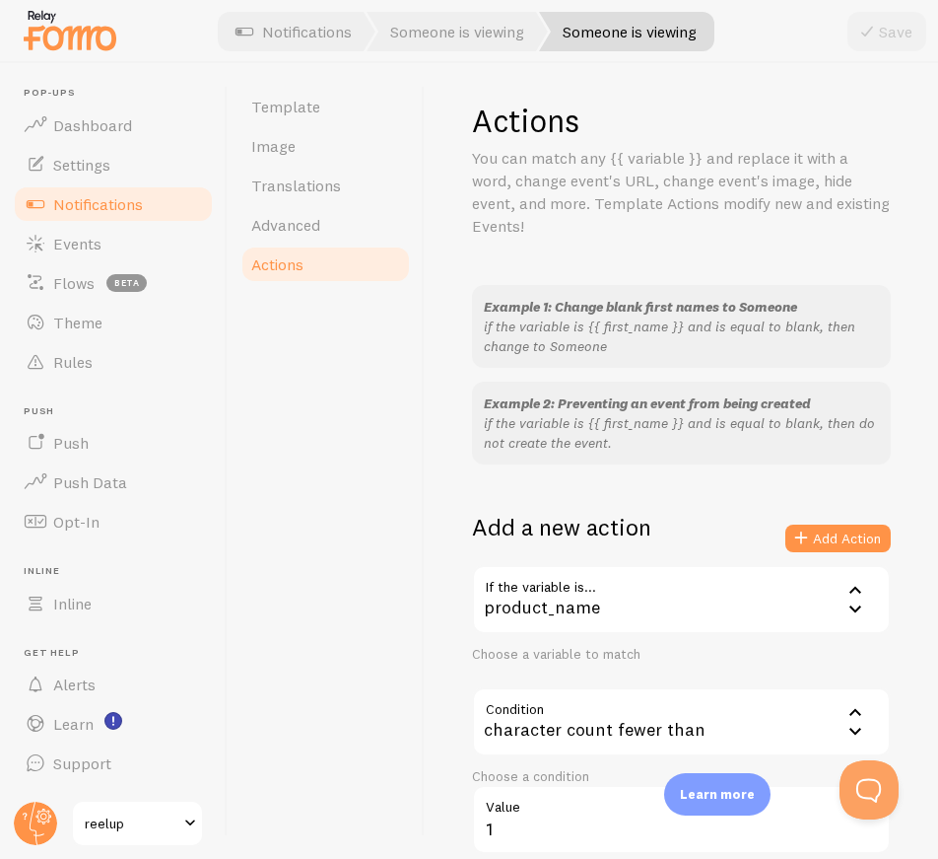
scroll to position [0, 0]
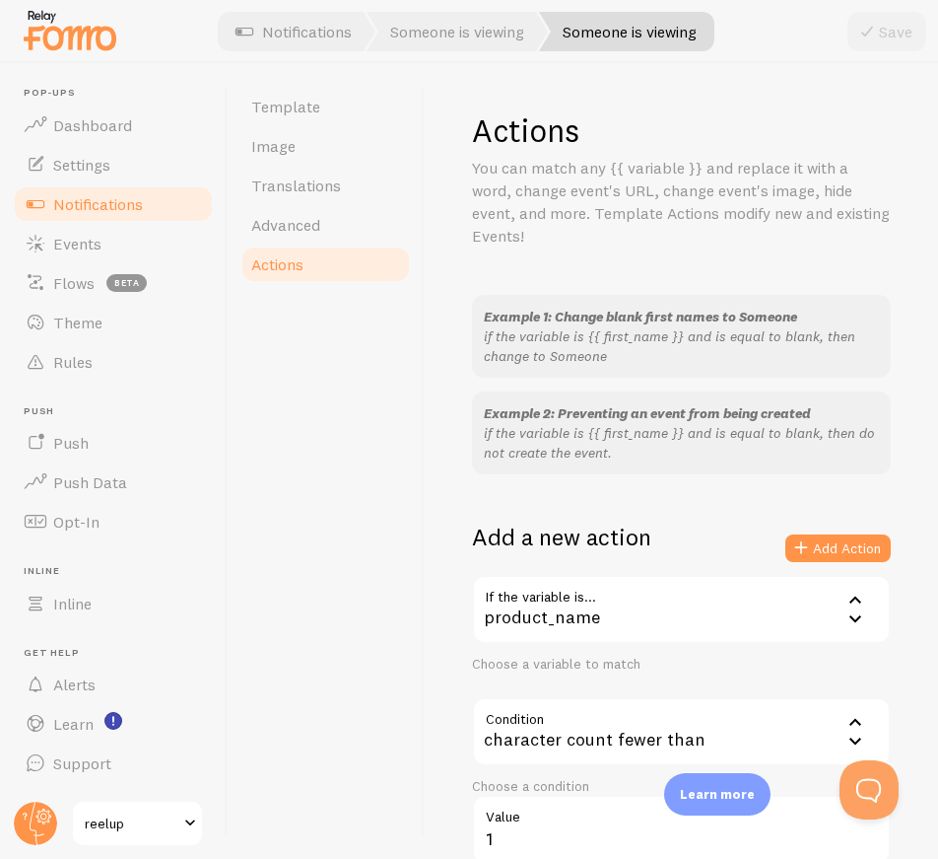
click at [780, 67] on div "Actions You can match any {{ variable }} and replace it with a word, change eve…" at bounding box center [682, 460] width 514 height 795
click at [344, 110] on link "Template" at bounding box center [326, 106] width 172 height 39
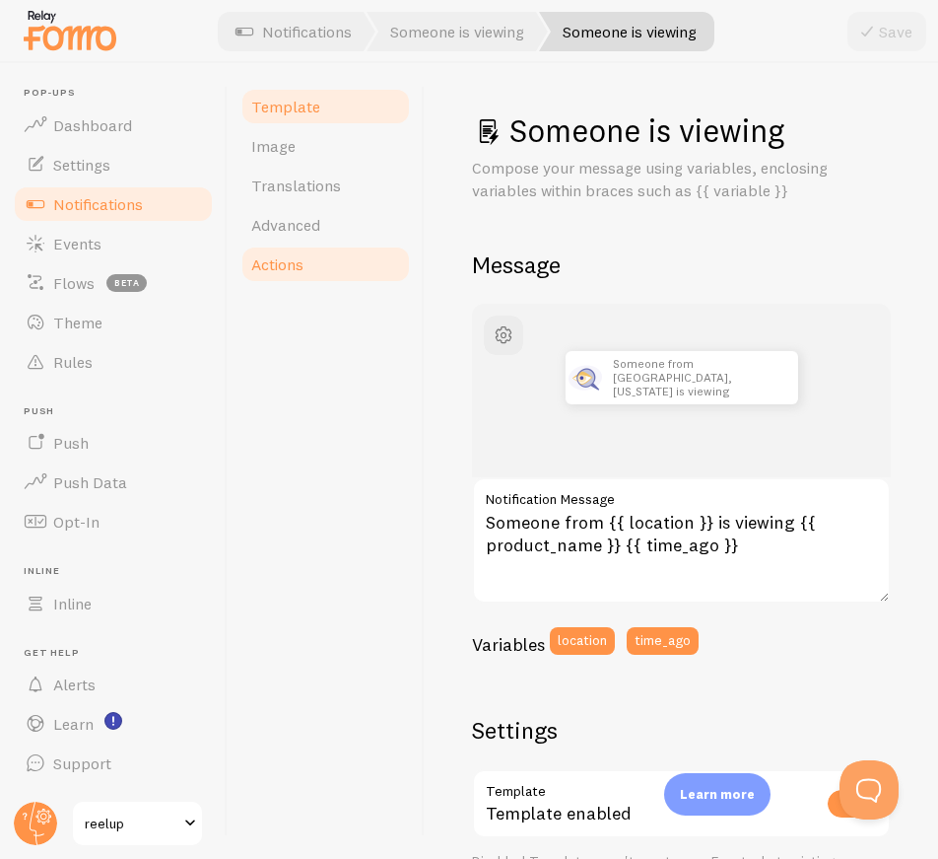
click at [319, 256] on link "Actions" at bounding box center [326, 263] width 172 height 39
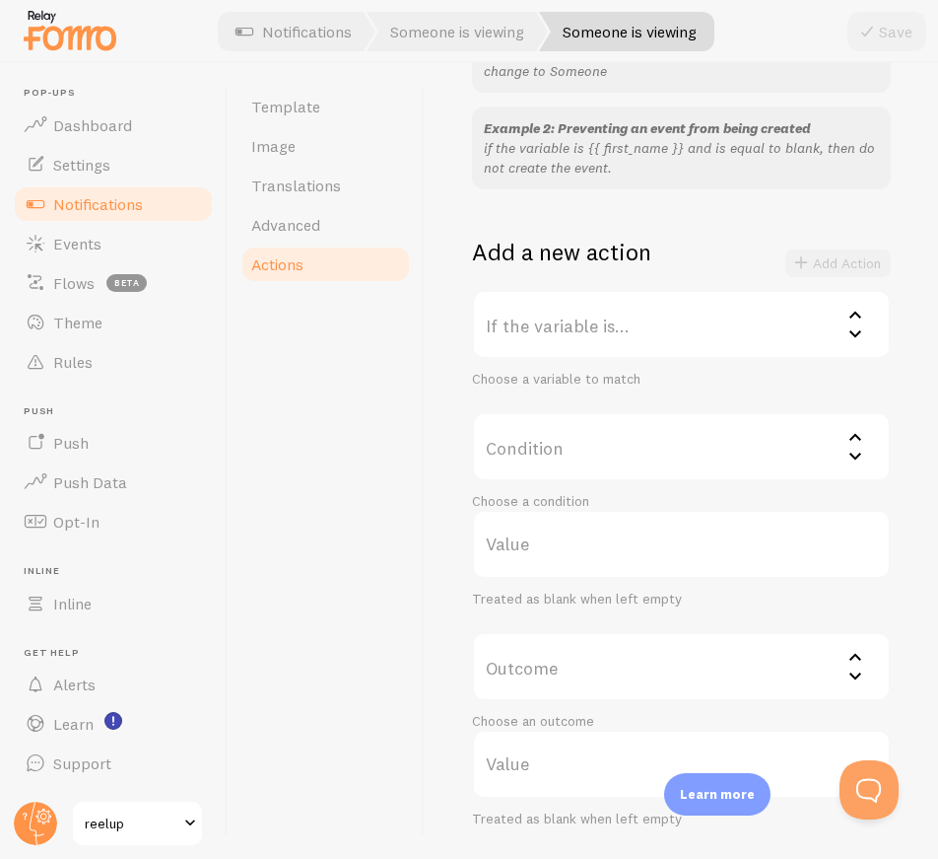
scroll to position [250, 0]
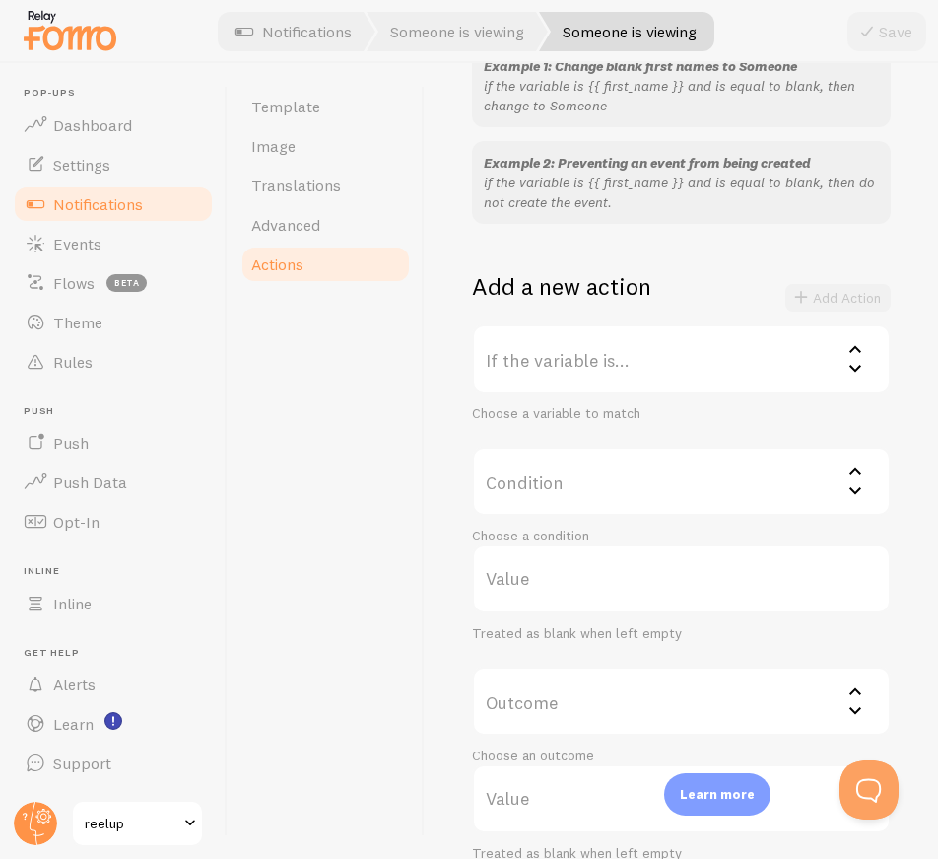
click at [626, 350] on label "If the variable is..." at bounding box center [681, 358] width 419 height 69
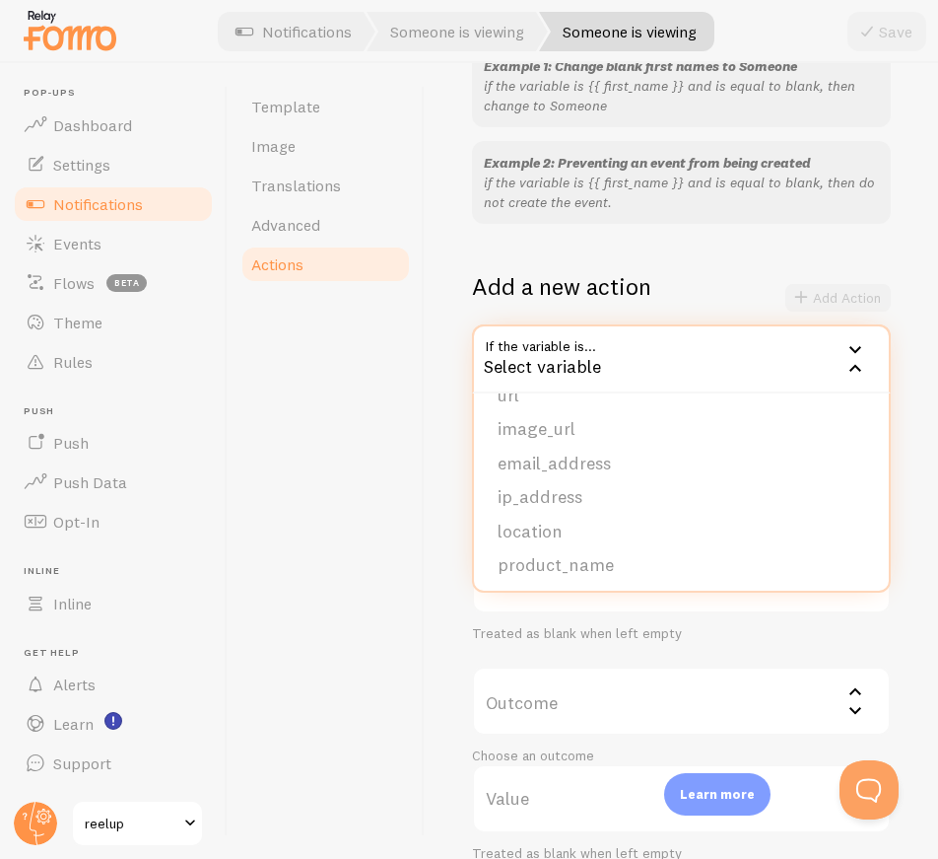
scroll to position [201, 0]
click at [579, 565] on li "product_name" at bounding box center [681, 561] width 415 height 34
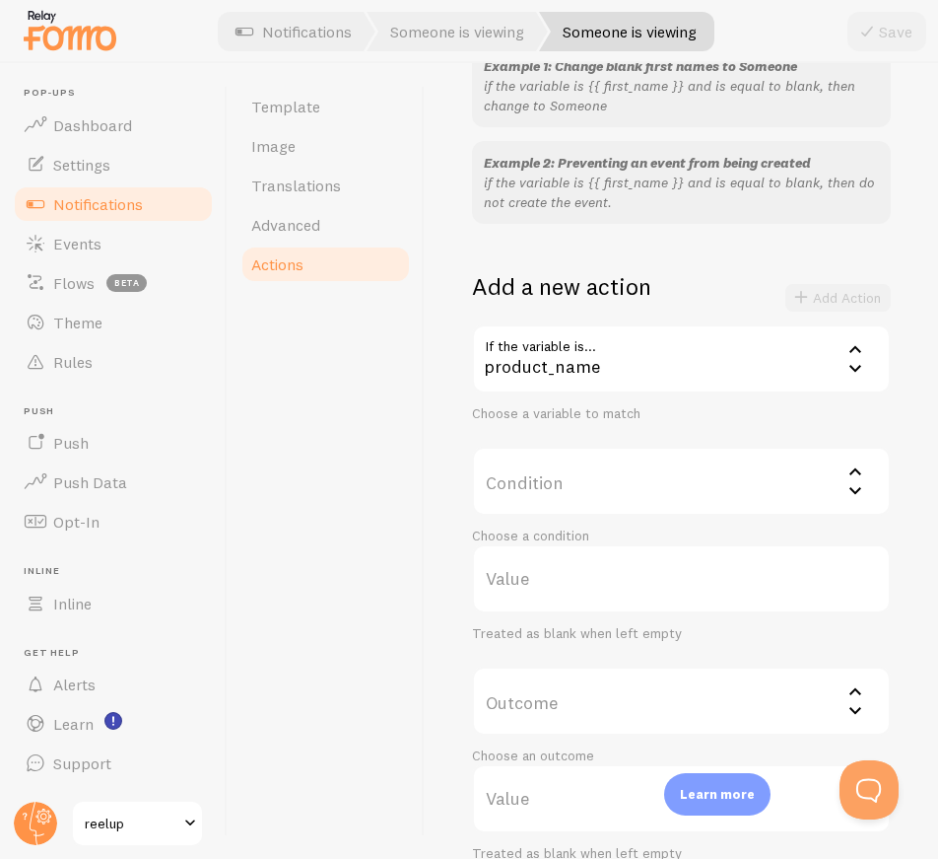
click at [591, 480] on label "Condition" at bounding box center [681, 481] width 419 height 69
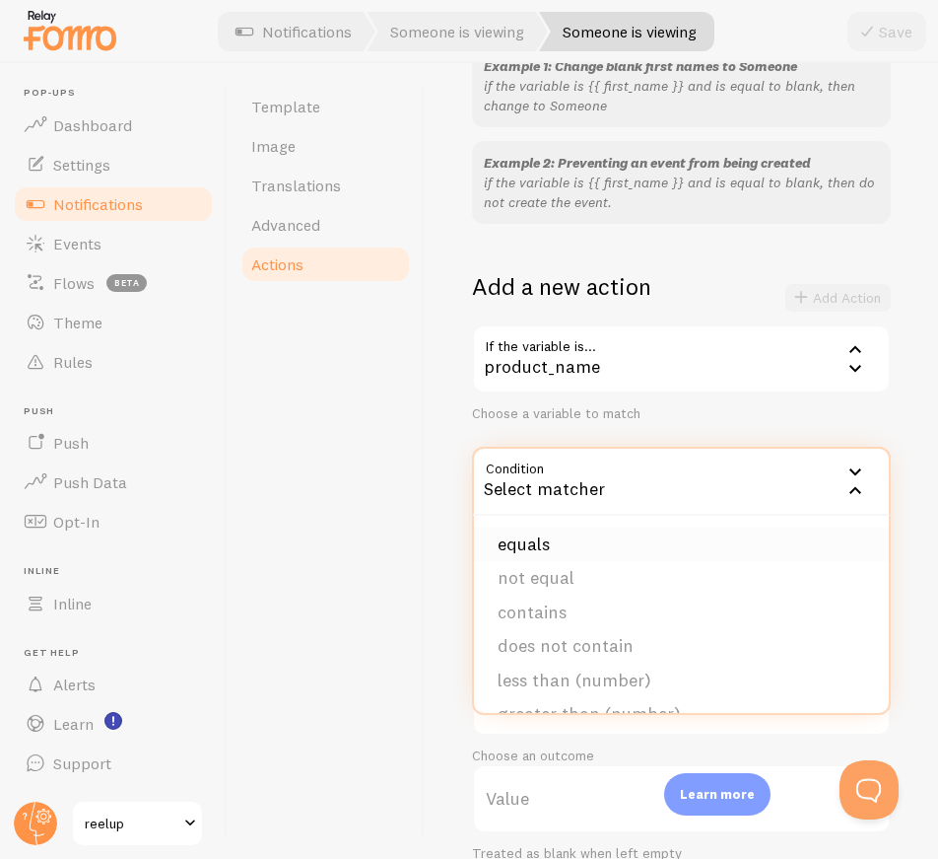
click at [568, 543] on li "equals" at bounding box center [681, 544] width 415 height 34
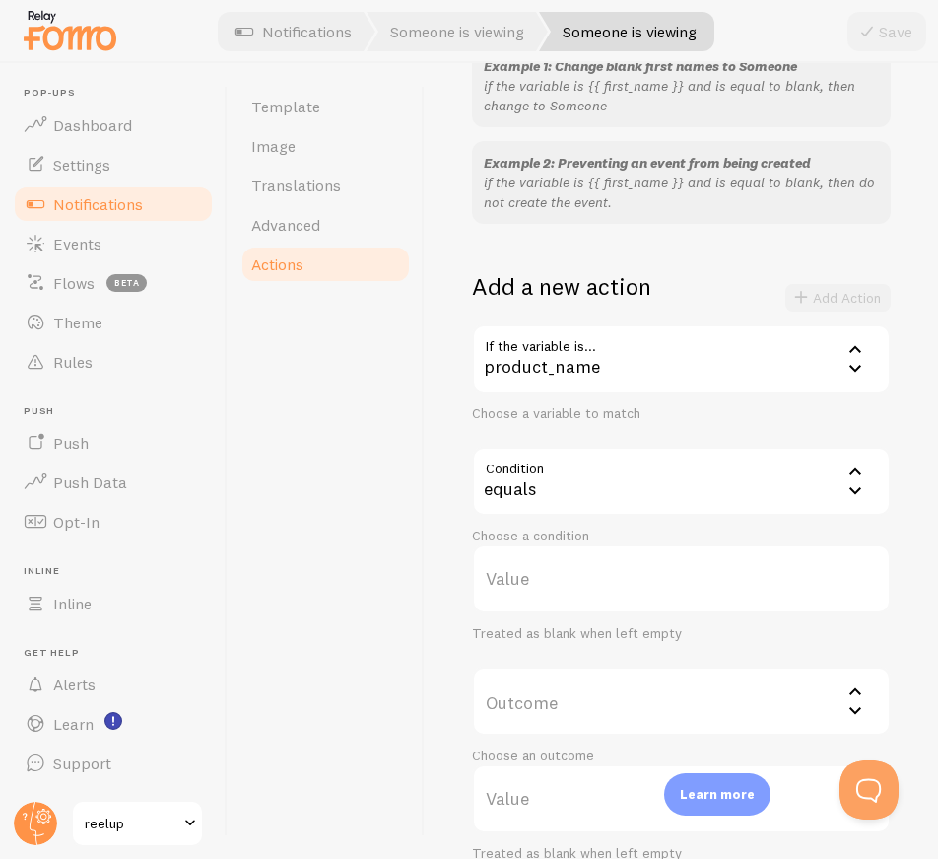
click at [545, 688] on label "Outcome" at bounding box center [681, 700] width 419 height 69
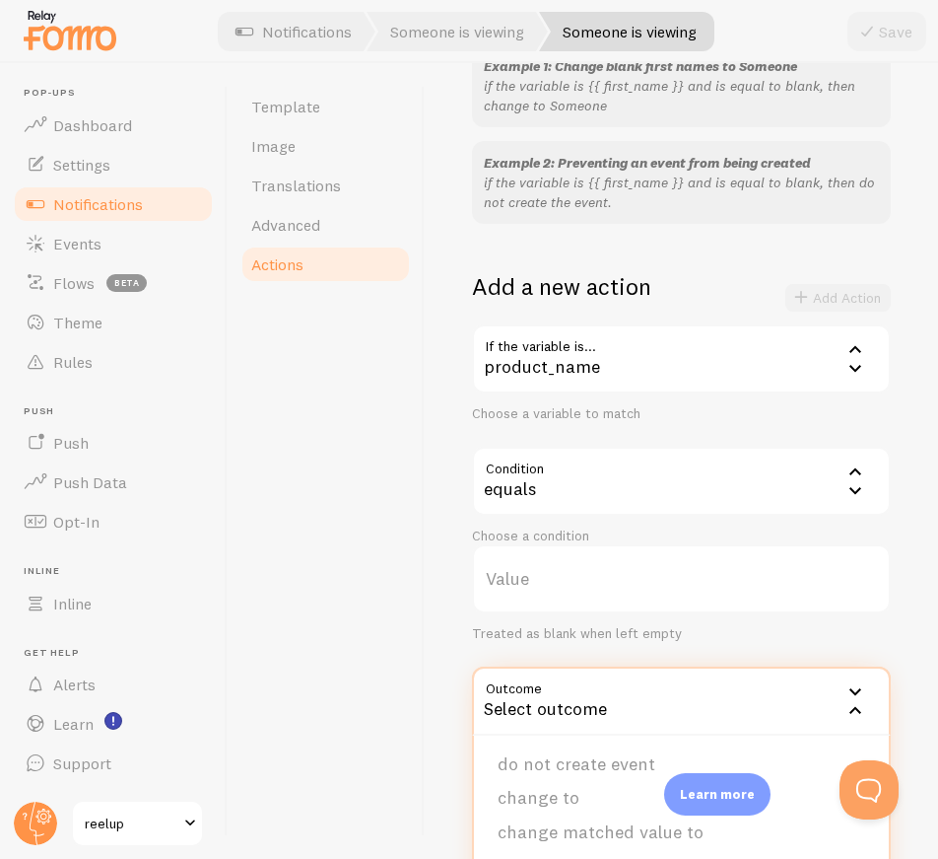
scroll to position [349, 0]
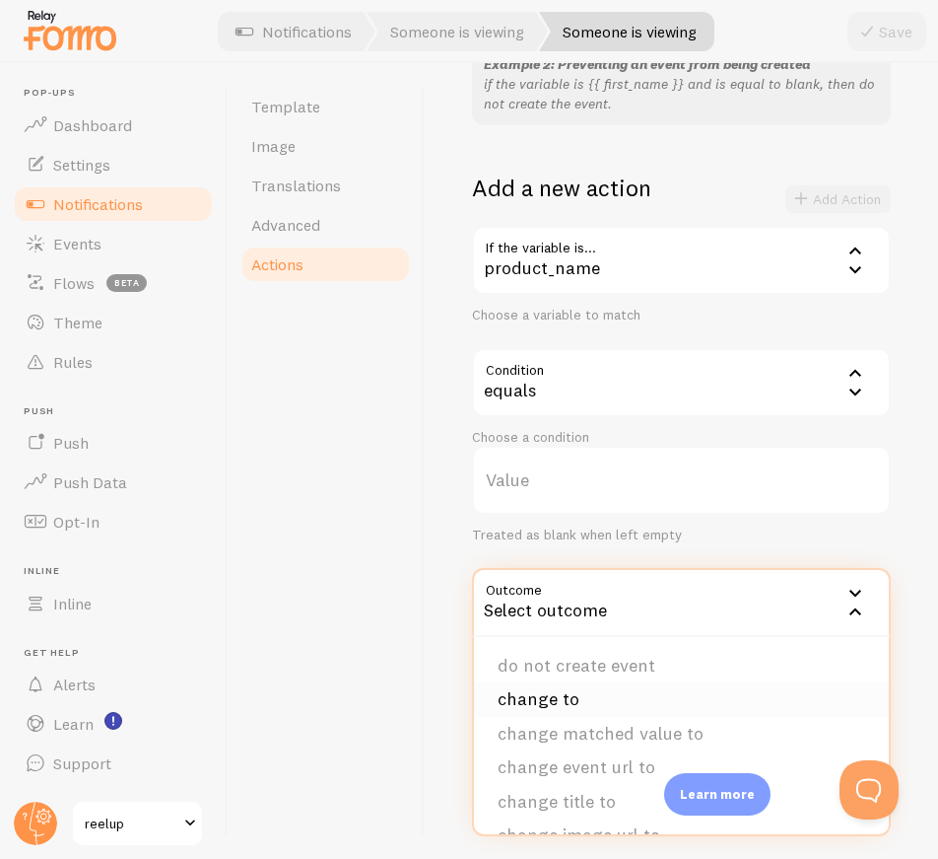
click at [546, 694] on li "change to" at bounding box center [681, 699] width 415 height 34
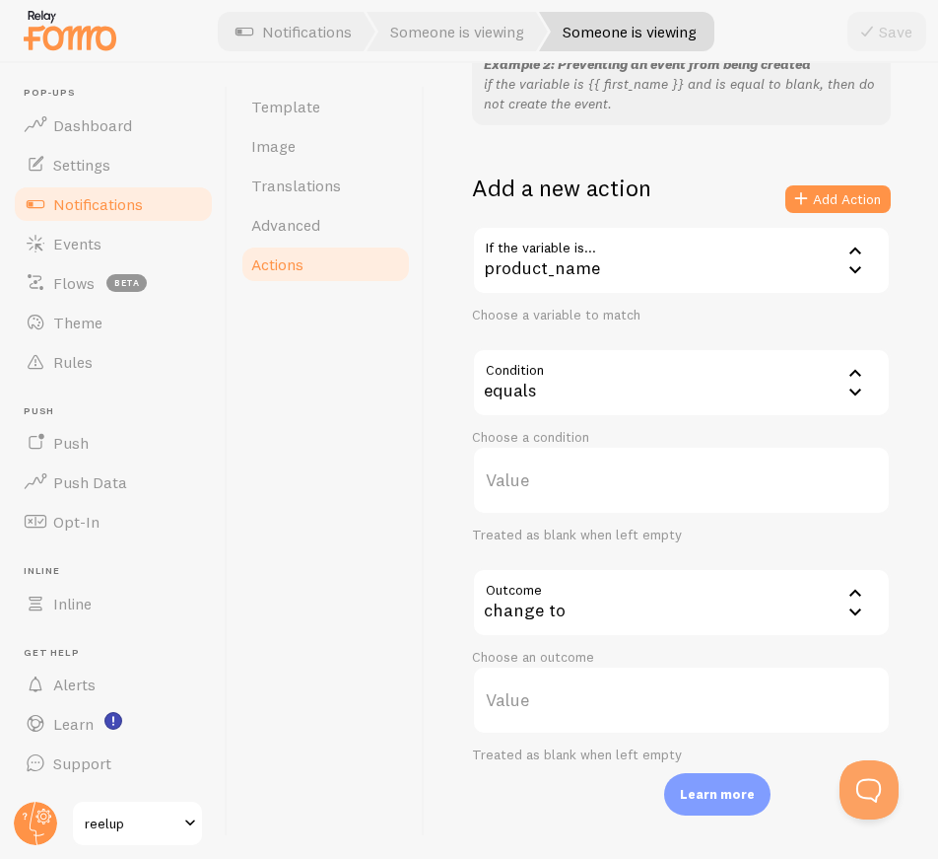
click at [546, 694] on label "Value" at bounding box center [681, 699] width 419 height 69
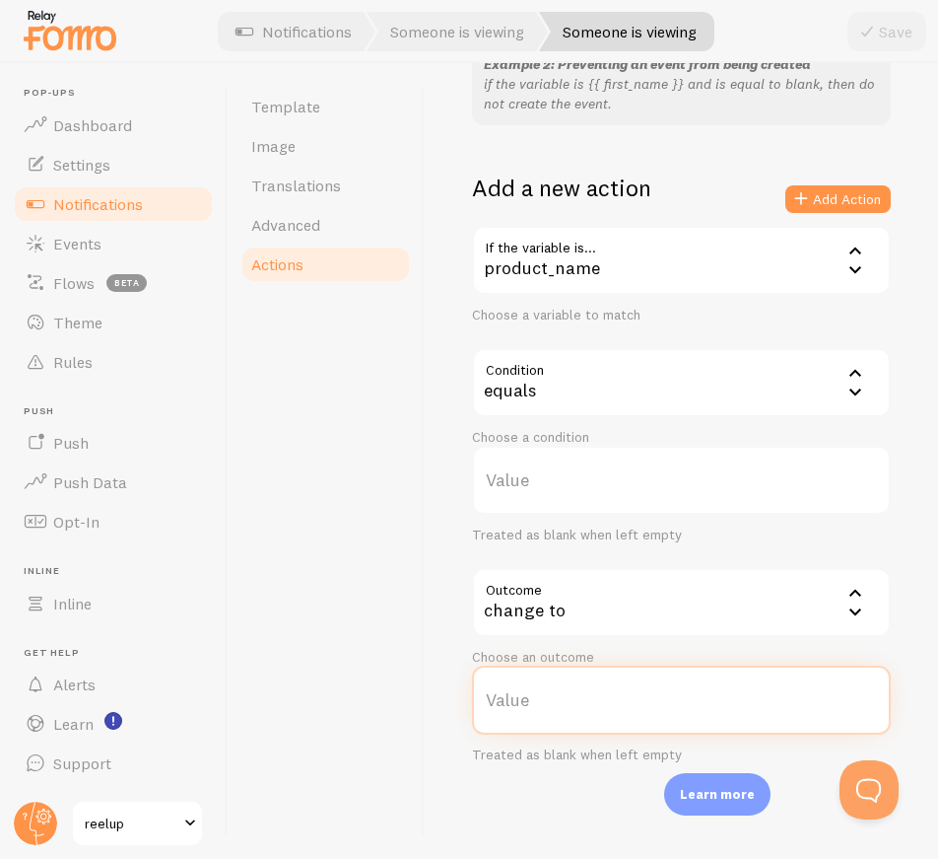
click at [546, 694] on input "Value" at bounding box center [681, 699] width 419 height 69
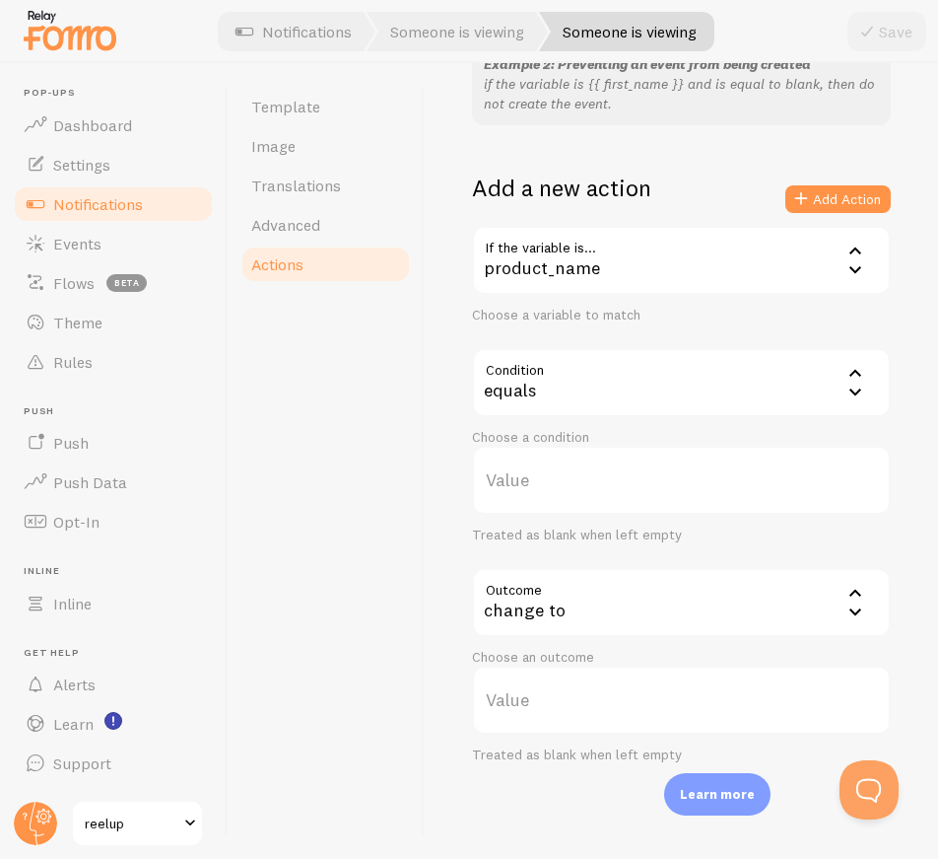
click at [553, 697] on label "Value" at bounding box center [681, 699] width 419 height 69
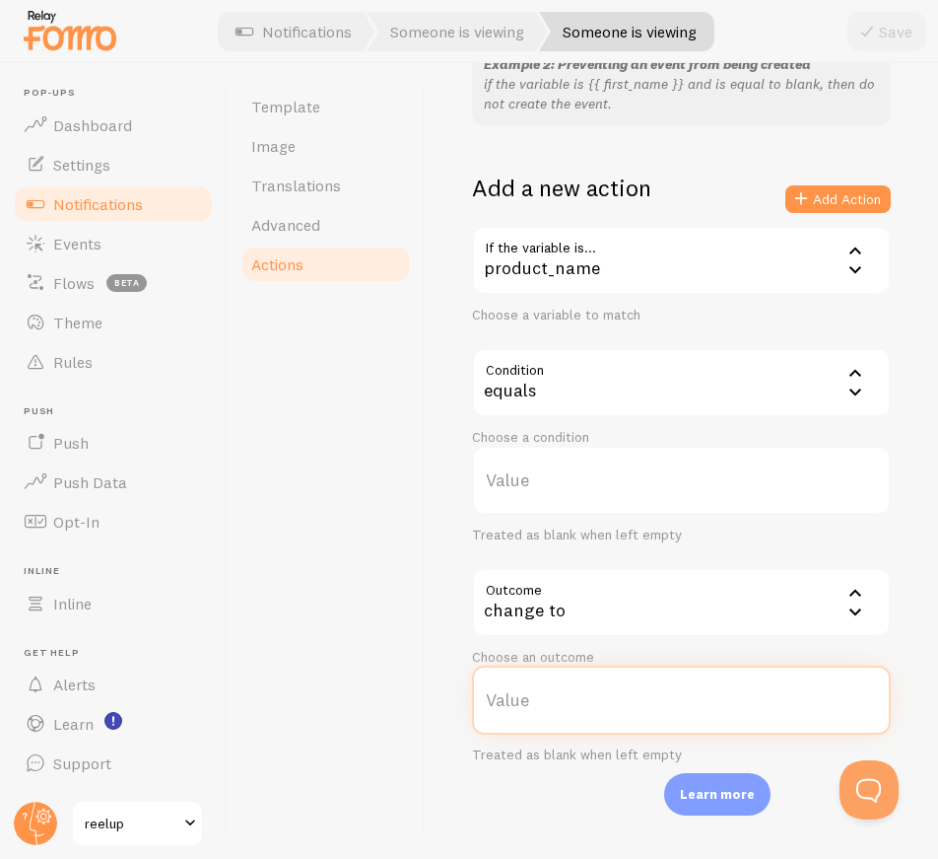
click at [553, 697] on input "Value" at bounding box center [681, 699] width 419 height 69
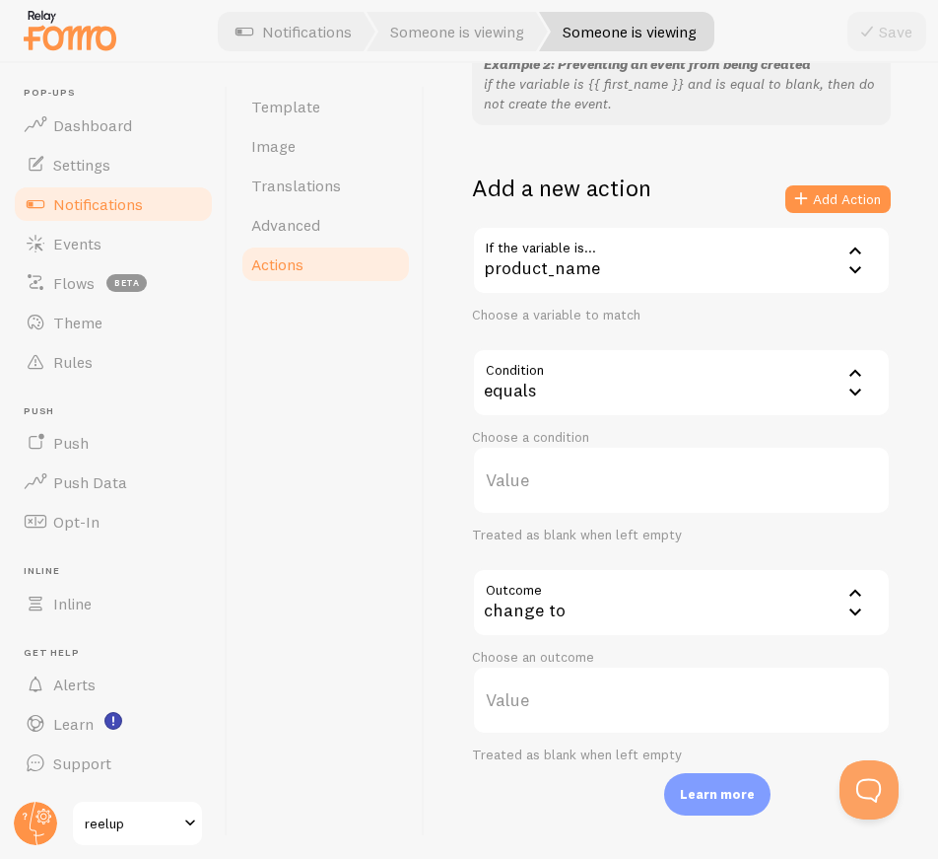
click at [539, 704] on label "Value" at bounding box center [681, 699] width 419 height 69
click at [539, 704] on input "Value" at bounding box center [681, 699] width 419 height 69
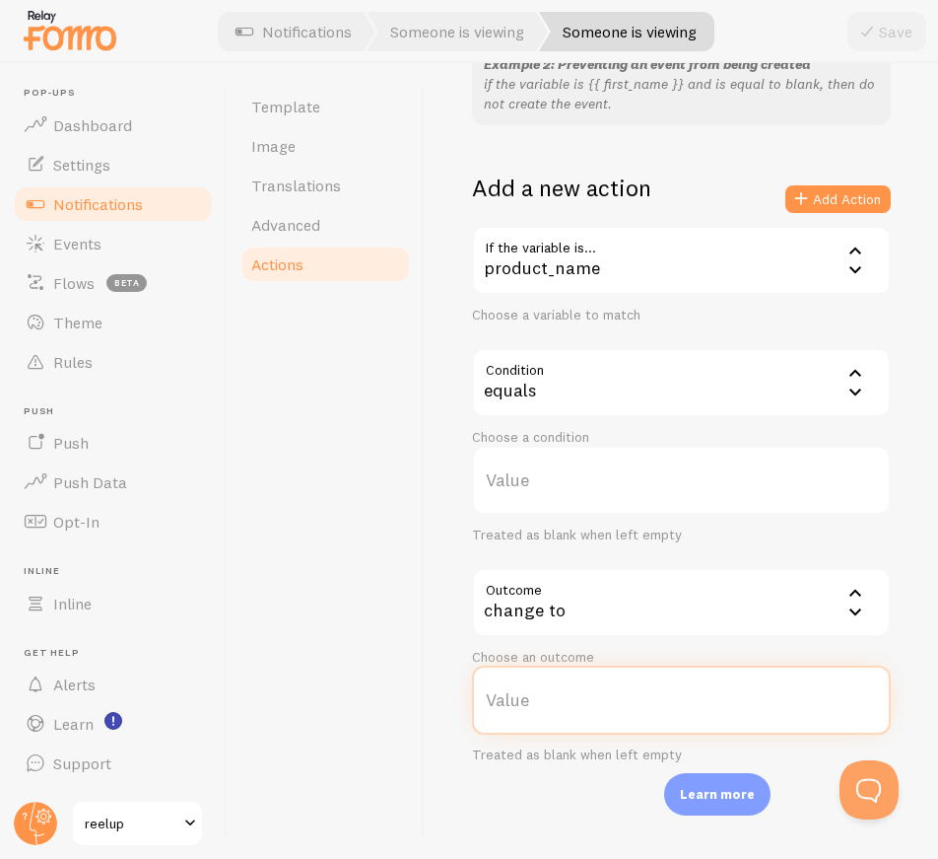
paste input "a product"
type input "a product"
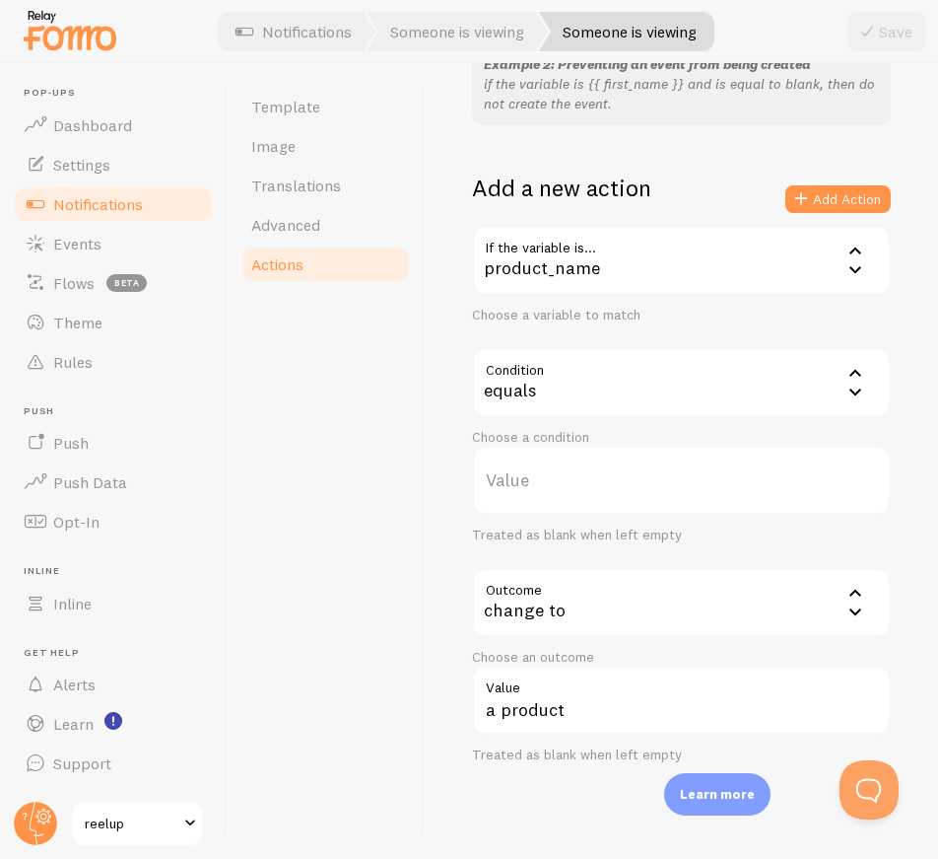
click at [401, 450] on div "Template Image Translations Advanced Actions" at bounding box center [326, 460] width 197 height 795
click at [793, 204] on icon at bounding box center [802, 199] width 24 height 24
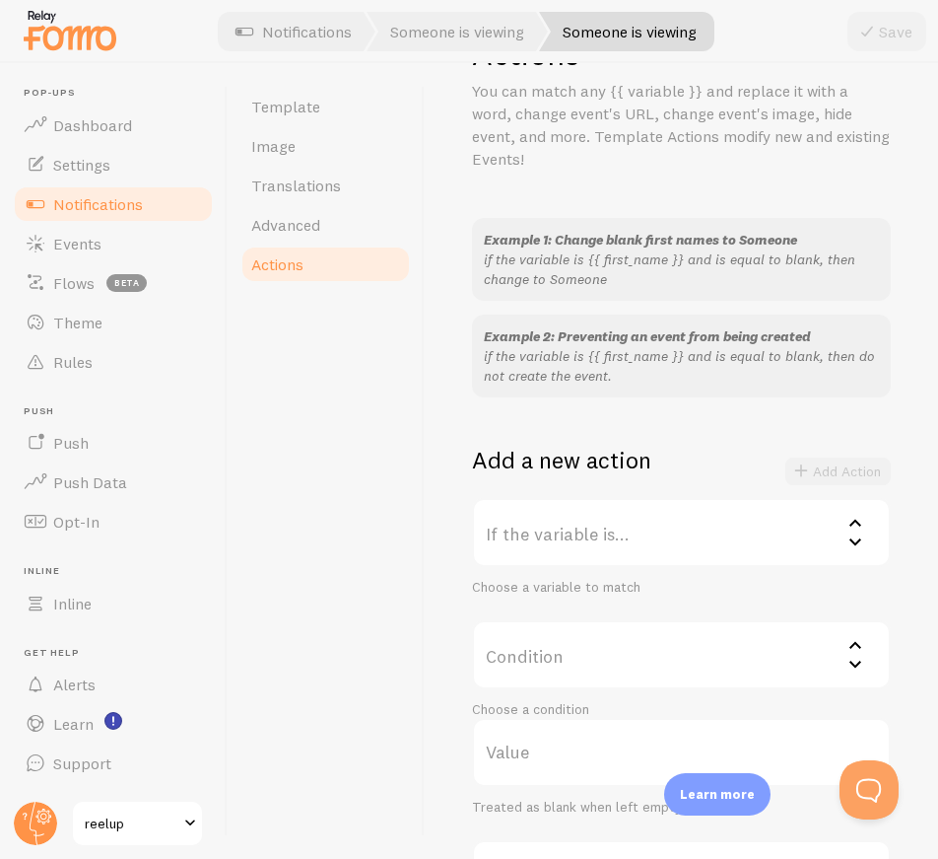
scroll to position [0, 0]
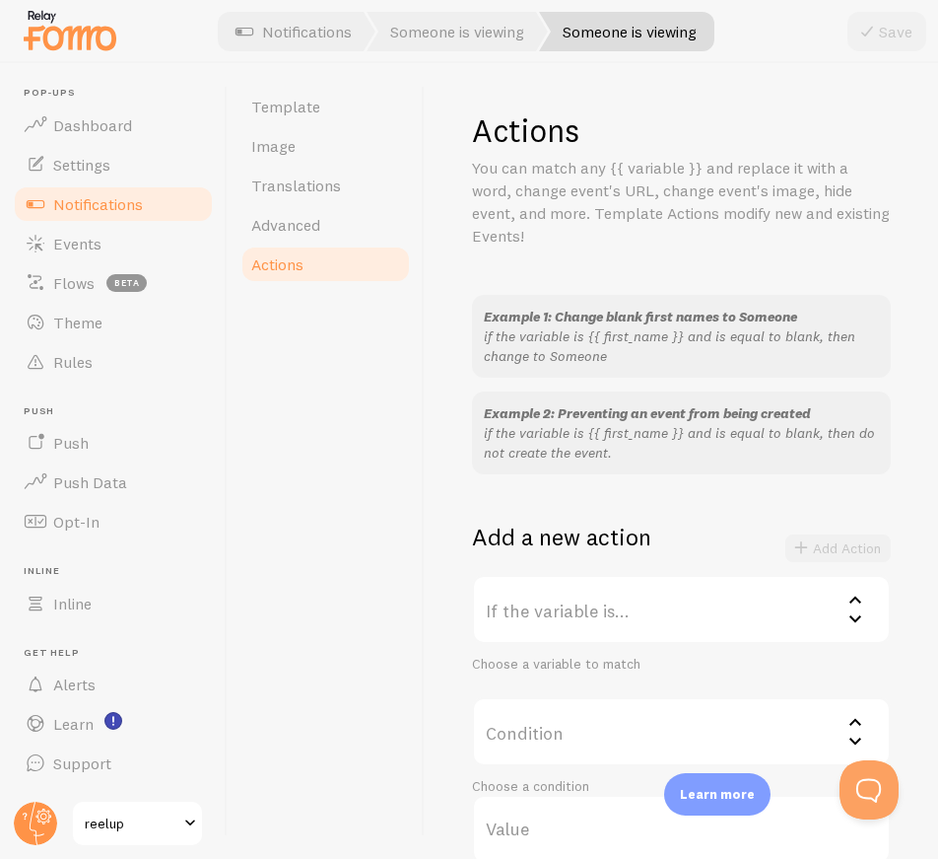
click at [400, 447] on div "Template Image Translations Advanced Actions" at bounding box center [326, 460] width 197 height 795
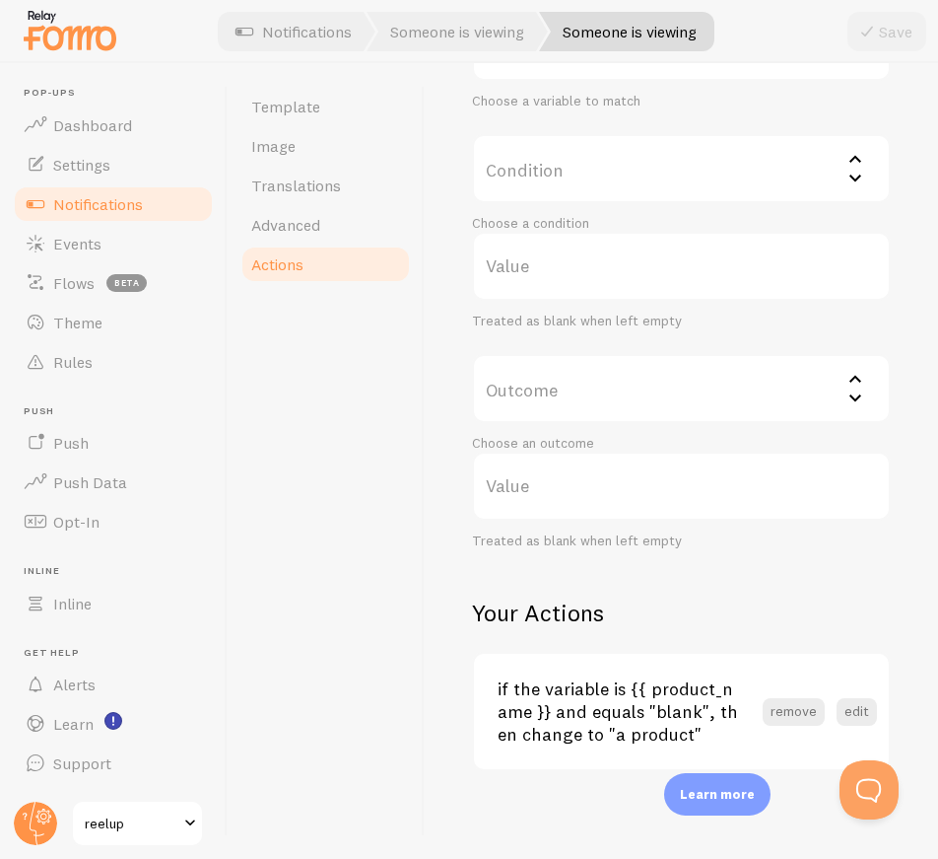
scroll to position [570, 0]
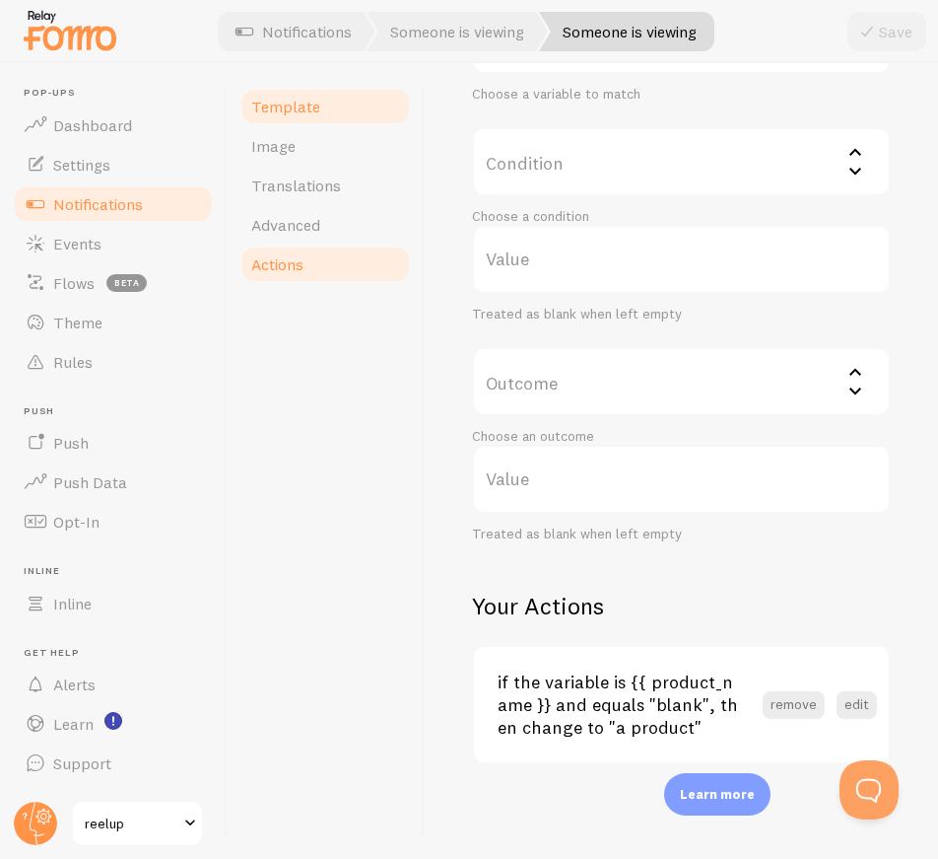
click at [283, 108] on span "Template" at bounding box center [285, 107] width 69 height 20
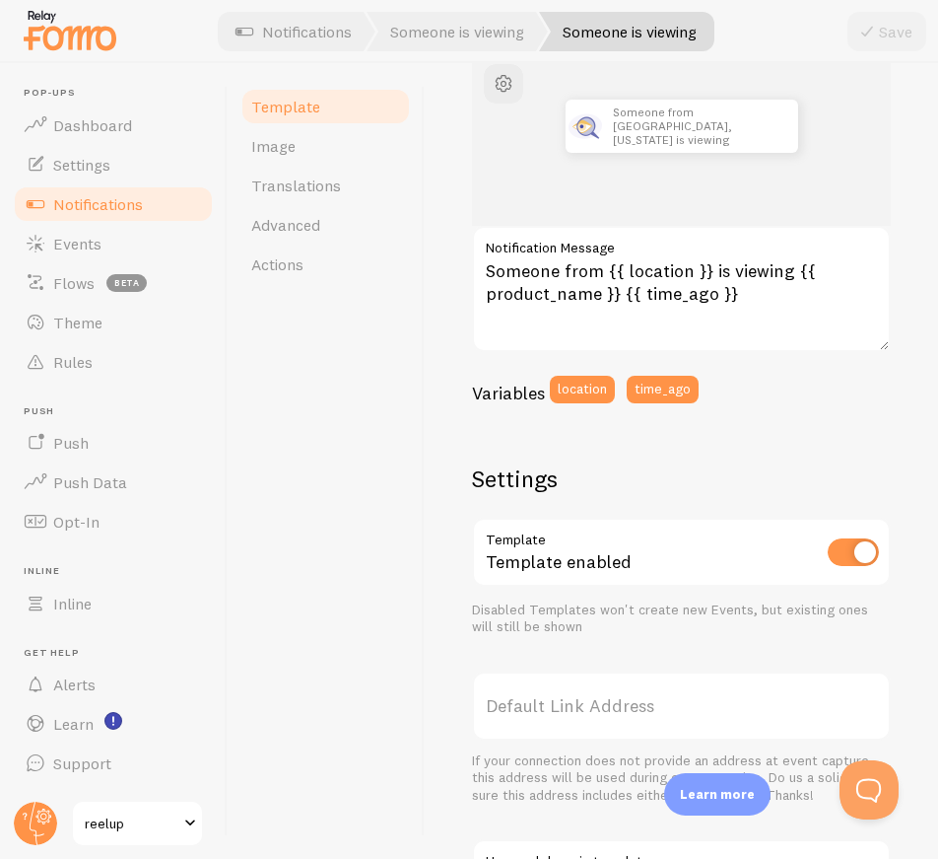
scroll to position [197, 0]
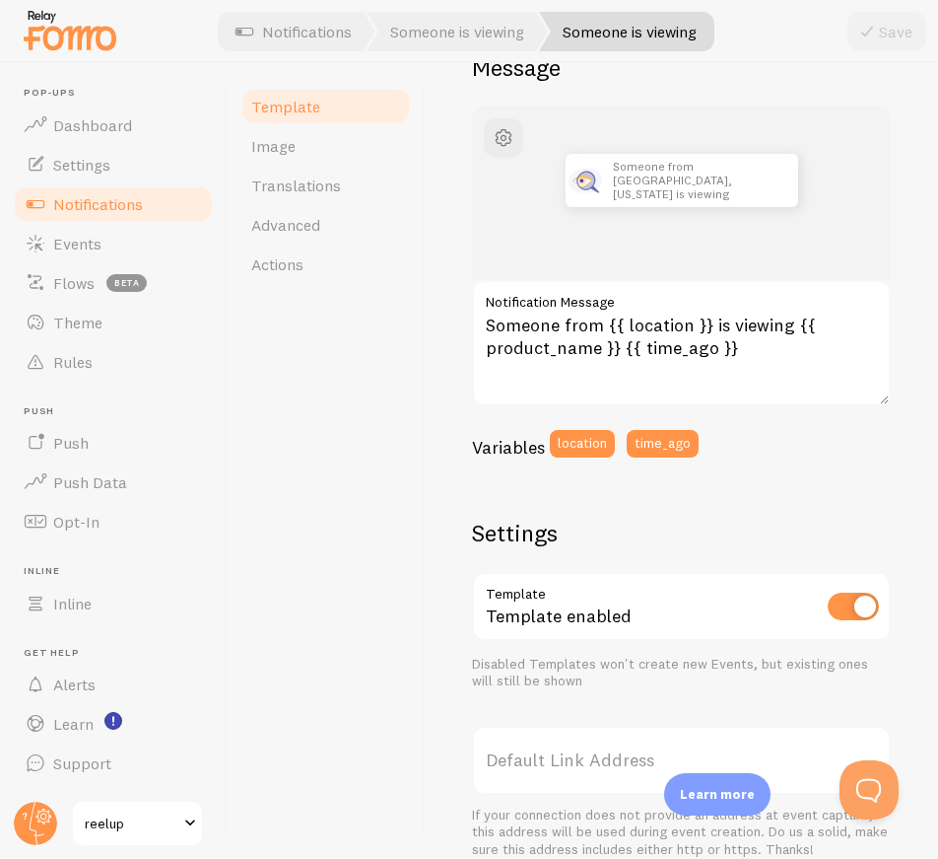
click at [314, 491] on div "Template Image Translations Advanced Actions" at bounding box center [326, 460] width 197 height 795
click at [88, 355] on span "Rules" at bounding box center [72, 362] width 39 height 20
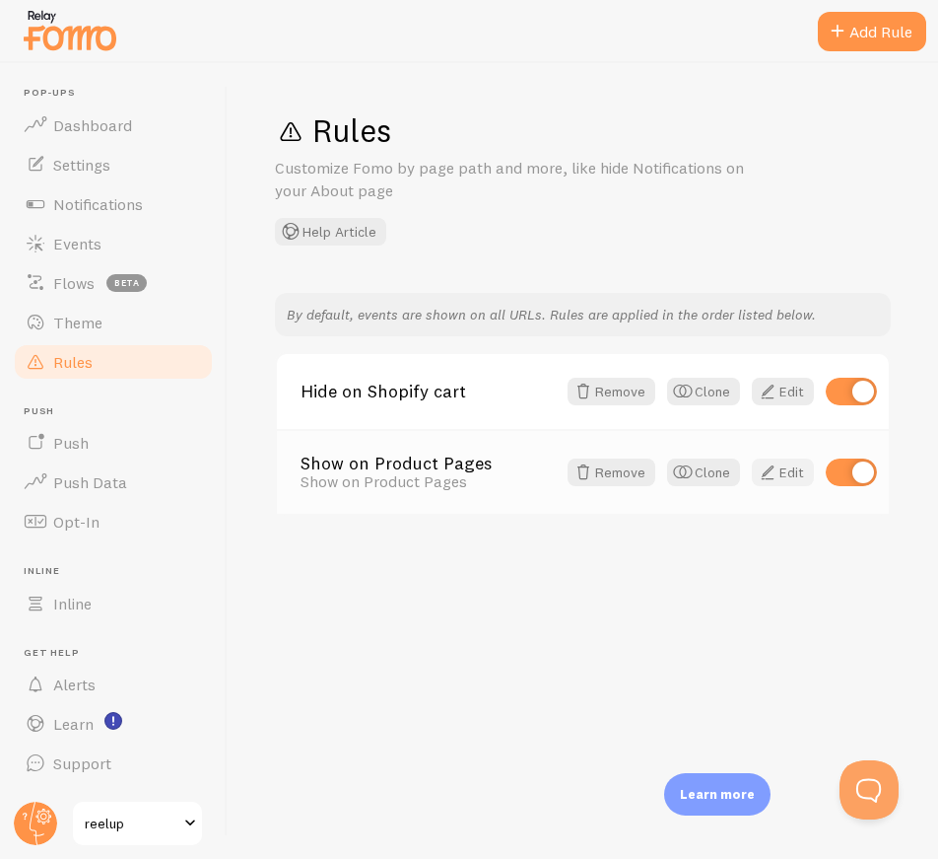
click at [788, 476] on link "Edit" at bounding box center [783, 472] width 62 height 28
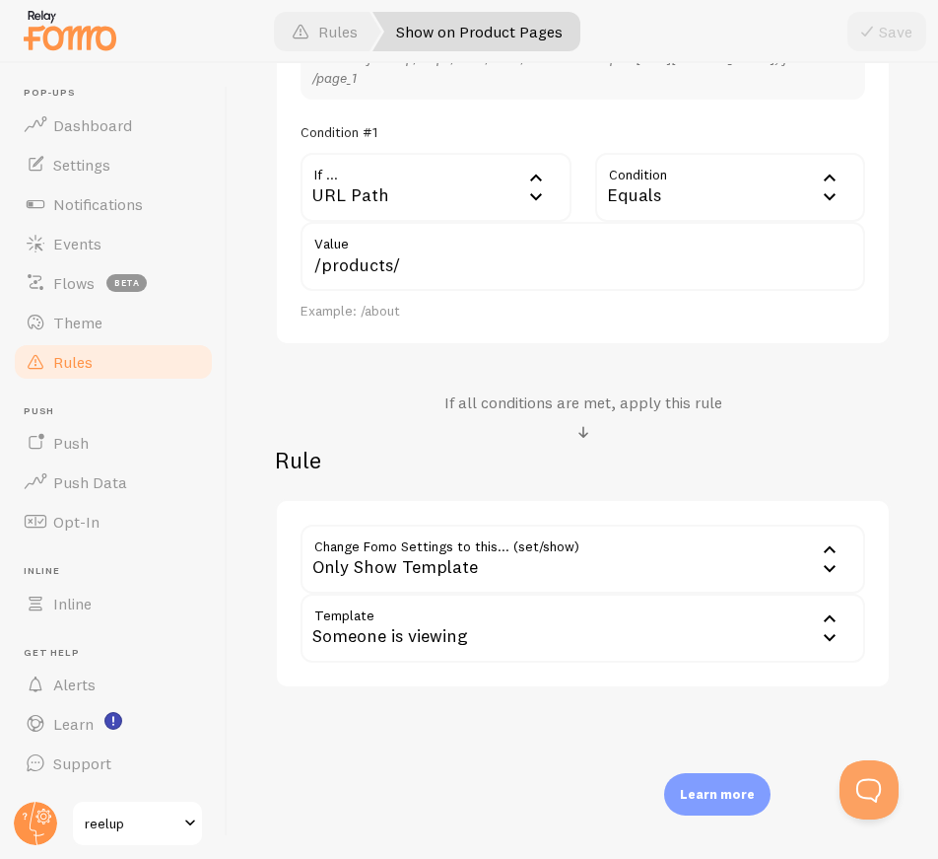
scroll to position [606, 0]
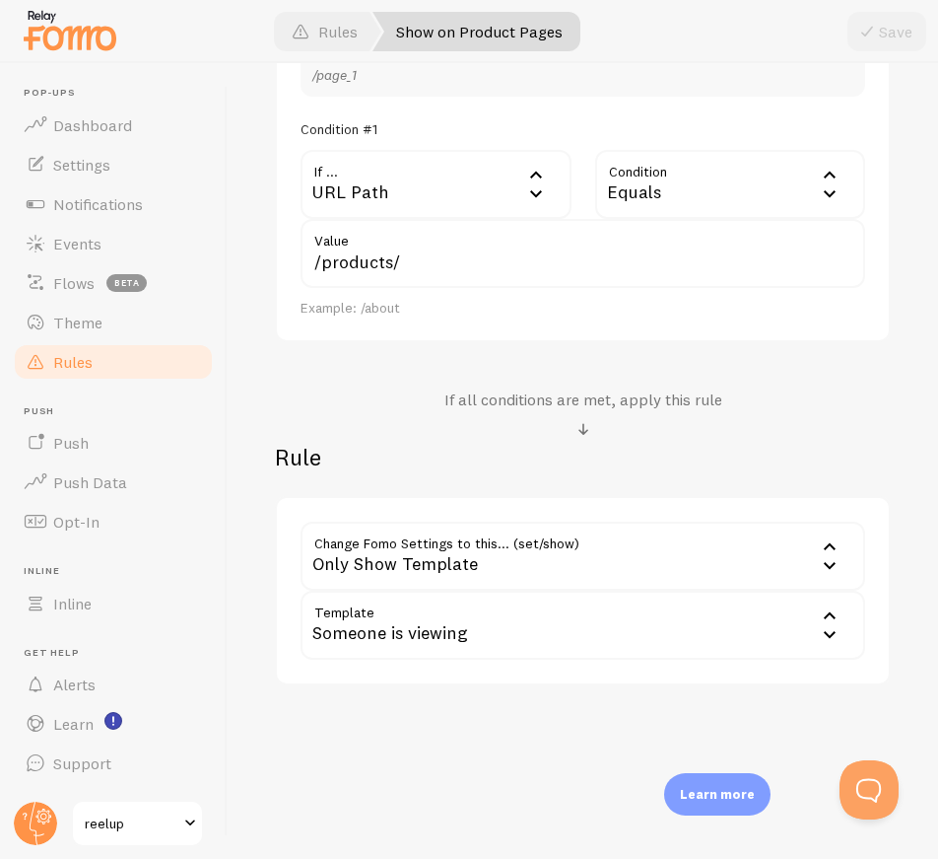
click at [615, 566] on div "Only Show Template" at bounding box center [583, 555] width 565 height 69
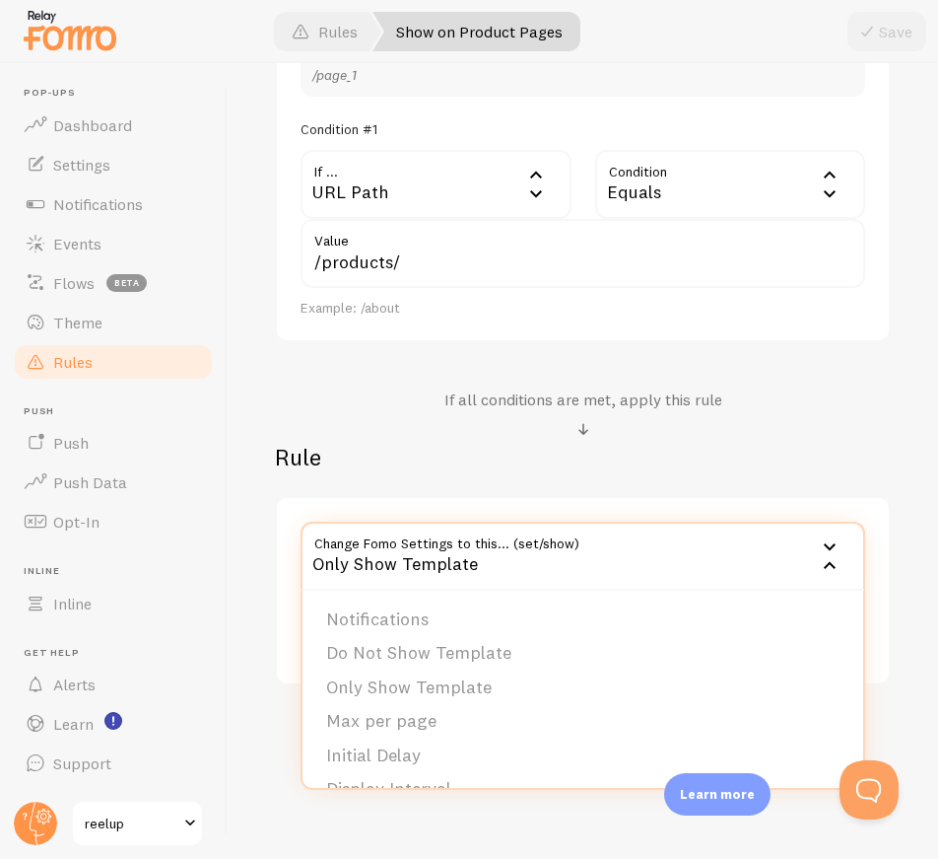
click at [615, 566] on div "Only Show Template" at bounding box center [583, 555] width 565 height 69
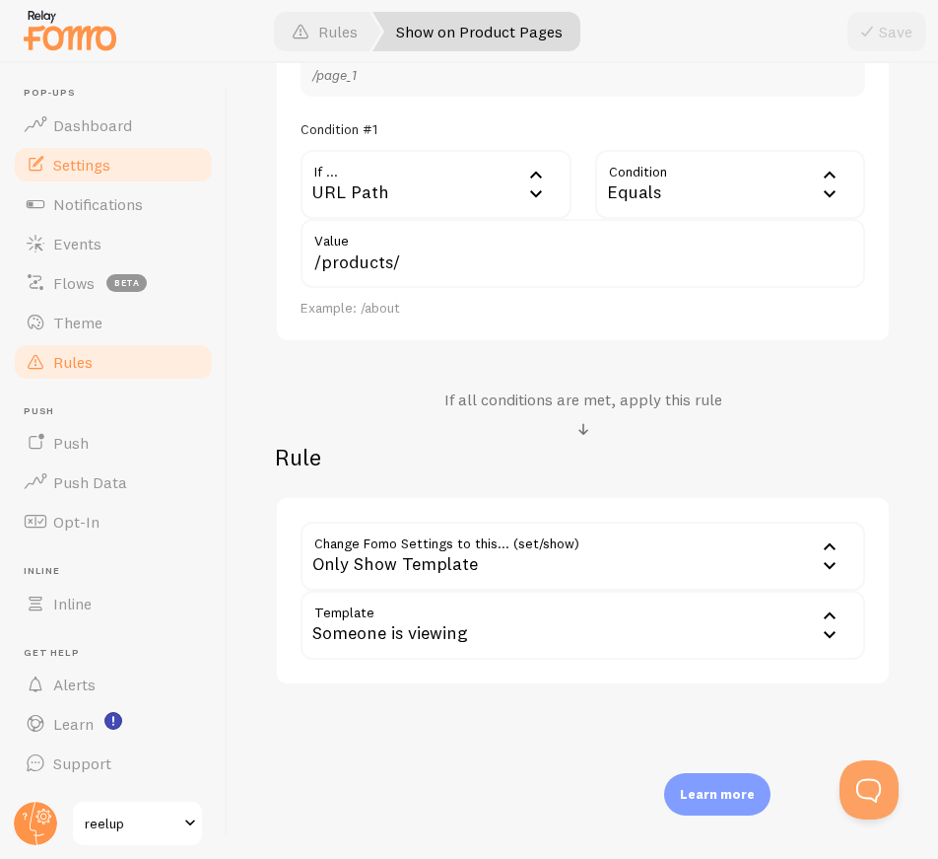
click at [98, 172] on span "Settings" at bounding box center [81, 165] width 57 height 20
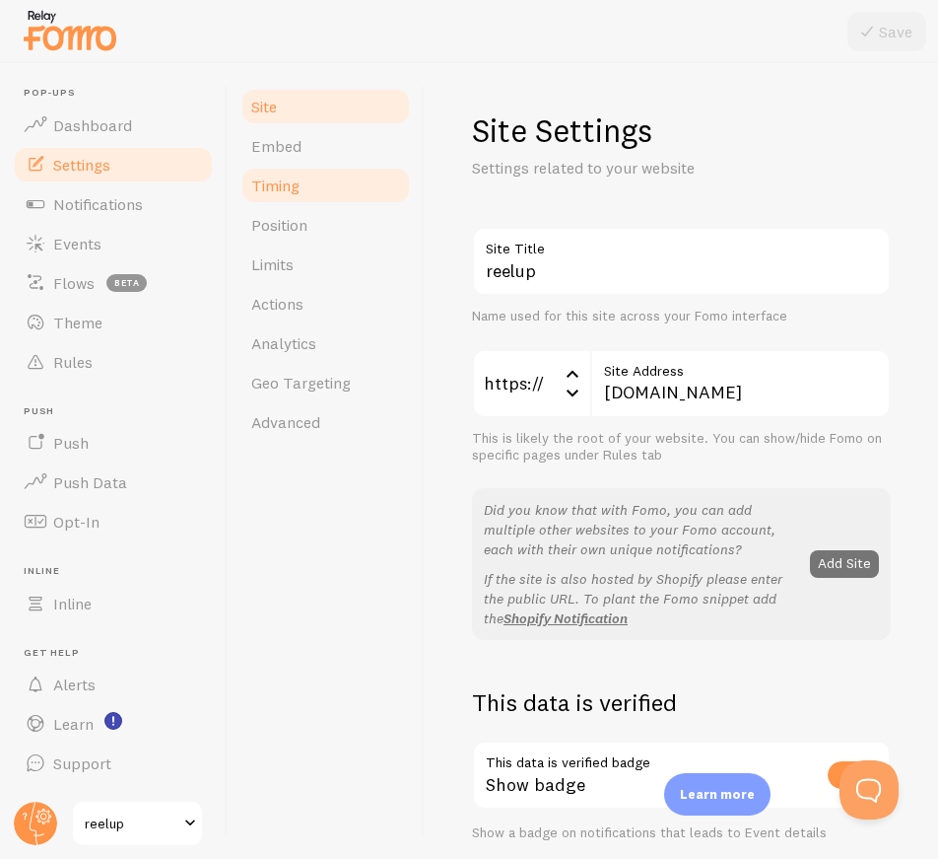
click at [304, 195] on link "Timing" at bounding box center [326, 185] width 172 height 39
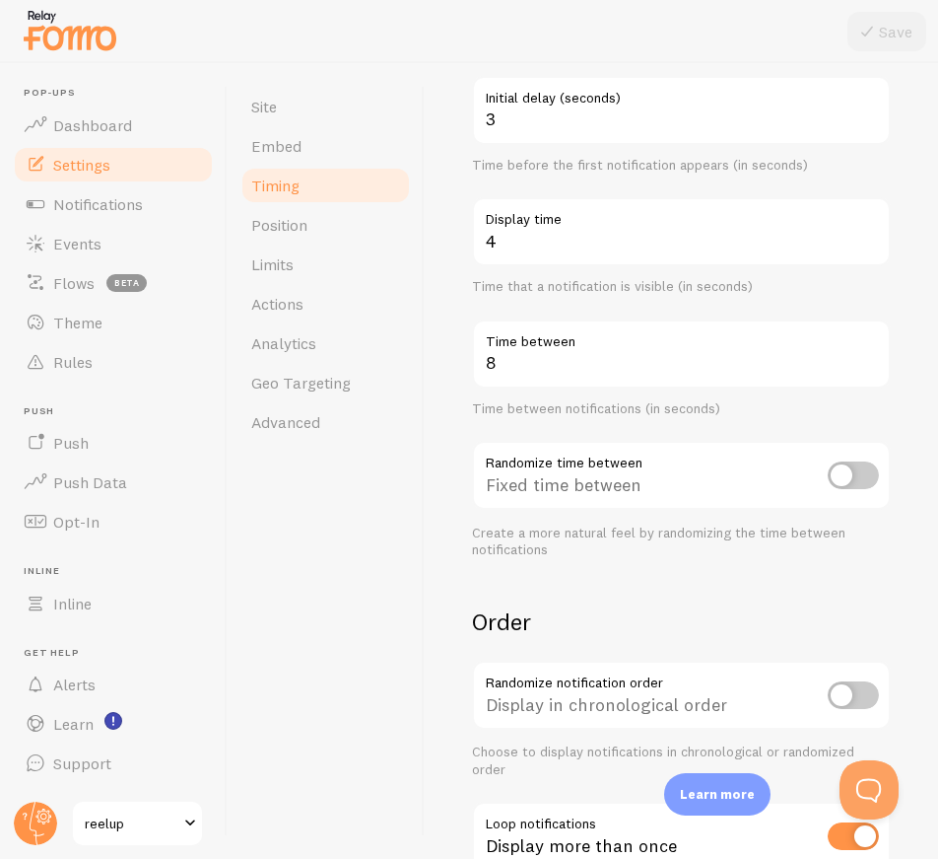
scroll to position [146, 0]
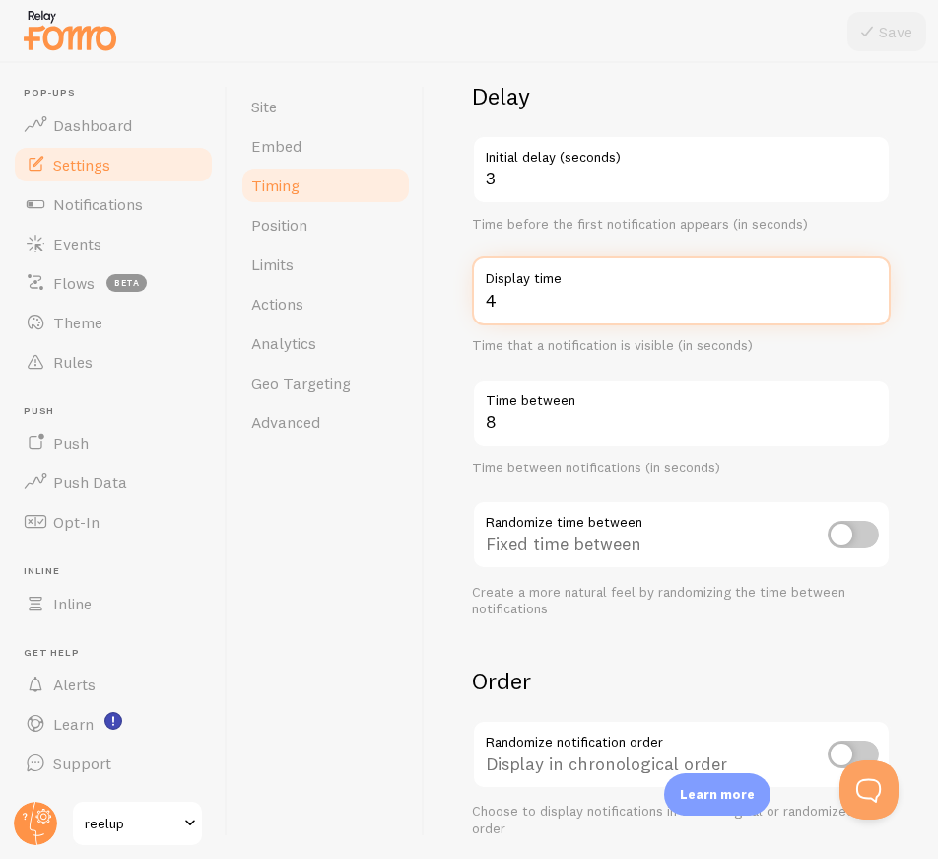
click at [520, 316] on input "4" at bounding box center [681, 290] width 419 height 69
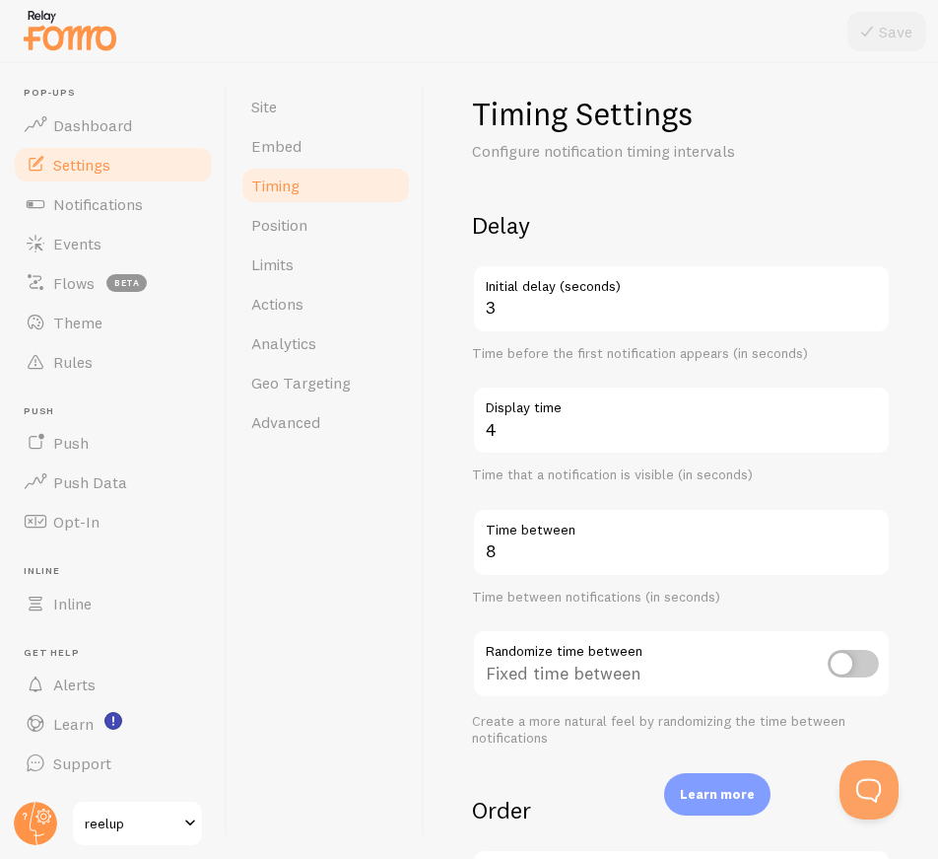
scroll to position [0, 0]
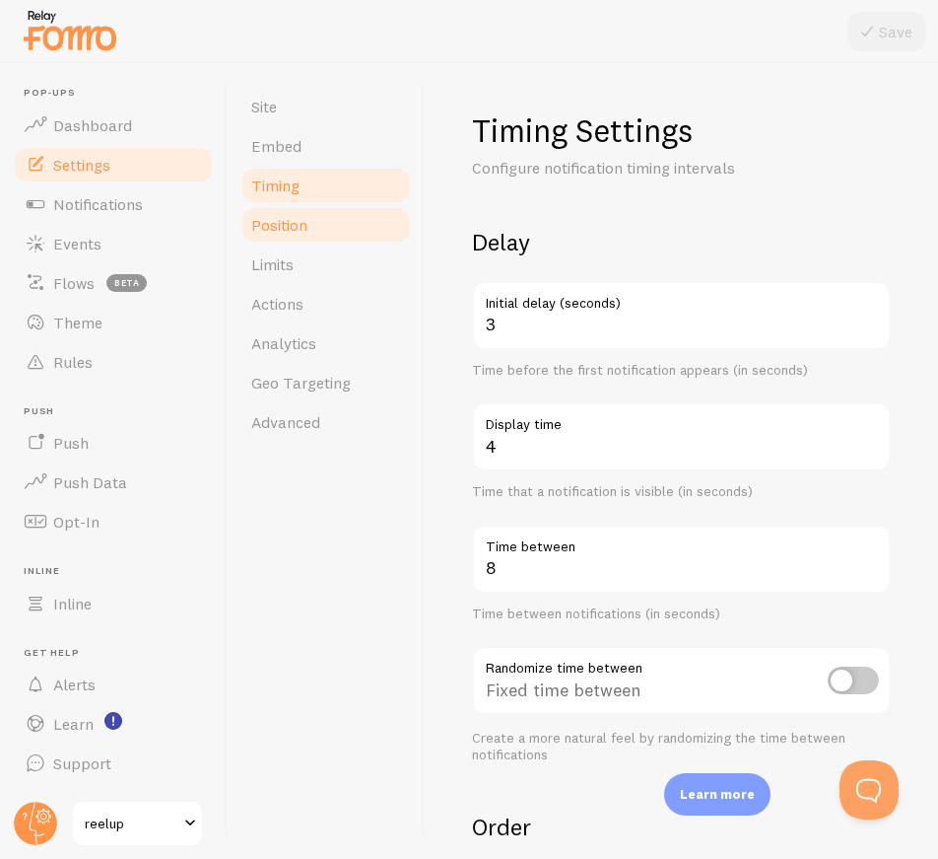
click at [308, 213] on link "Position" at bounding box center [326, 224] width 172 height 39
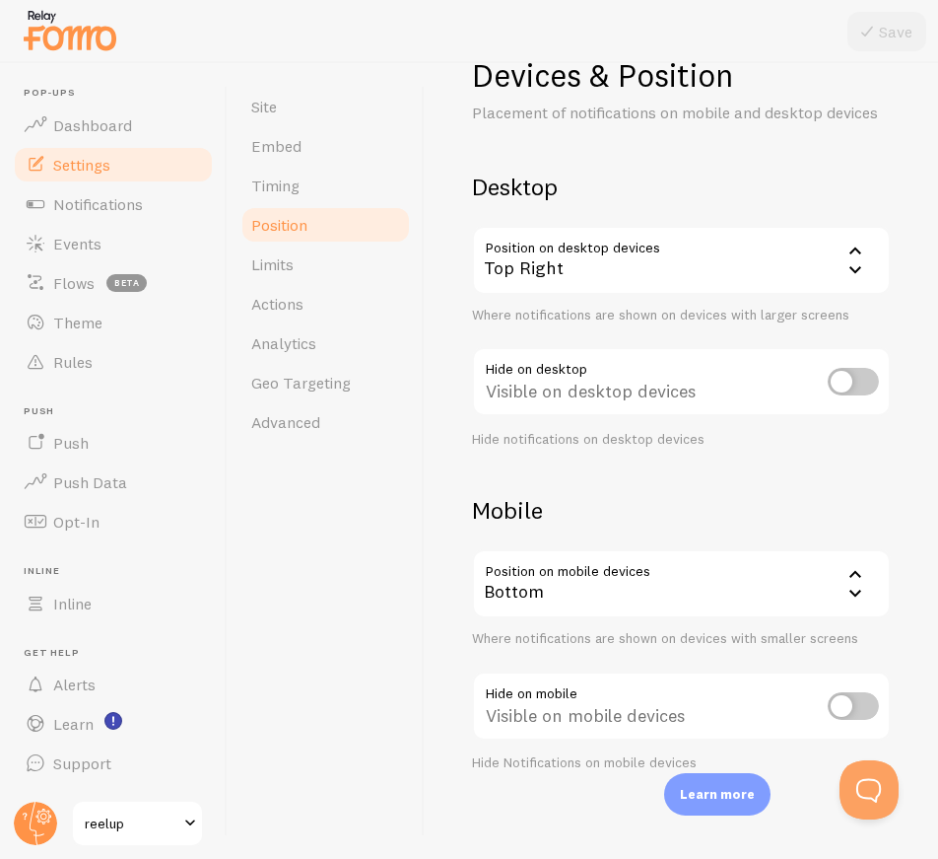
scroll to position [86, 0]
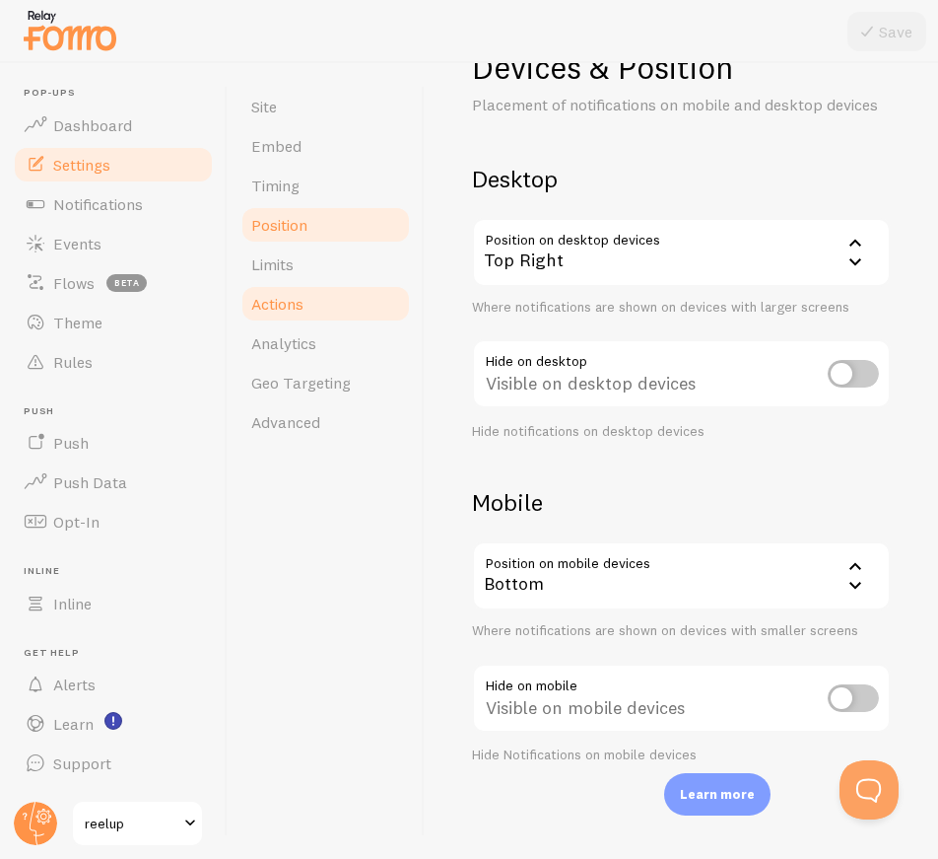
click at [310, 300] on link "Actions" at bounding box center [326, 303] width 172 height 39
